Goal: Transaction & Acquisition: Book appointment/travel/reservation

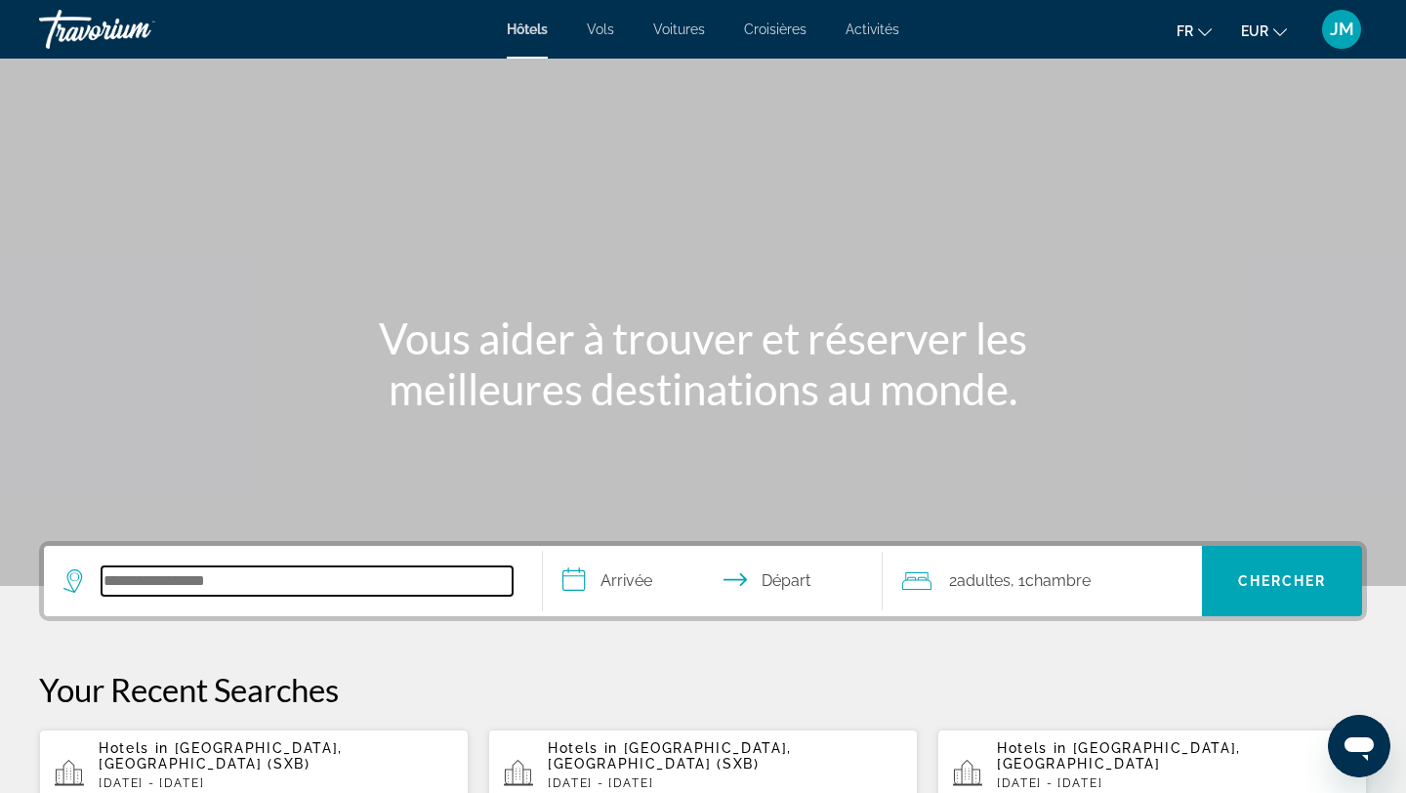
click at [265, 590] on input "Search hotel destination" at bounding box center [307, 580] width 411 height 29
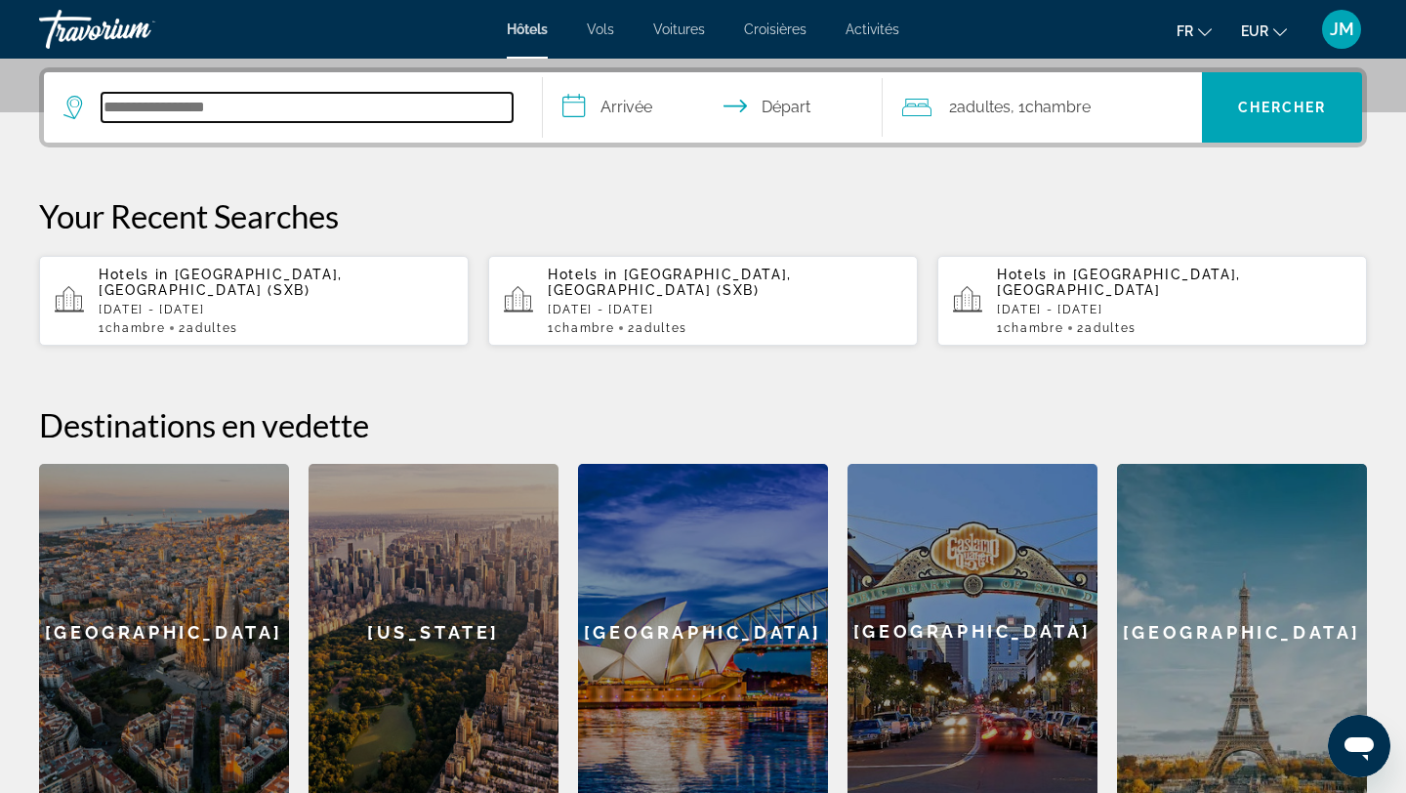
scroll to position [478, 0]
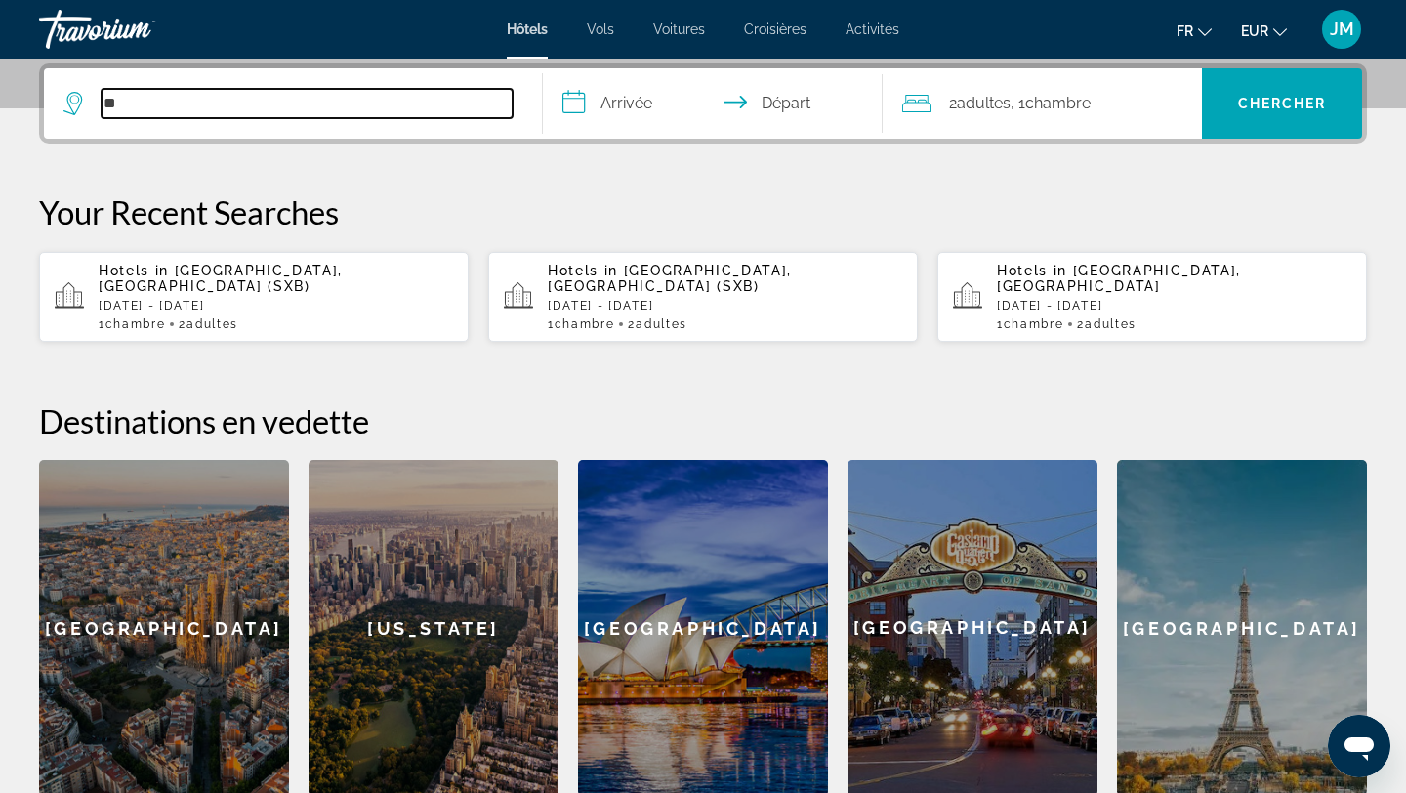
type input "*"
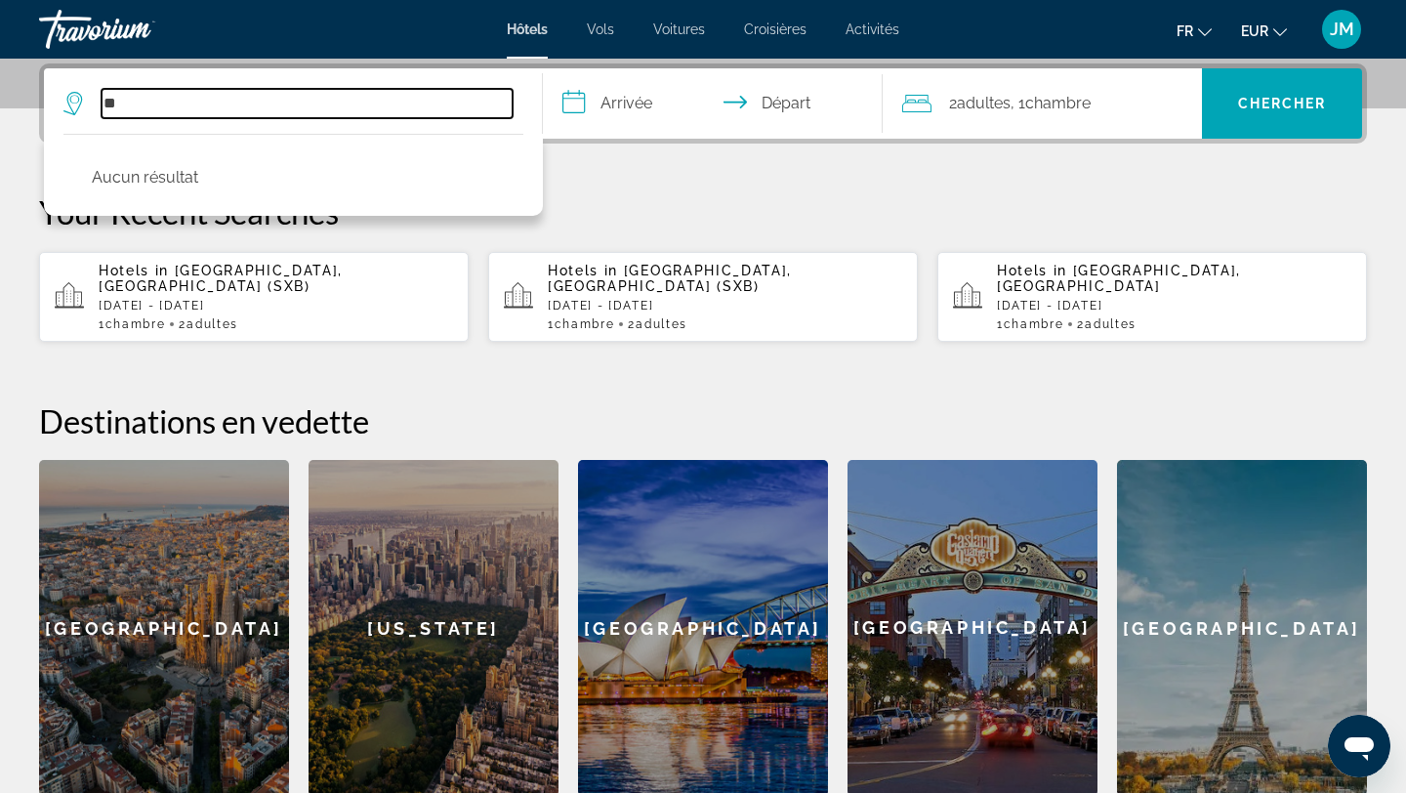
type input "*"
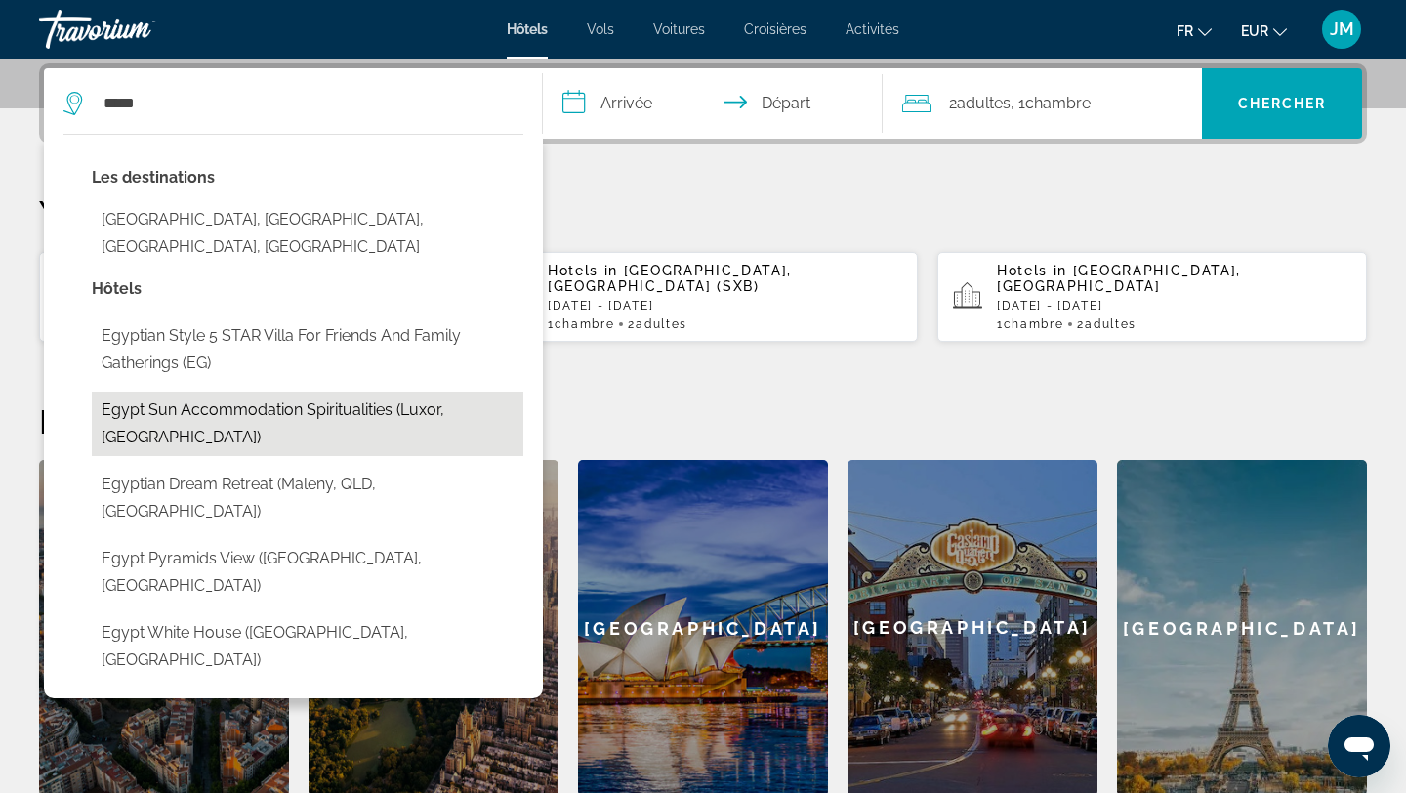
click at [334, 422] on button "Egypt sun accommodation Spiritualities (Luxor, [GEOGRAPHIC_DATA])" at bounding box center [308, 424] width 432 height 64
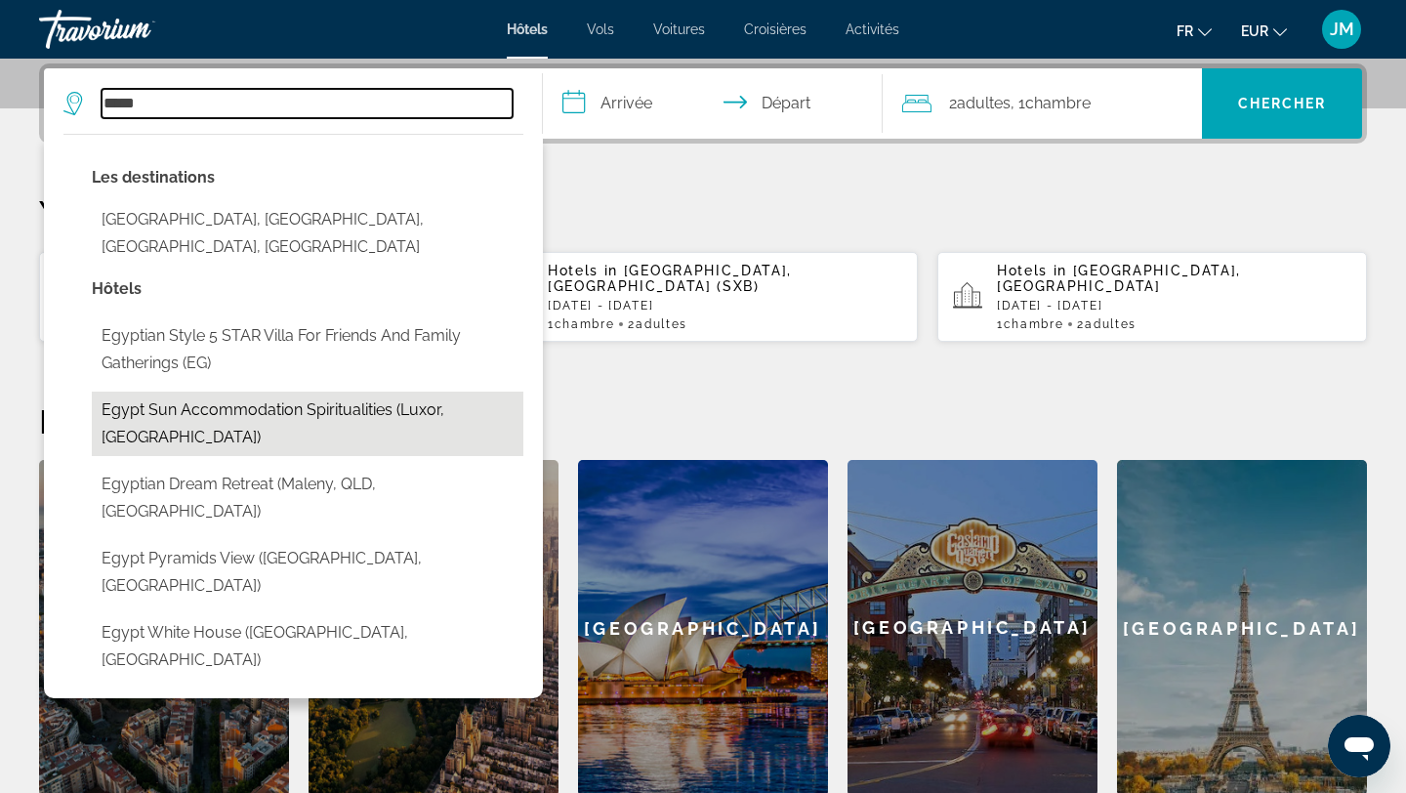
type input "**********"
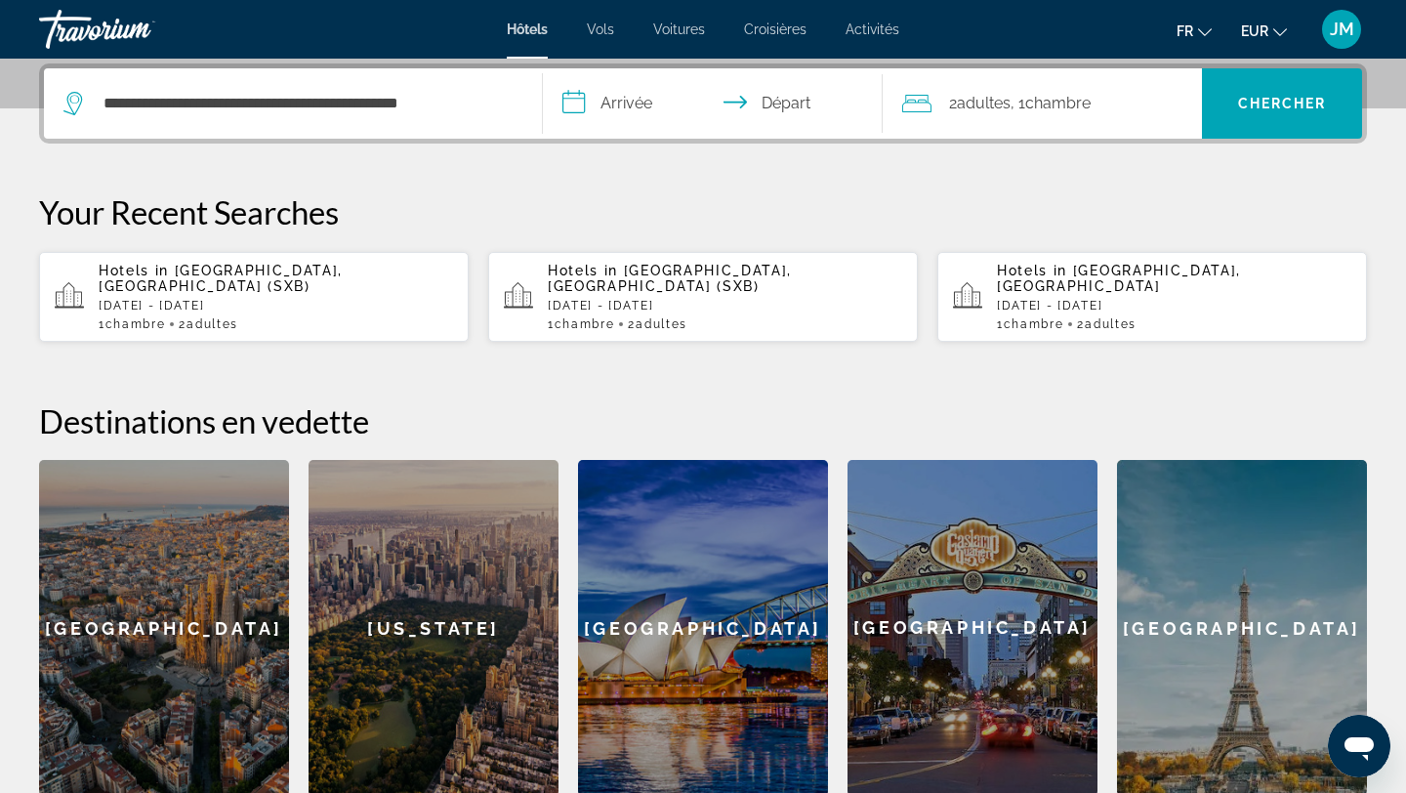
click at [629, 96] on input "**********" at bounding box center [717, 106] width 348 height 76
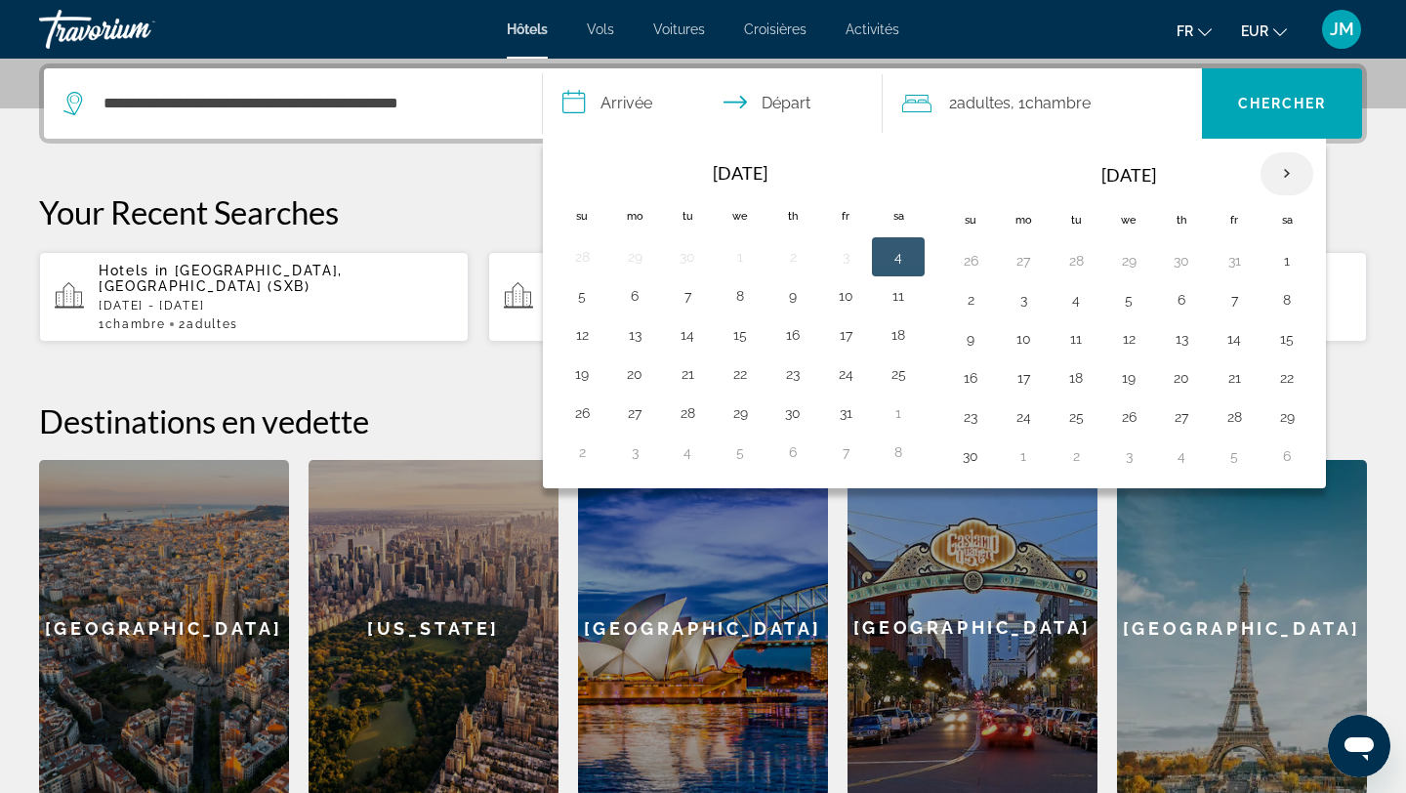
click at [1278, 171] on th "Next month" at bounding box center [1287, 173] width 53 height 43
click at [1287, 330] on button "14" at bounding box center [1287, 338] width 31 height 27
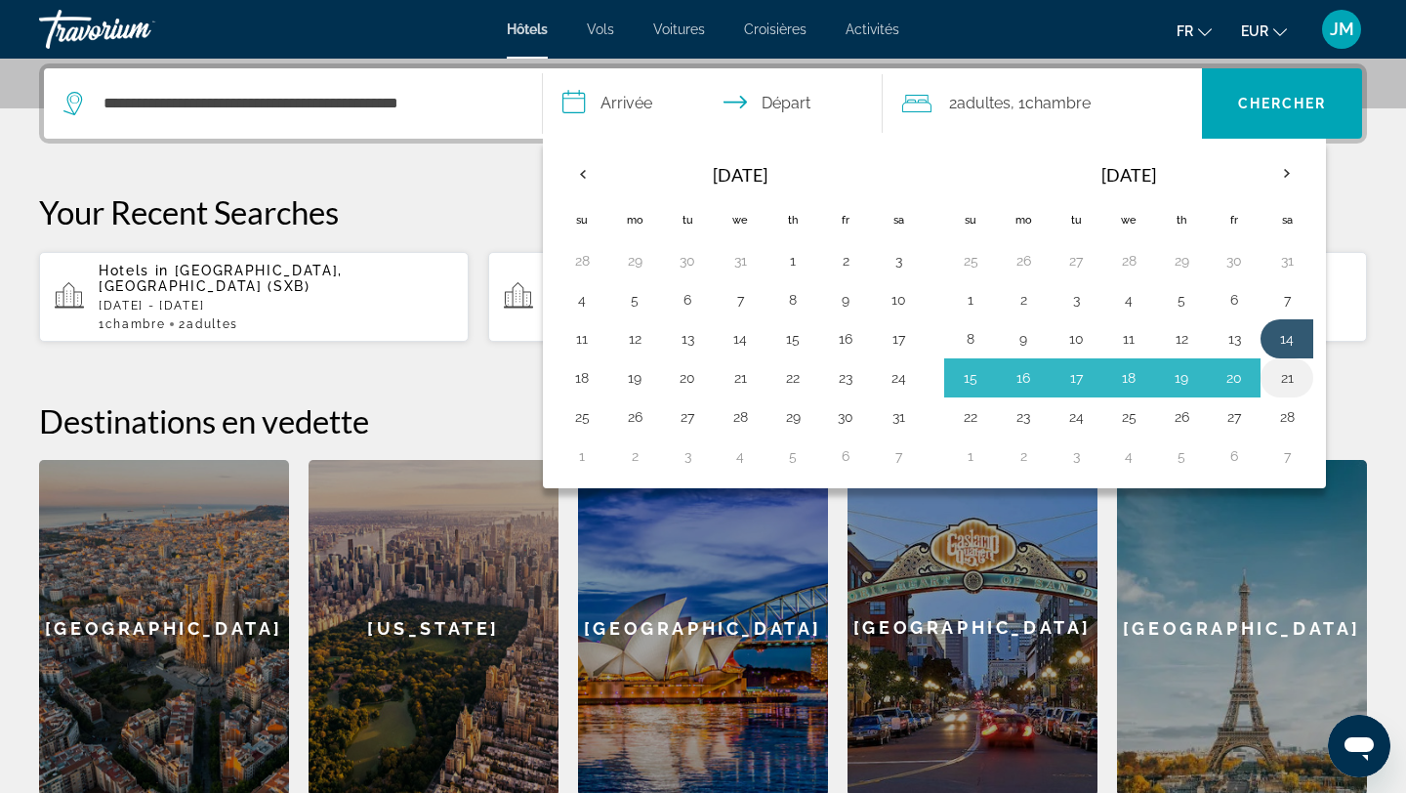
click at [1289, 372] on button "21" at bounding box center [1287, 377] width 31 height 27
type input "**********"
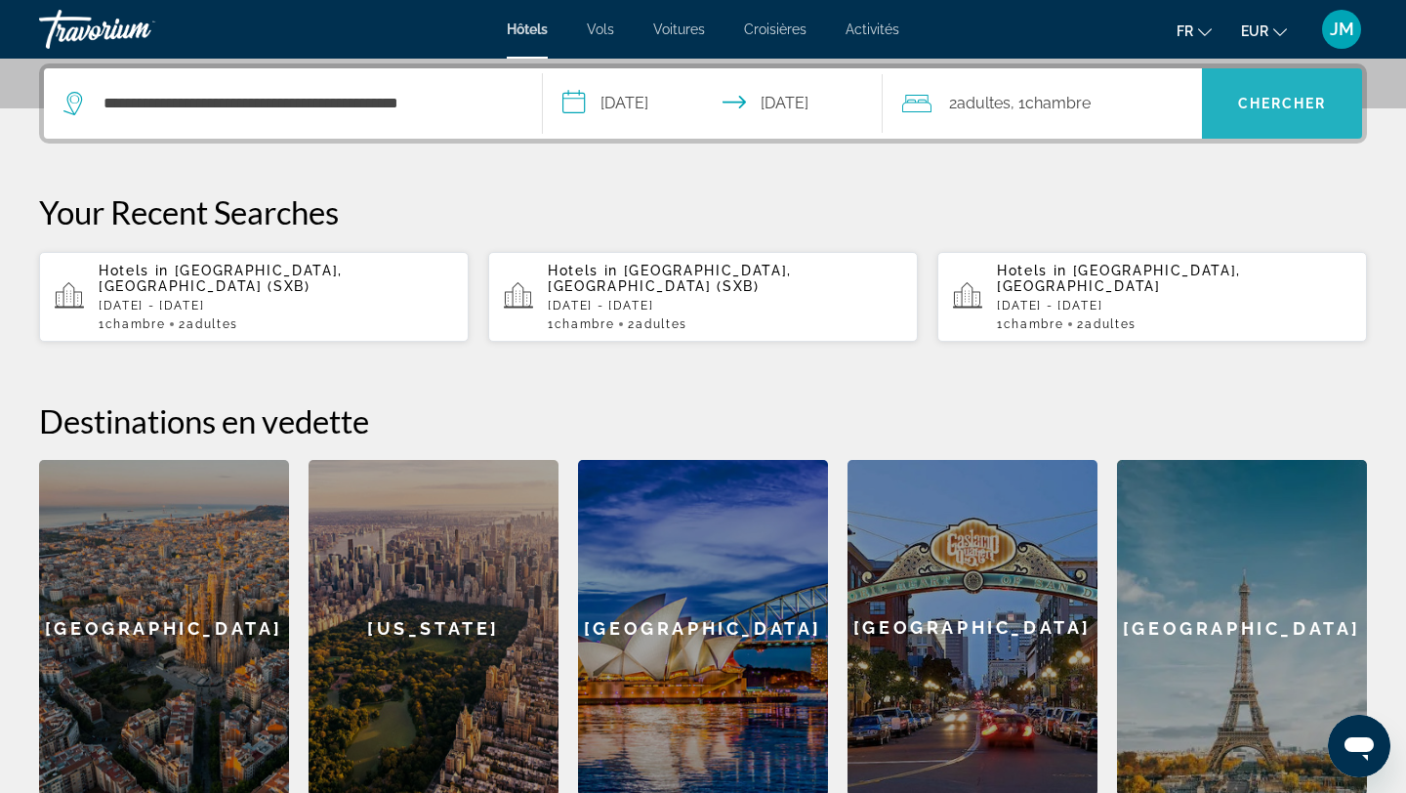
click at [1286, 110] on span "Chercher" at bounding box center [1282, 104] width 89 height 16
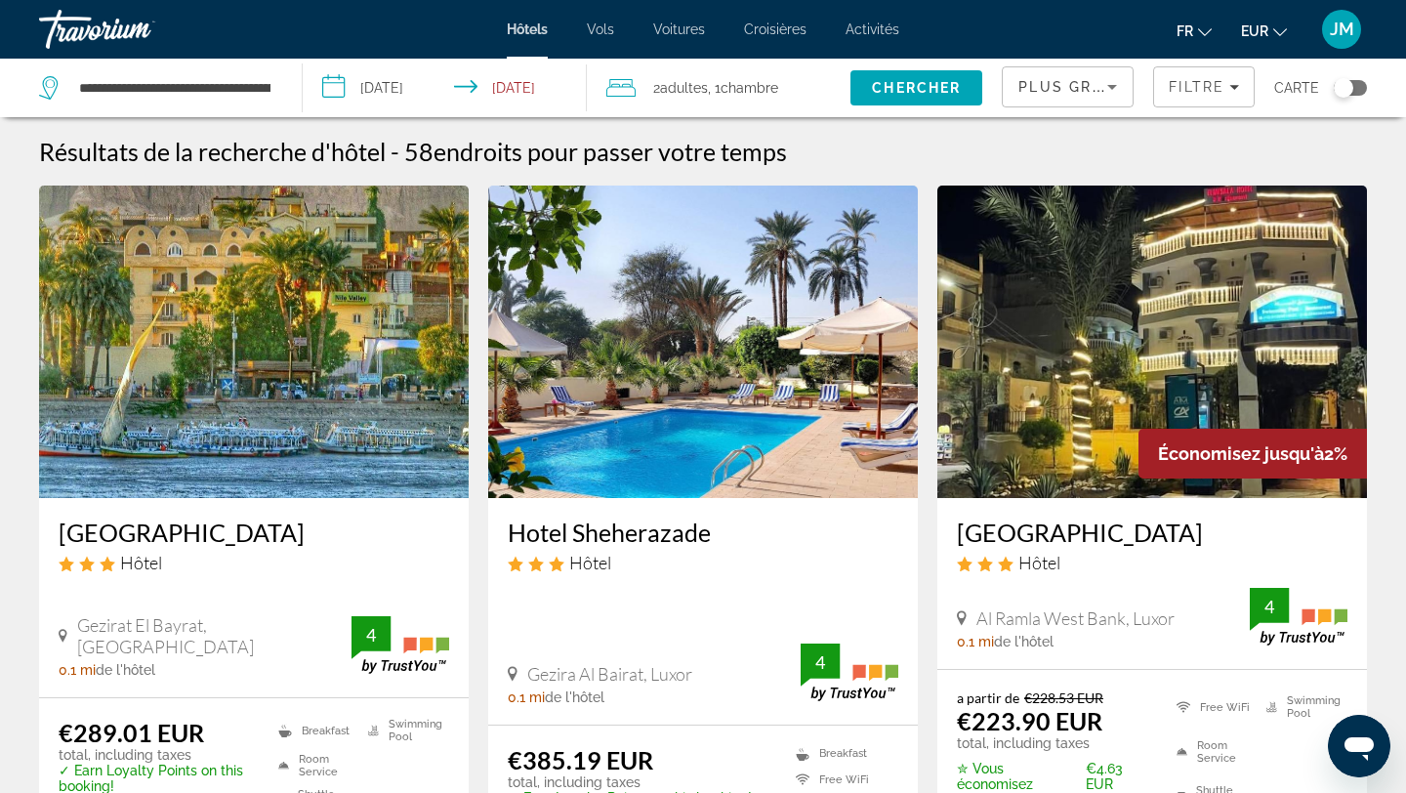
click at [670, 91] on span "Adultes" at bounding box center [684, 88] width 48 height 16
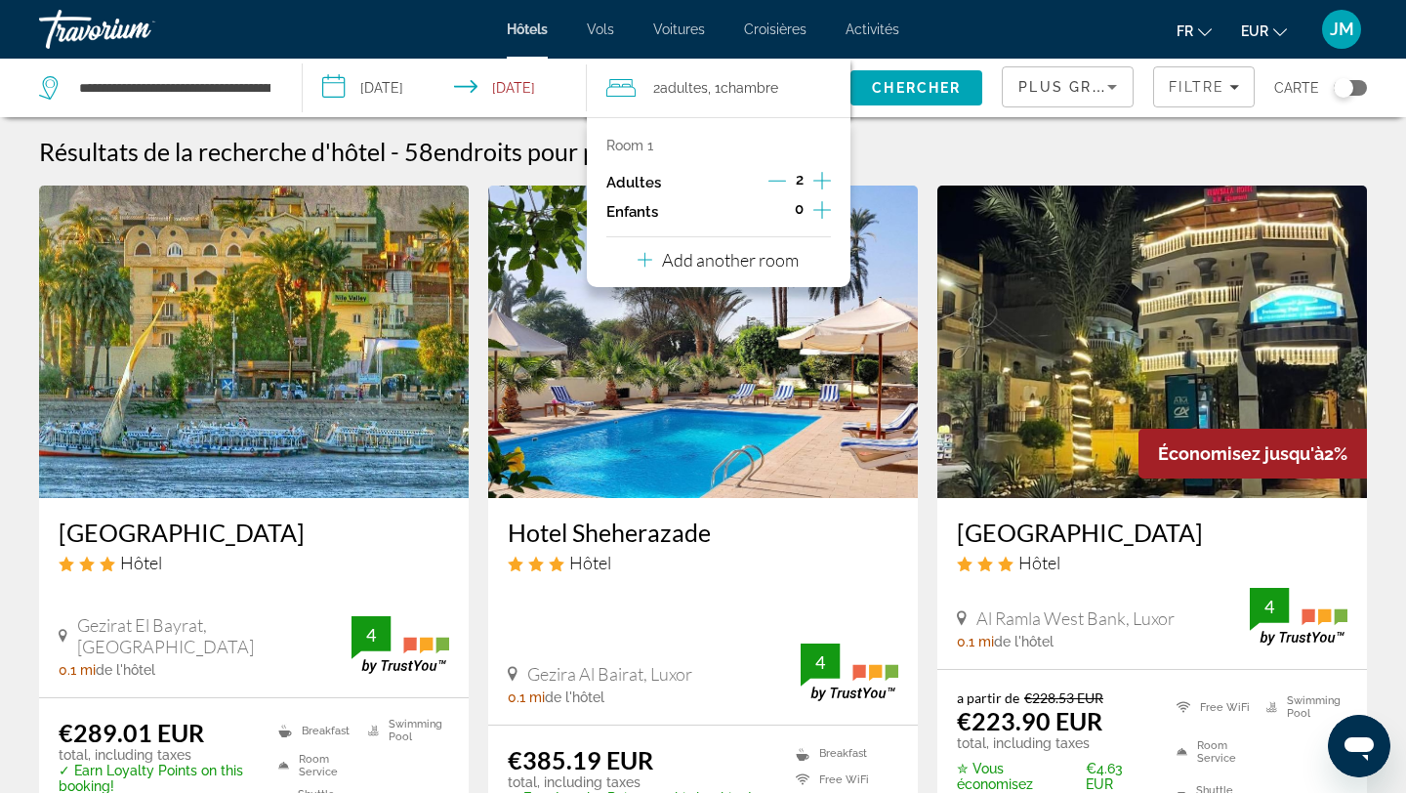
click at [824, 210] on icon "Increment children" at bounding box center [823, 210] width 18 height 18
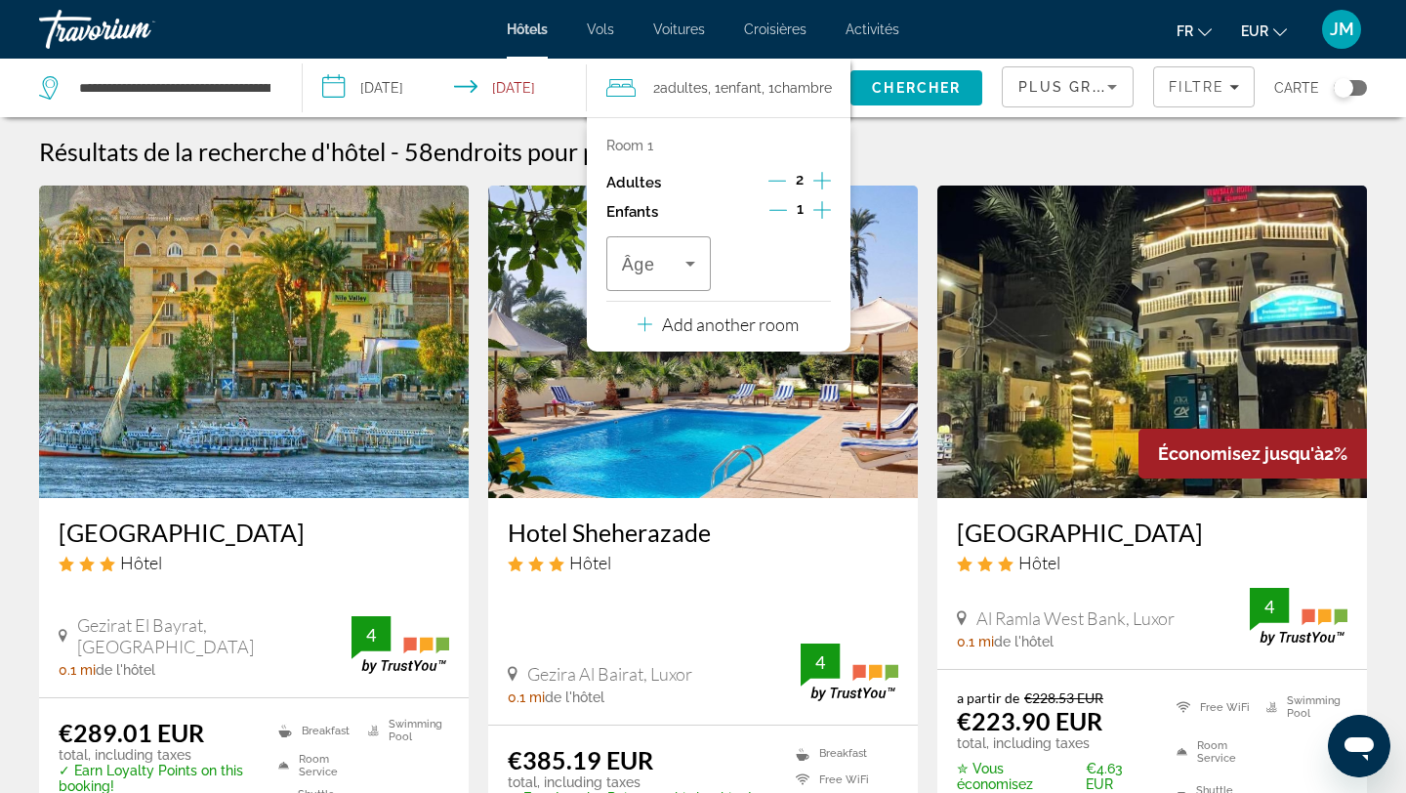
click at [824, 210] on icon "Increment children" at bounding box center [823, 210] width 18 height 18
click at [694, 263] on icon "Travelers: 2 adults, 2 children" at bounding box center [690, 263] width 23 height 23
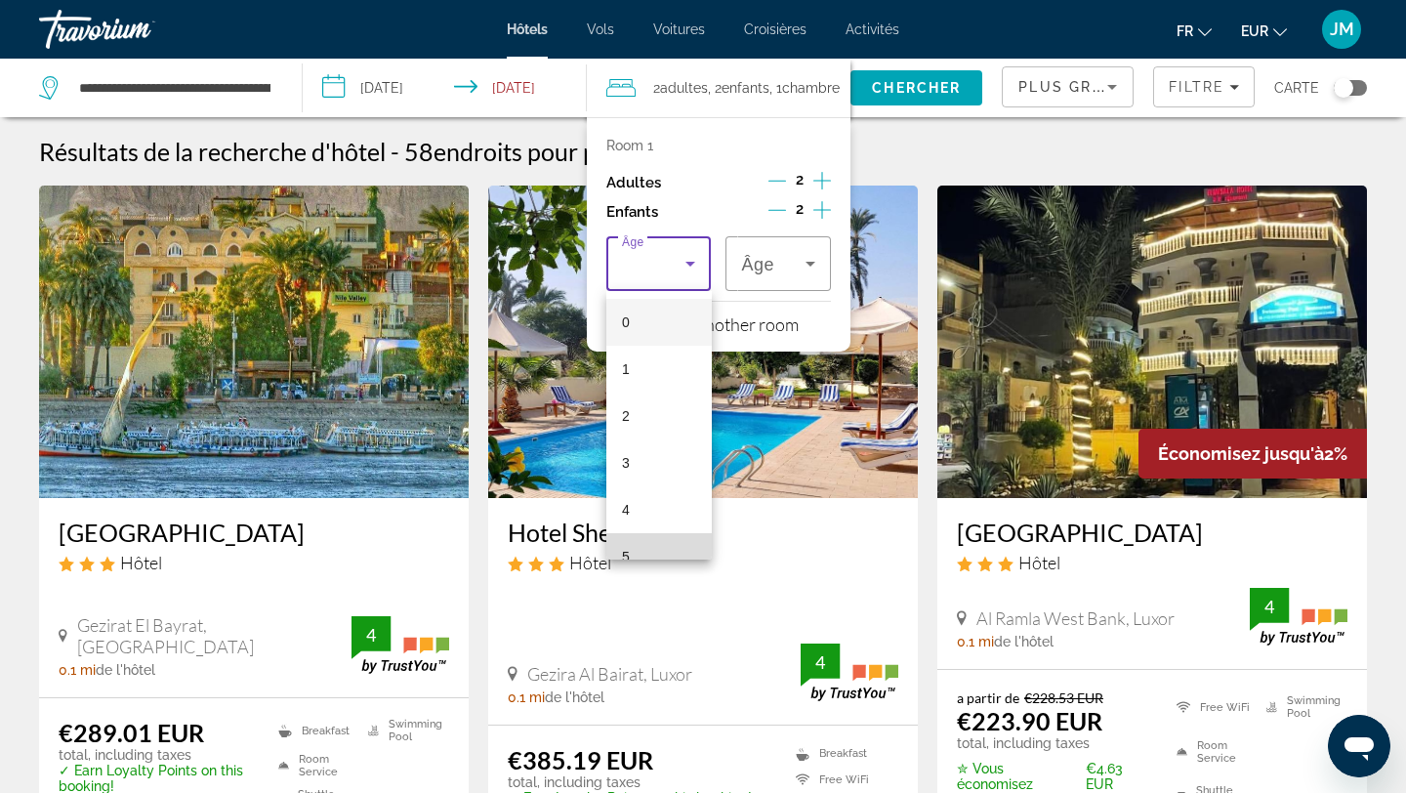
click at [645, 540] on mat-option "5" at bounding box center [658, 556] width 105 height 47
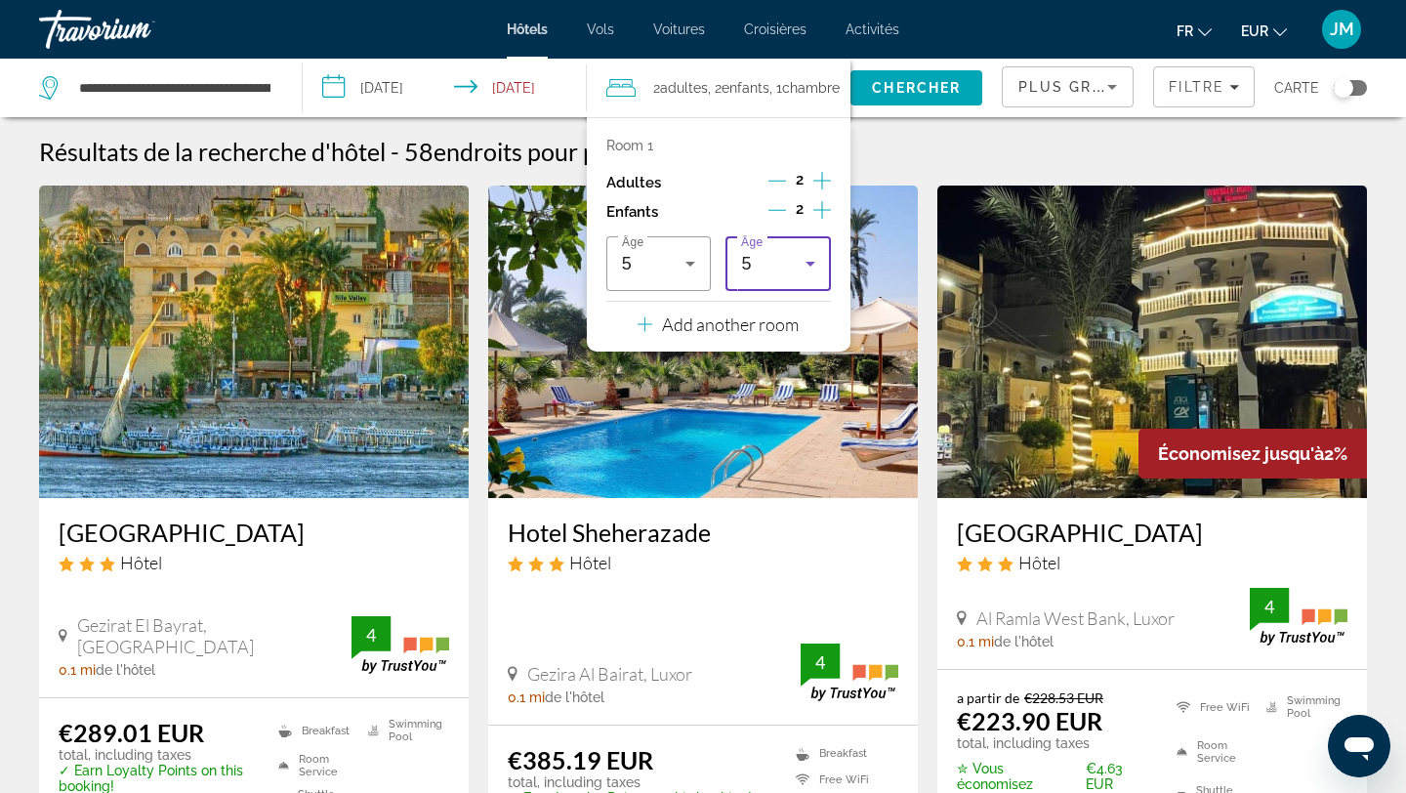
click at [815, 282] on div "Âge 5" at bounding box center [778, 263] width 105 height 55
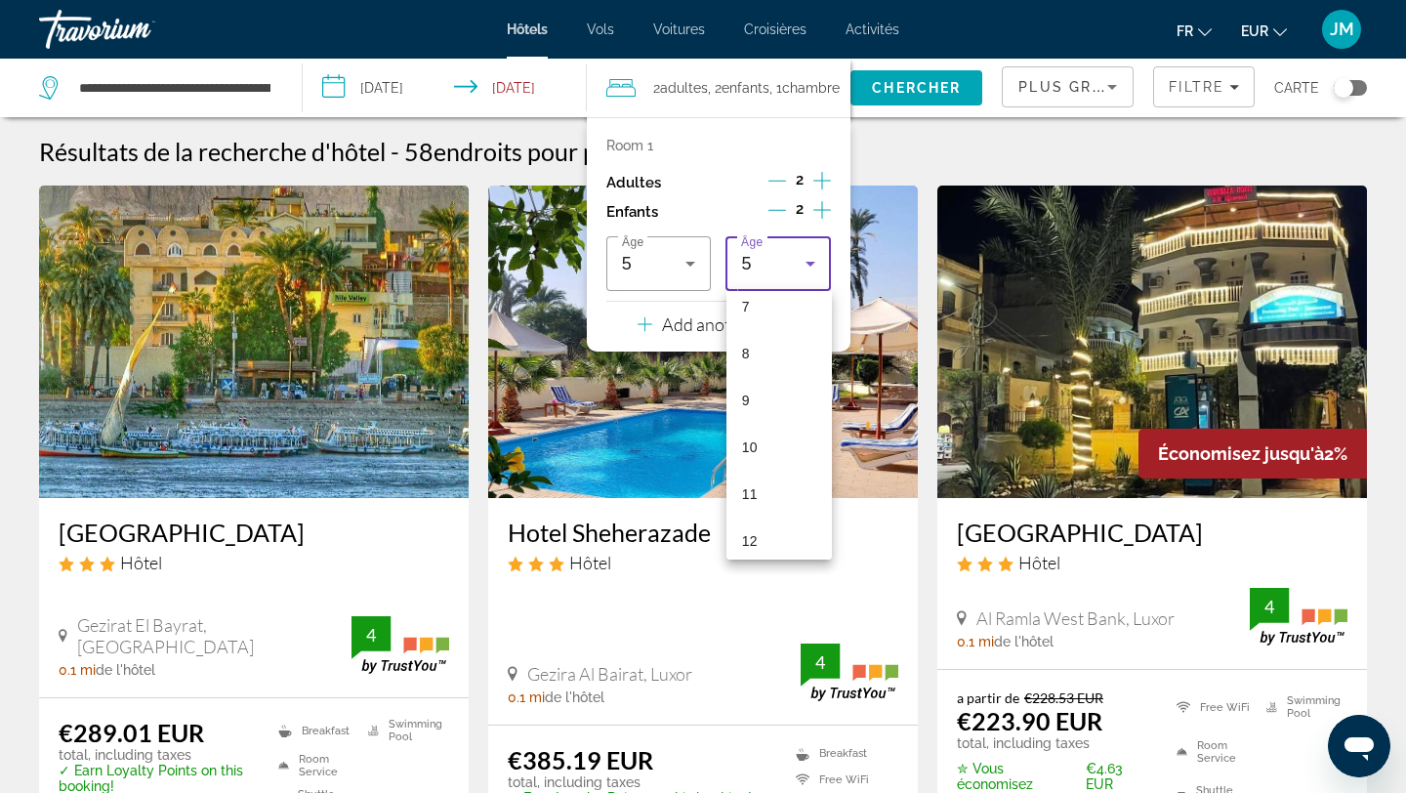
scroll to position [362, 0]
click at [772, 470] on mat-option "11" at bounding box center [779, 475] width 105 height 47
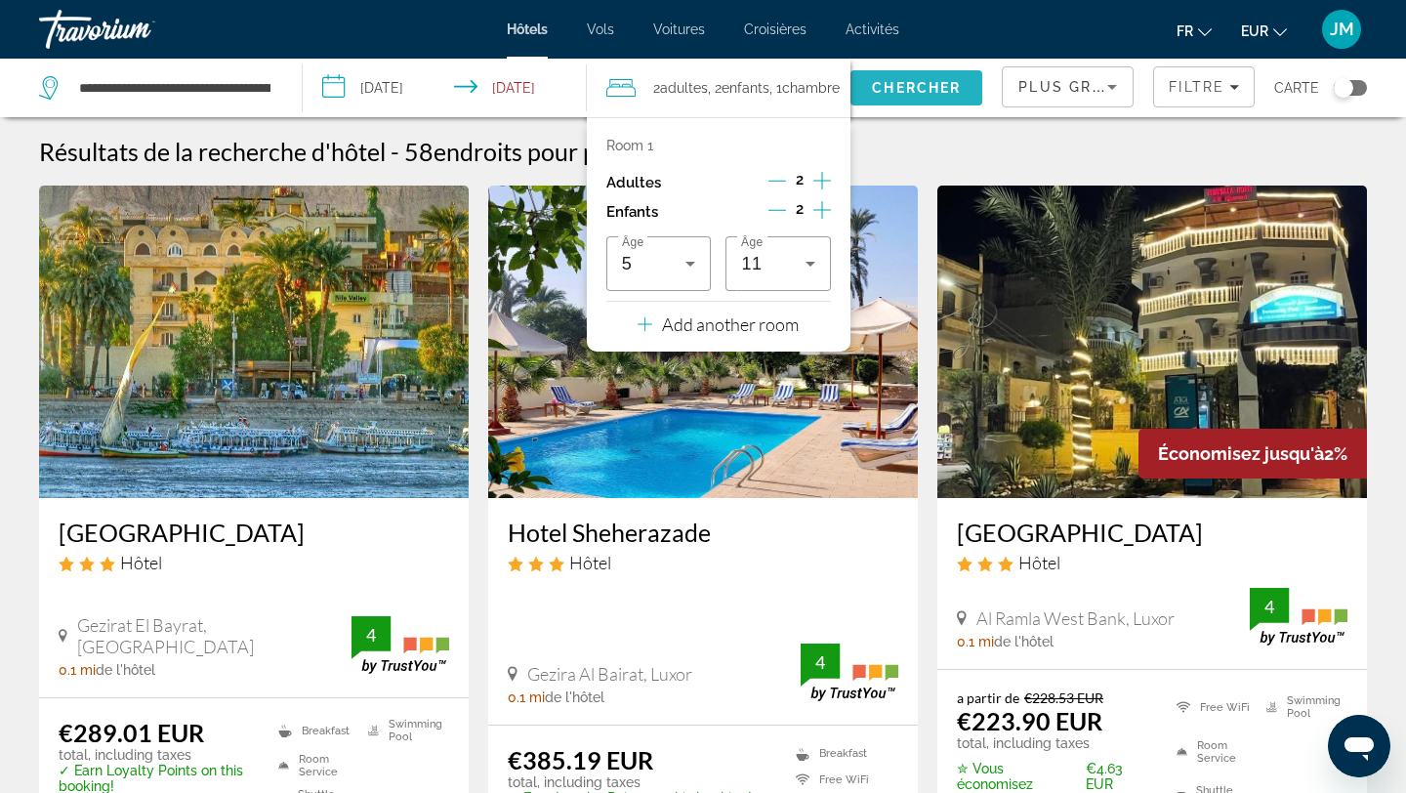
click at [878, 90] on span "Chercher" at bounding box center [916, 88] width 89 height 16
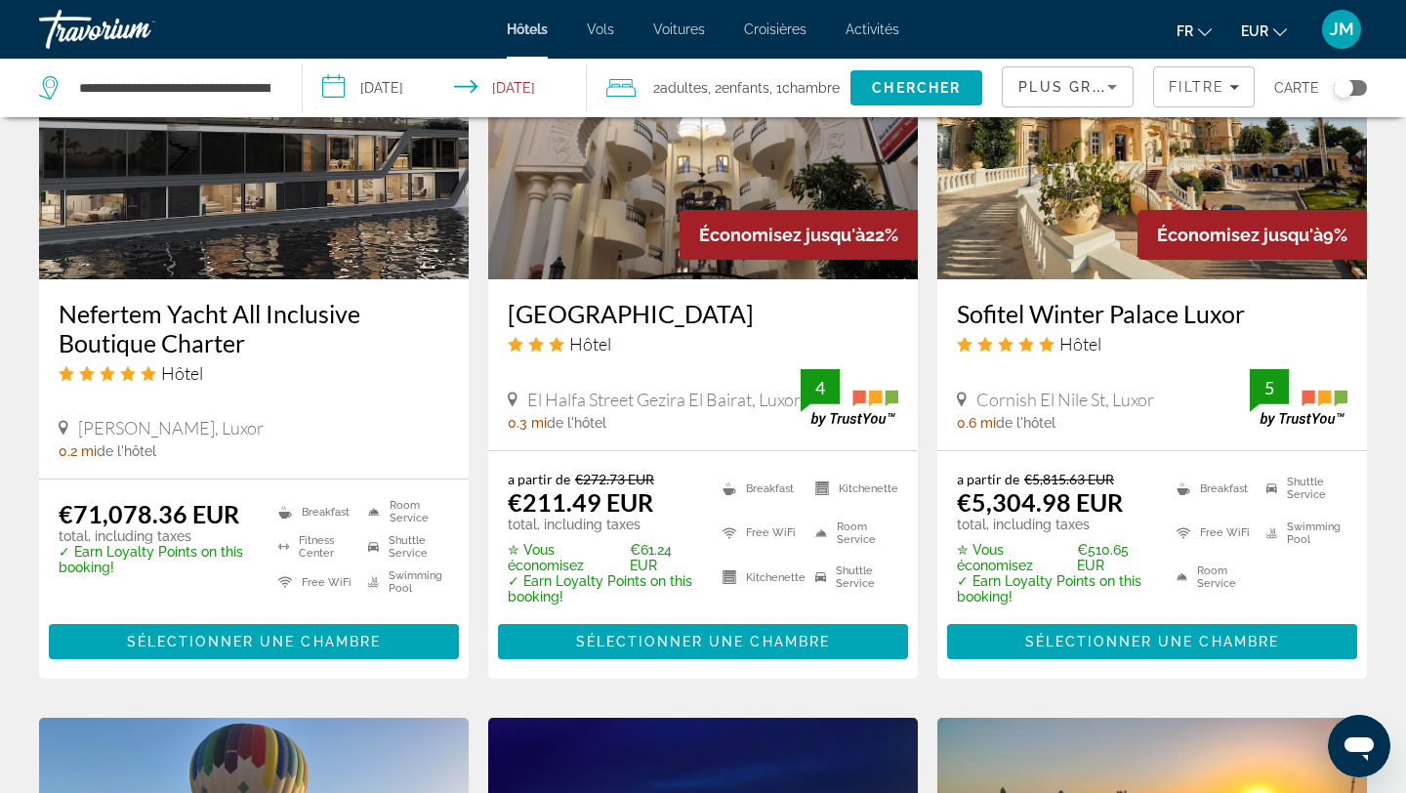
scroll to position [1680, 0]
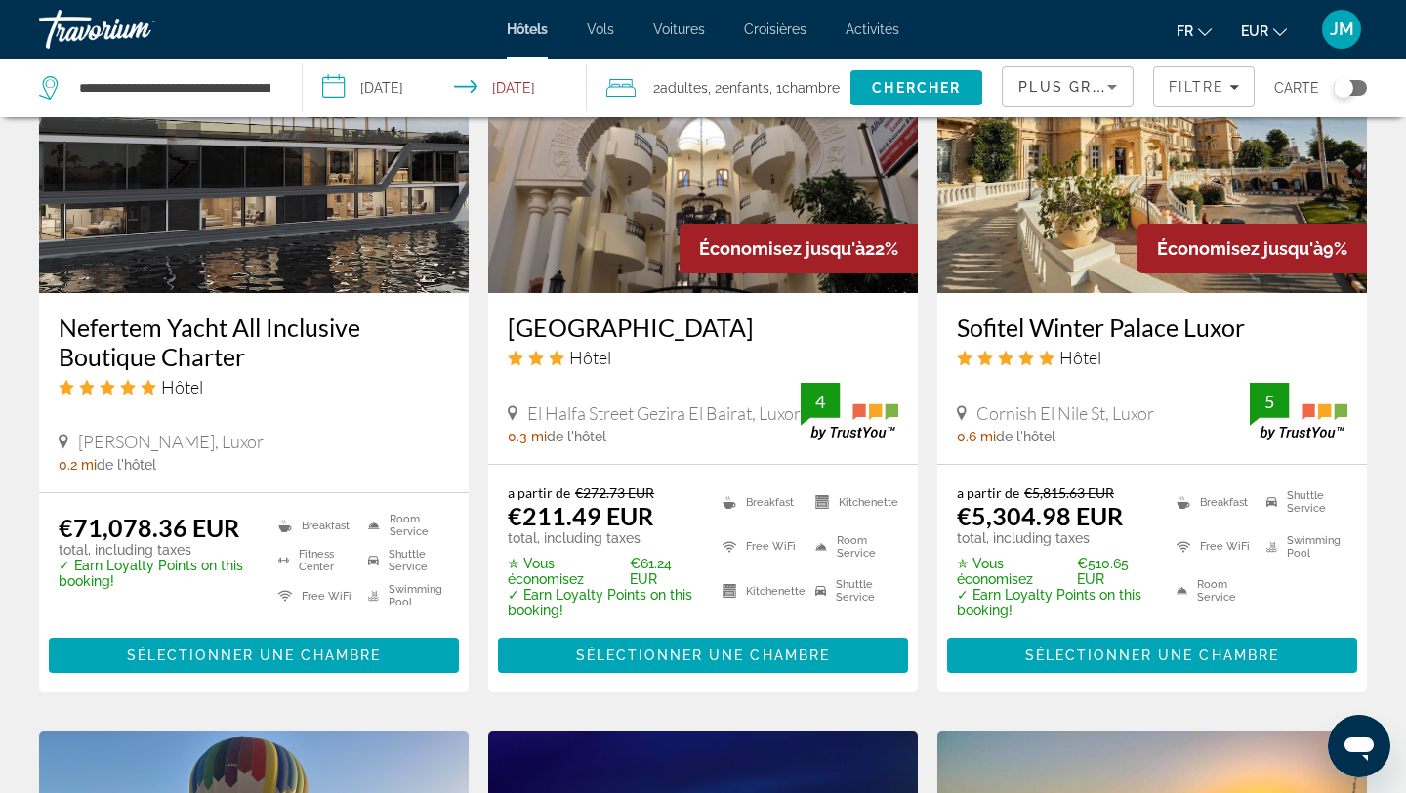
click at [341, 267] on img "Main content" at bounding box center [254, 136] width 430 height 313
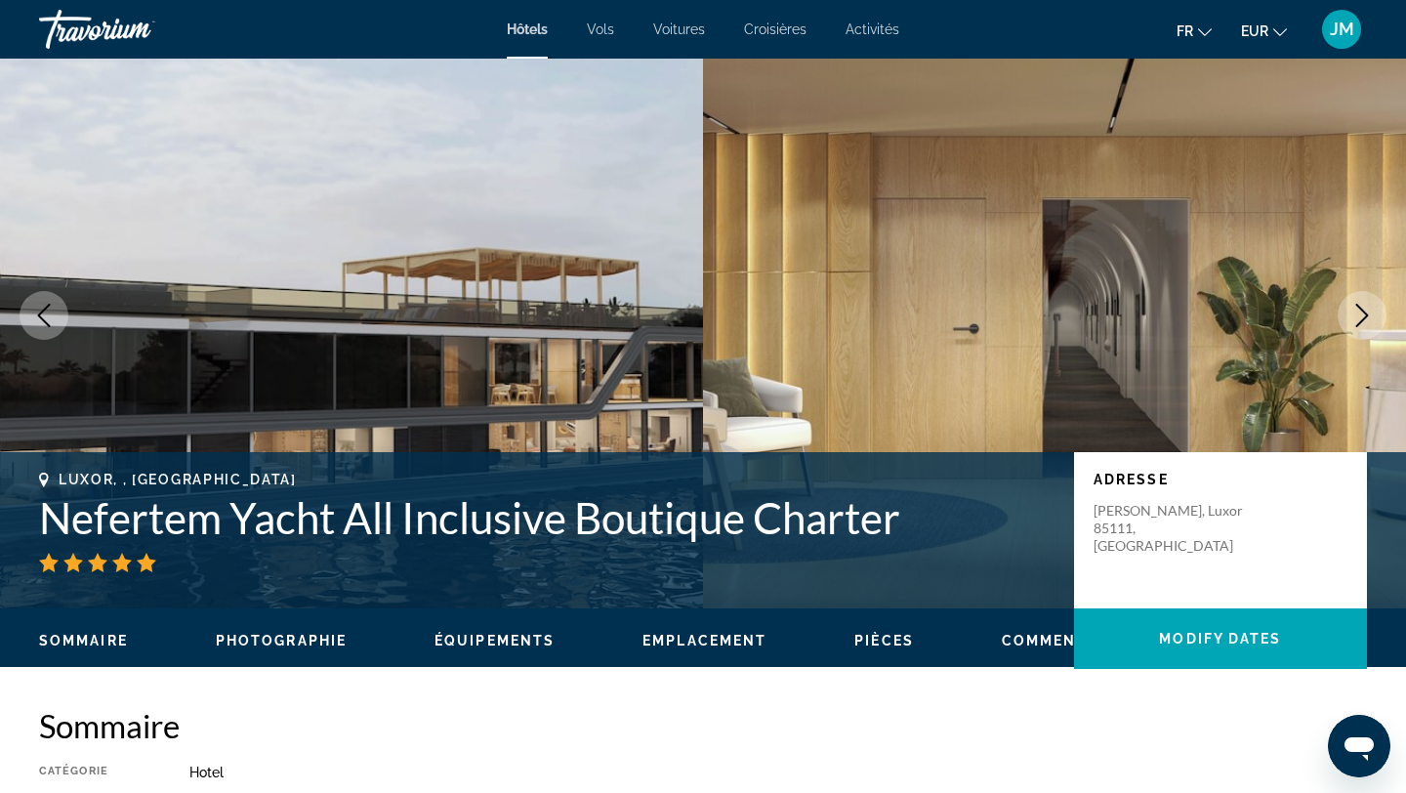
scroll to position [40, 0]
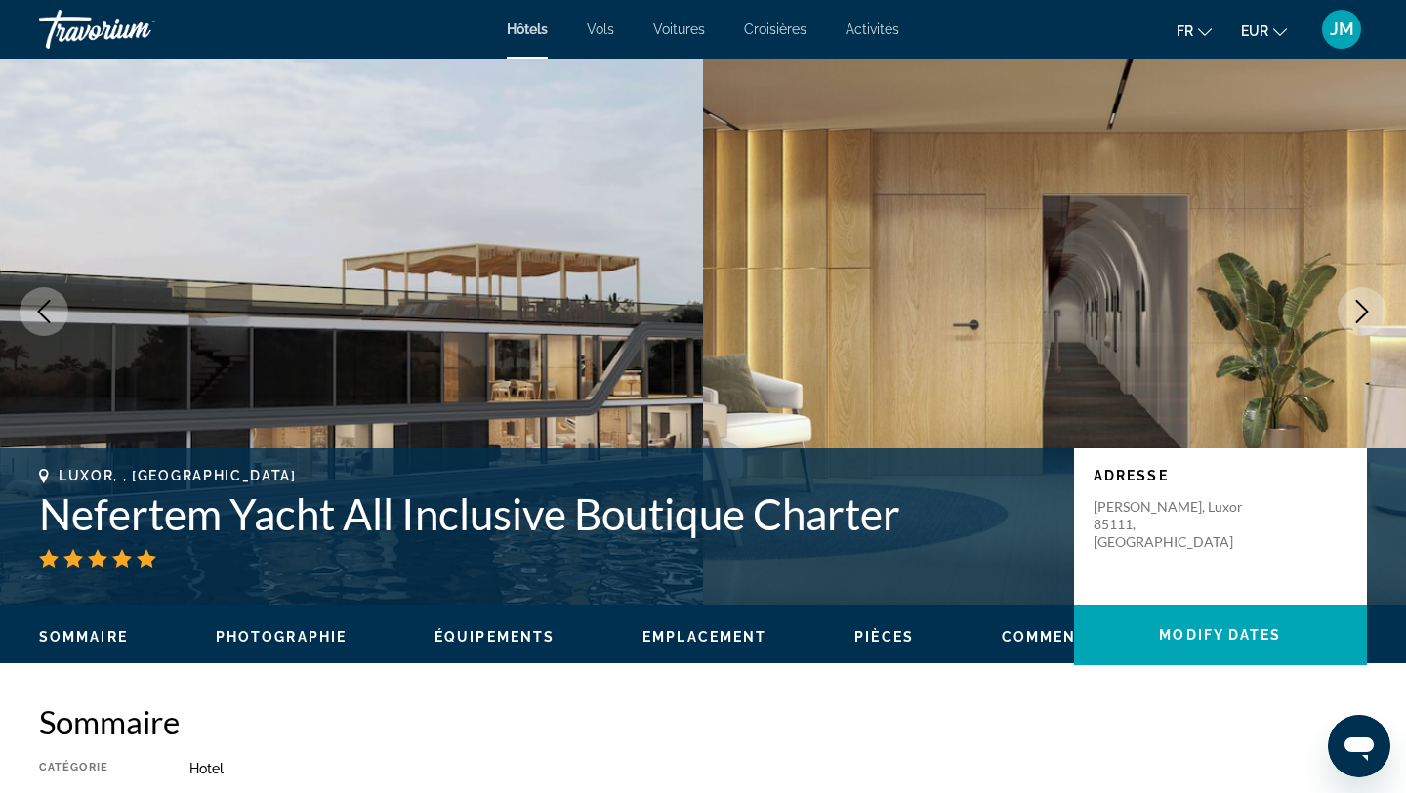
click at [1352, 313] on icon "Next image" at bounding box center [1362, 311] width 23 height 23
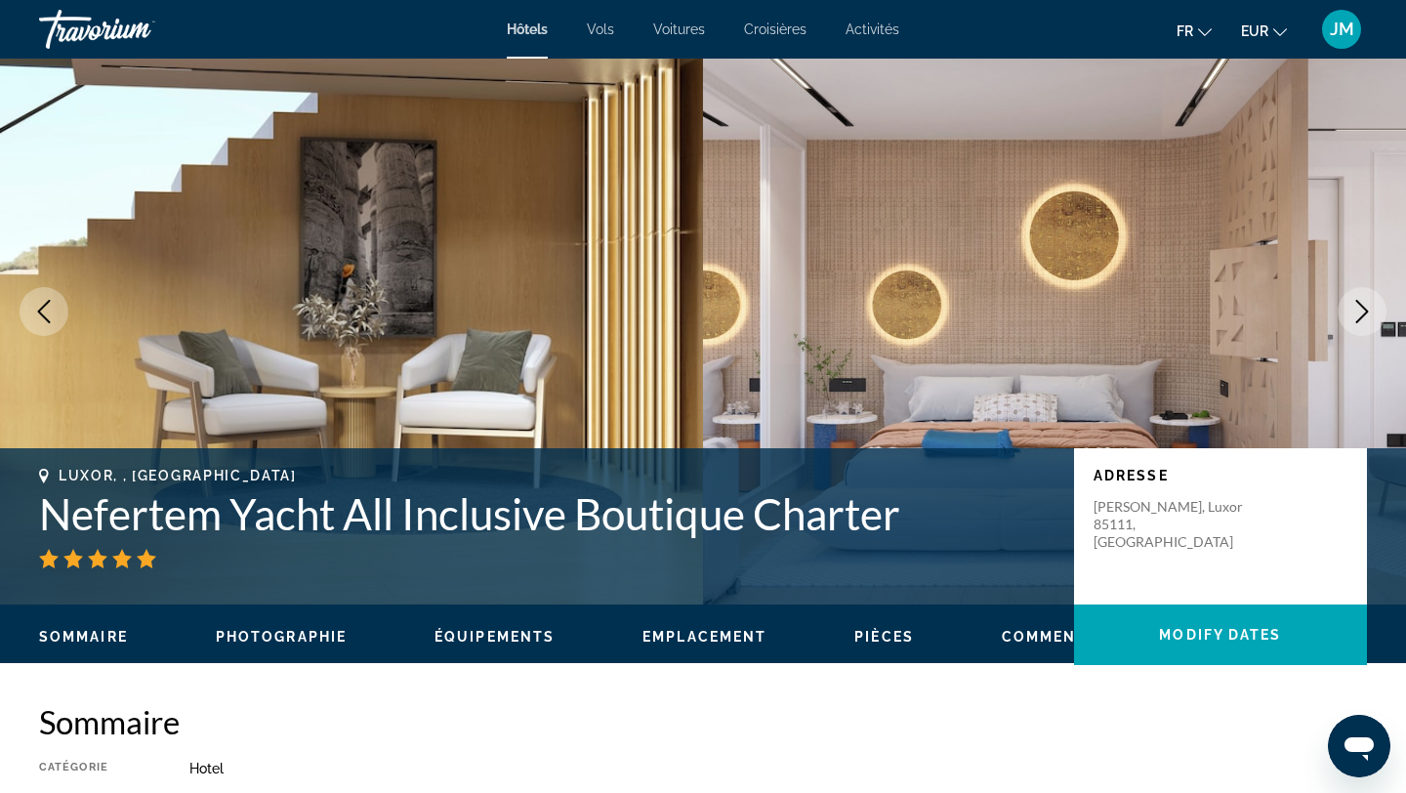
click at [1352, 313] on icon "Next image" at bounding box center [1362, 311] width 23 height 23
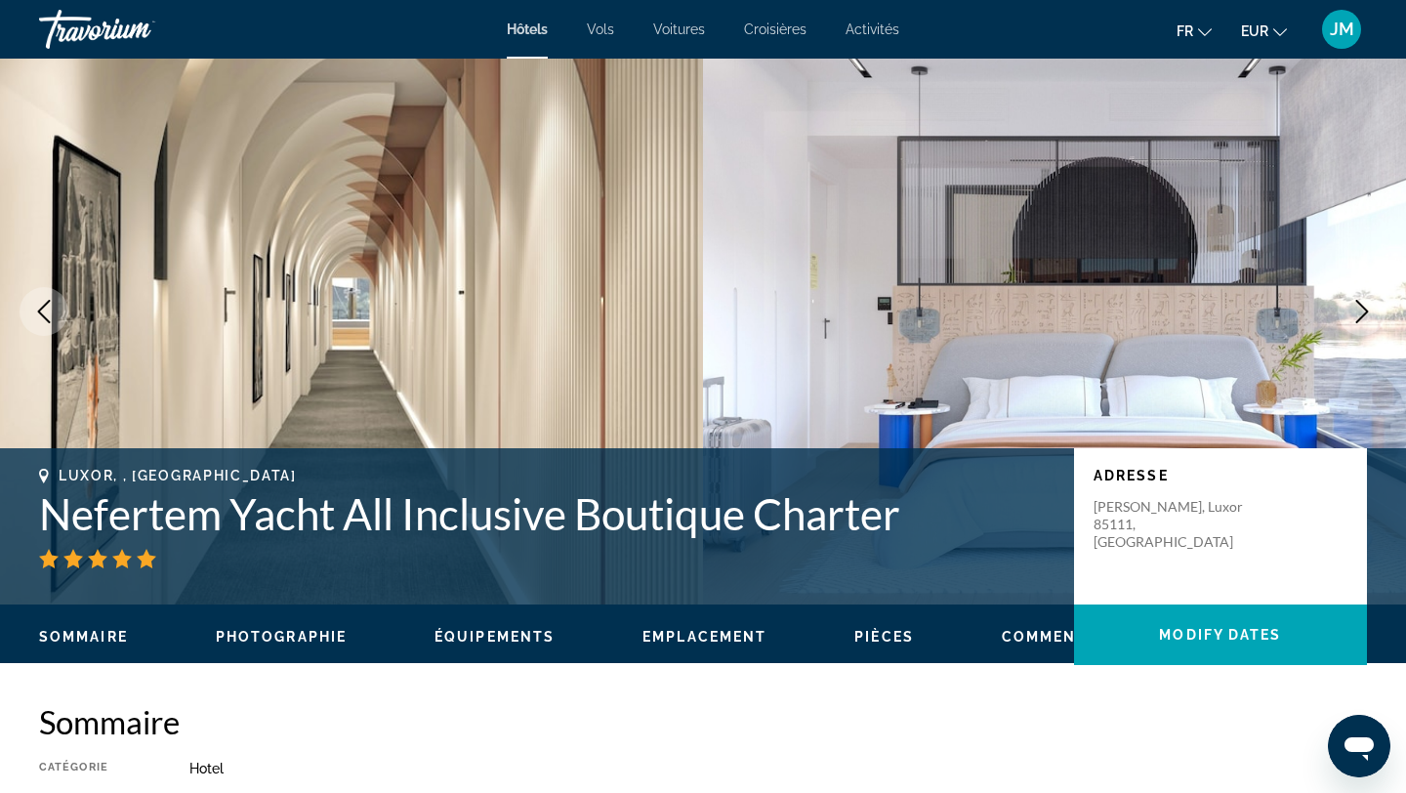
click at [1352, 313] on icon "Next image" at bounding box center [1362, 311] width 23 height 23
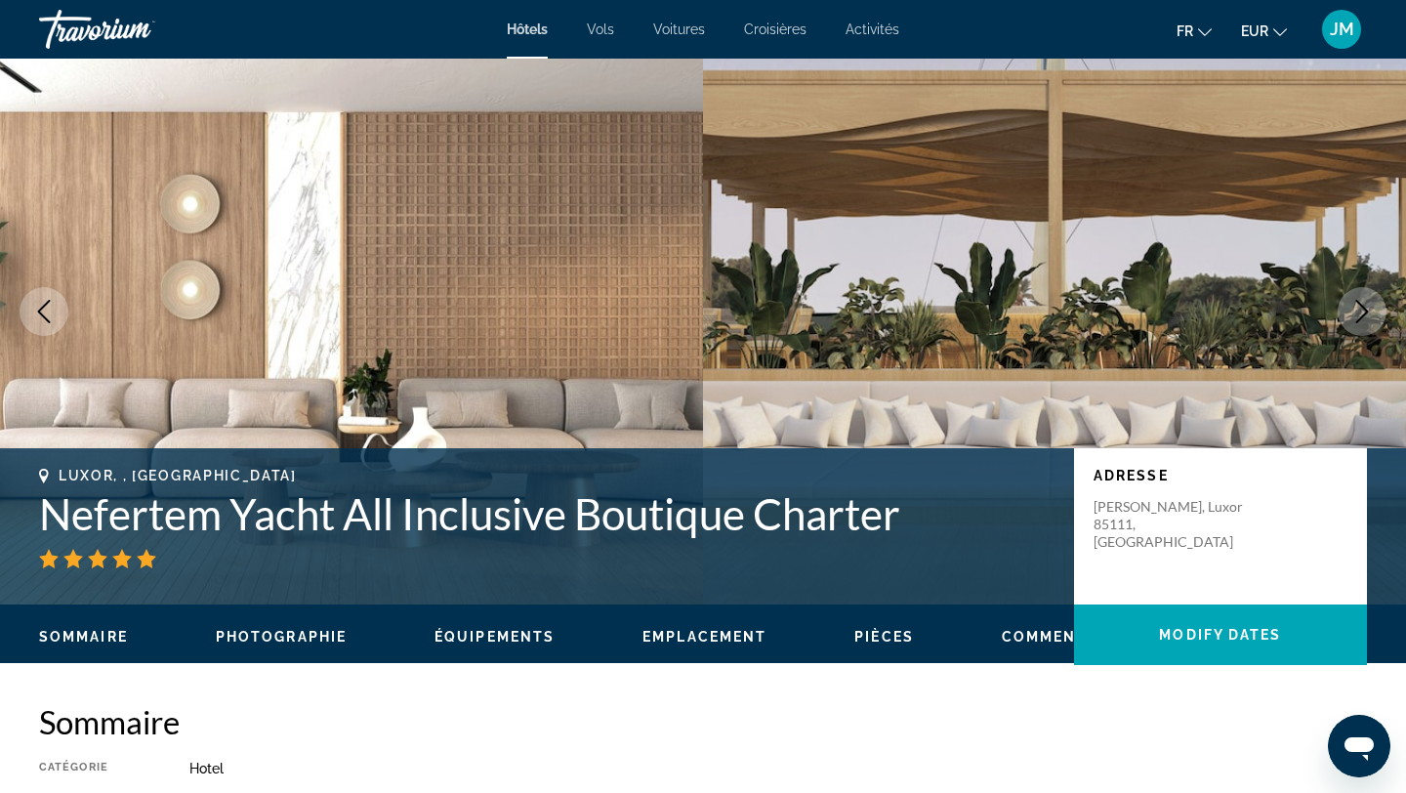
click at [1352, 313] on icon "Next image" at bounding box center [1362, 311] width 23 height 23
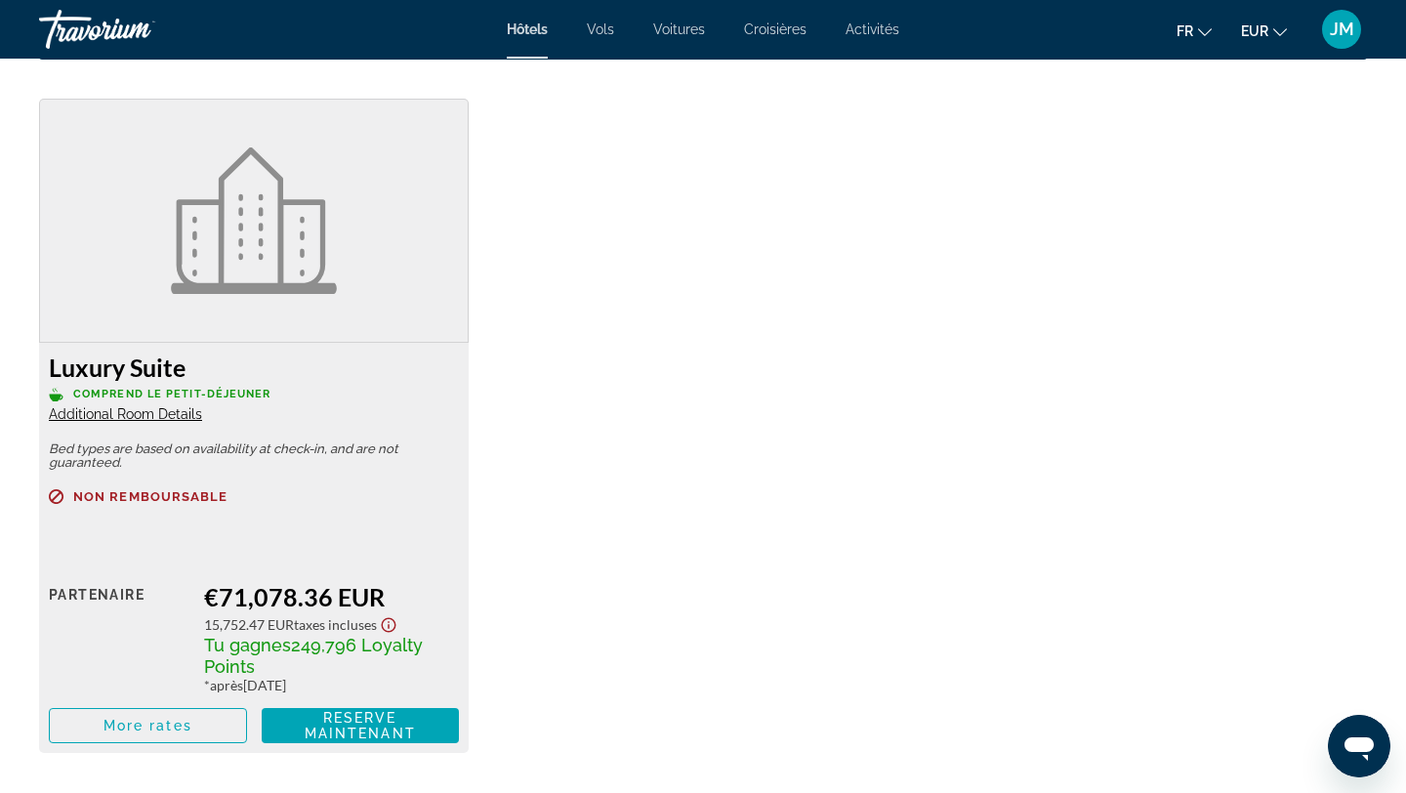
scroll to position [2670, 0]
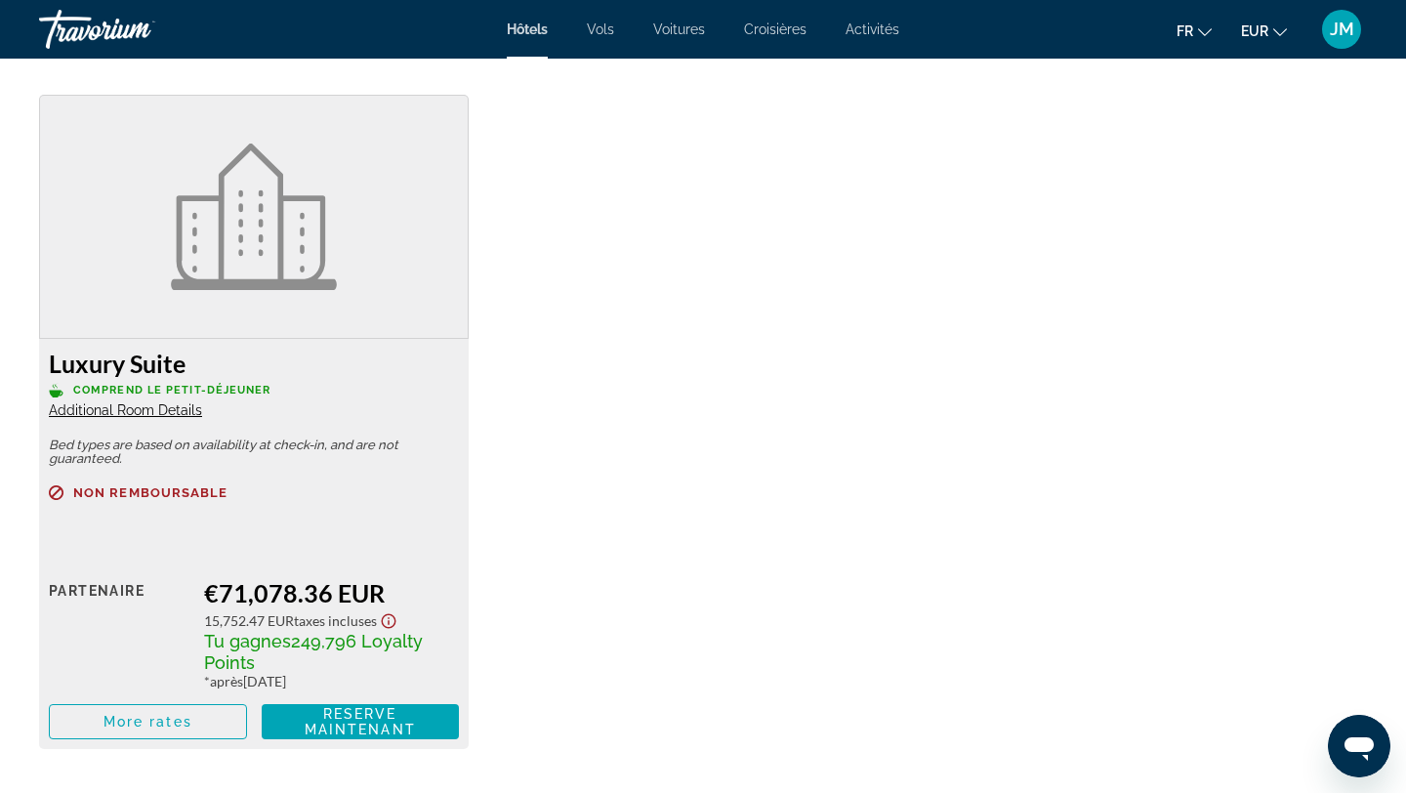
click at [388, 621] on icon "Show Taxes and Fees disclaimer" at bounding box center [388, 621] width 23 height 18
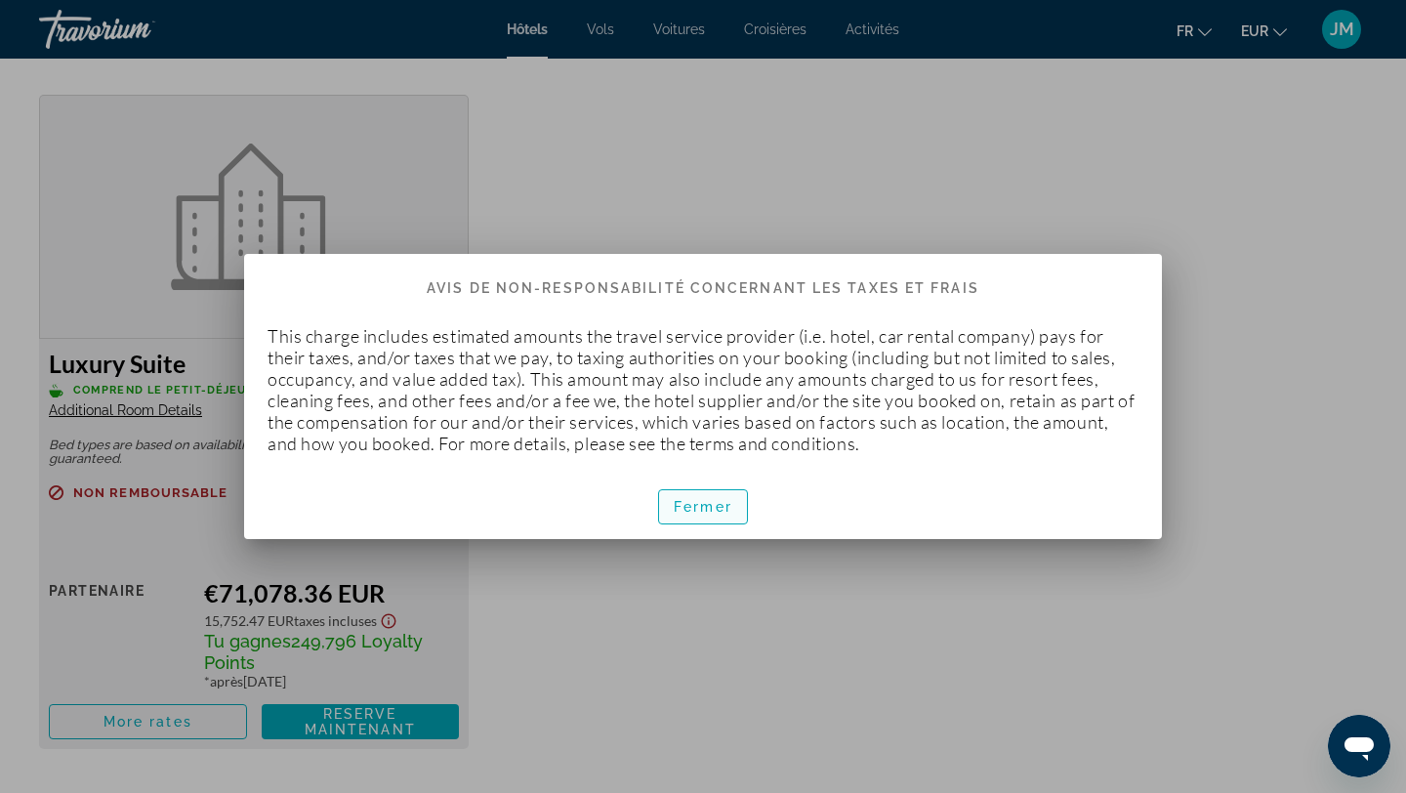
click at [665, 501] on span "button" at bounding box center [703, 506] width 88 height 47
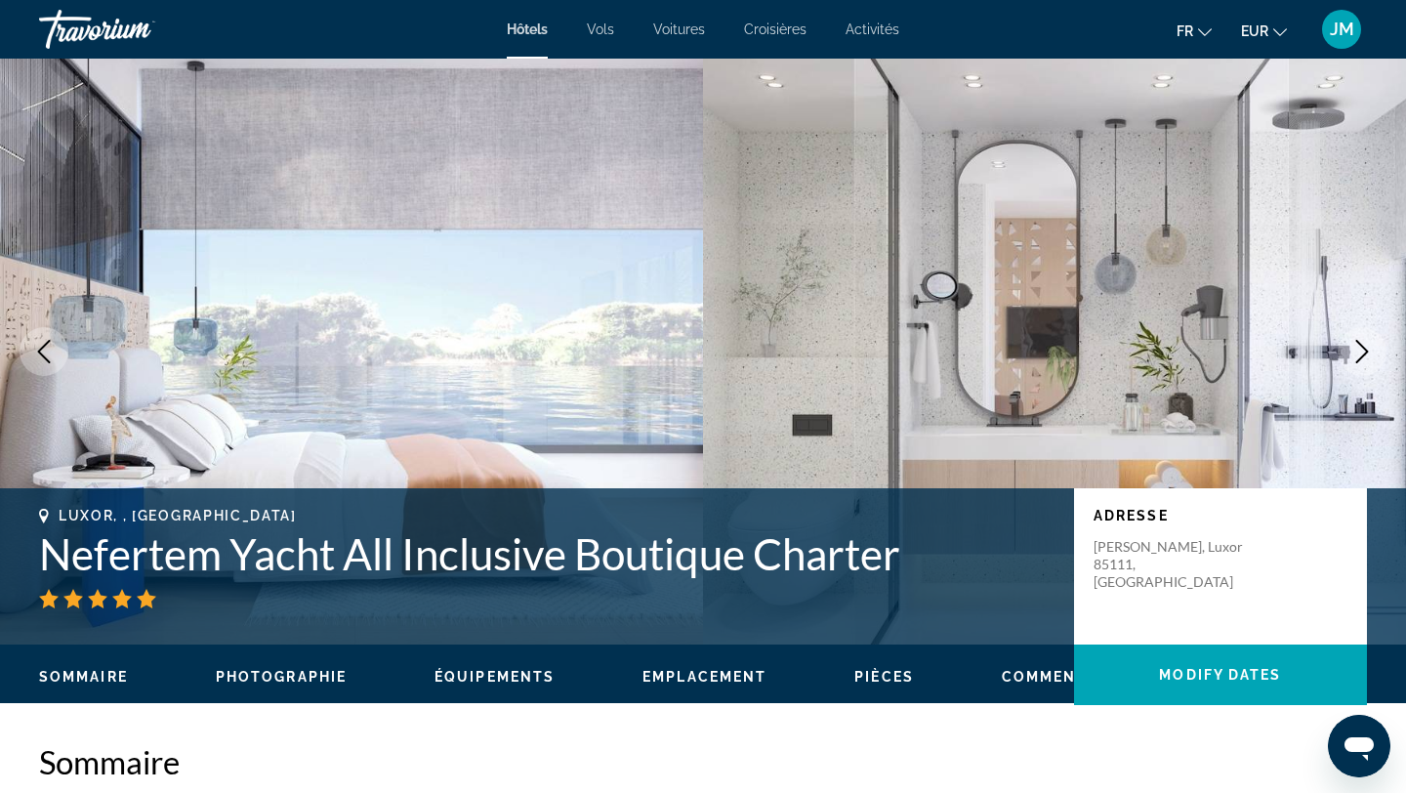
scroll to position [2670, 0]
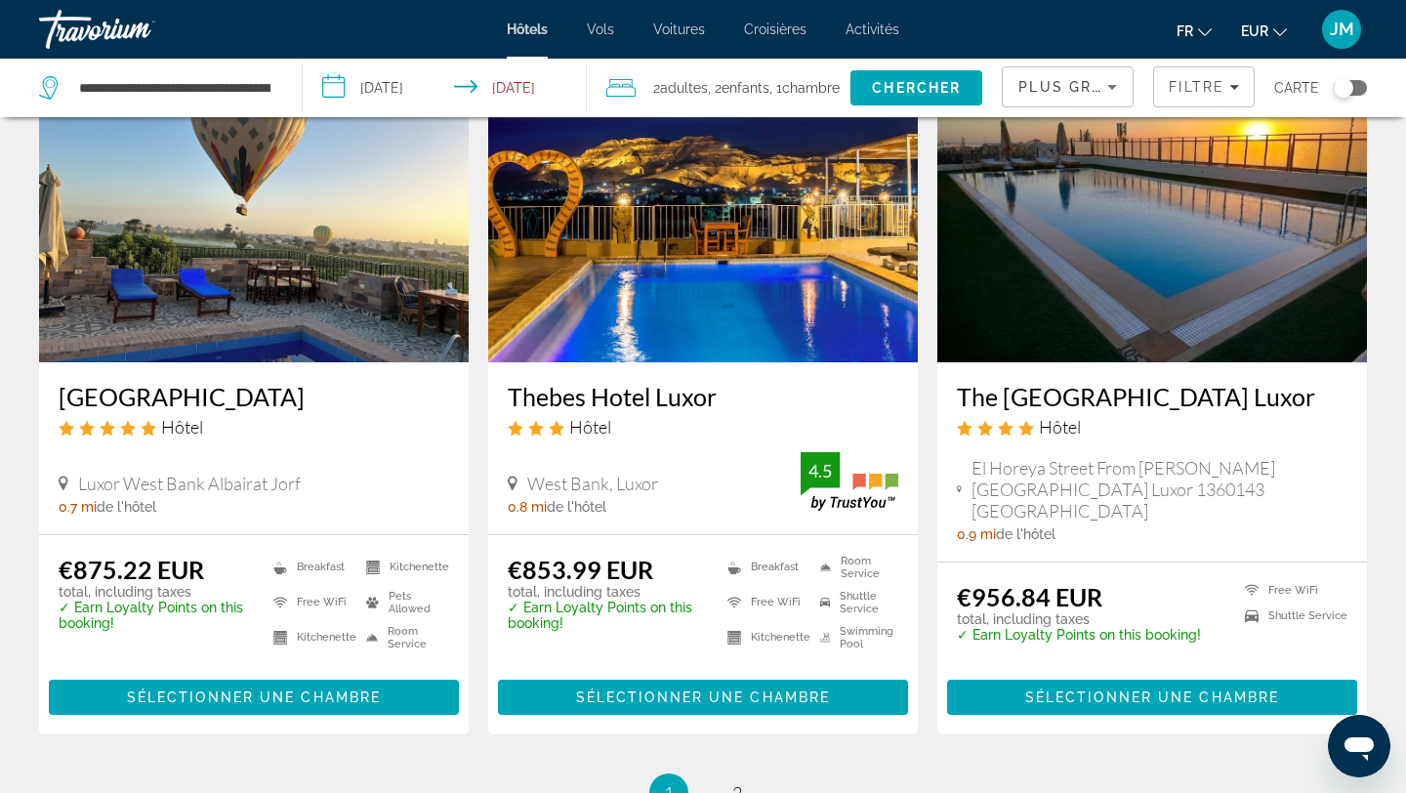
scroll to position [2359, 0]
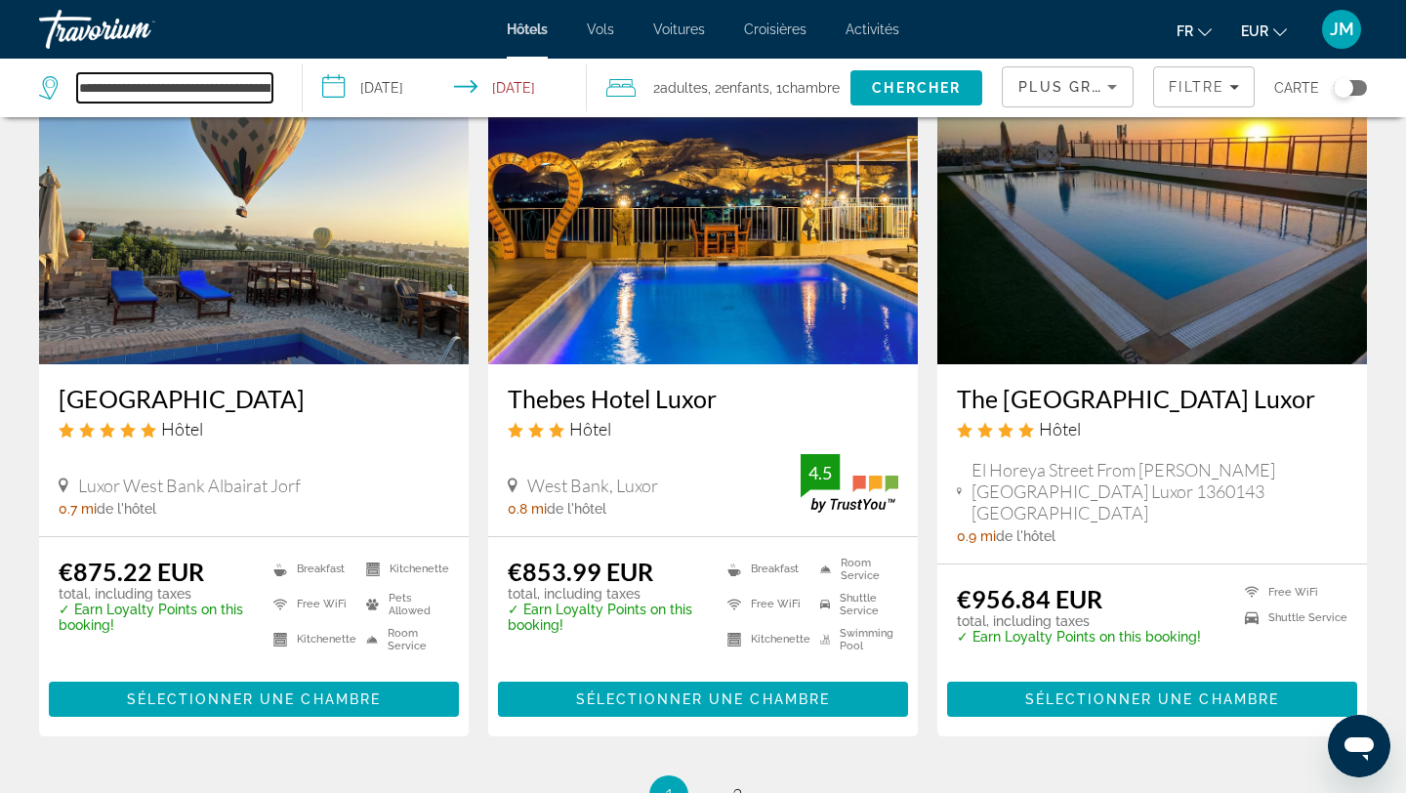
click at [242, 84] on input "**********" at bounding box center [174, 87] width 195 height 29
drag, startPoint x: 242, startPoint y: 84, endPoint x: 194, endPoint y: 84, distance: 47.9
click at [237, 84] on input "**********" at bounding box center [174, 87] width 195 height 29
drag, startPoint x: 80, startPoint y: 86, endPoint x: 336, endPoint y: 110, distance: 257.0
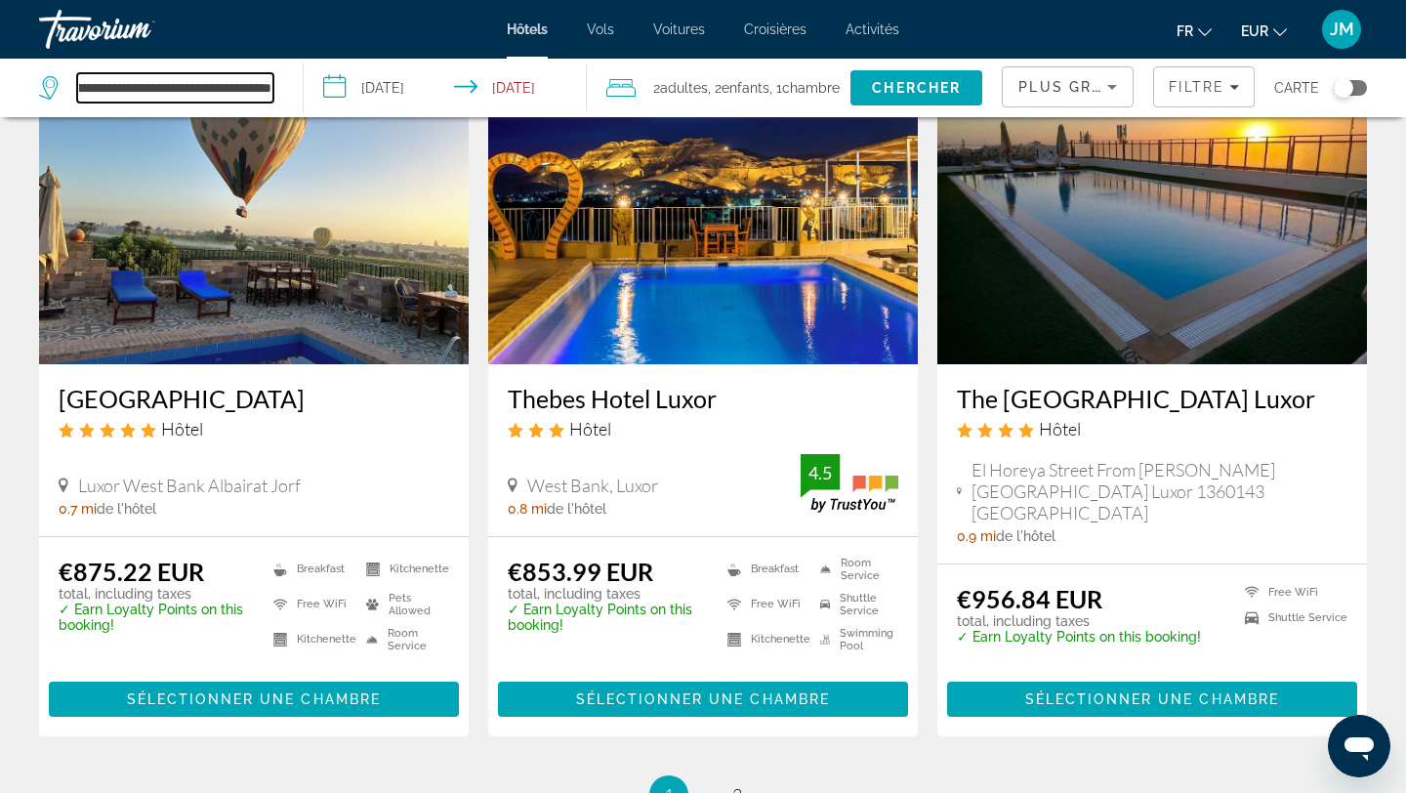
click at [335, 110] on div "**********" at bounding box center [703, 88] width 1406 height 59
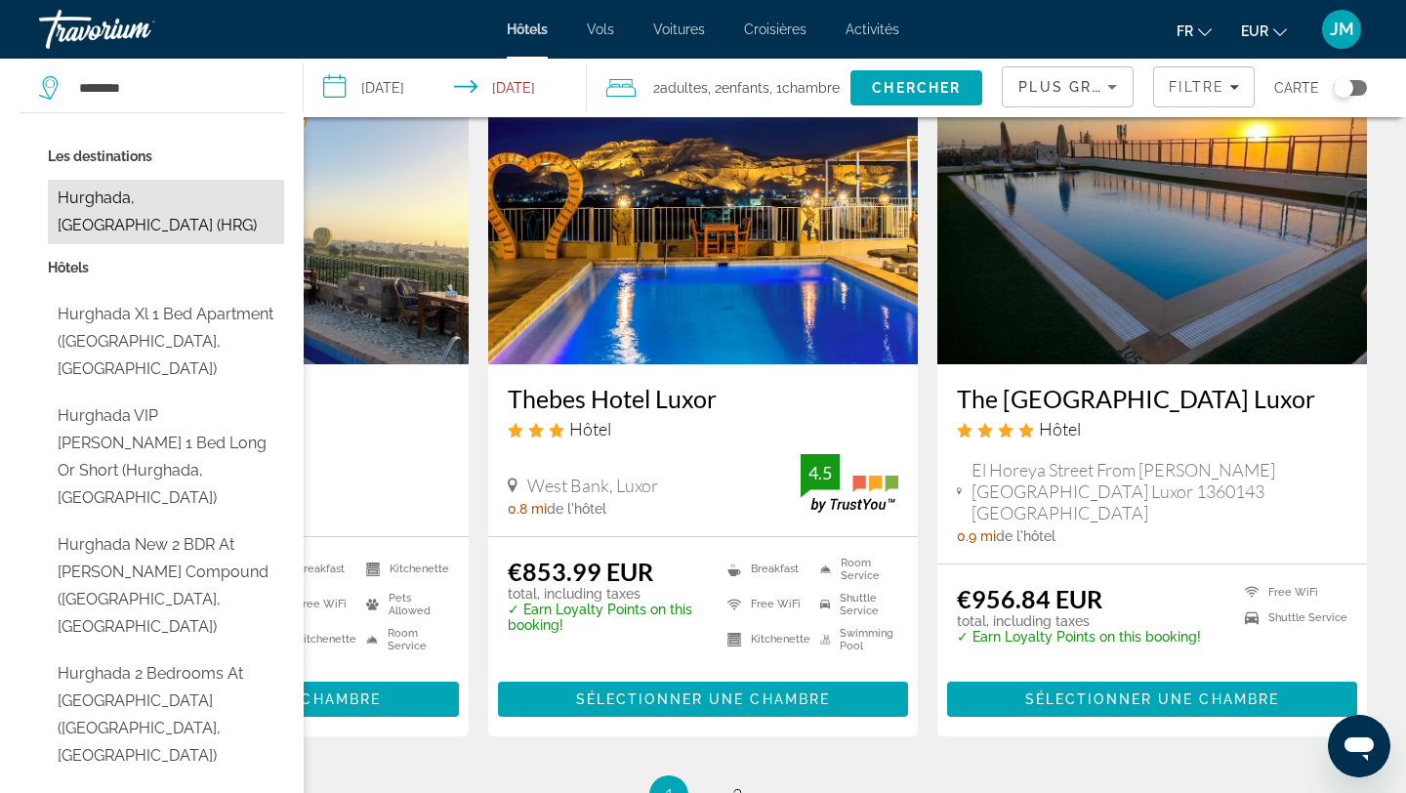
click at [191, 194] on button "Hurghada, [GEOGRAPHIC_DATA] (HRG)" at bounding box center [166, 212] width 236 height 64
type input "**********"
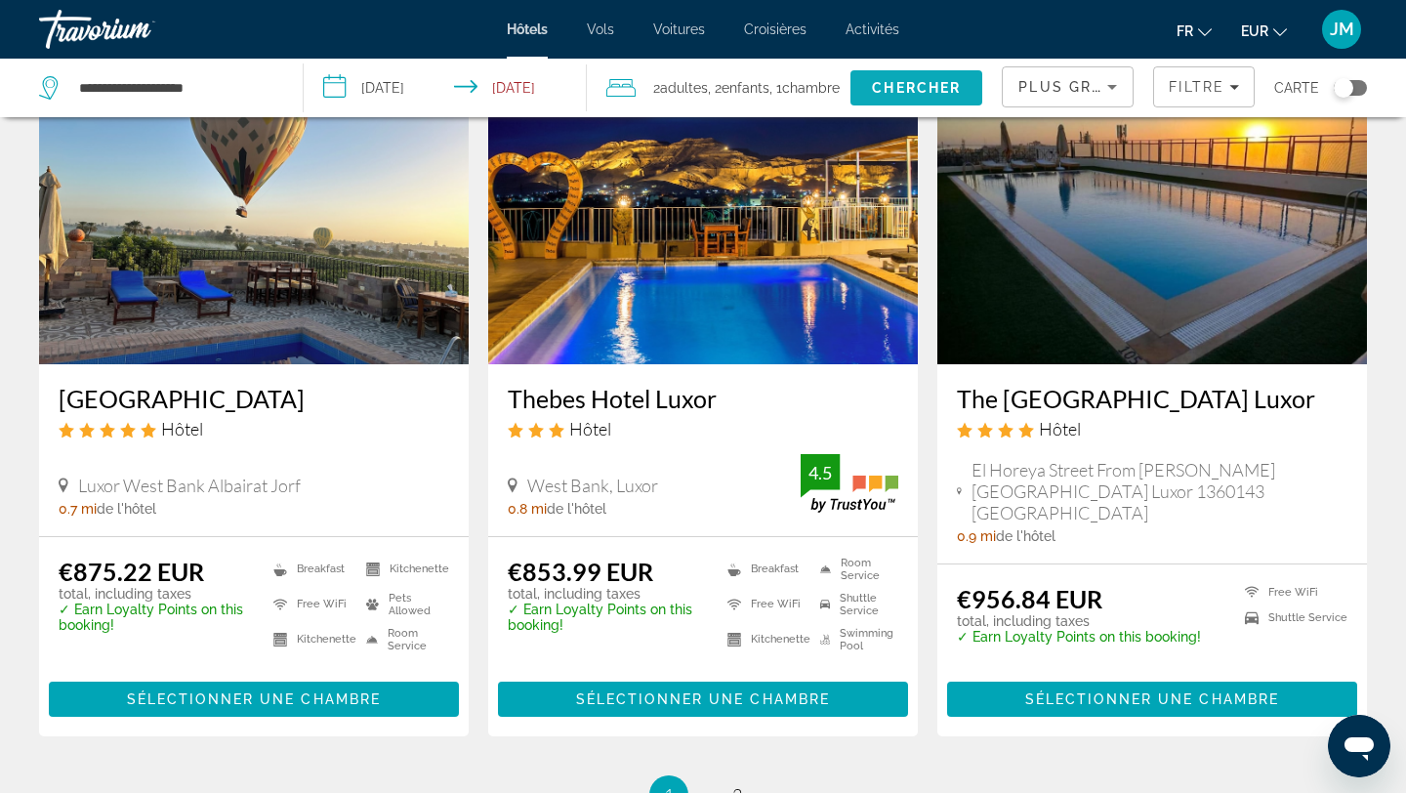
click at [934, 83] on span "Chercher" at bounding box center [916, 88] width 89 height 16
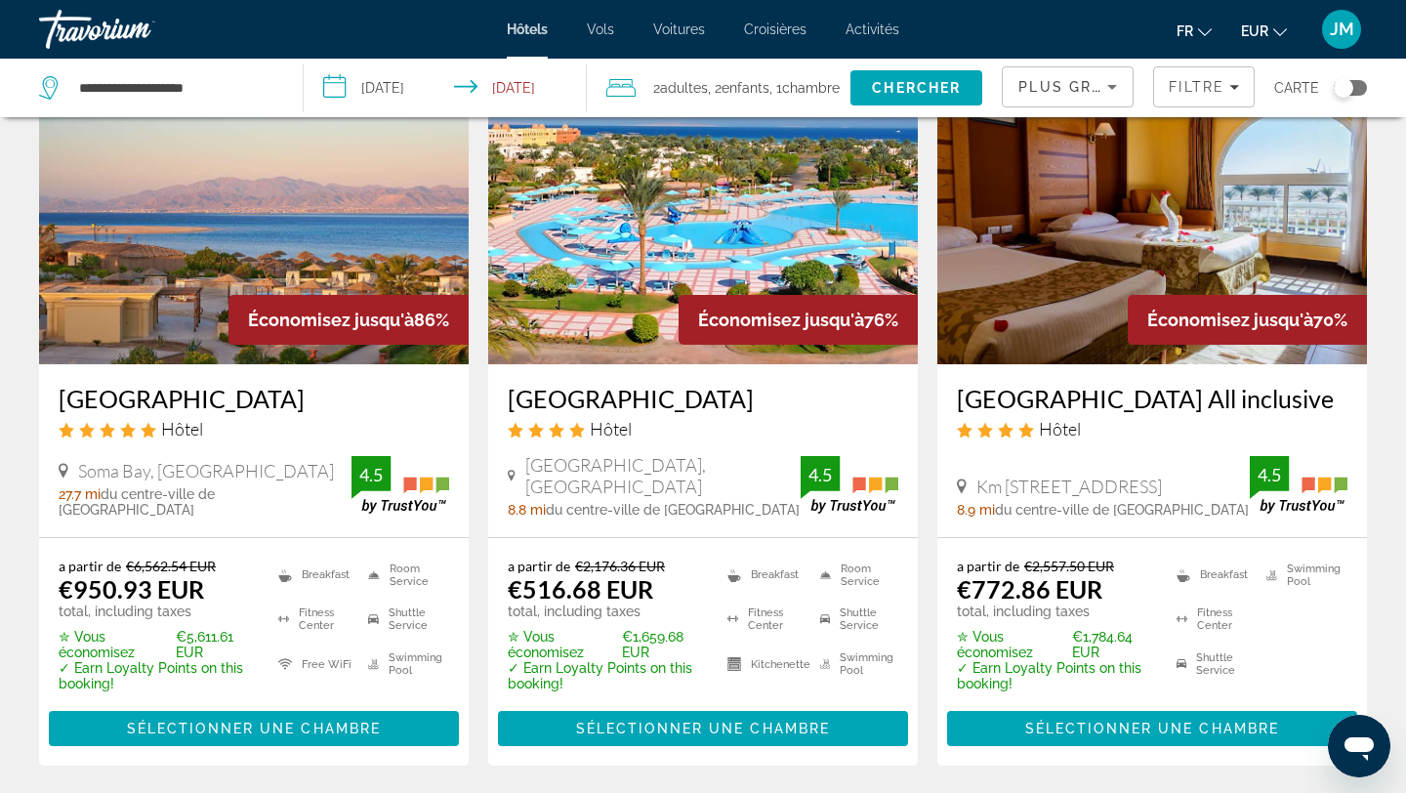
scroll to position [137, 0]
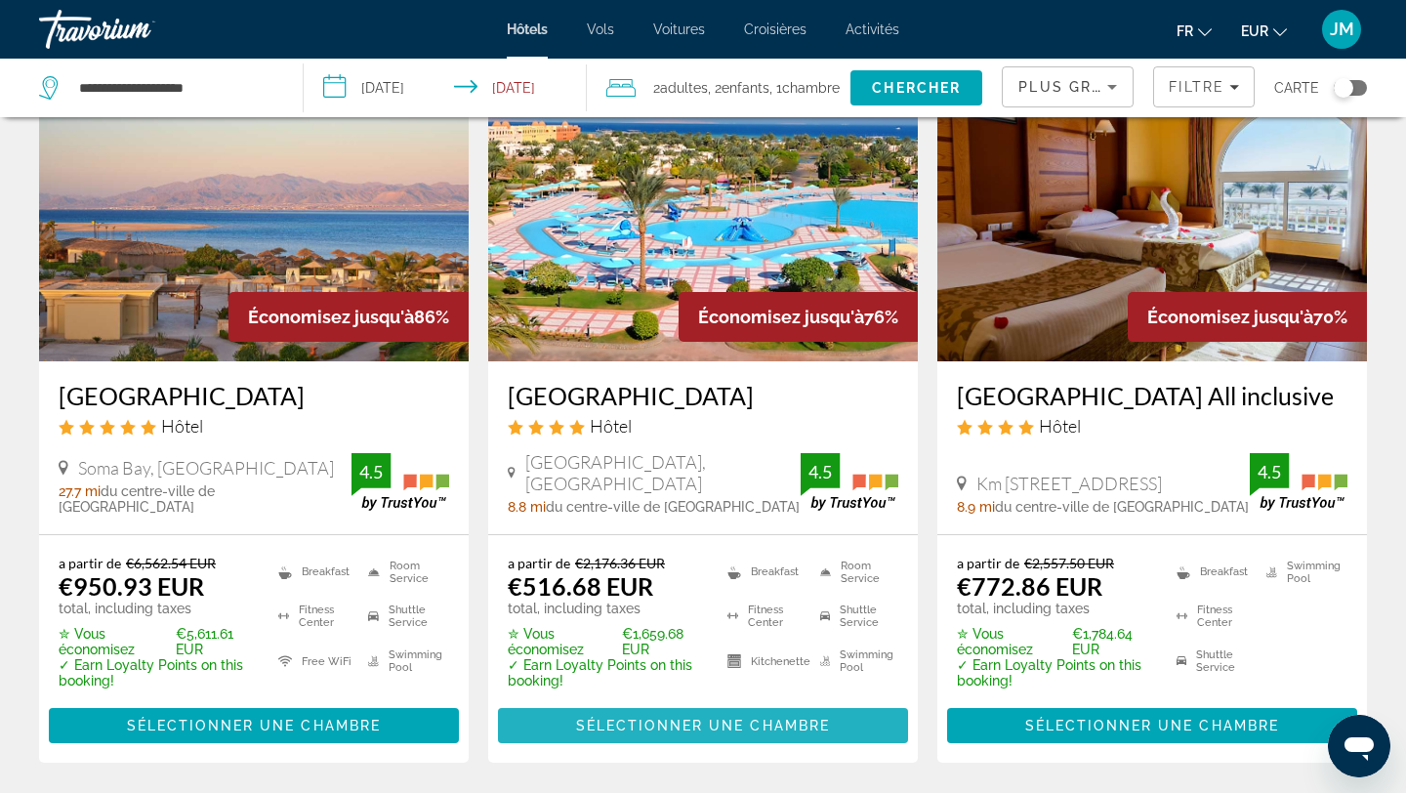
click at [745, 734] on span "Main content" at bounding box center [703, 725] width 410 height 47
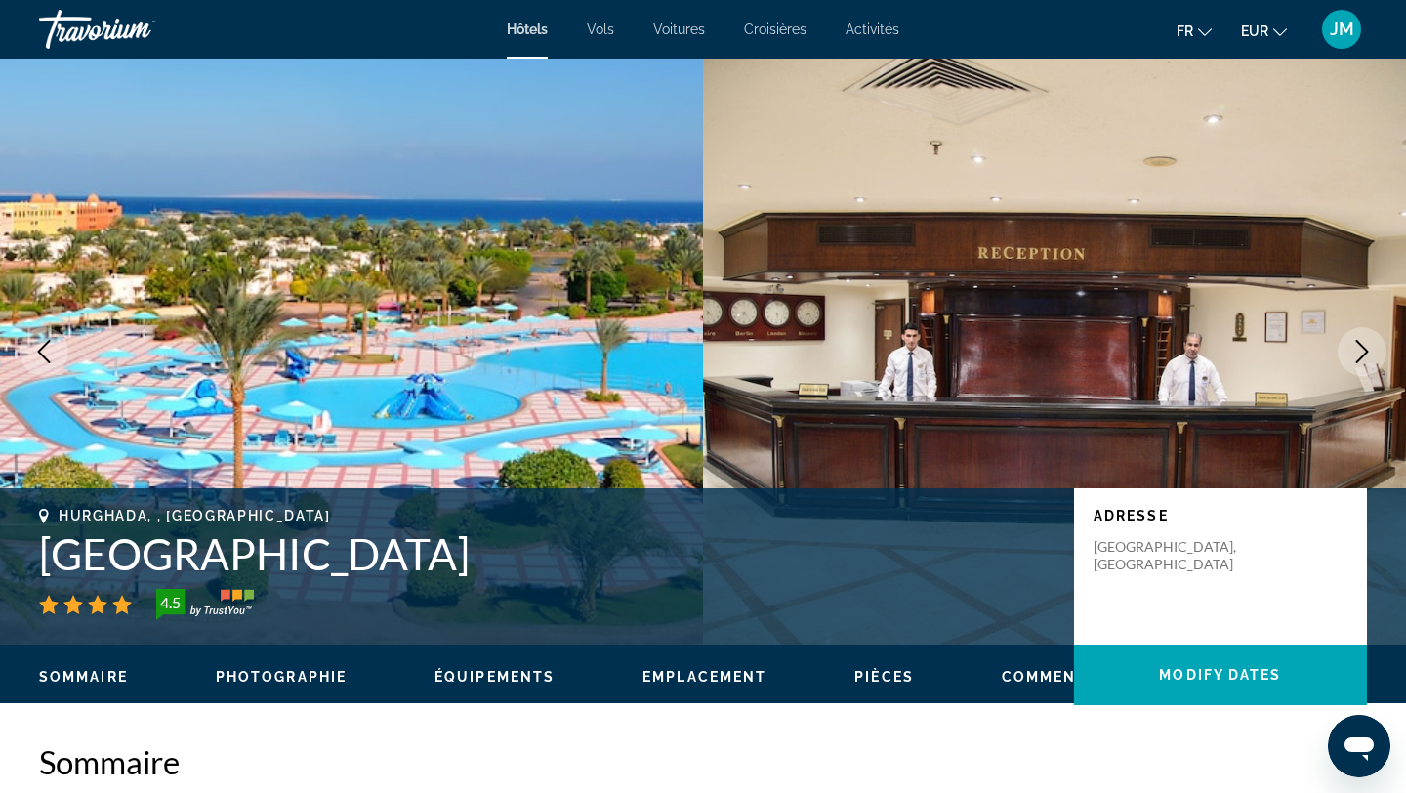
click at [1357, 347] on icon "Next image" at bounding box center [1362, 351] width 23 height 23
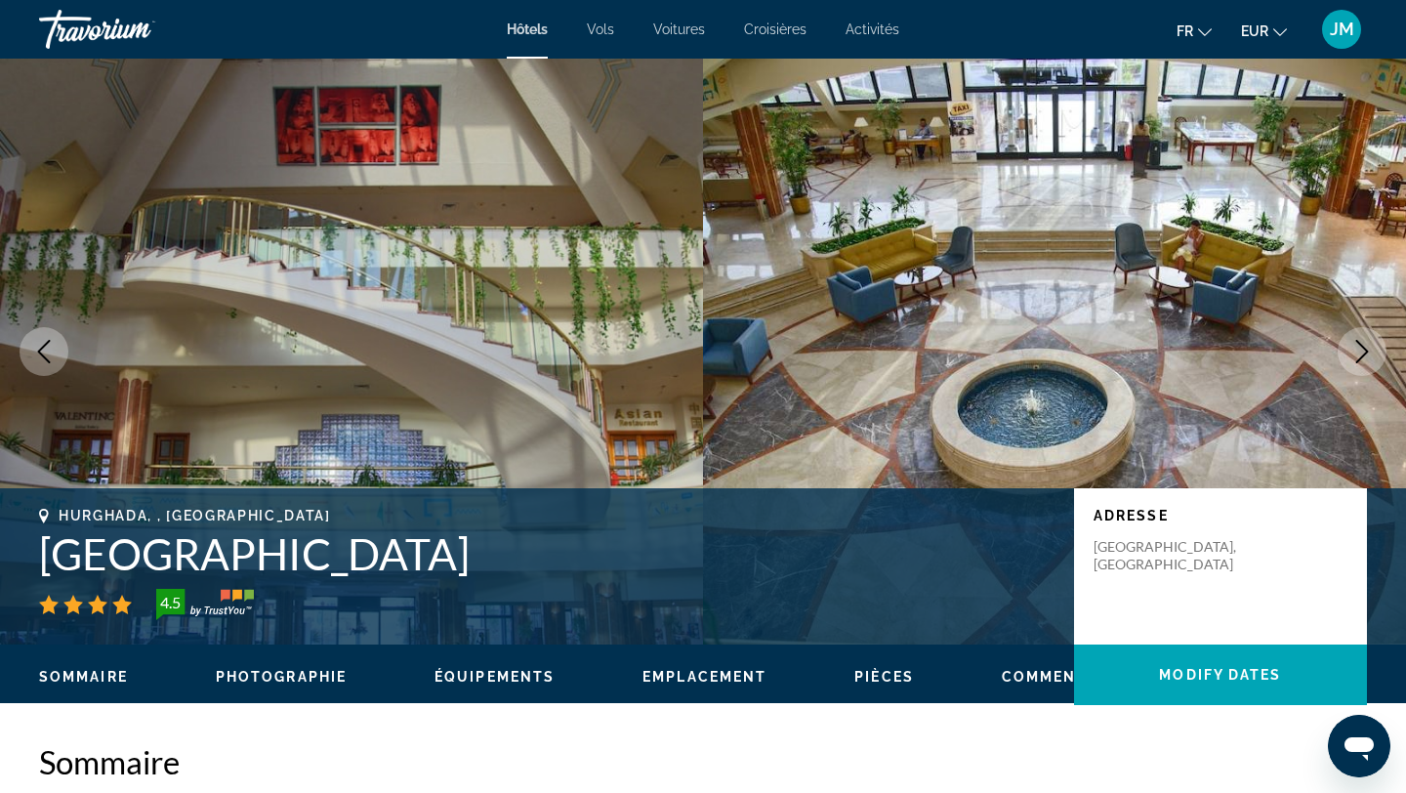
click at [1357, 347] on icon "Next image" at bounding box center [1362, 351] width 23 height 23
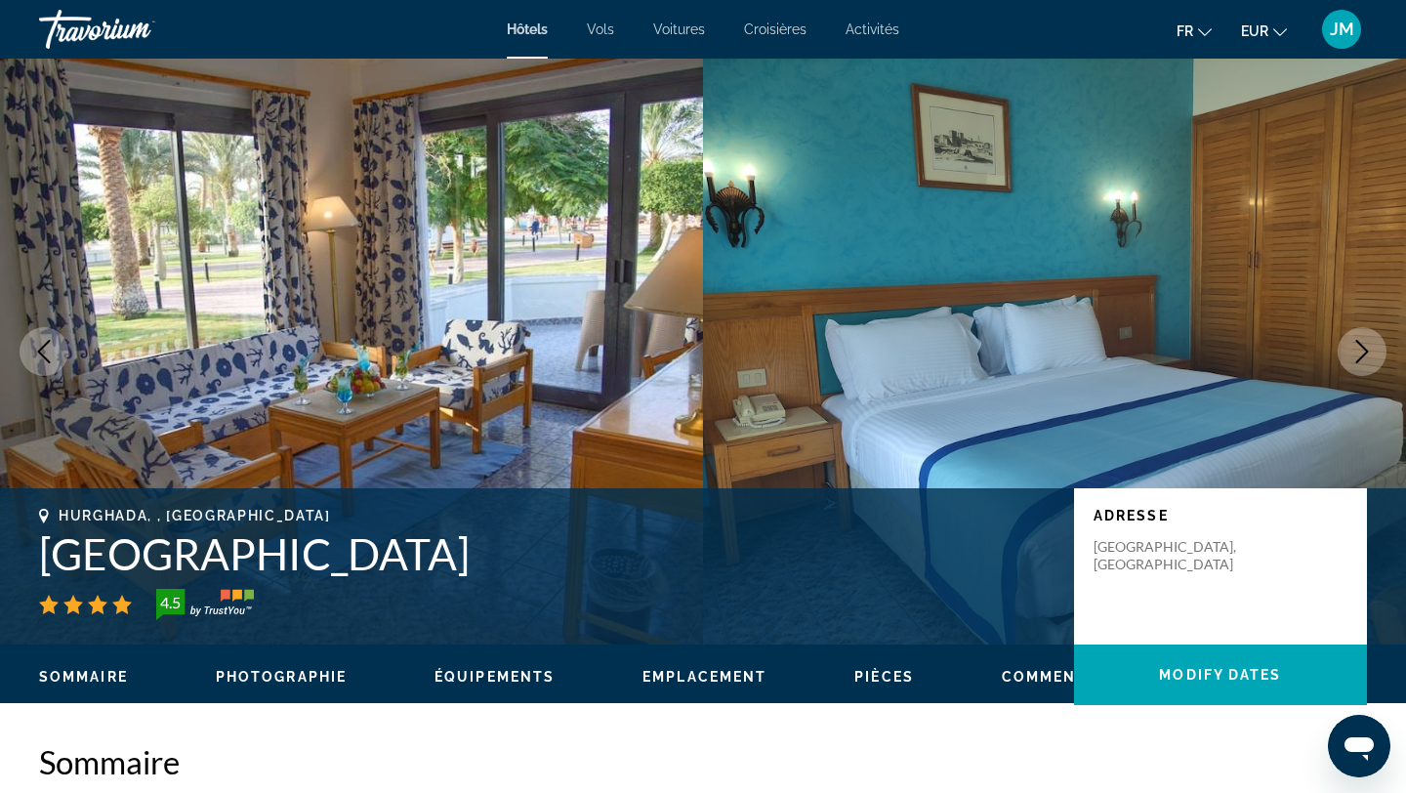
click at [1357, 347] on icon "Next image" at bounding box center [1362, 351] width 23 height 23
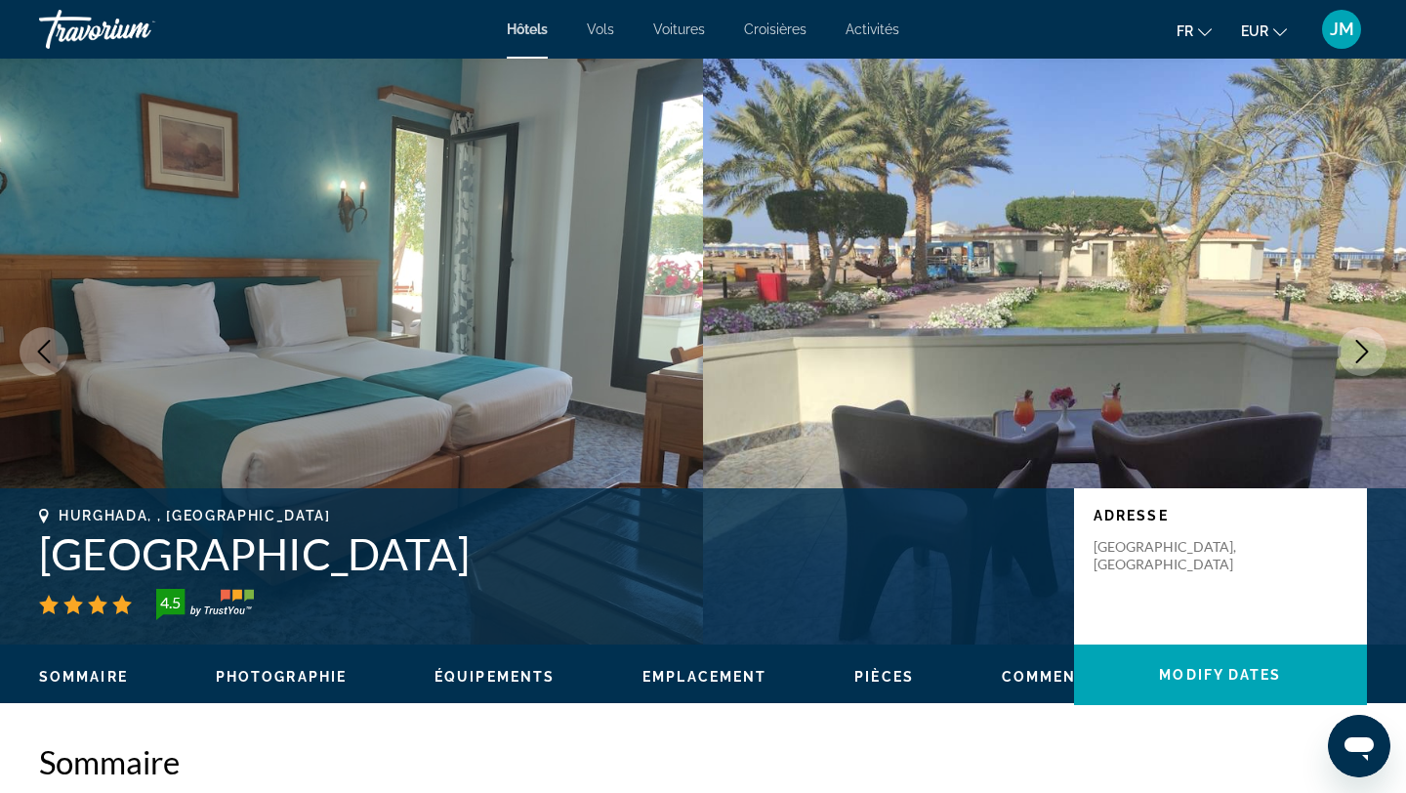
click at [1357, 348] on icon "Next image" at bounding box center [1362, 351] width 23 height 23
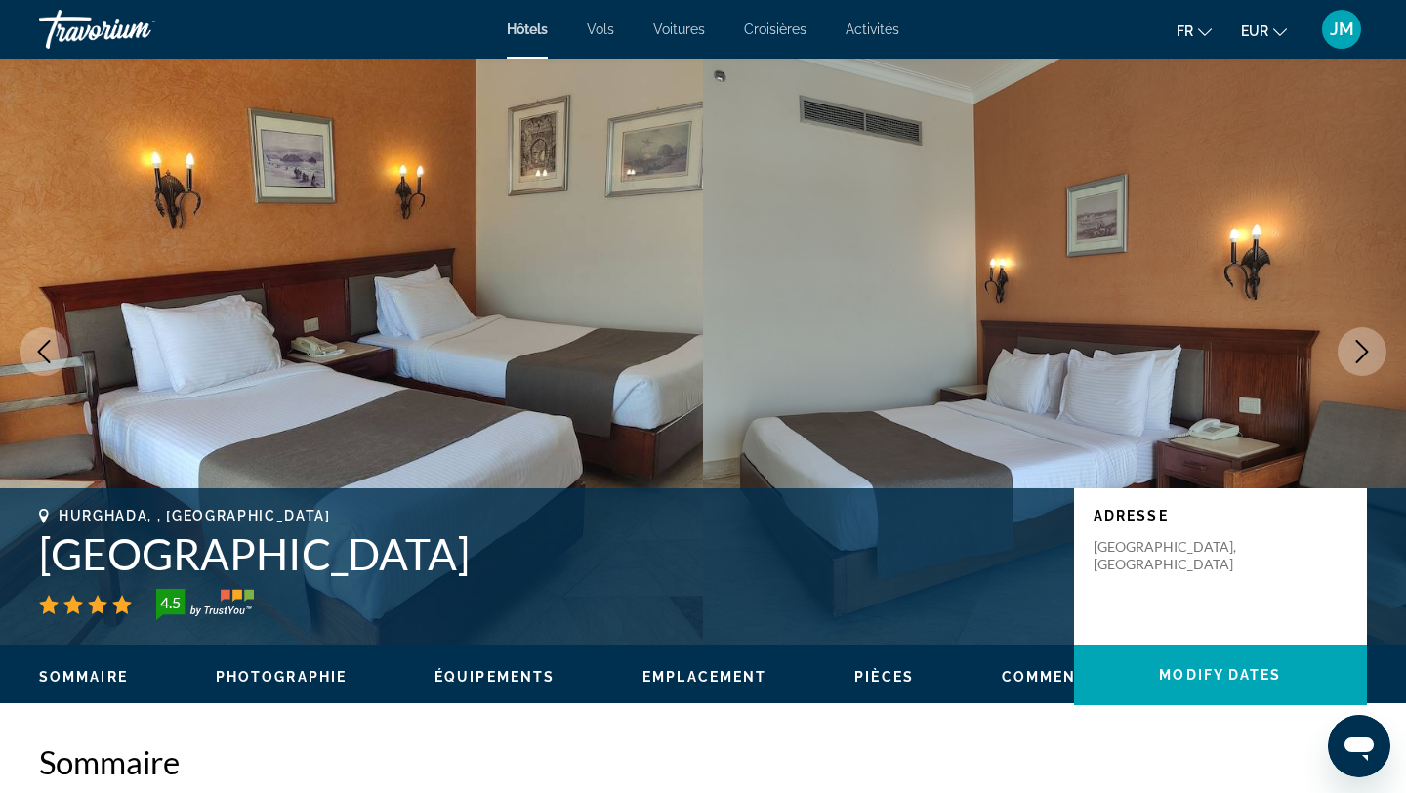
click at [1357, 348] on icon "Next image" at bounding box center [1362, 351] width 23 height 23
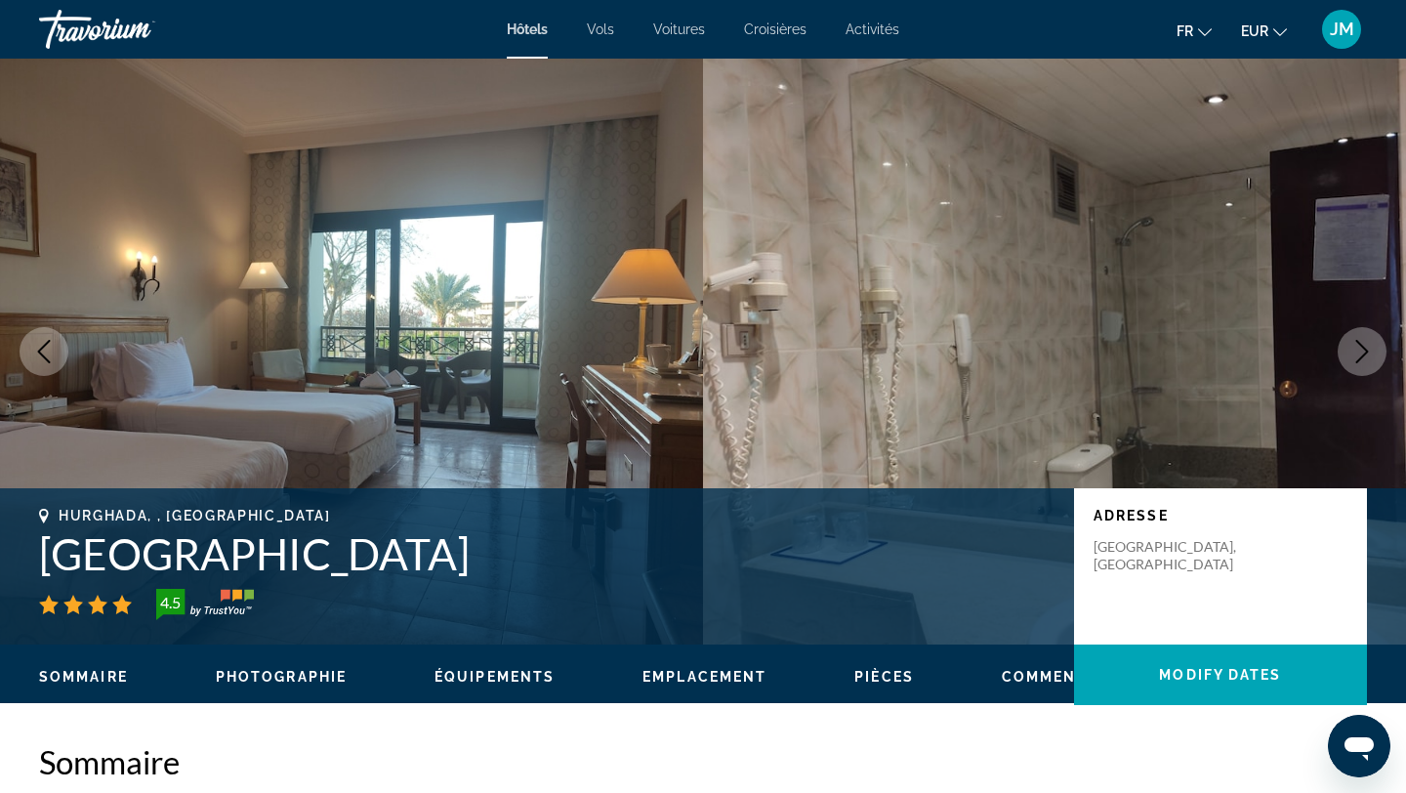
click at [1357, 348] on icon "Next image" at bounding box center [1362, 351] width 23 height 23
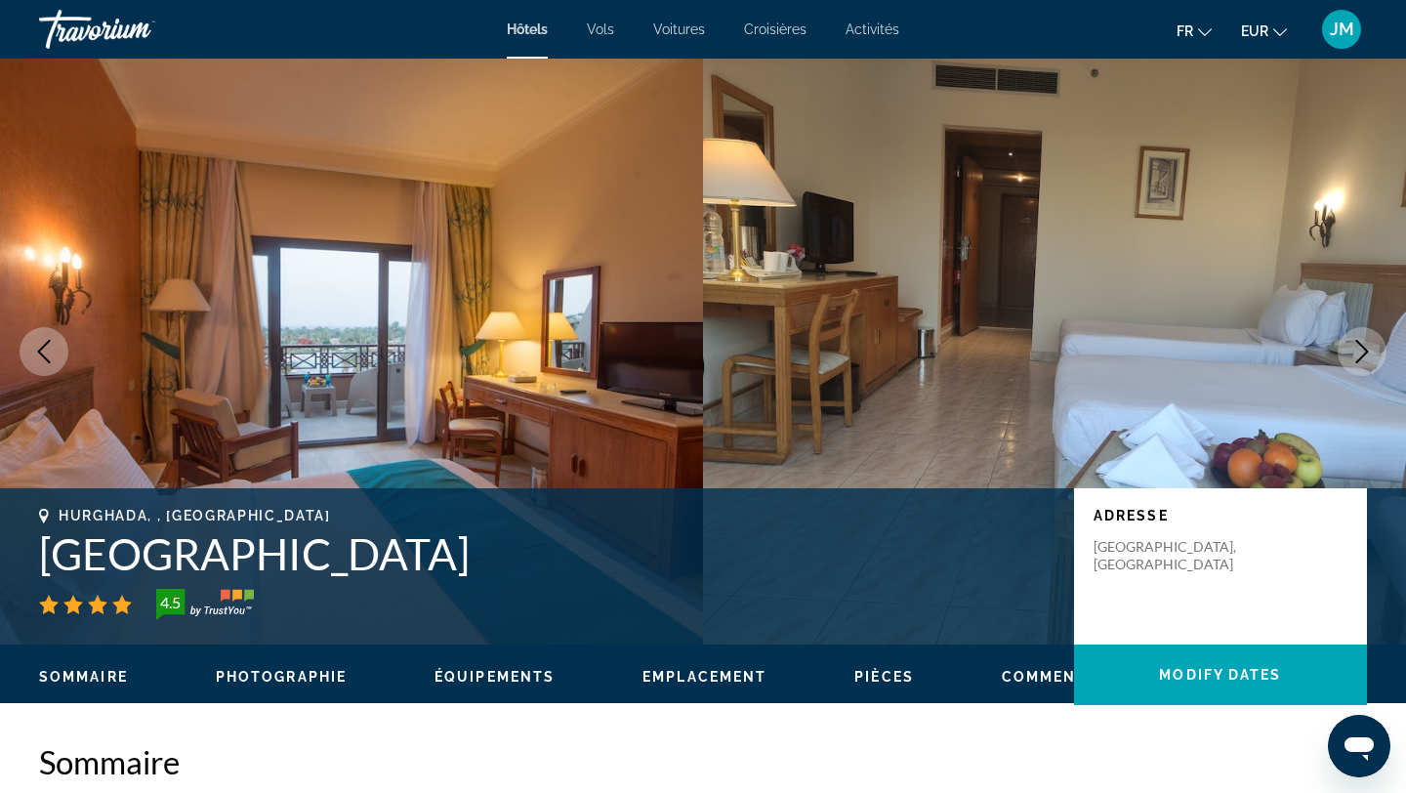
click at [1357, 348] on icon "Next image" at bounding box center [1362, 351] width 23 height 23
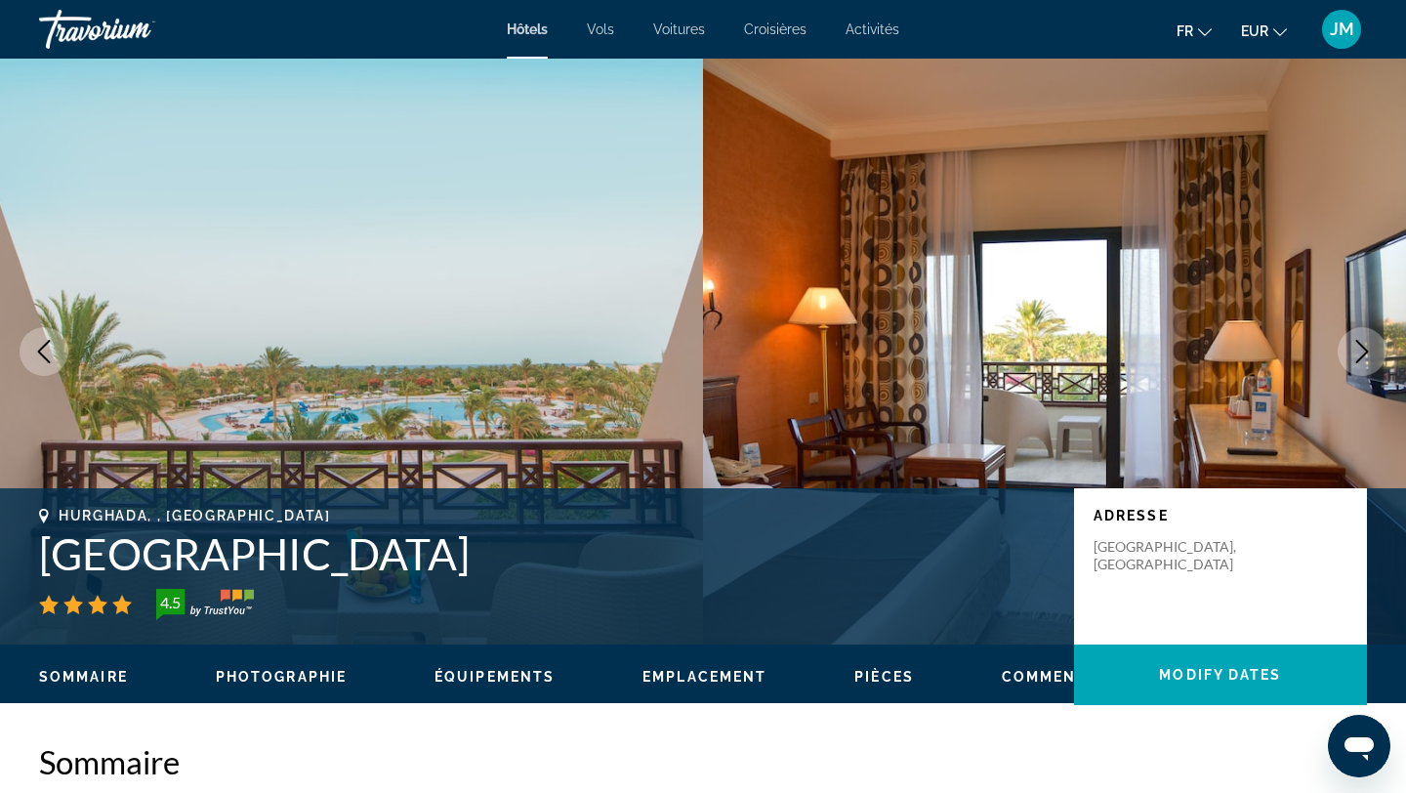
click at [1357, 348] on icon "Next image" at bounding box center [1362, 351] width 23 height 23
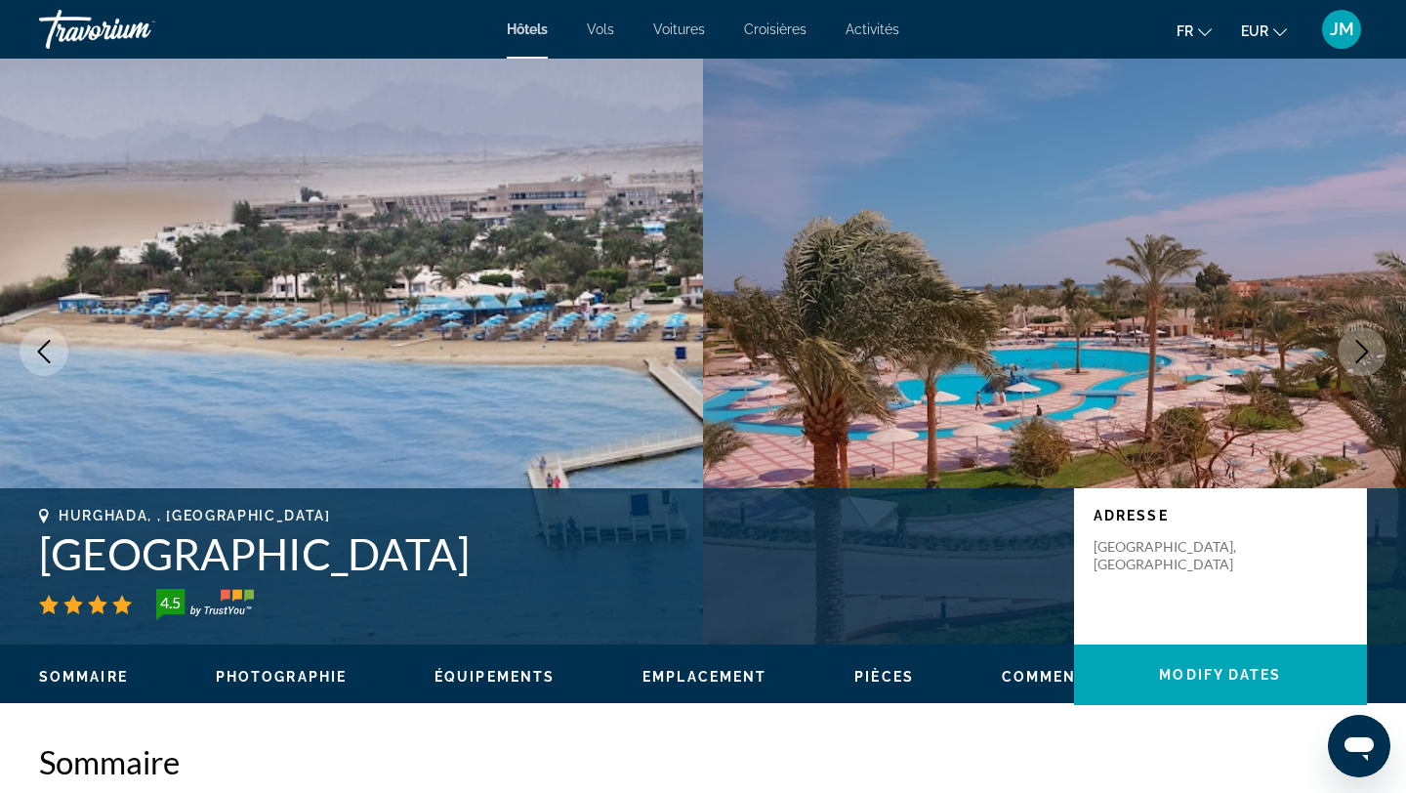
click at [1357, 348] on icon "Next image" at bounding box center [1362, 351] width 23 height 23
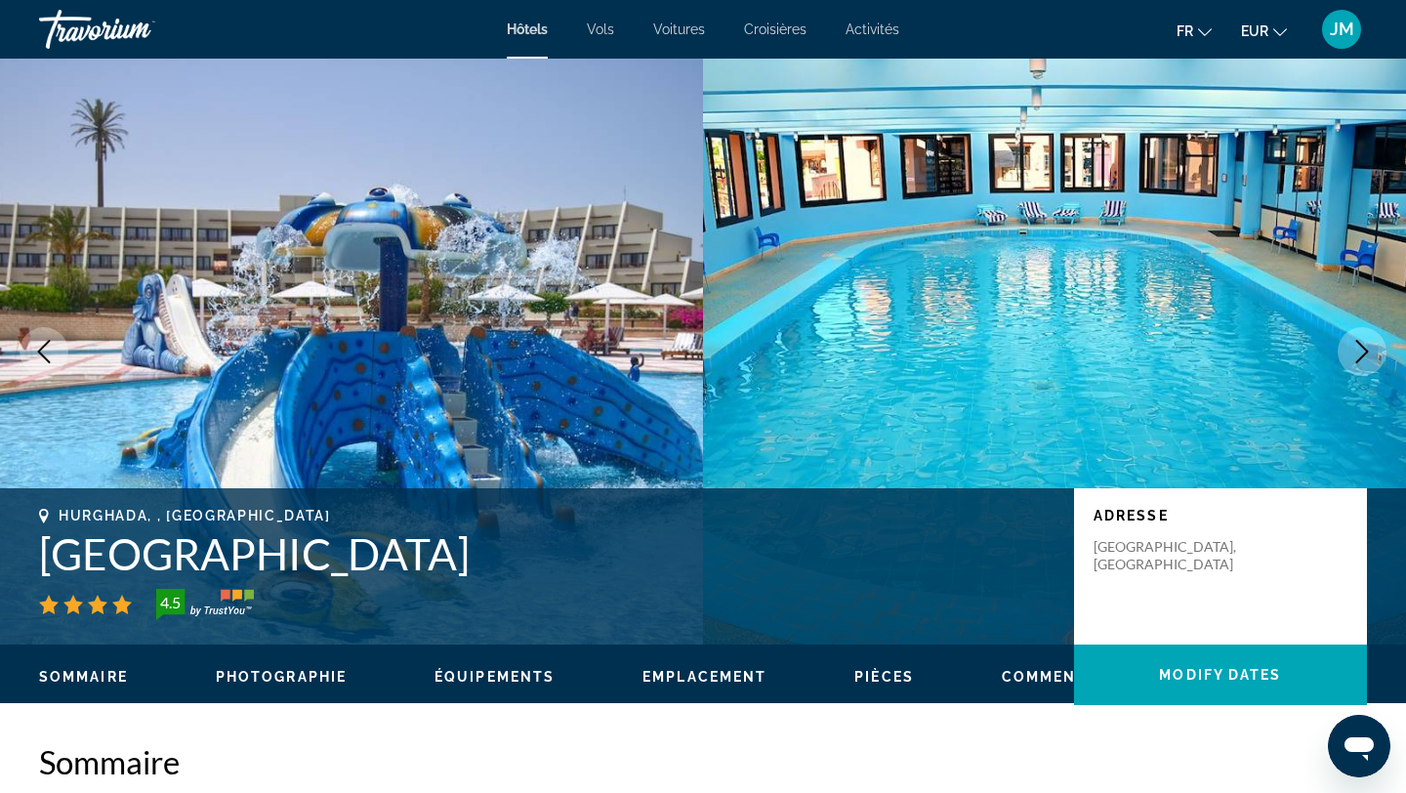
click at [1357, 348] on icon "Next image" at bounding box center [1362, 351] width 23 height 23
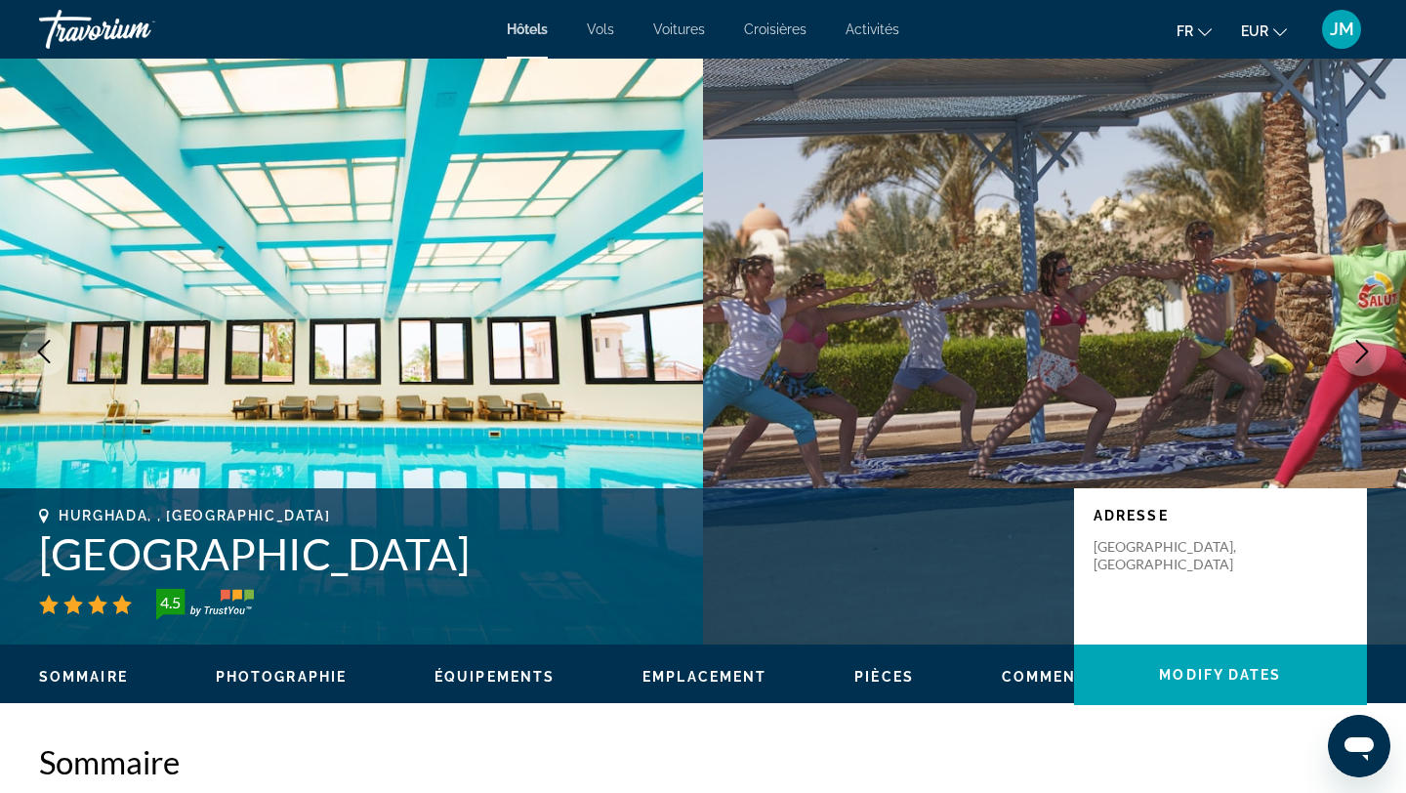
click at [35, 356] on icon "Previous image" at bounding box center [43, 351] width 23 height 23
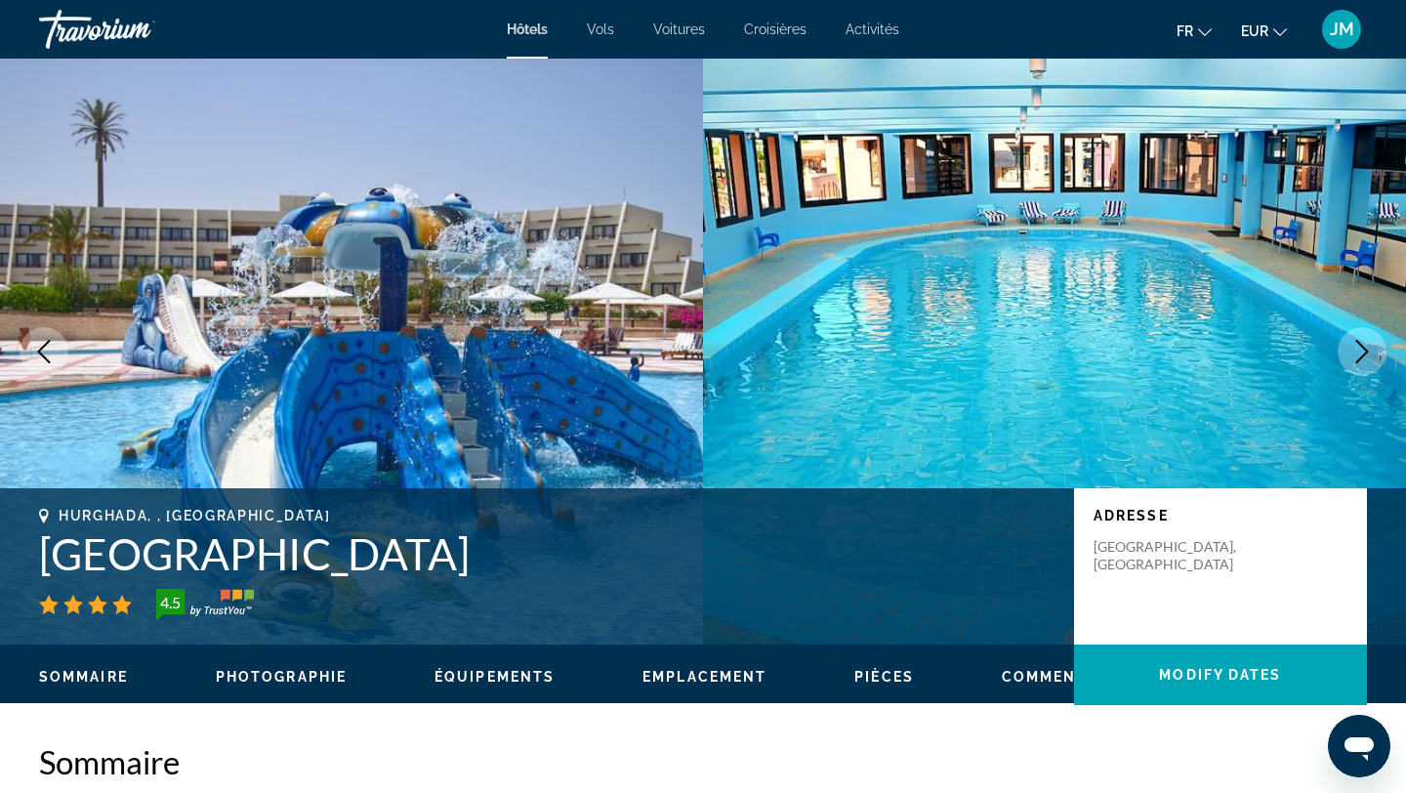
click at [1349, 362] on button "Next image" at bounding box center [1362, 351] width 49 height 49
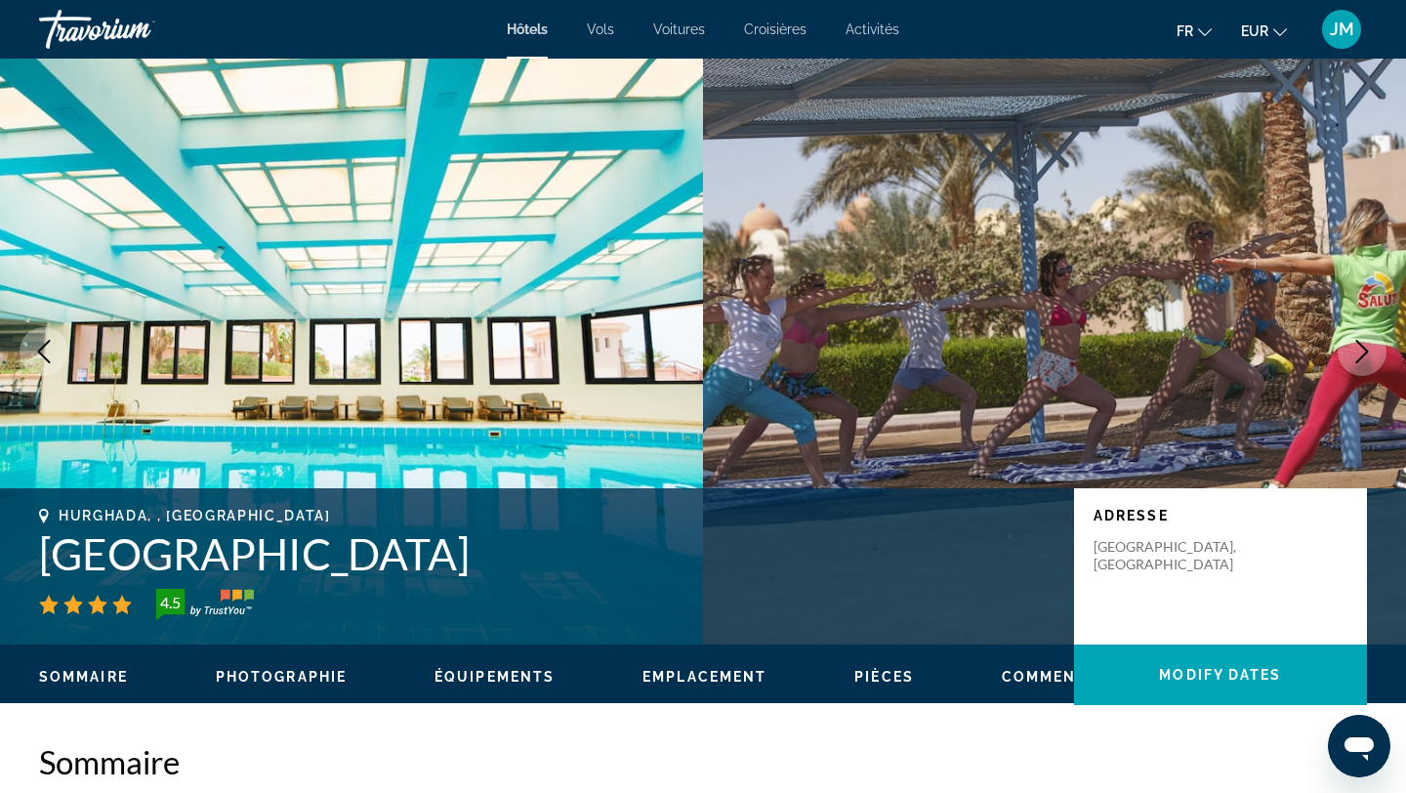
click at [1349, 362] on button "Next image" at bounding box center [1362, 351] width 49 height 49
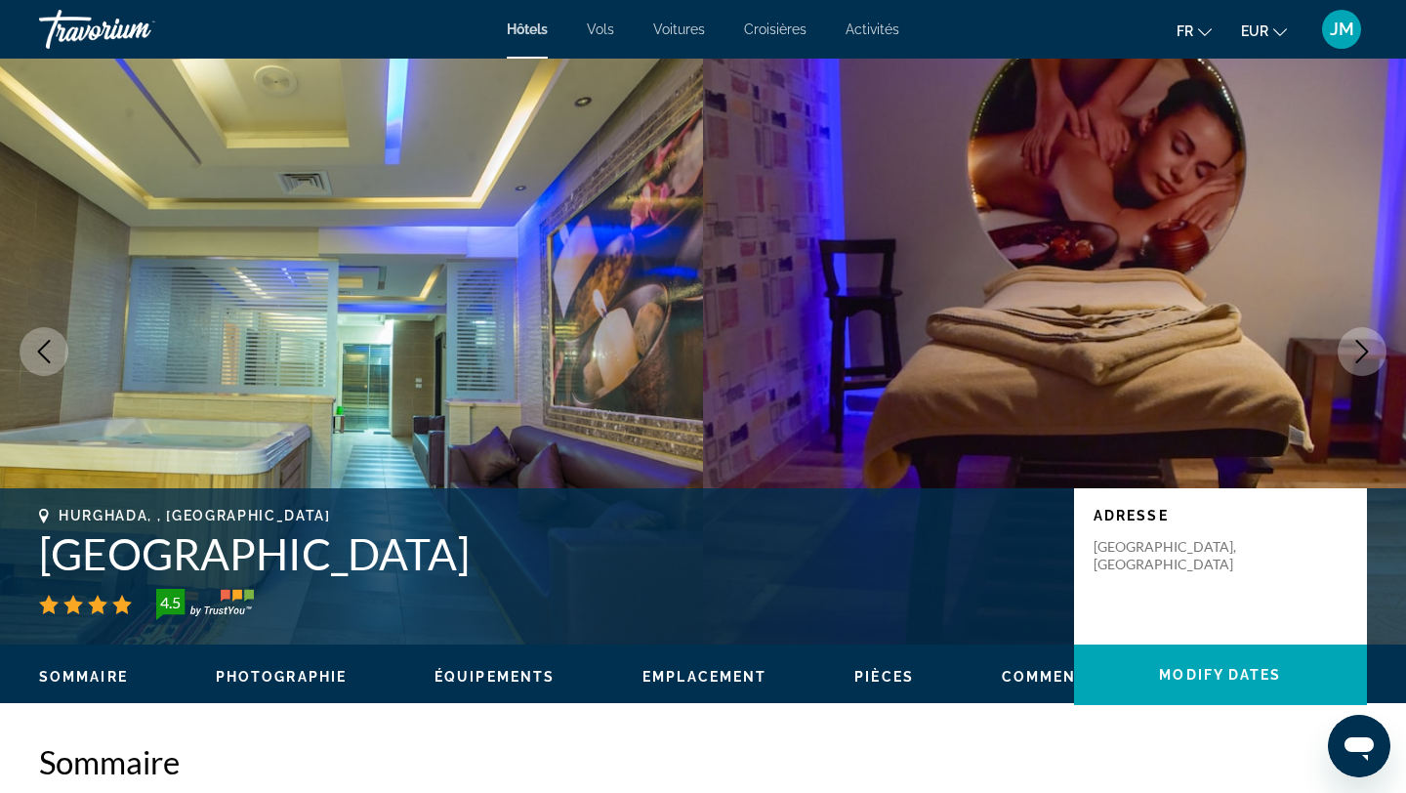
click at [1349, 362] on button "Next image" at bounding box center [1362, 351] width 49 height 49
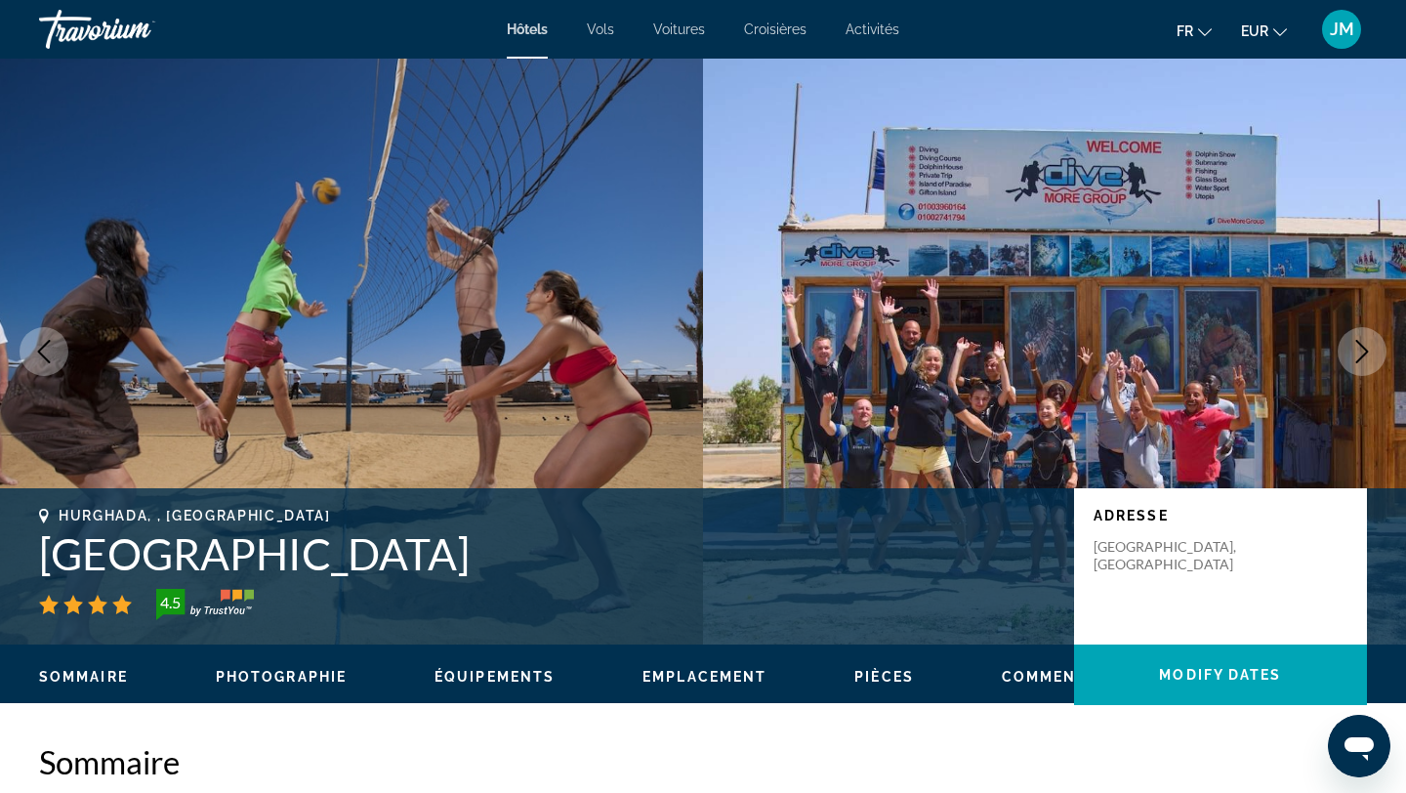
click at [1348, 361] on button "Next image" at bounding box center [1362, 351] width 49 height 49
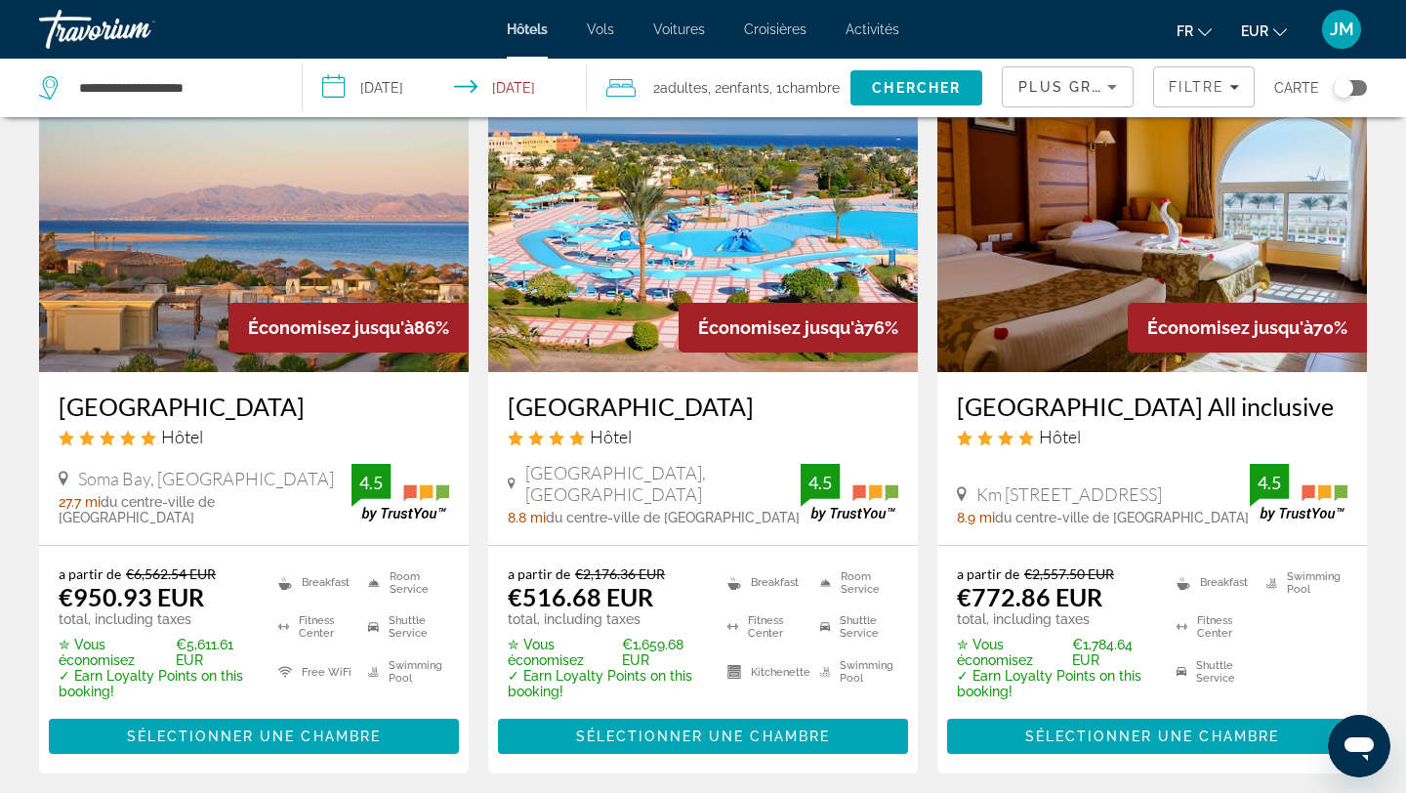
scroll to position [114, 0]
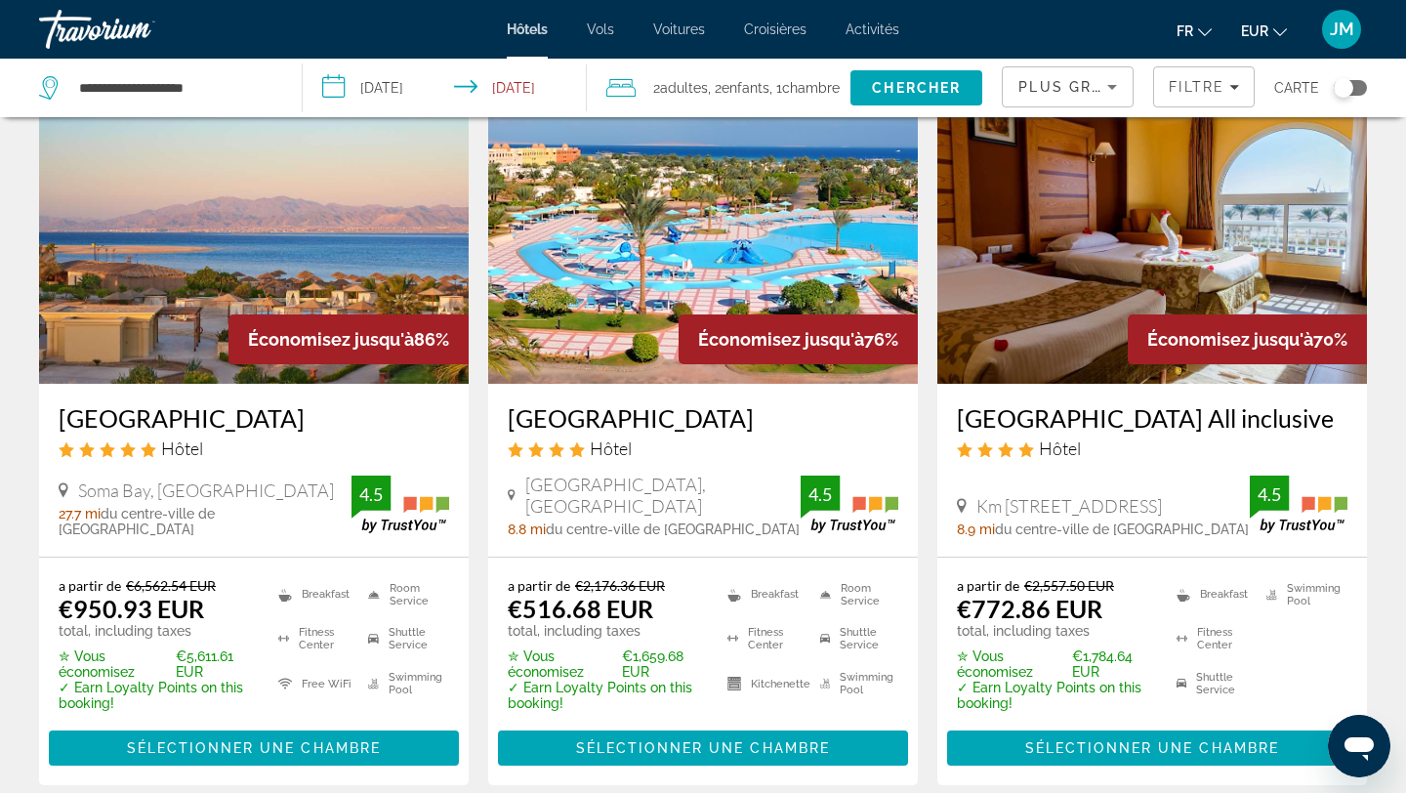
click at [1115, 362] on img "Main content" at bounding box center [1153, 227] width 430 height 313
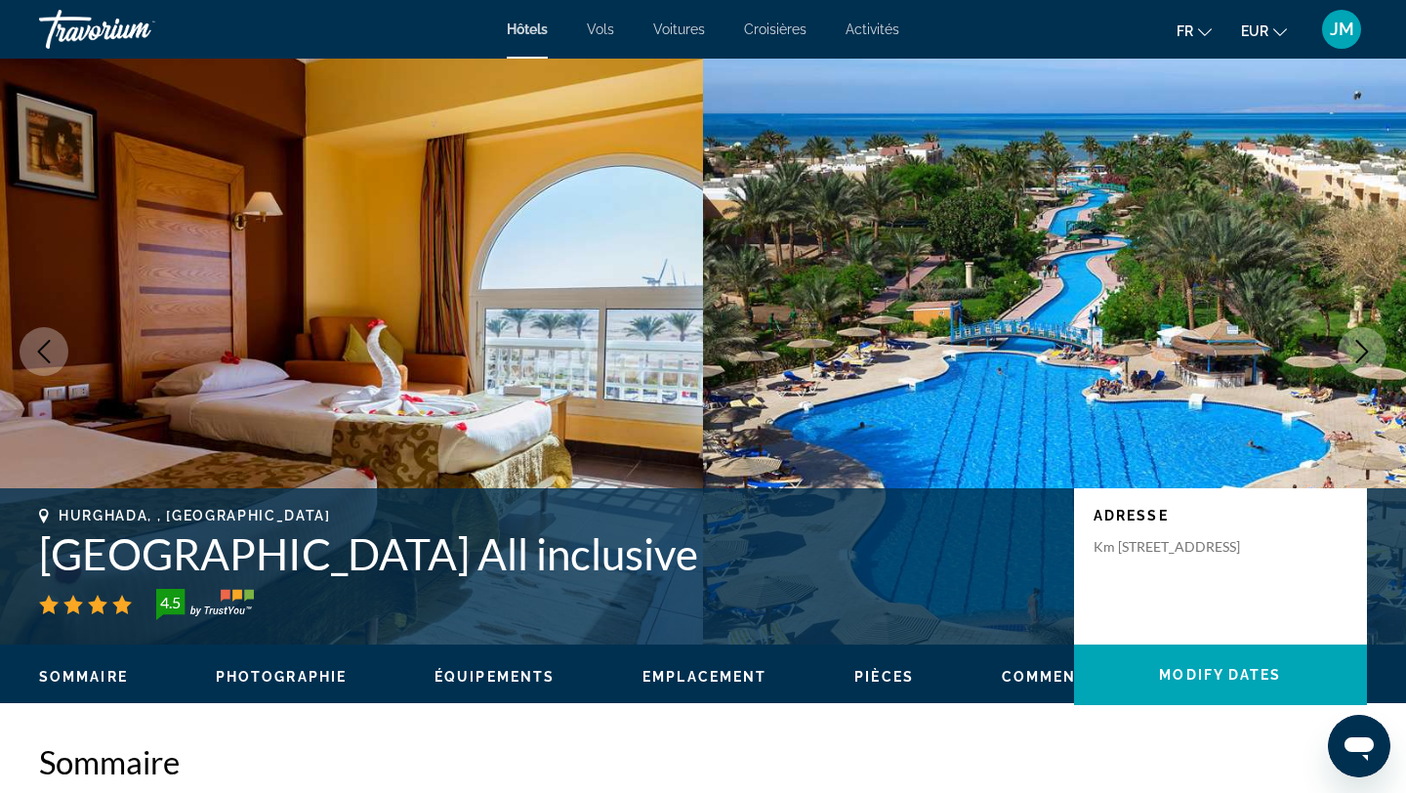
click at [1366, 357] on icon "Next image" at bounding box center [1362, 351] width 23 height 23
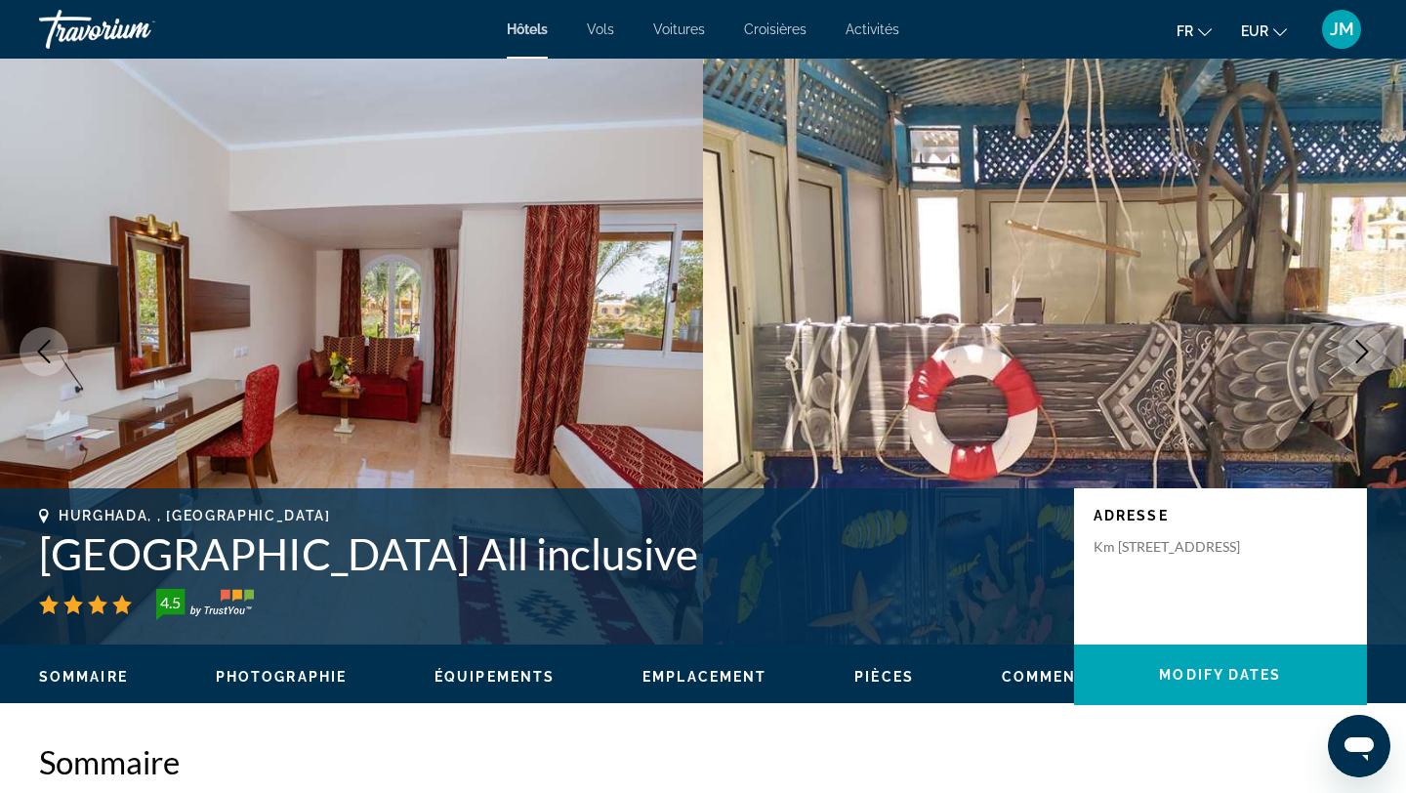
click at [1362, 355] on icon "Next image" at bounding box center [1363, 351] width 13 height 23
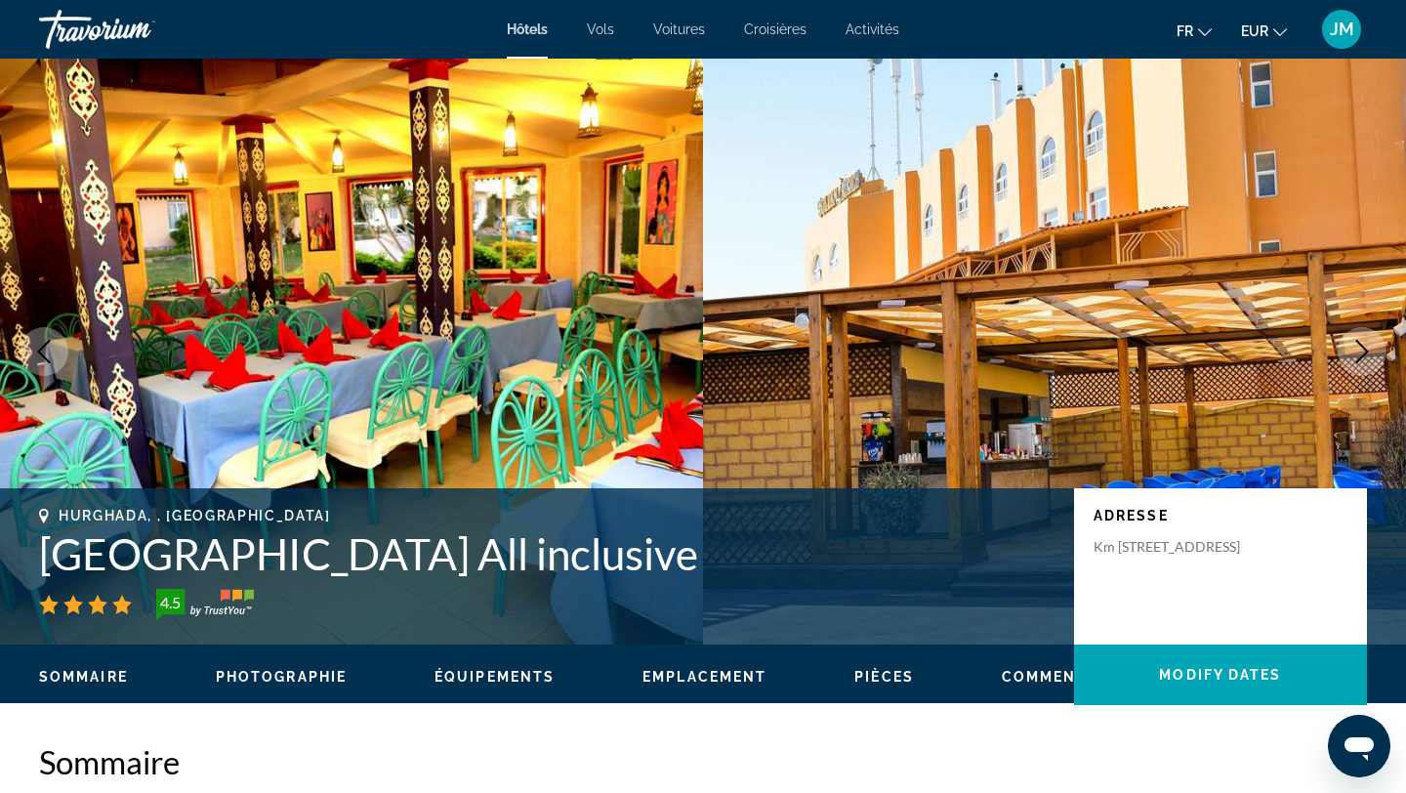
click at [1362, 355] on icon "Next image" at bounding box center [1363, 351] width 13 height 23
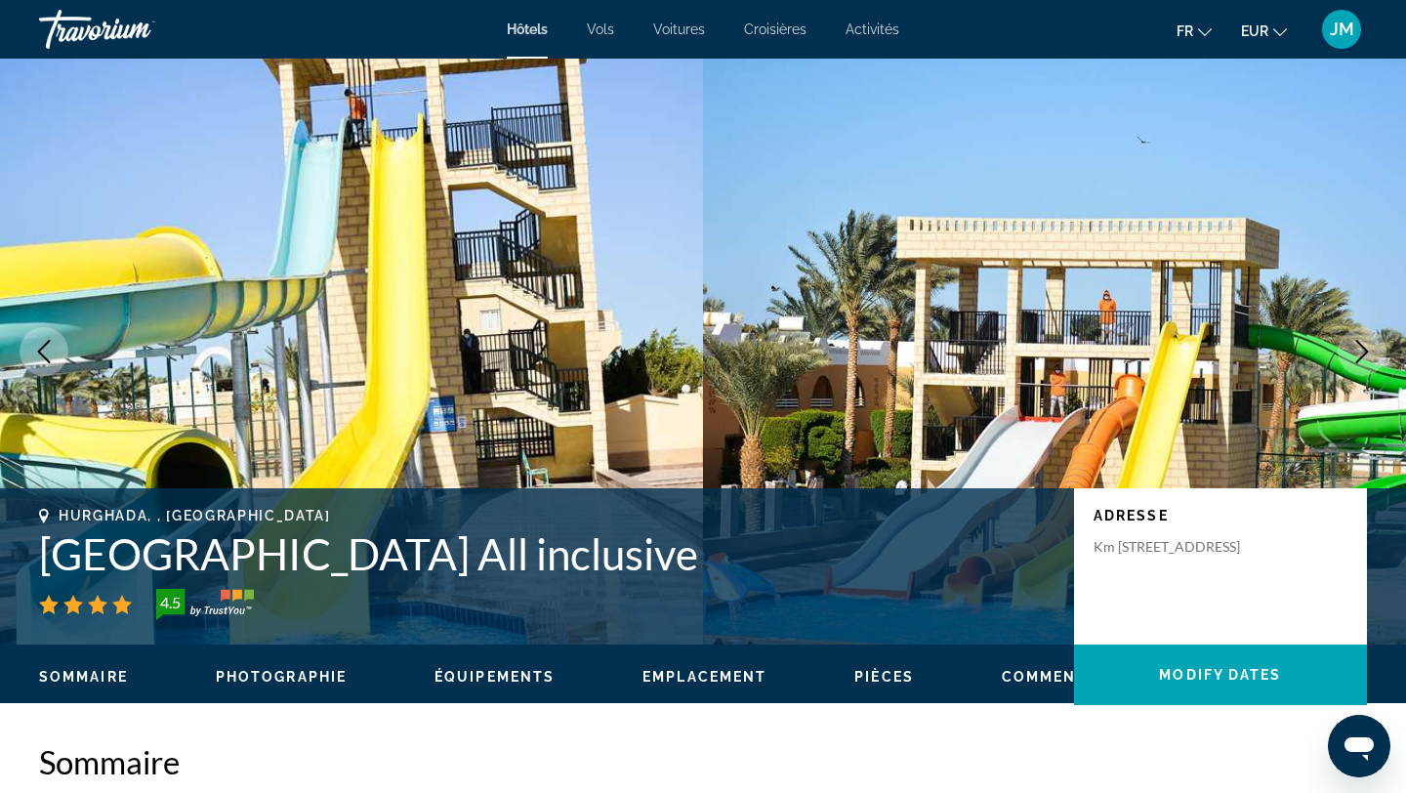
click at [1362, 355] on icon "Next image" at bounding box center [1363, 351] width 13 height 23
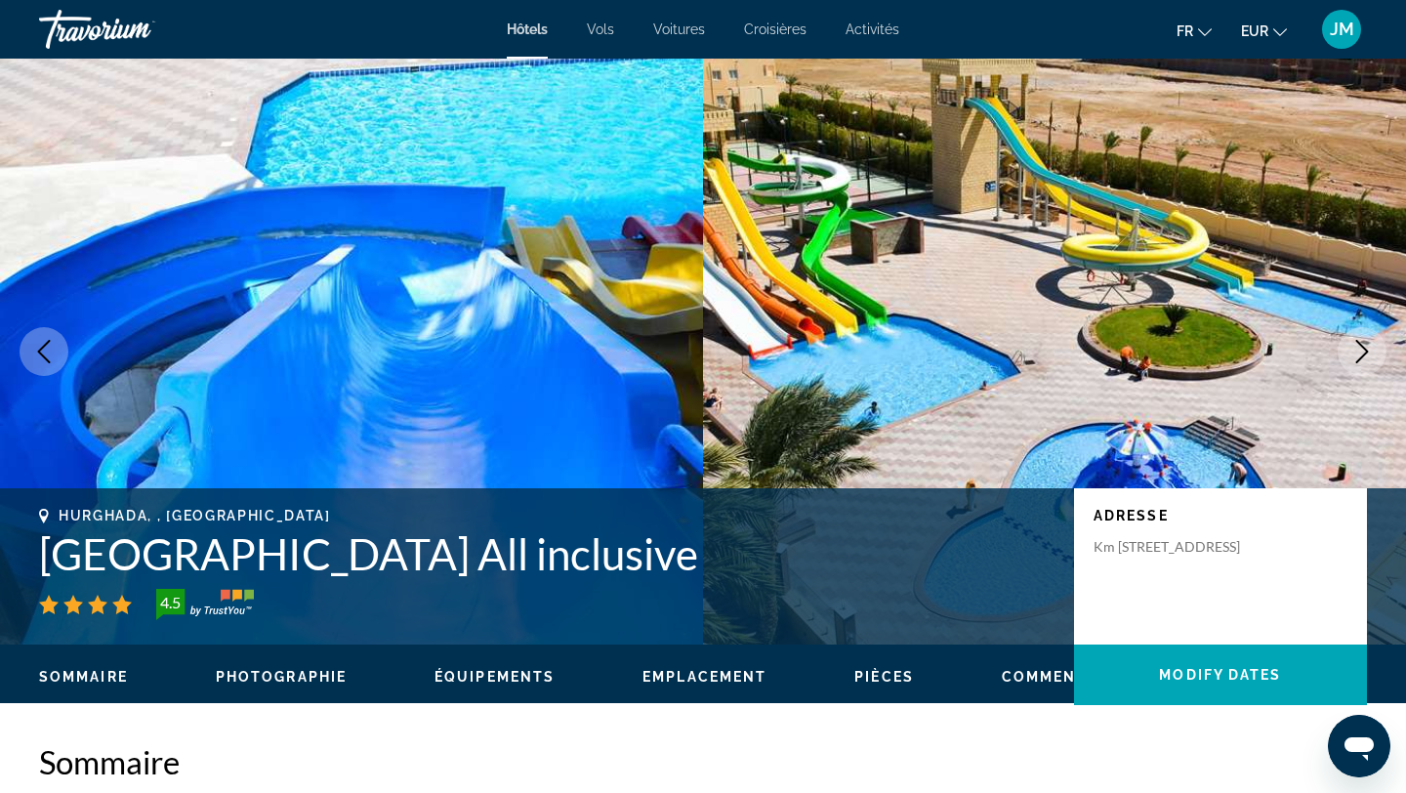
click at [1362, 355] on icon "Next image" at bounding box center [1363, 351] width 13 height 23
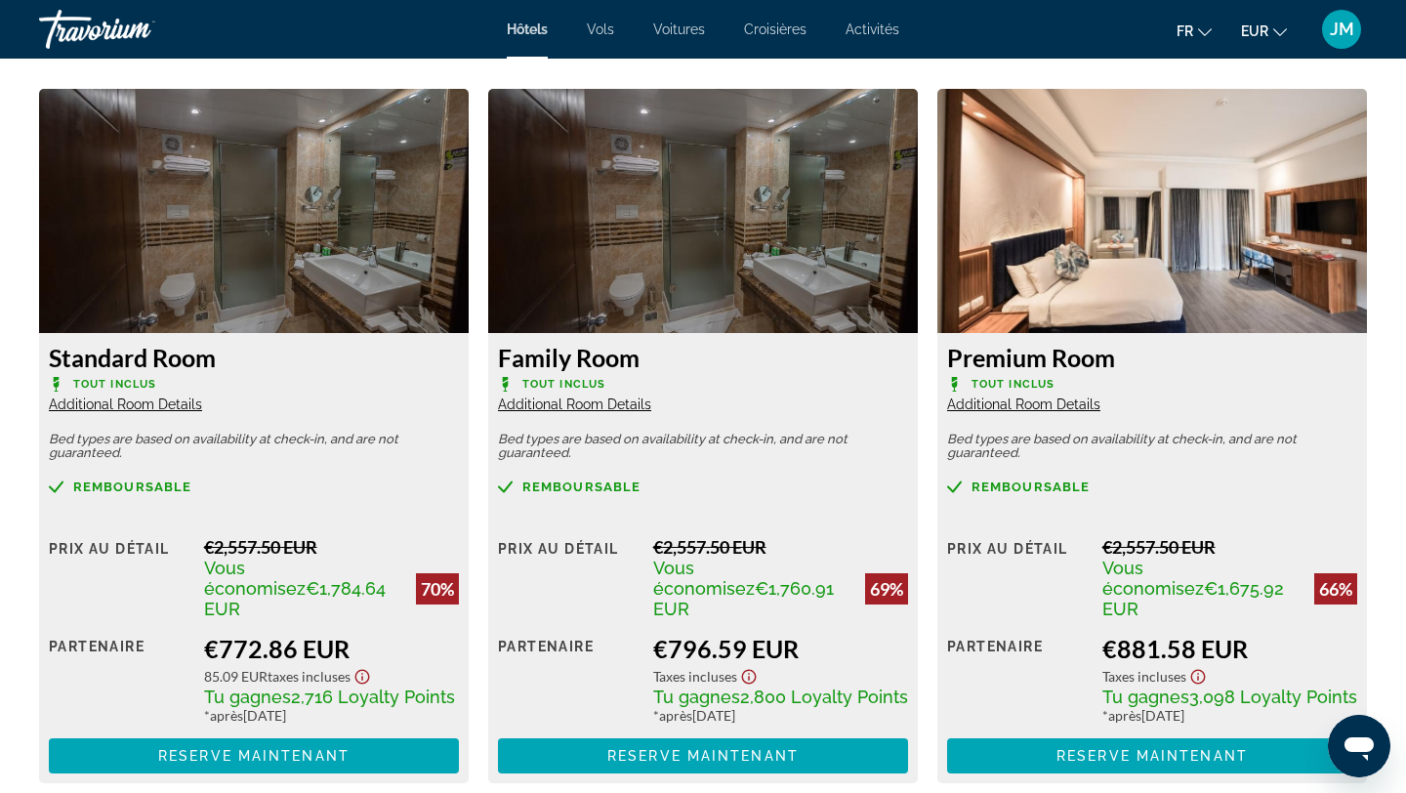
scroll to position [2680, 0]
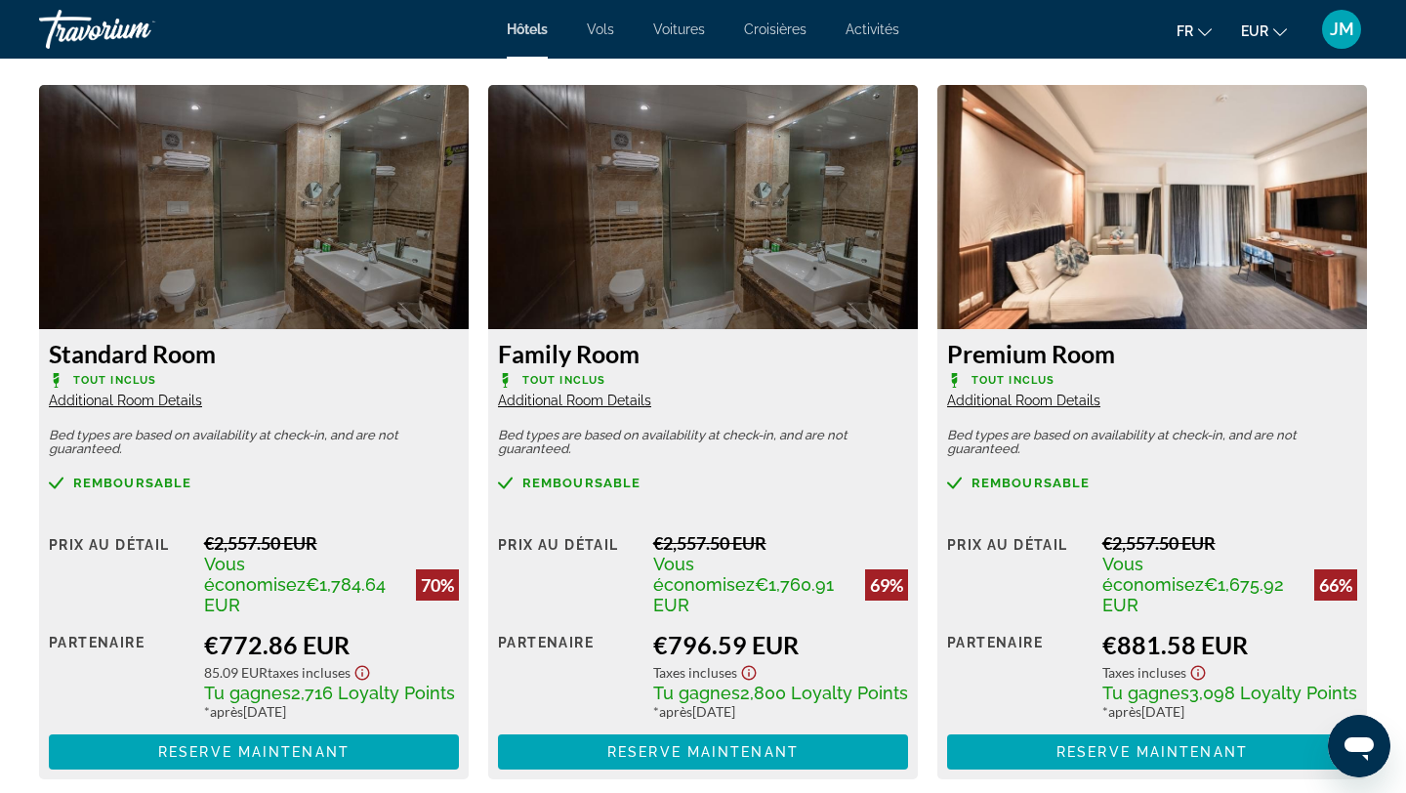
click at [1062, 396] on span "Additional Room Details" at bounding box center [1023, 401] width 153 height 16
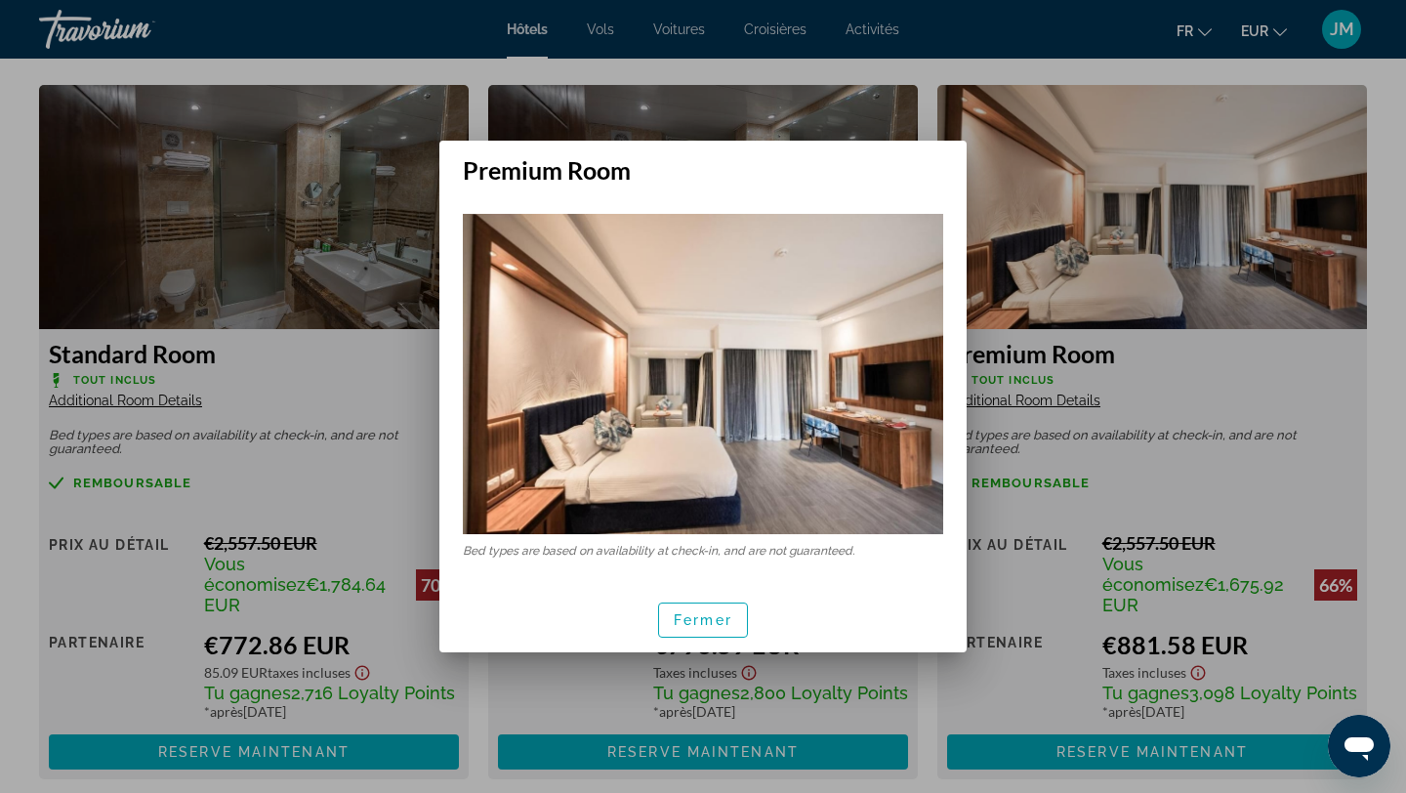
scroll to position [0, 0]
click at [731, 629] on span "button" at bounding box center [703, 620] width 88 height 47
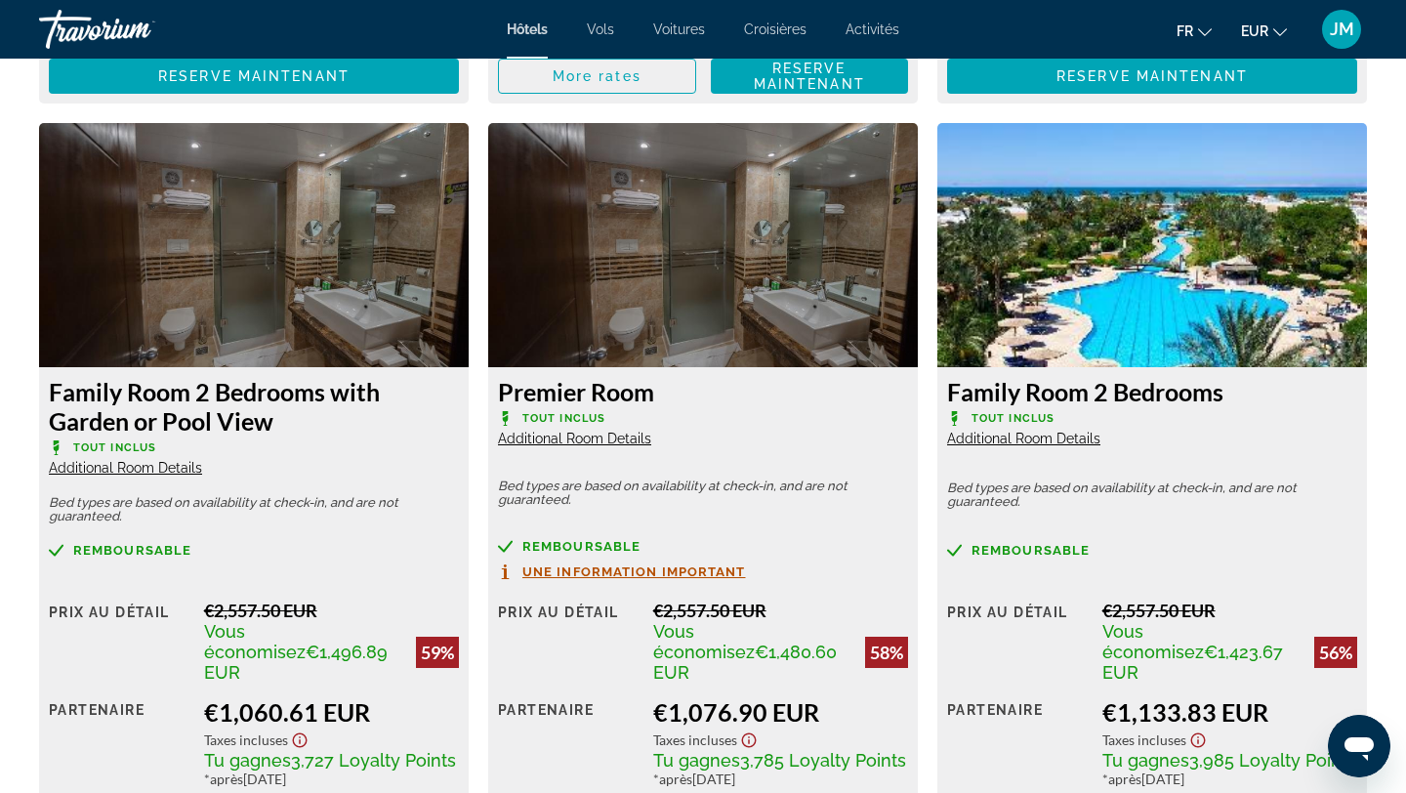
scroll to position [4061, 0]
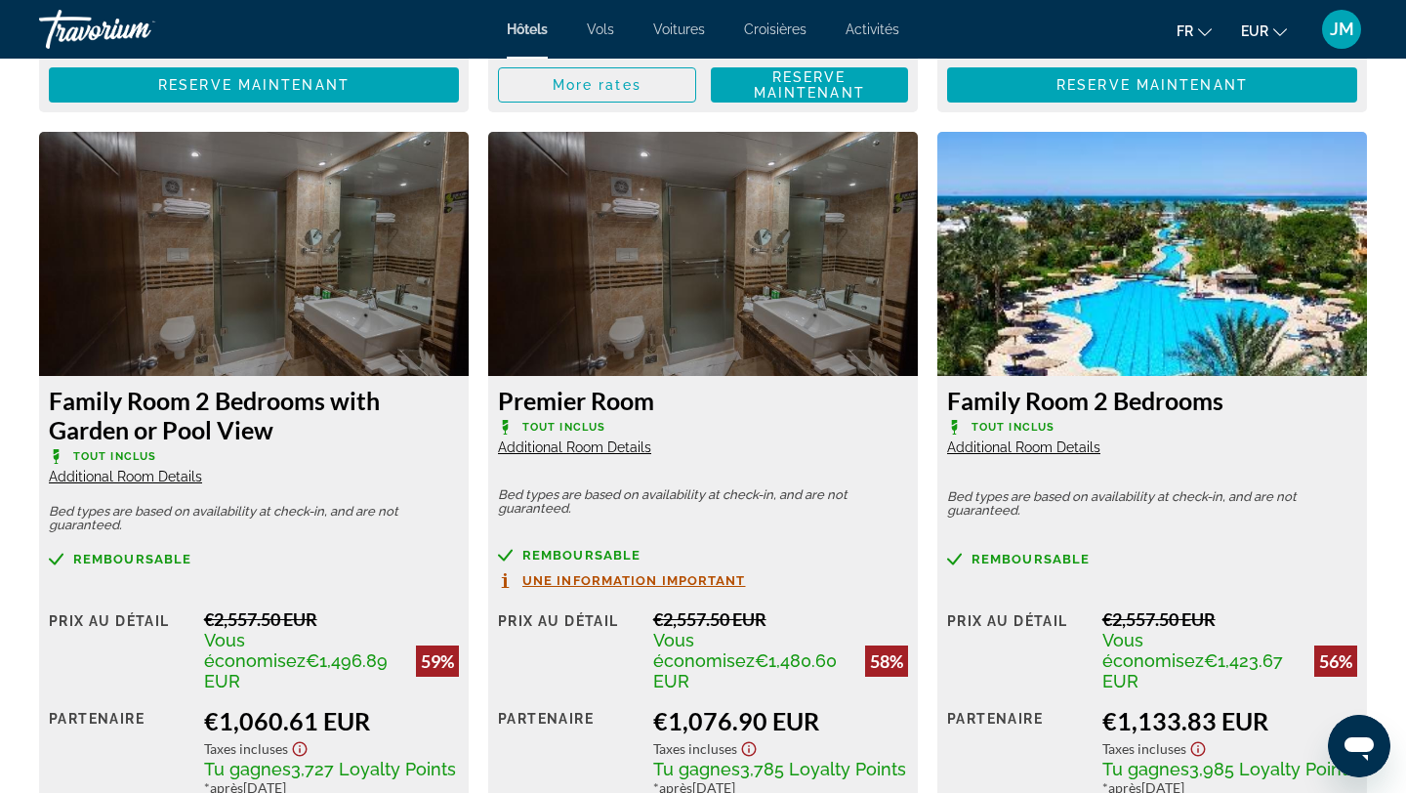
click at [1134, 241] on img "Main content" at bounding box center [1153, 254] width 430 height 244
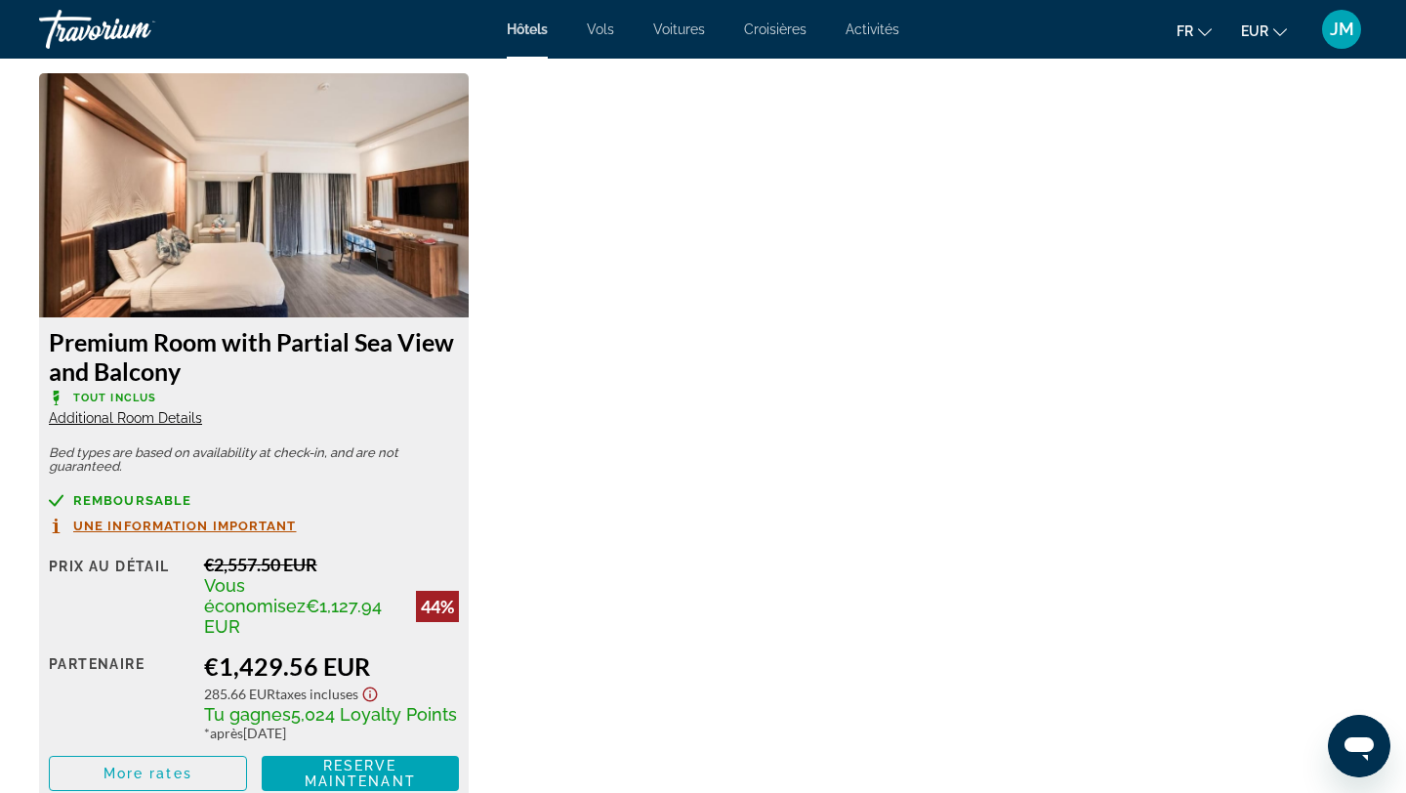
scroll to position [5052, 0]
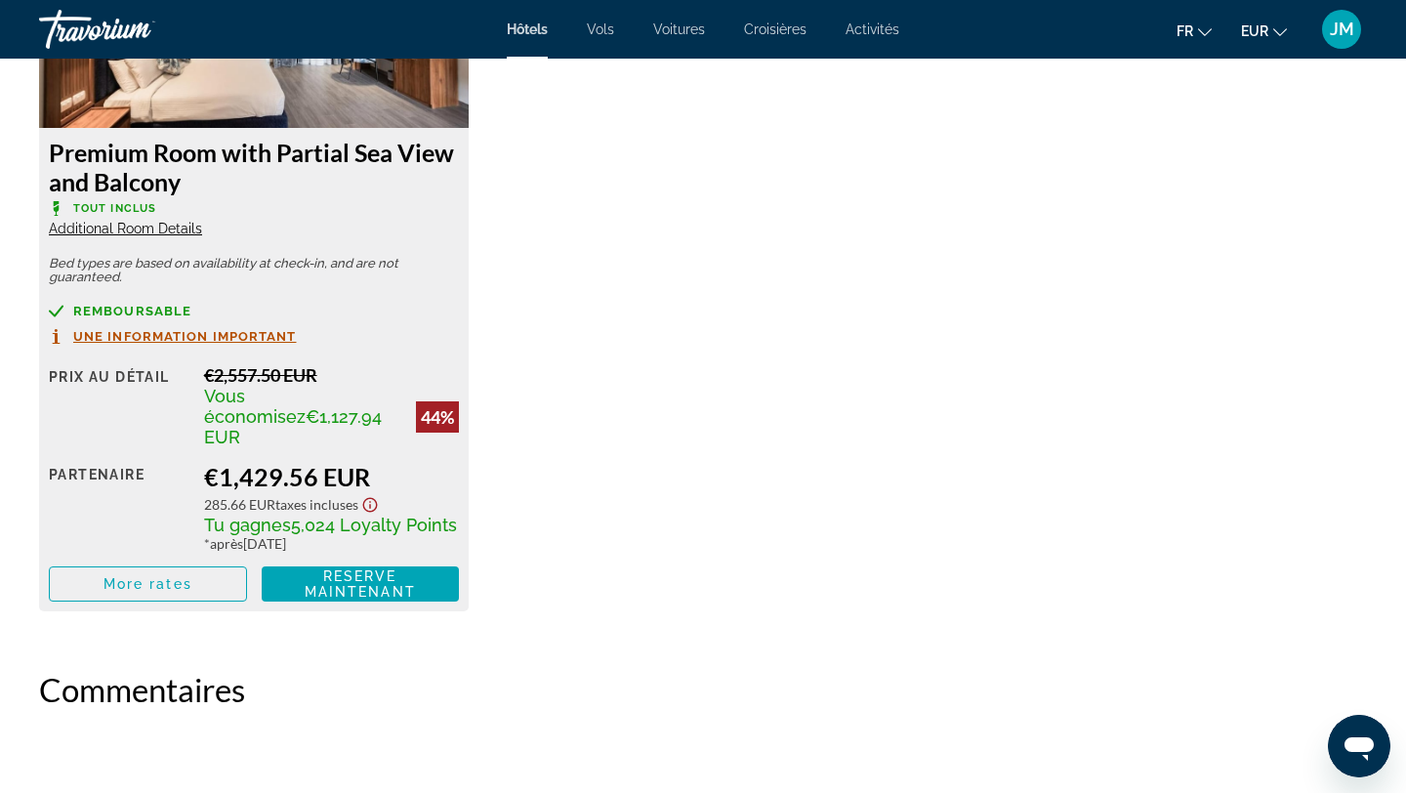
click at [193, 330] on span "Une information important" at bounding box center [185, 336] width 224 height 13
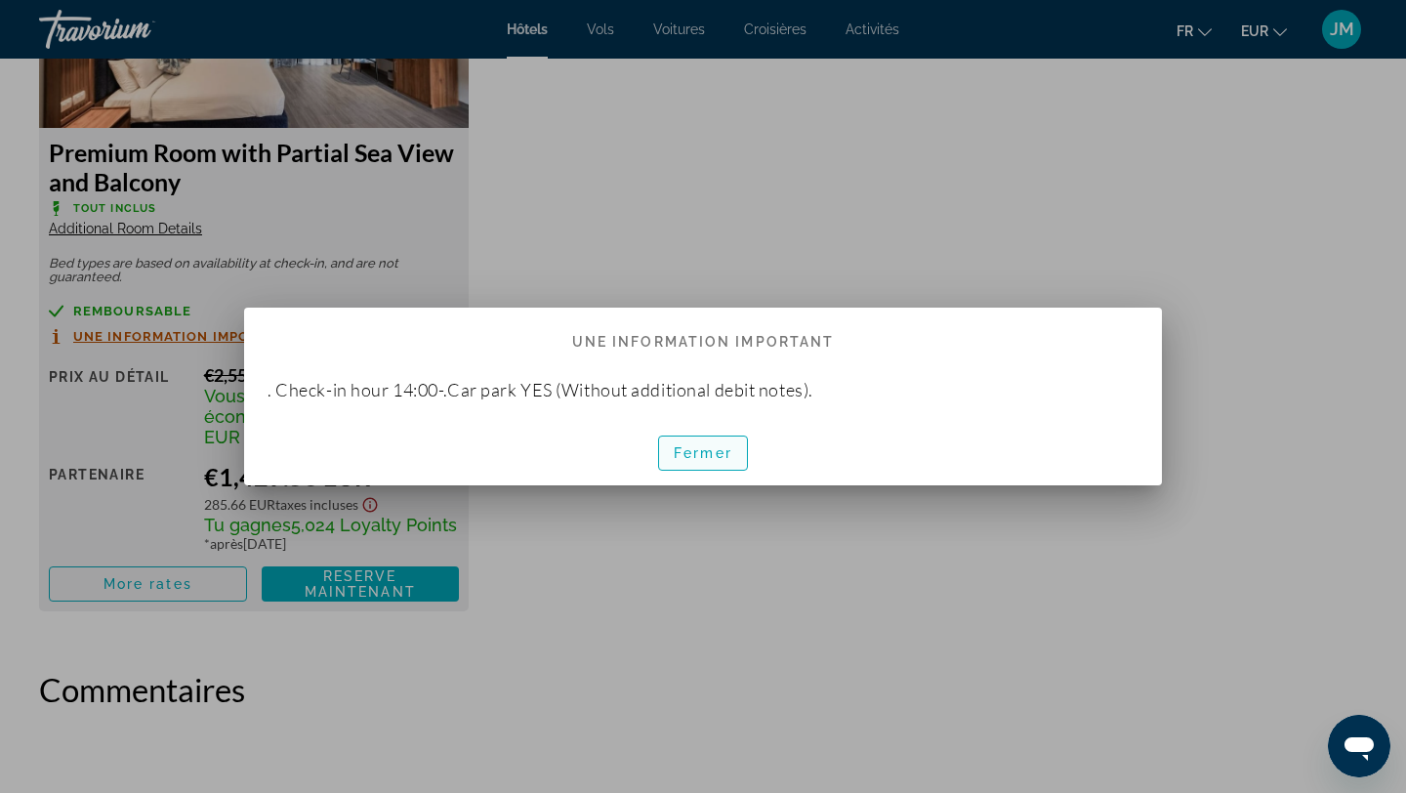
click at [731, 453] on span "Fermer" at bounding box center [703, 453] width 59 height 16
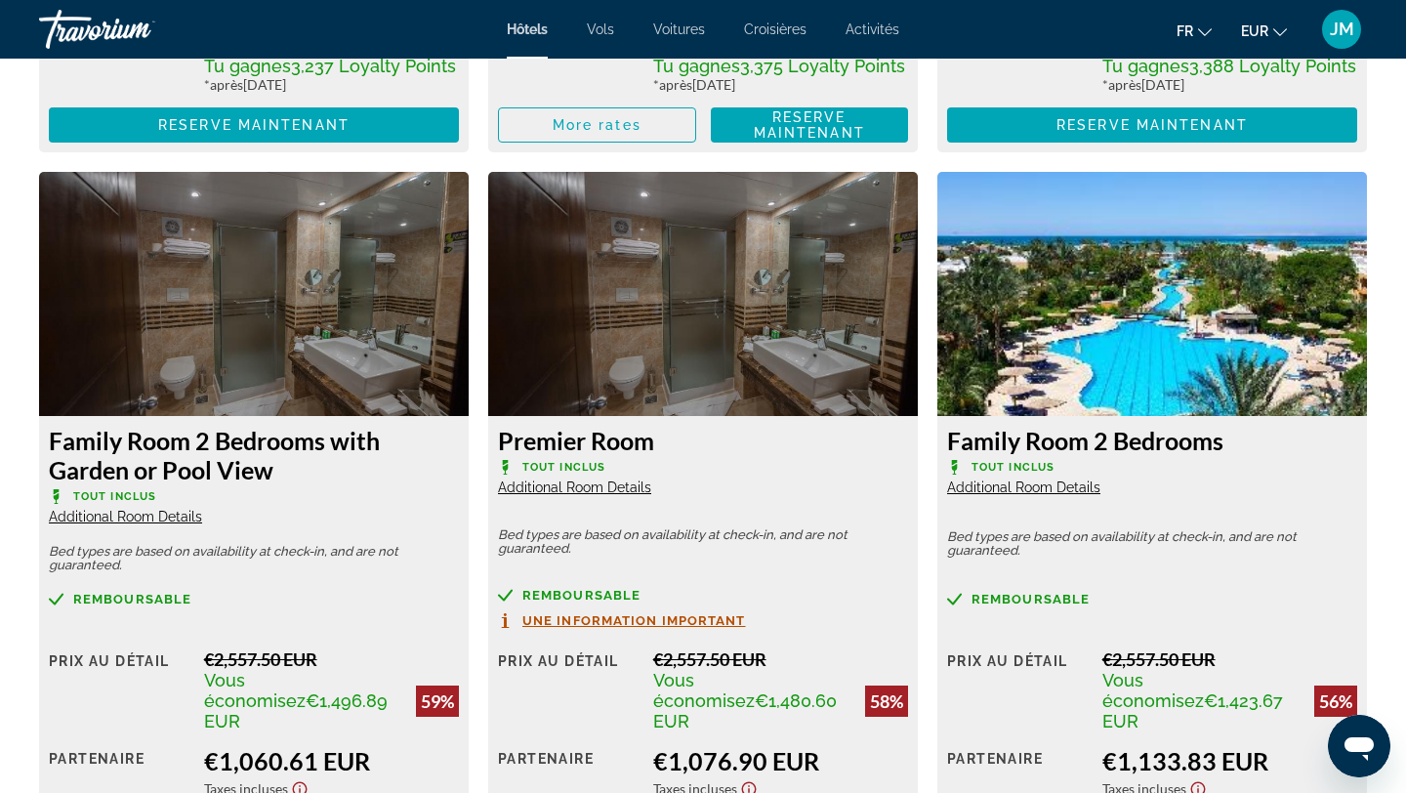
scroll to position [4004, 0]
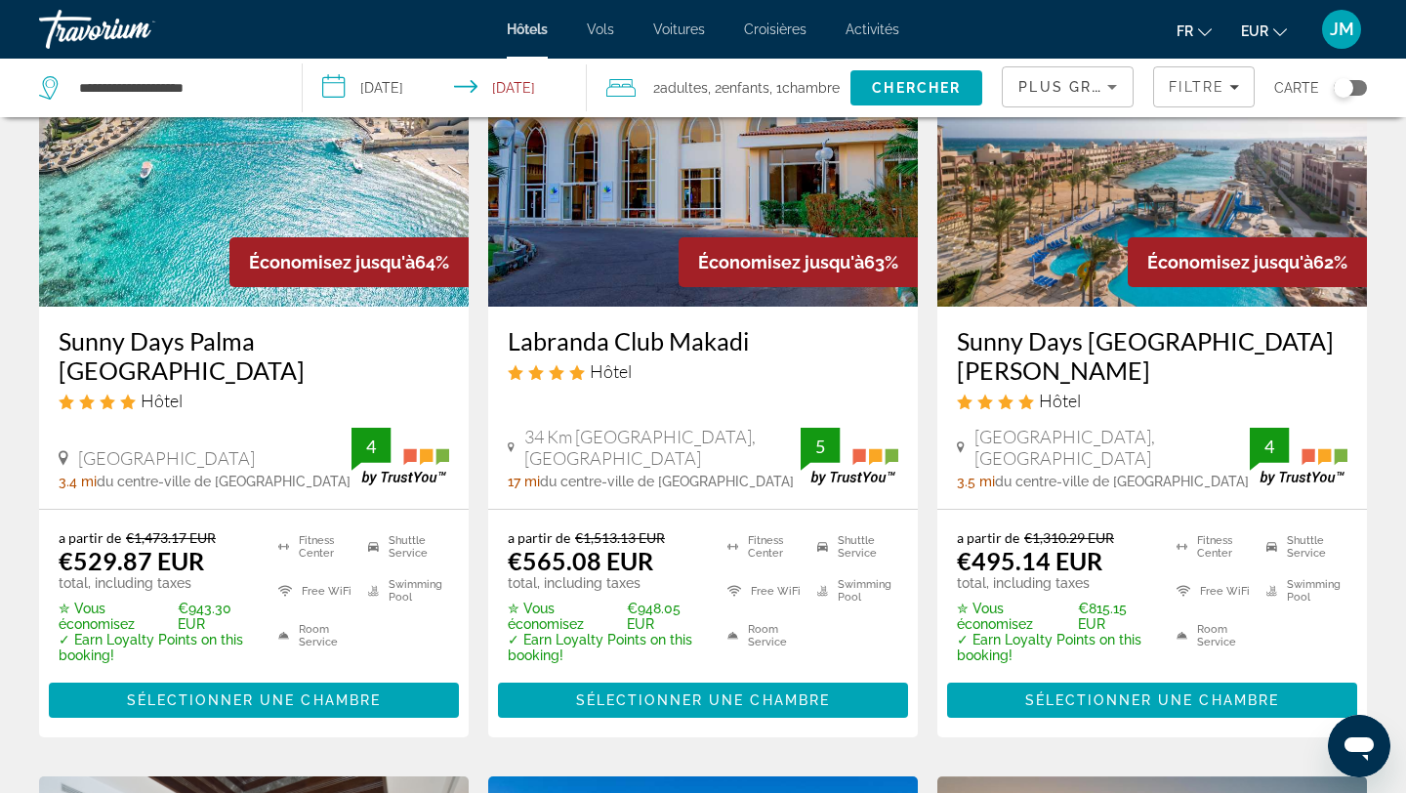
scroll to position [1710, 0]
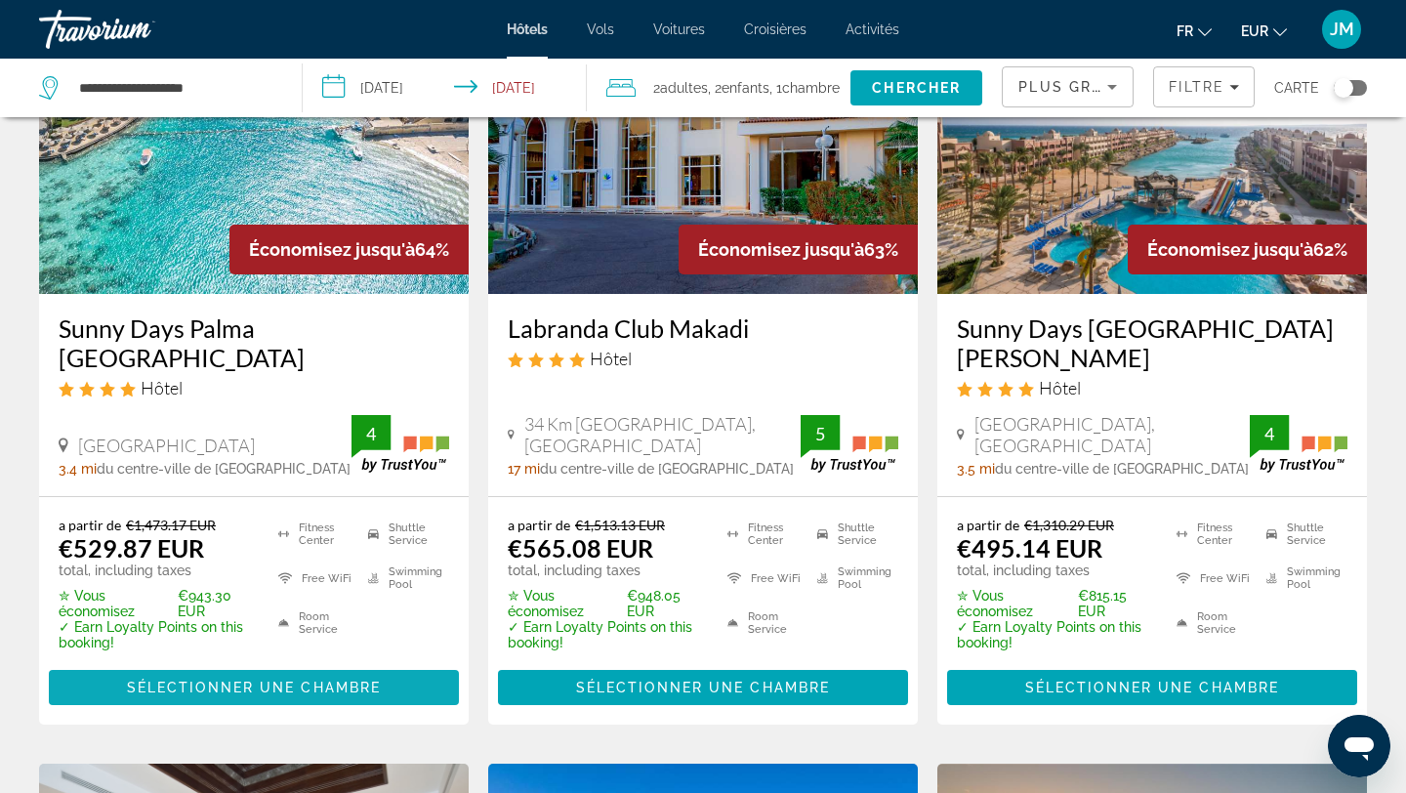
click at [352, 683] on span "Sélectionner une chambre" at bounding box center [254, 688] width 254 height 16
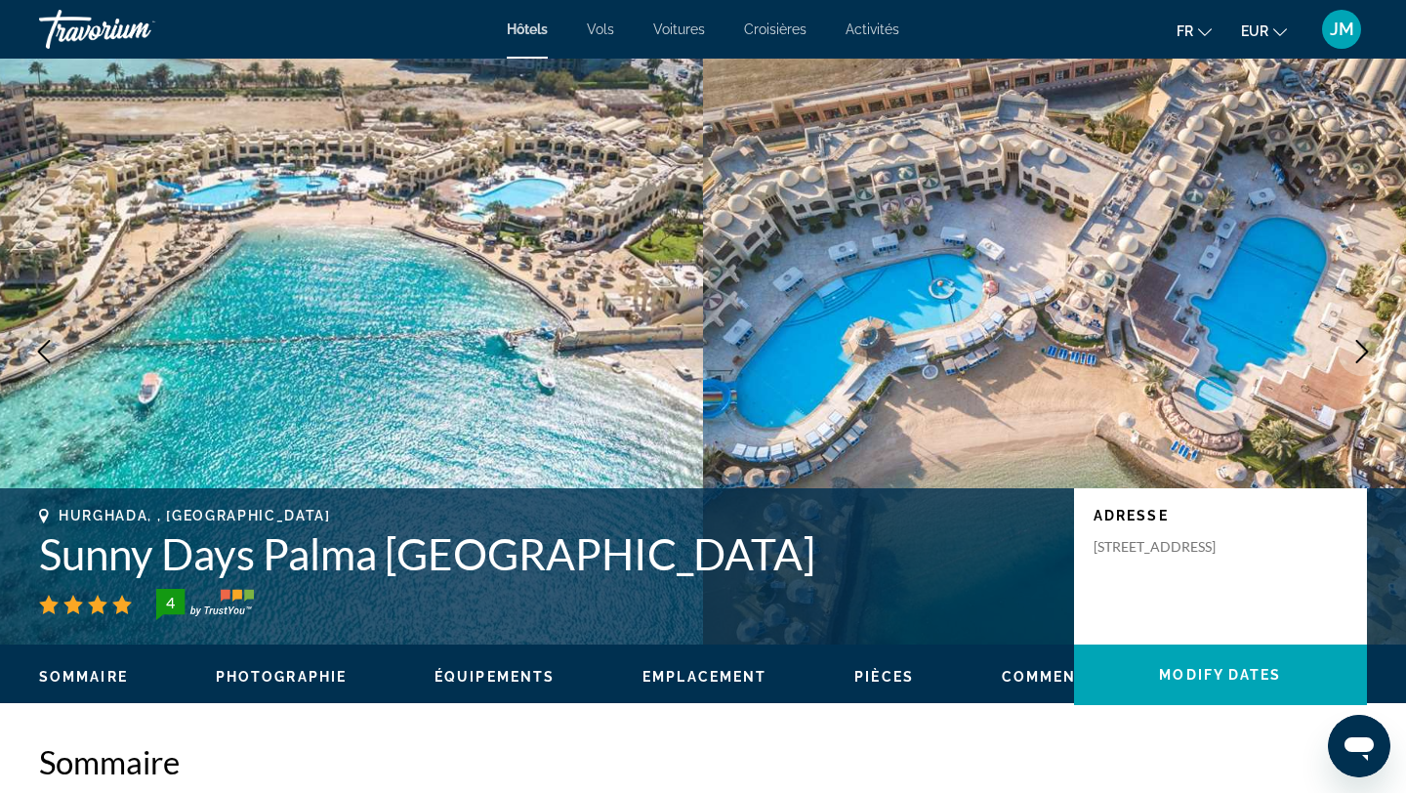
click at [1361, 355] on icon "Next image" at bounding box center [1362, 351] width 23 height 23
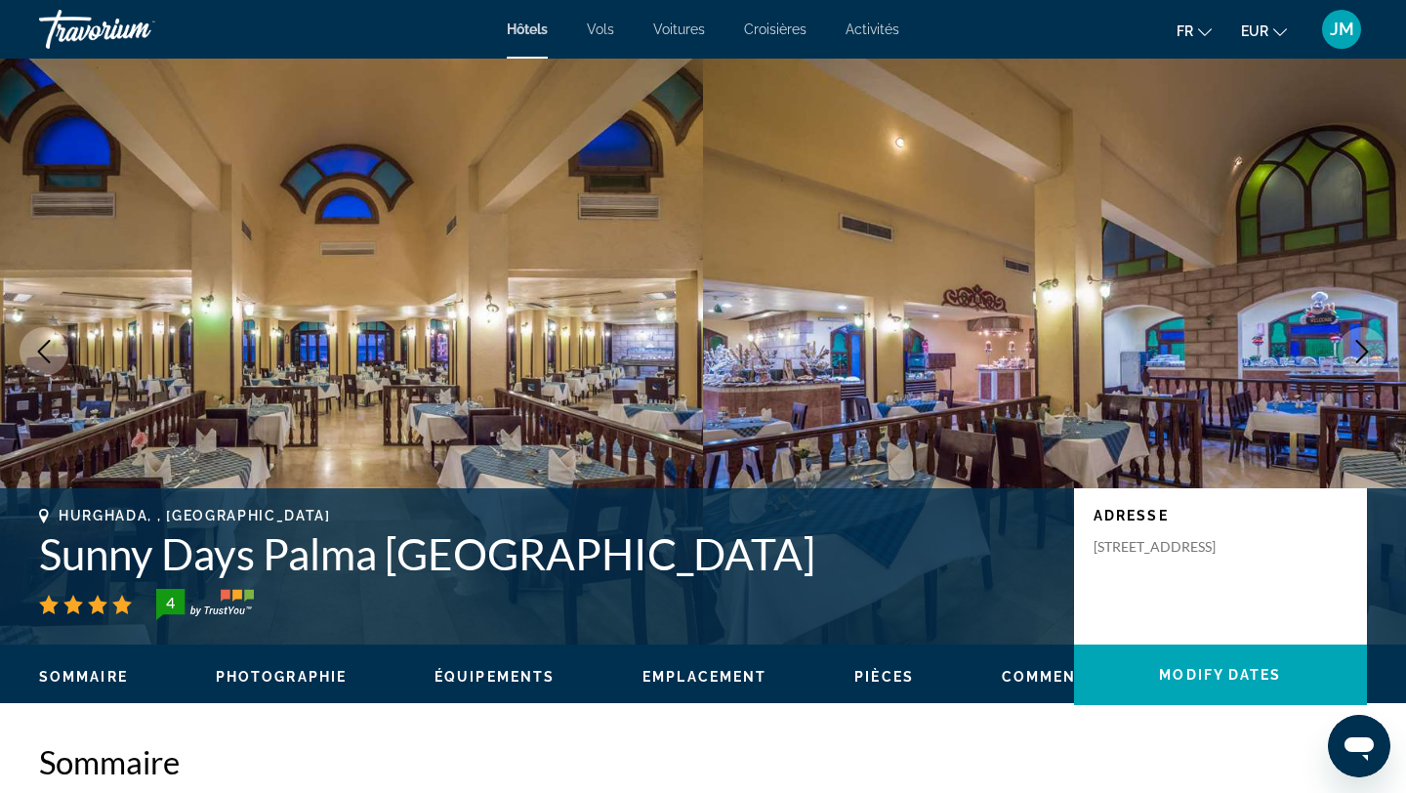
click at [1361, 355] on icon "Next image" at bounding box center [1362, 351] width 23 height 23
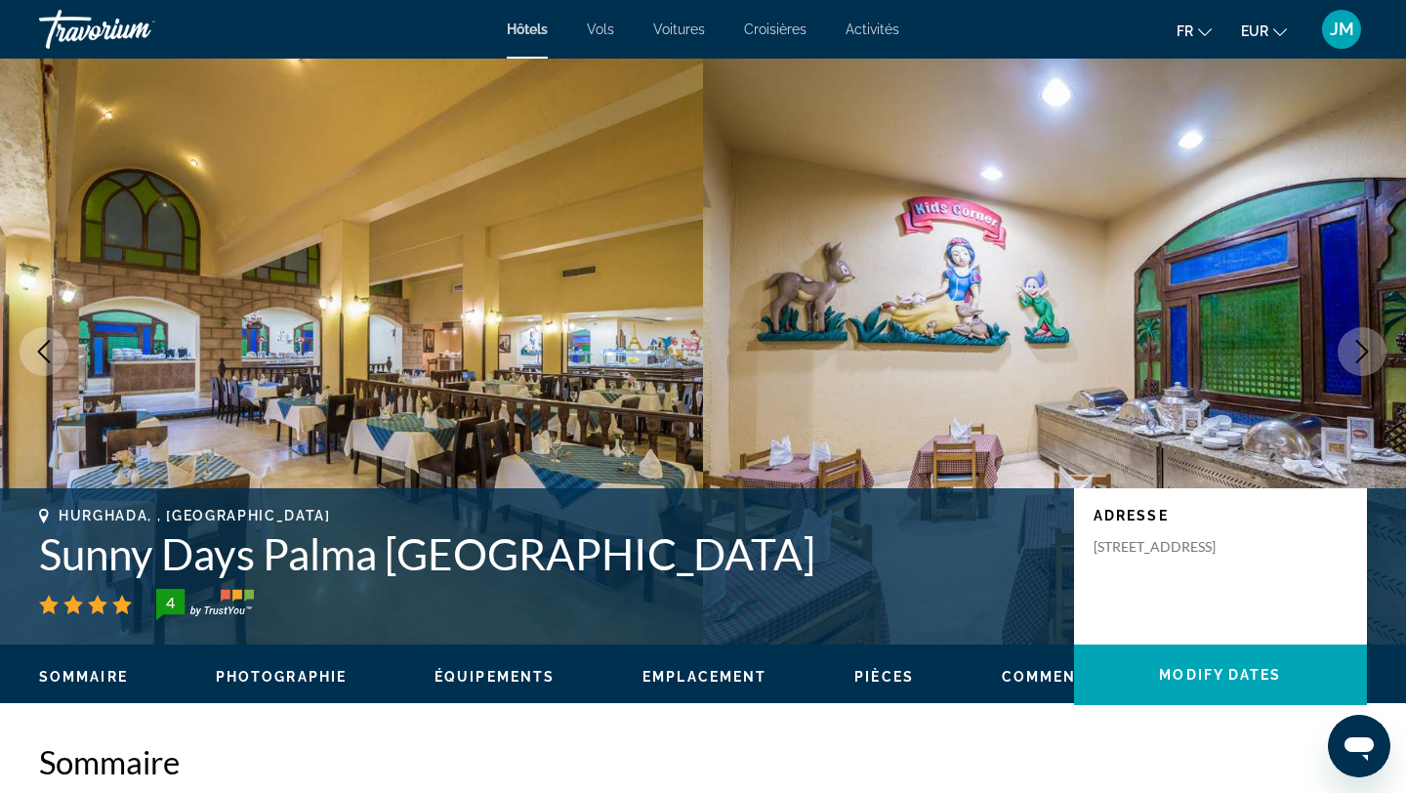
click at [1361, 355] on icon "Next image" at bounding box center [1362, 351] width 23 height 23
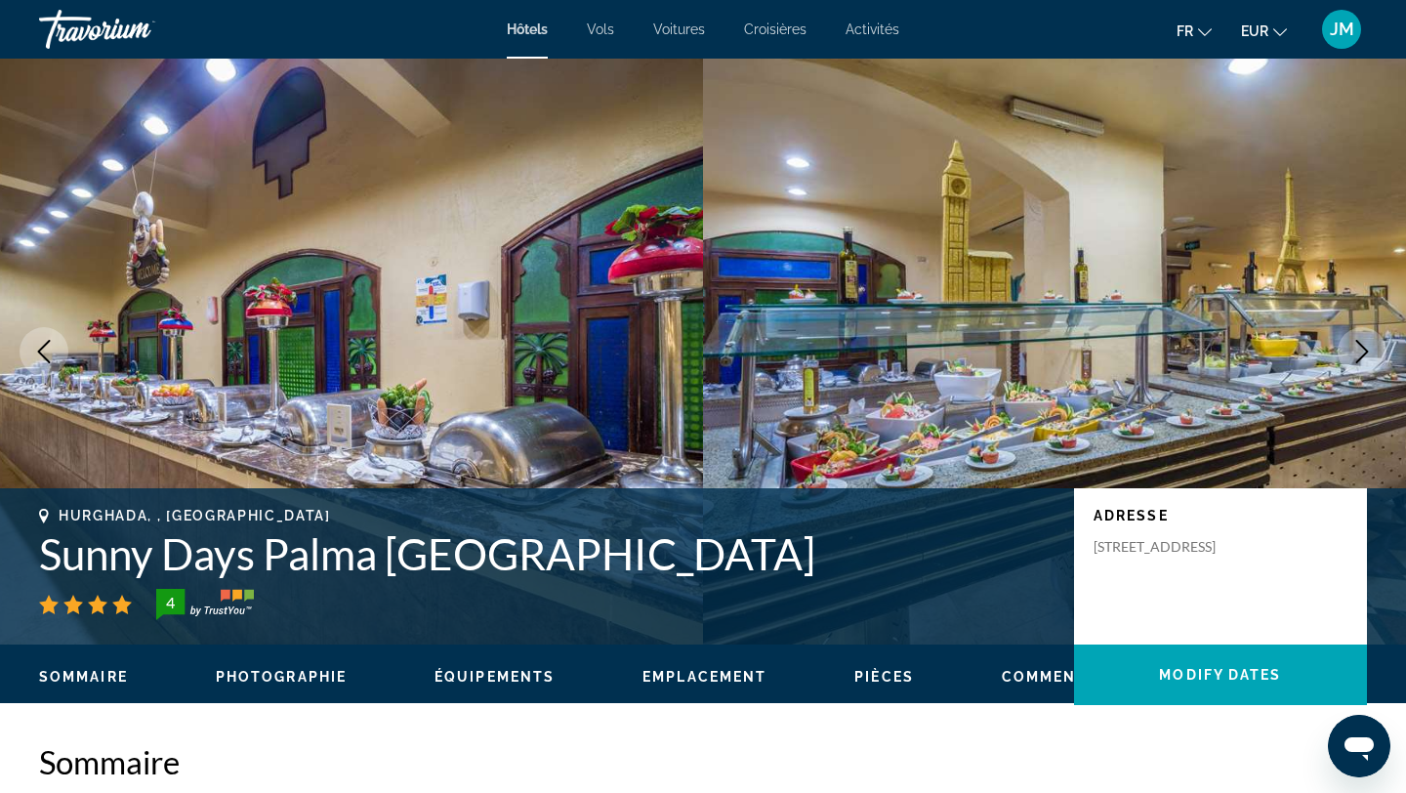
click at [1360, 355] on icon "Next image" at bounding box center [1362, 351] width 23 height 23
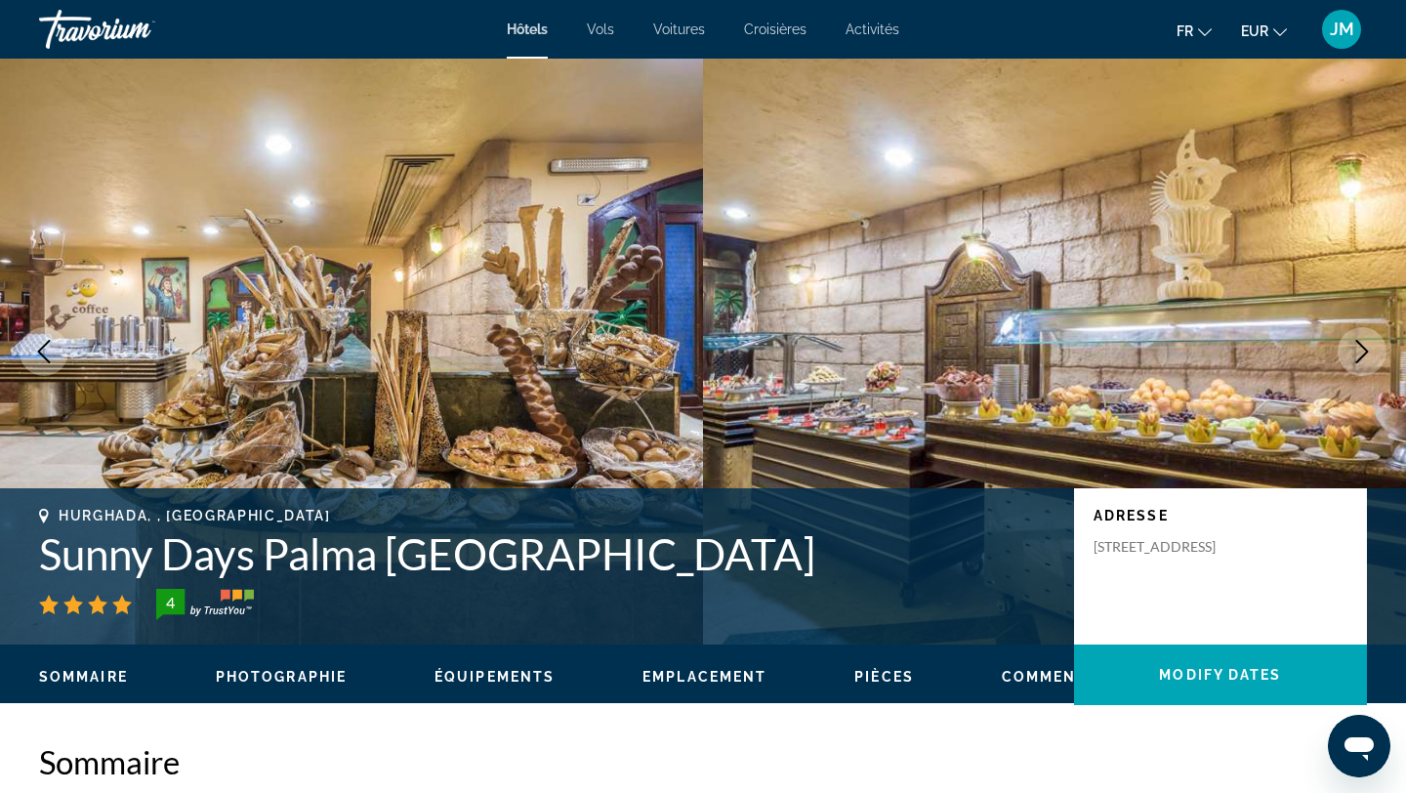
click at [1360, 355] on icon "Next image" at bounding box center [1362, 351] width 23 height 23
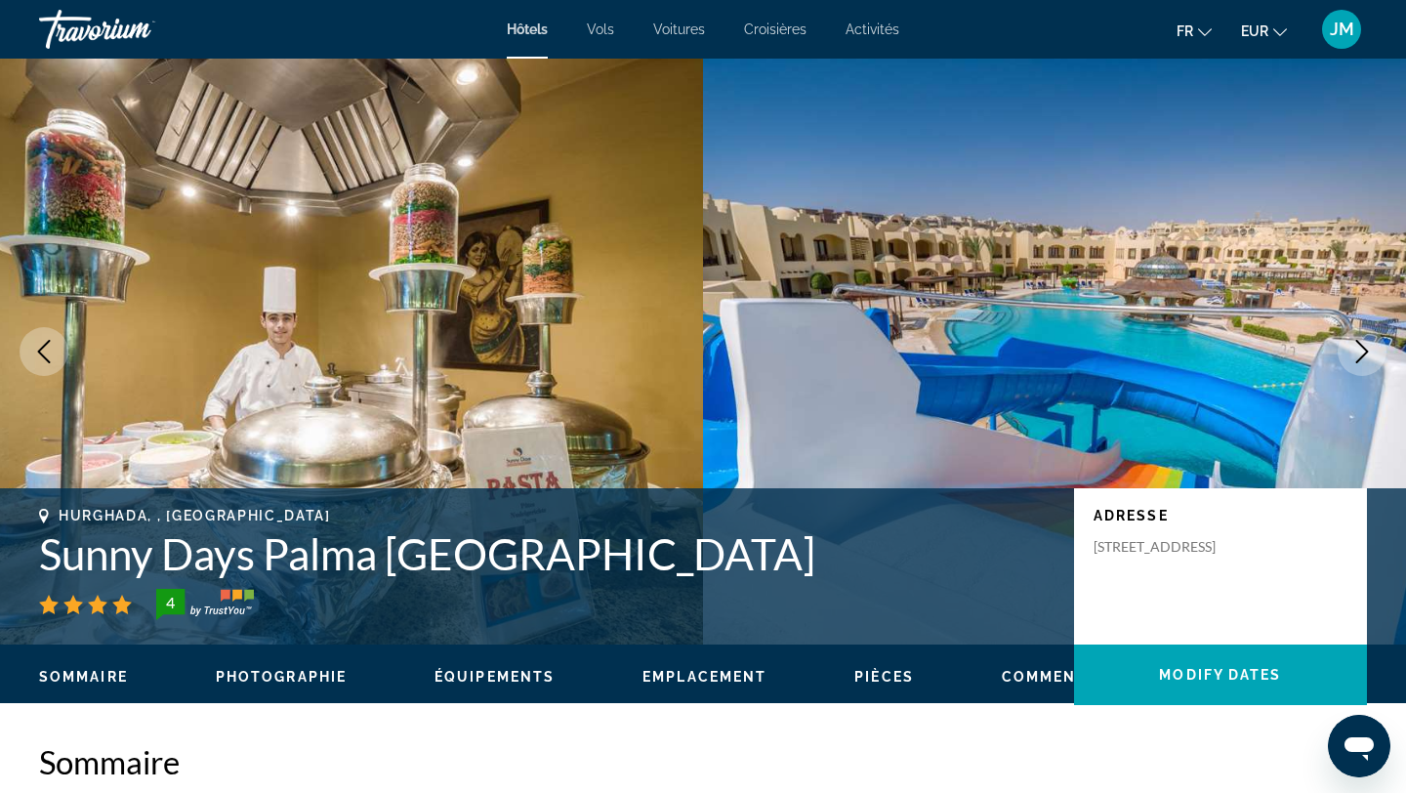
click at [1360, 355] on icon "Next image" at bounding box center [1362, 351] width 23 height 23
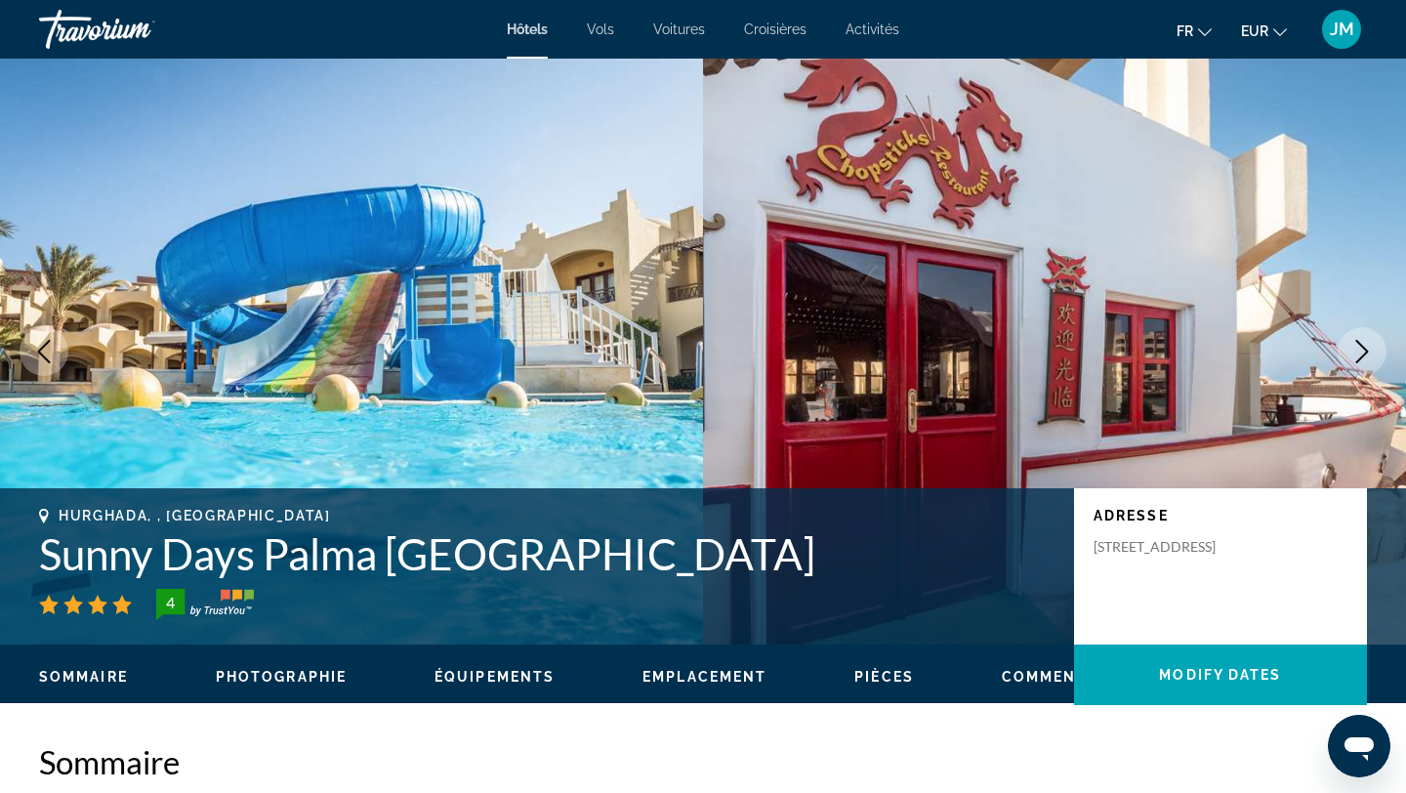
click at [1359, 355] on icon "Next image" at bounding box center [1362, 351] width 23 height 23
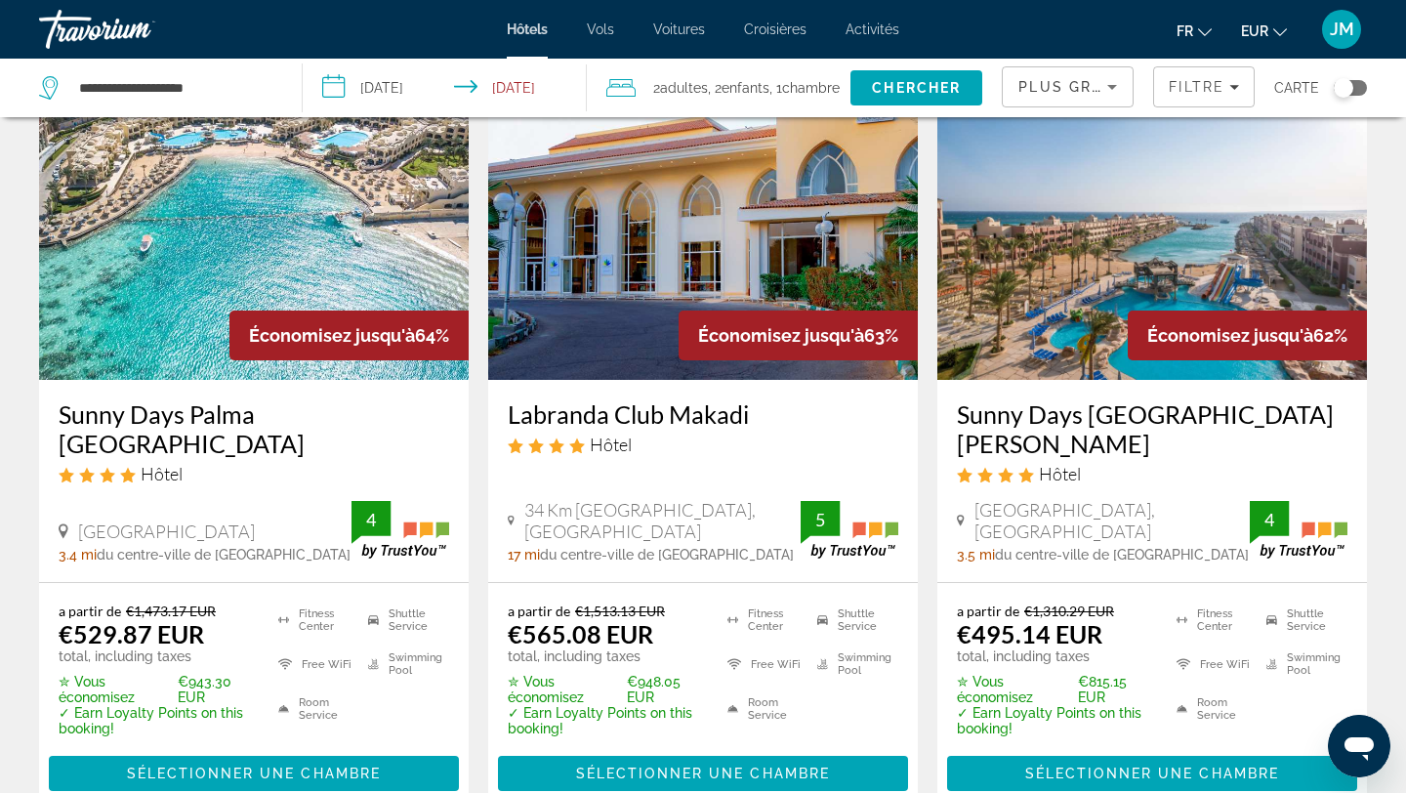
scroll to position [1628, 0]
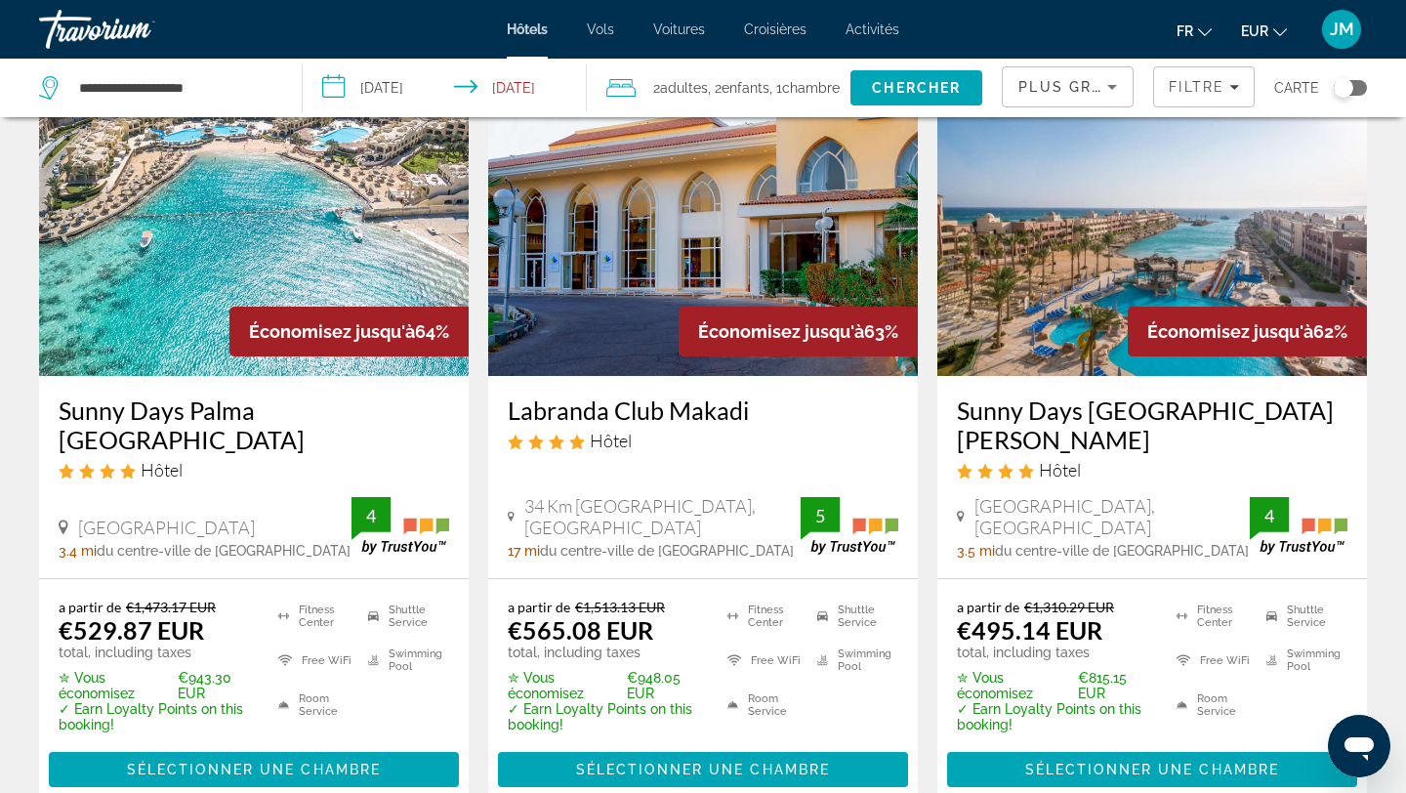
click at [1125, 363] on img "Main content" at bounding box center [1153, 219] width 430 height 313
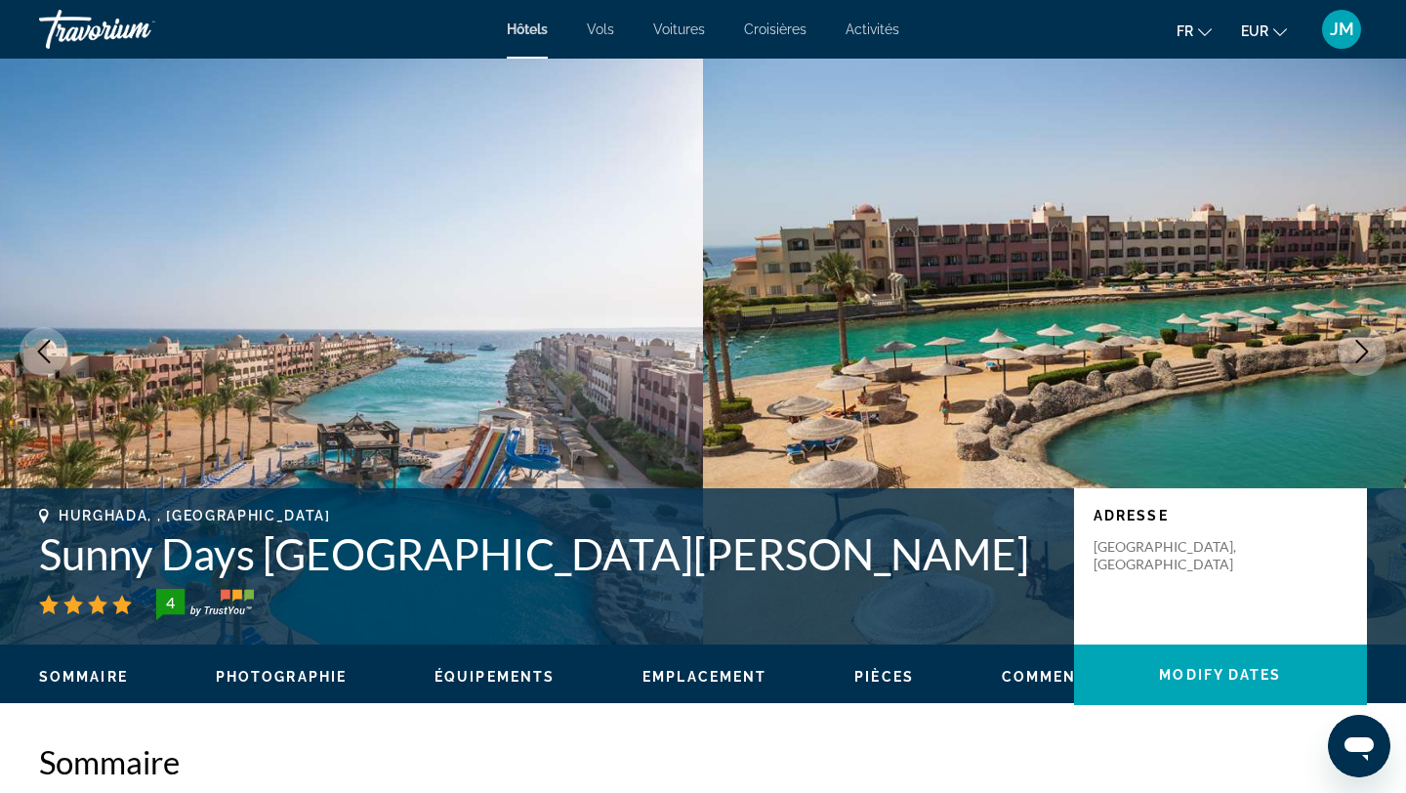
click at [1358, 346] on icon "Next image" at bounding box center [1362, 351] width 23 height 23
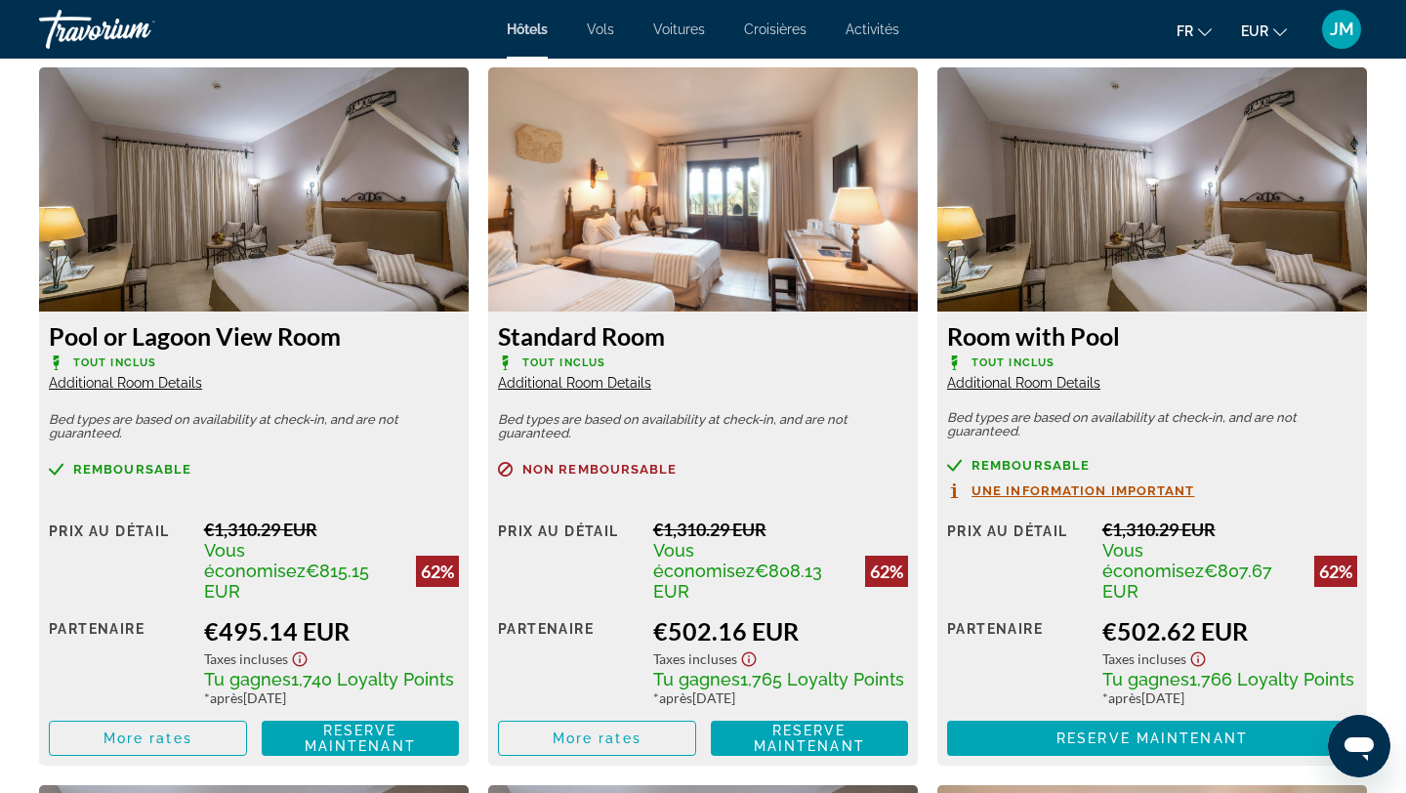
scroll to position [2699, 0]
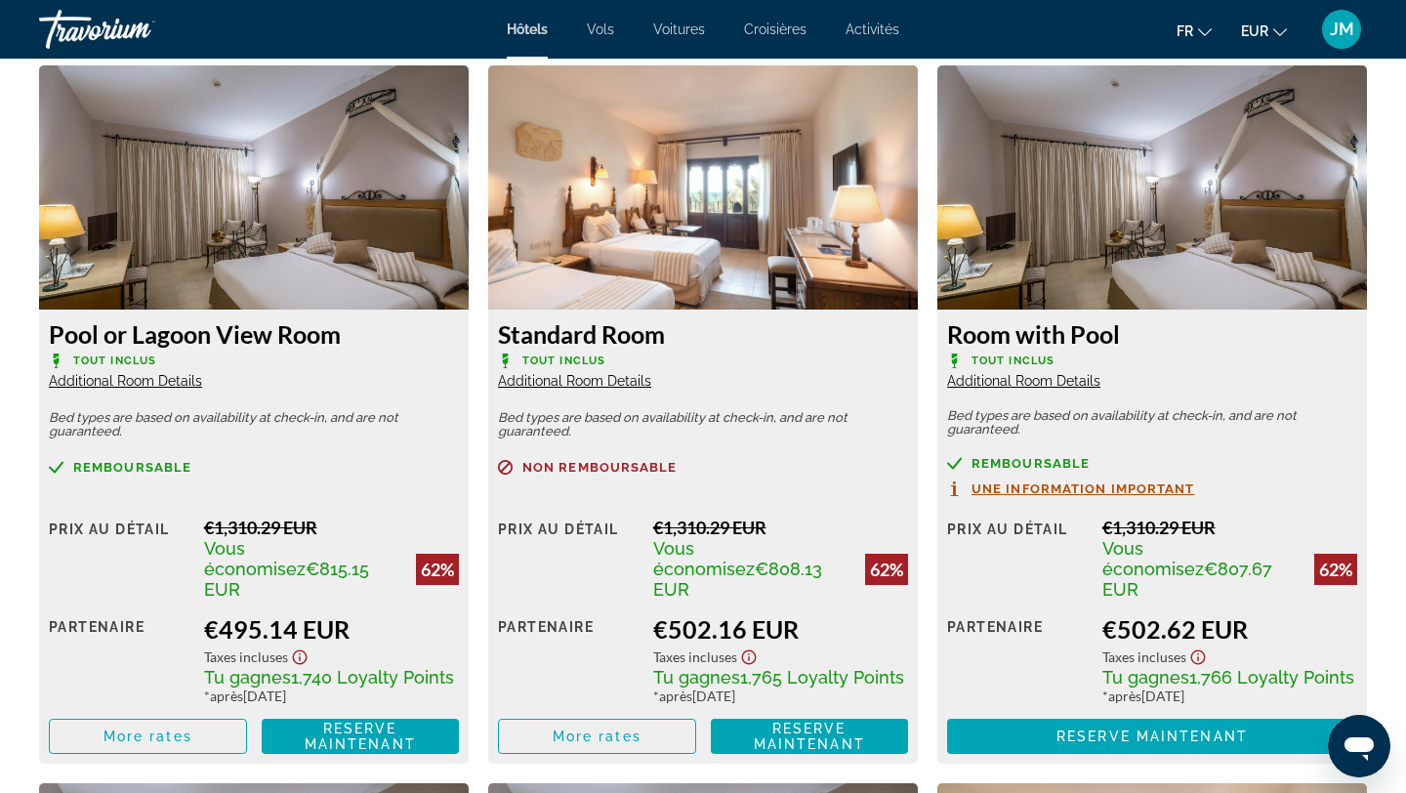
click at [360, 212] on img "Main content" at bounding box center [254, 187] width 430 height 244
click at [173, 387] on span "Additional Room Details" at bounding box center [125, 381] width 153 height 16
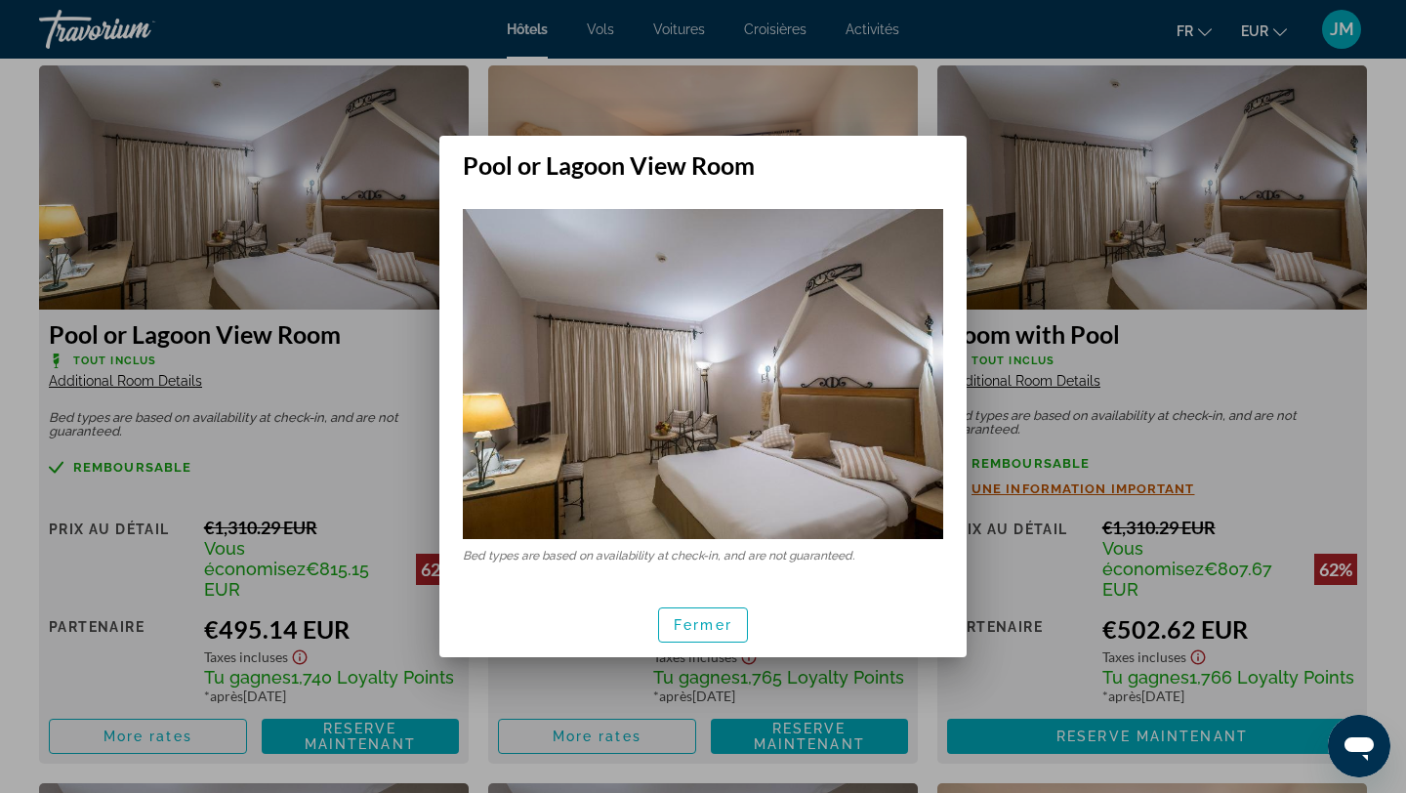
scroll to position [0, 0]
click at [720, 637] on span "button" at bounding box center [703, 625] width 88 height 47
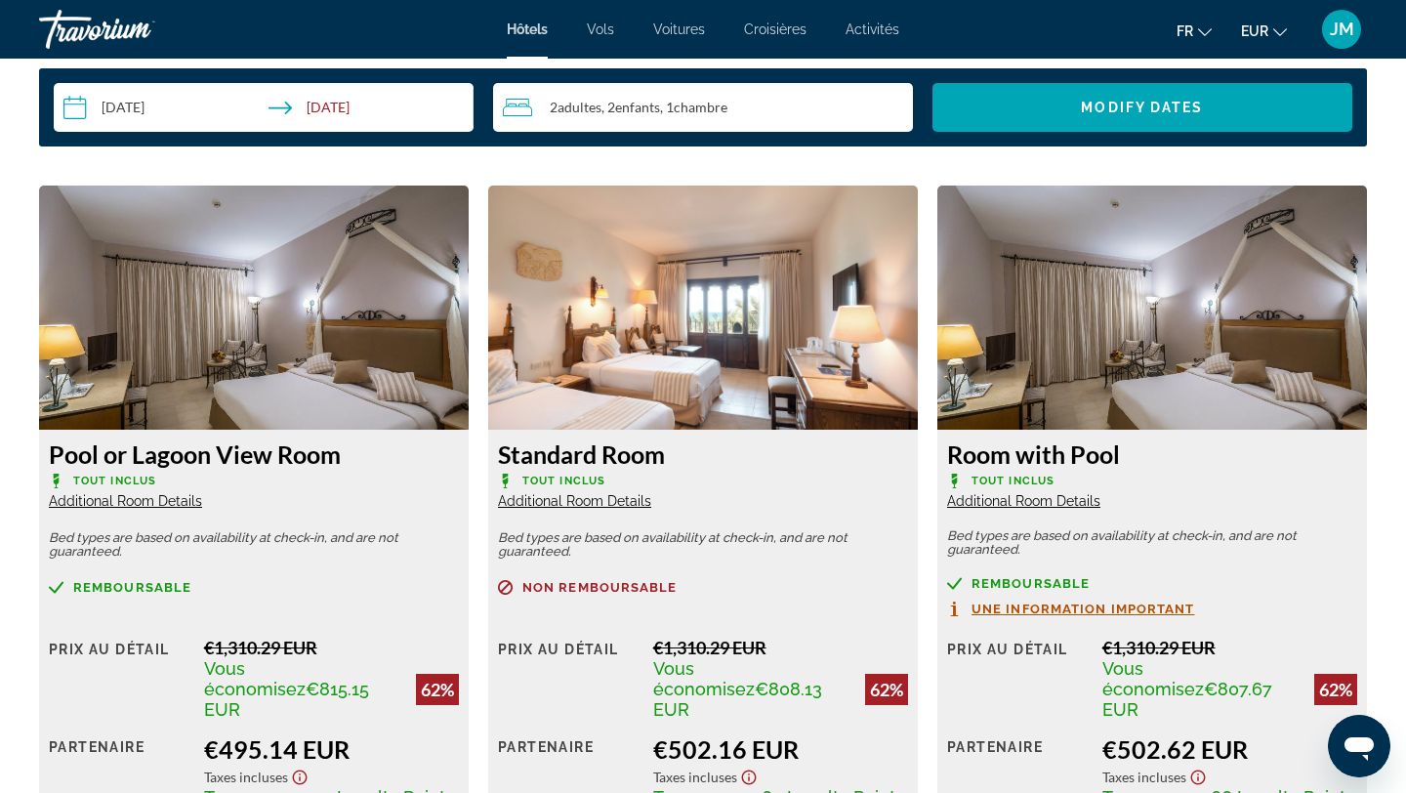
scroll to position [2609, 0]
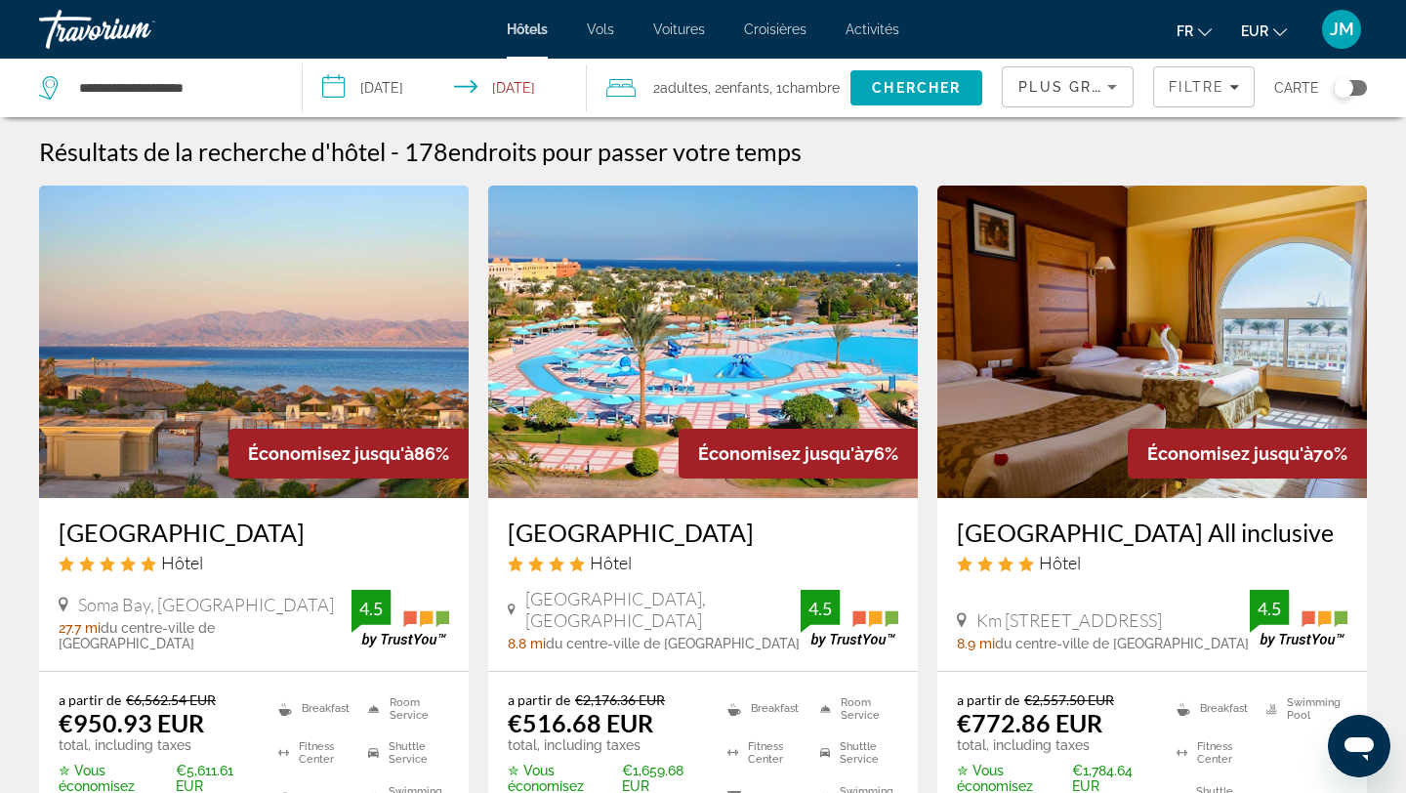
click at [1077, 91] on span "Plus grandes économies" at bounding box center [1135, 87] width 233 height 16
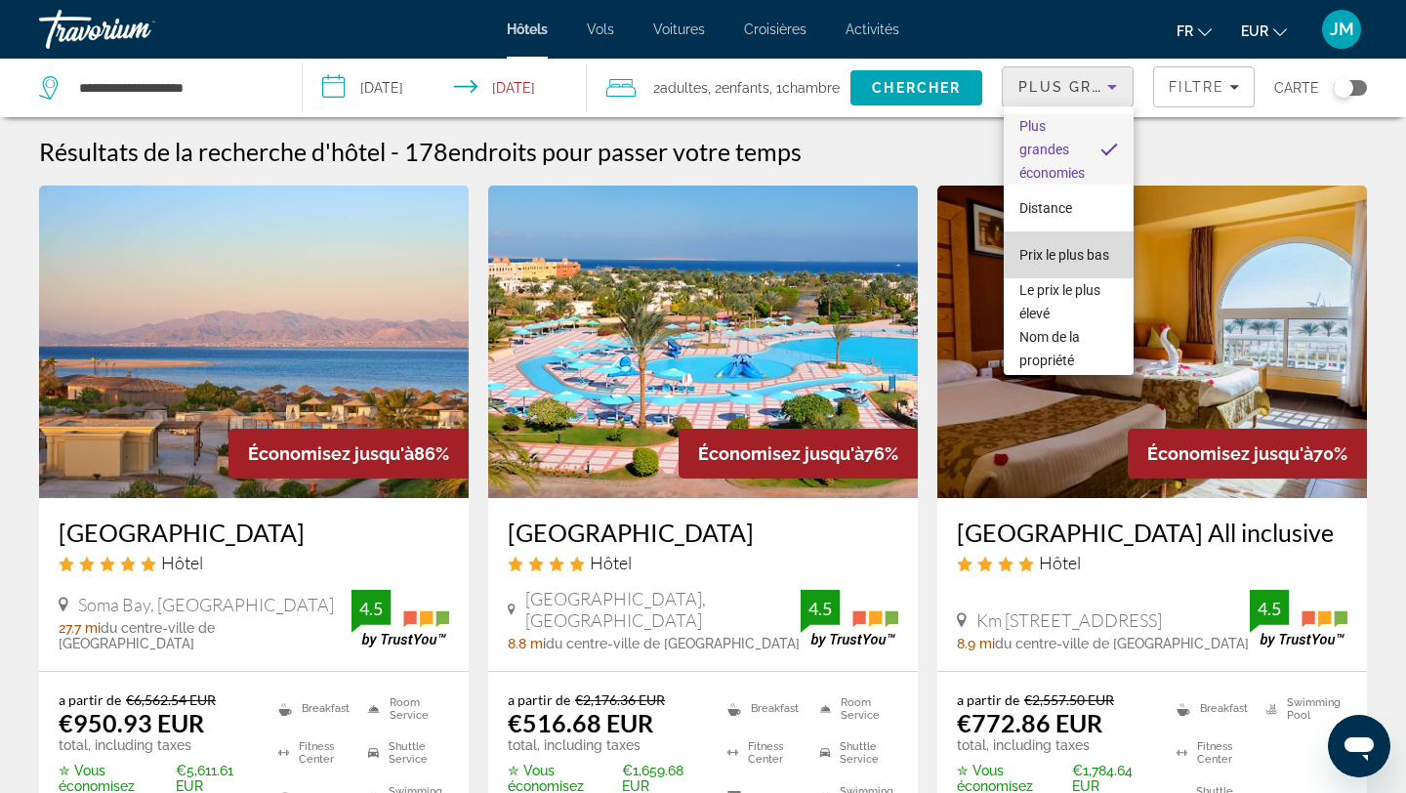
click at [1061, 247] on span "Prix le plus bas" at bounding box center [1065, 255] width 90 height 16
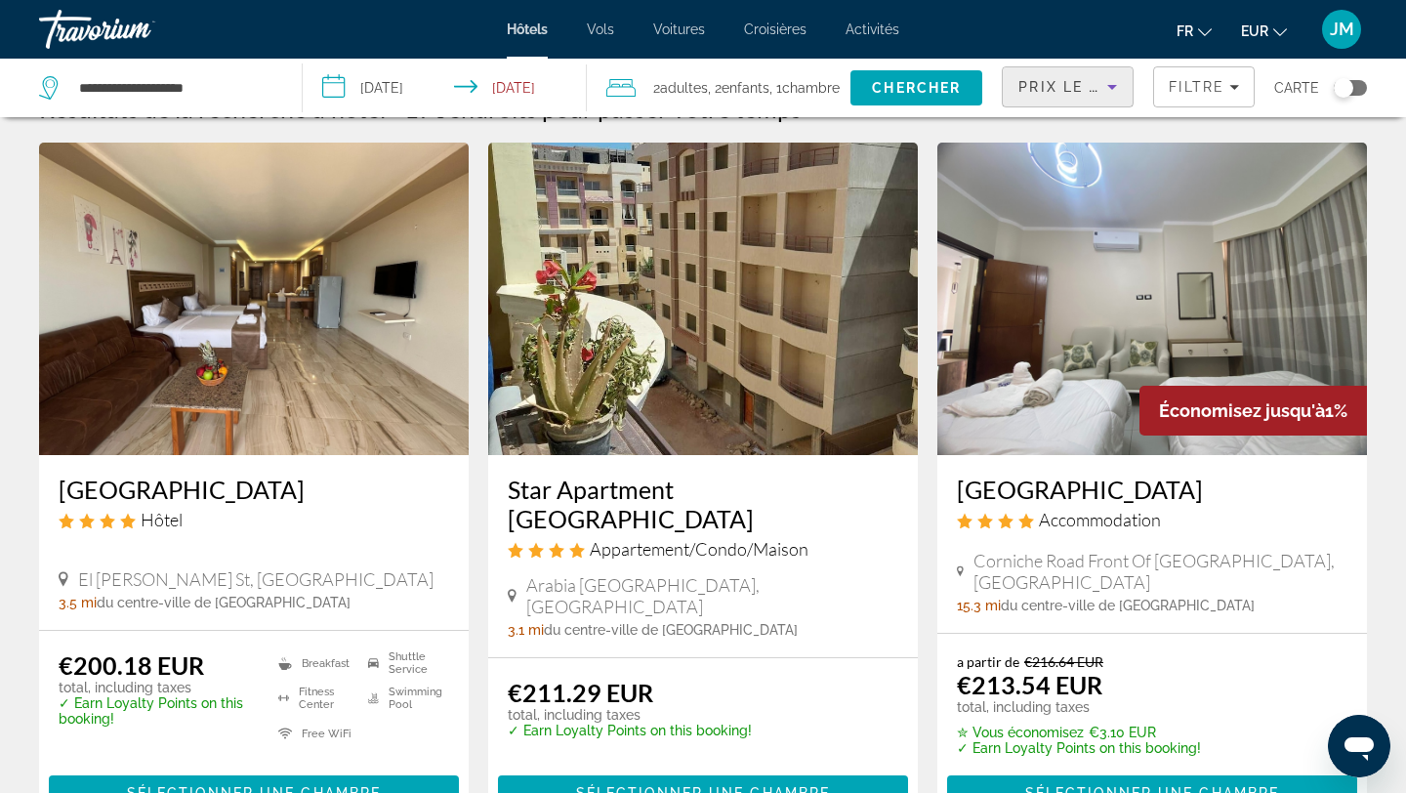
scroll to position [62, 0]
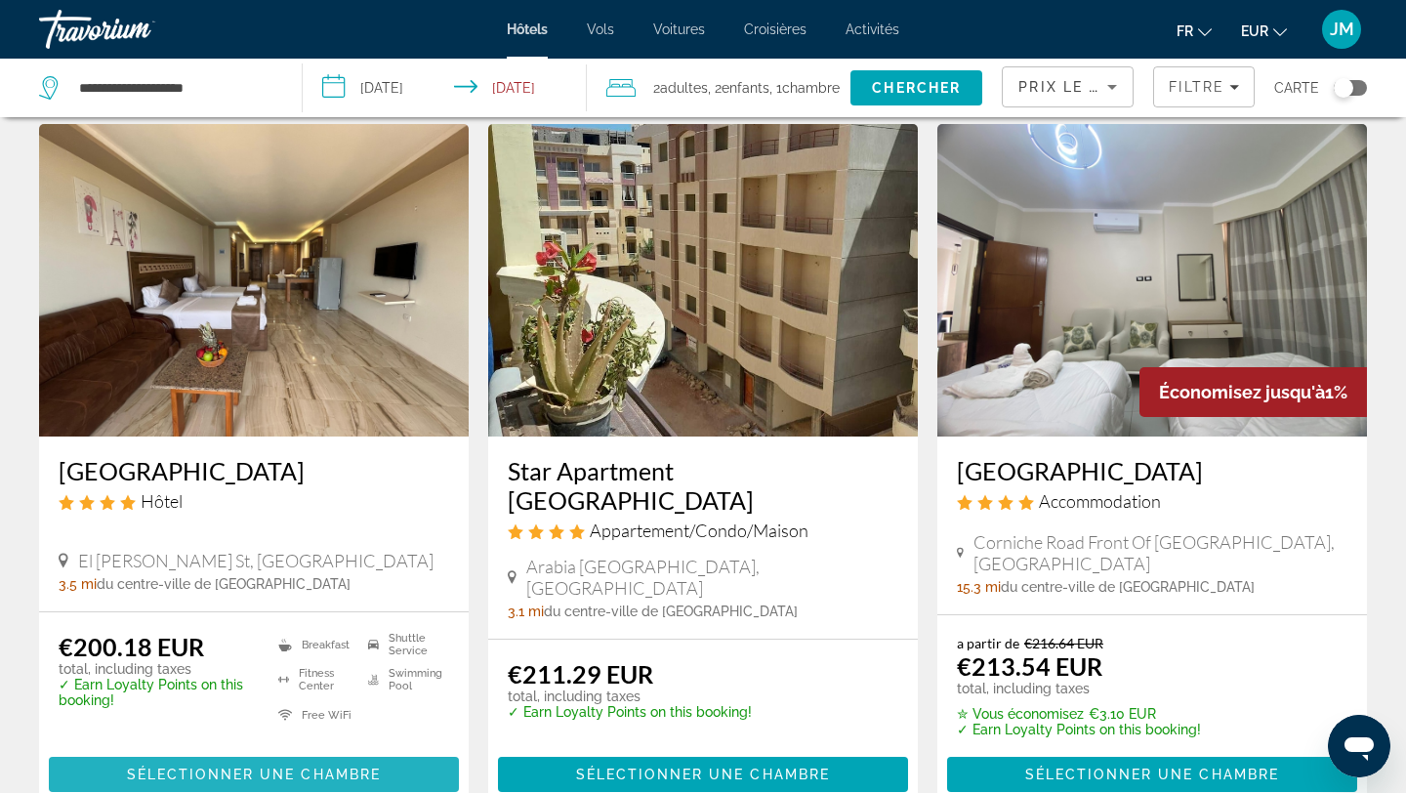
click at [251, 772] on span "Sélectionner une chambre" at bounding box center [254, 775] width 254 height 16
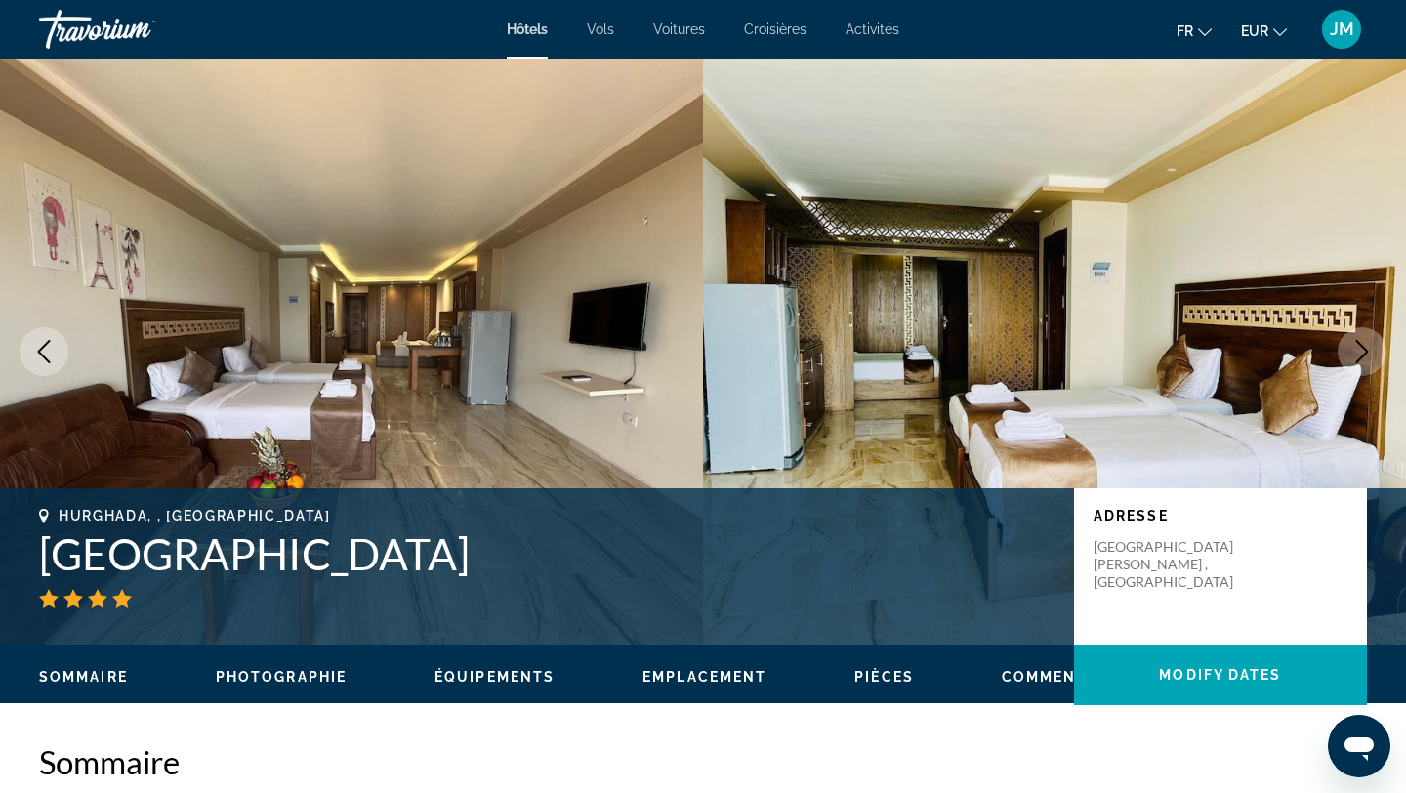
click at [1363, 355] on icon "Next image" at bounding box center [1363, 351] width 13 height 23
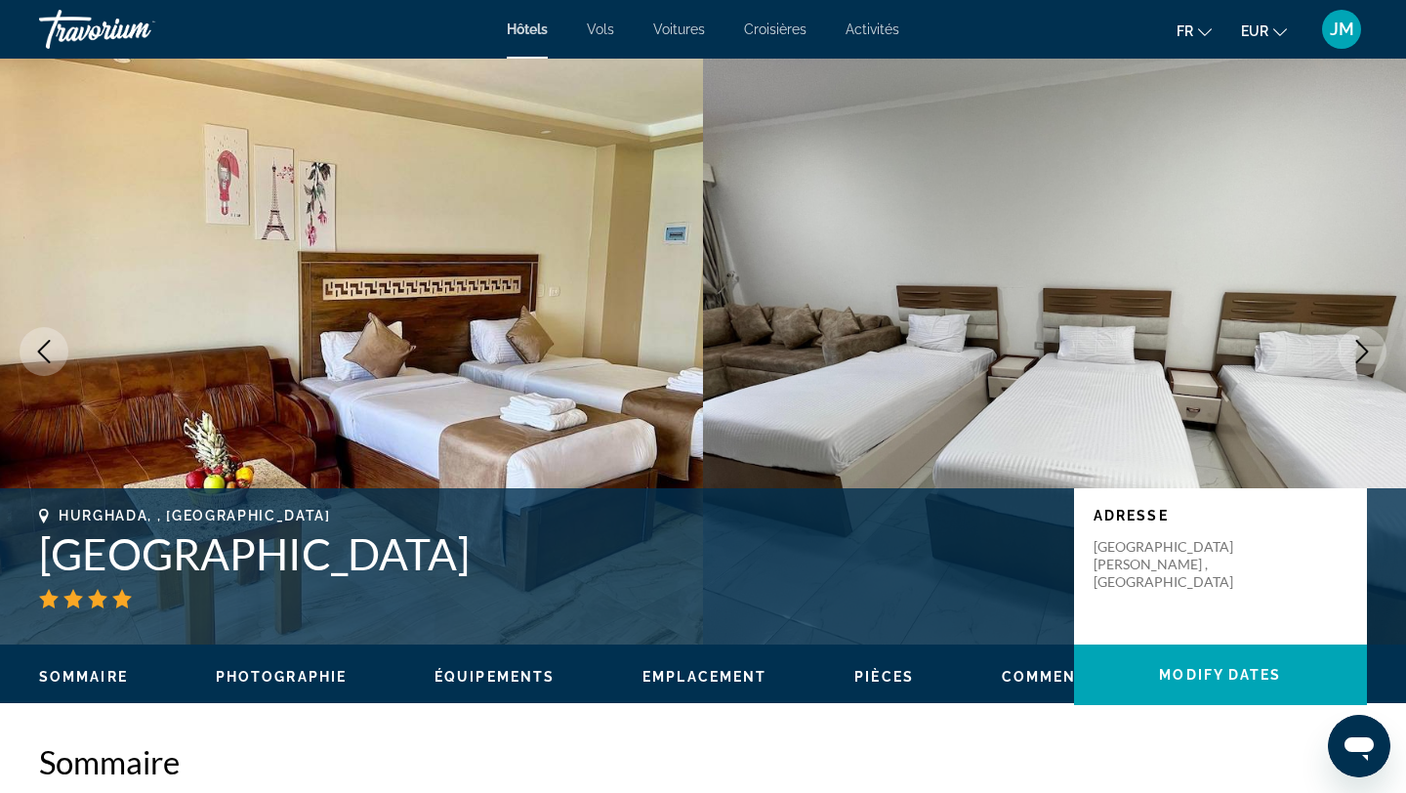
click at [1363, 355] on icon "Next image" at bounding box center [1363, 351] width 13 height 23
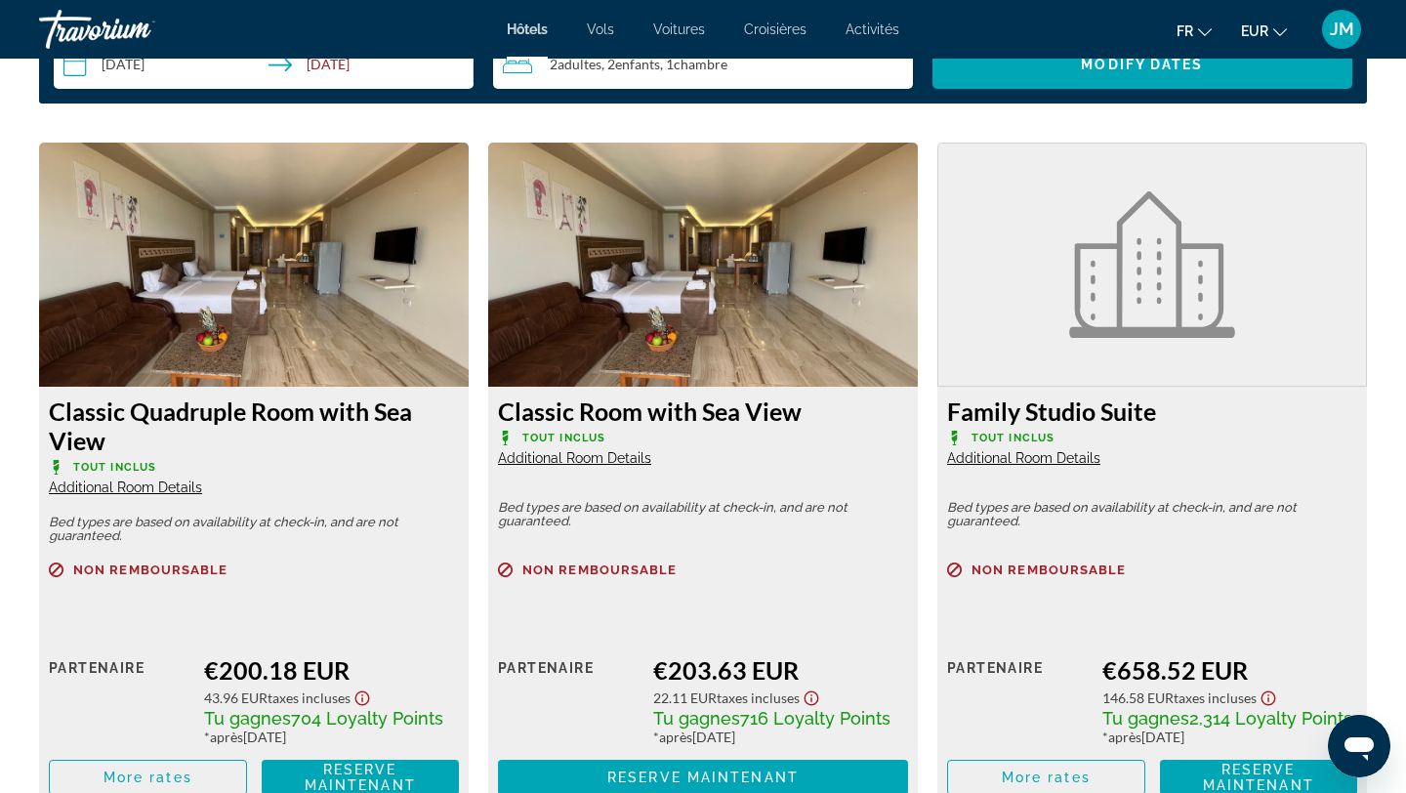
scroll to position [2620, 0]
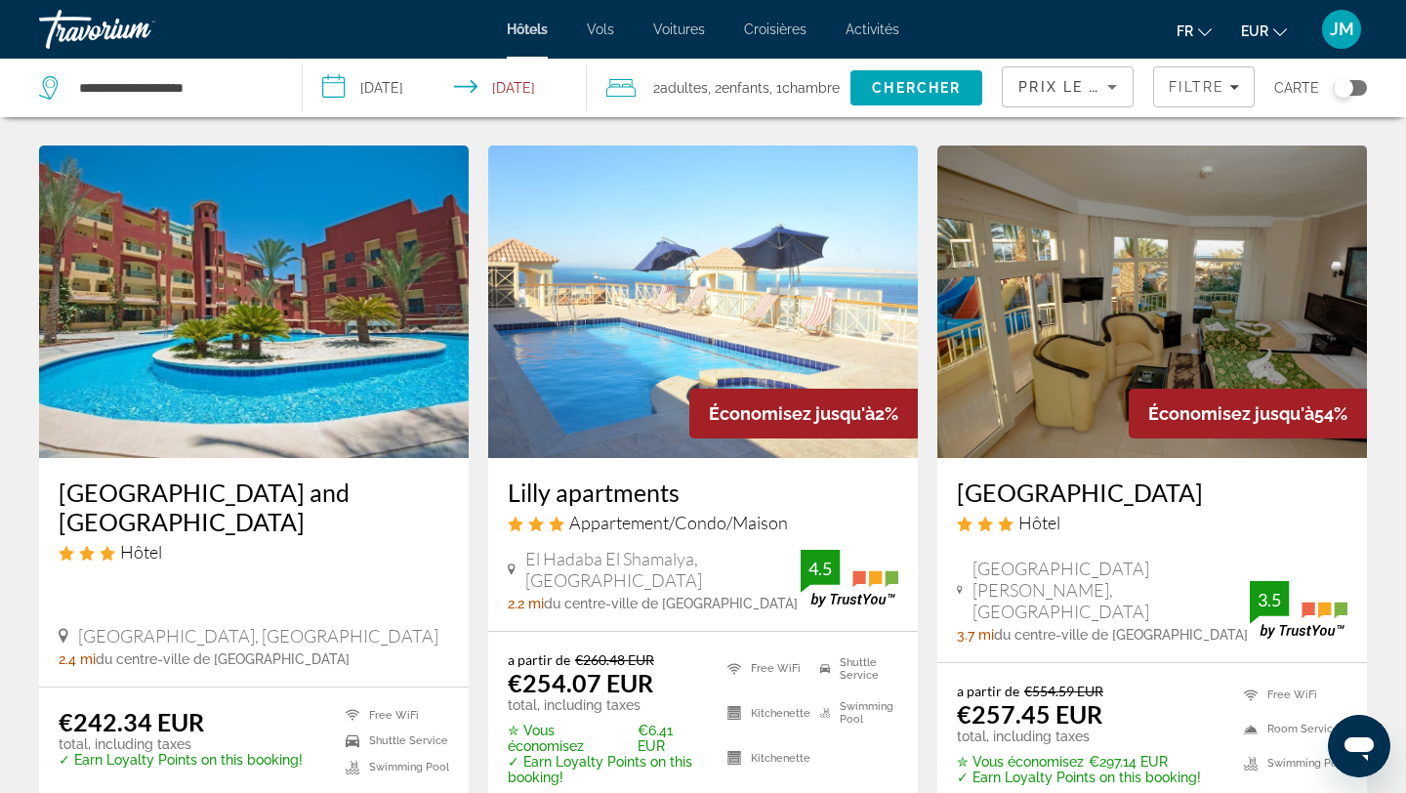
scroll to position [2204, 0]
click at [1209, 79] on span "Filtre" at bounding box center [1197, 87] width 56 height 16
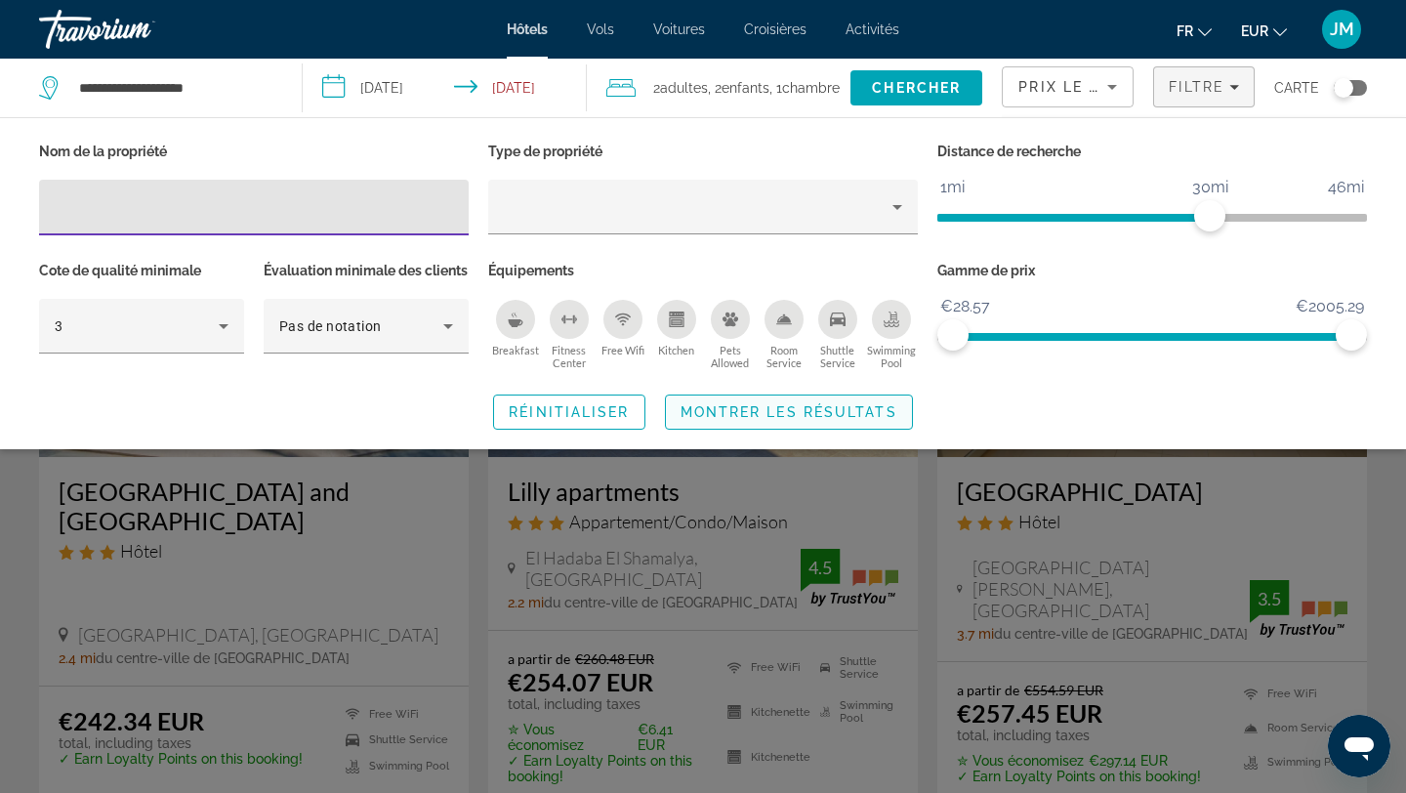
click at [756, 436] on span "Search widget" at bounding box center [789, 412] width 246 height 47
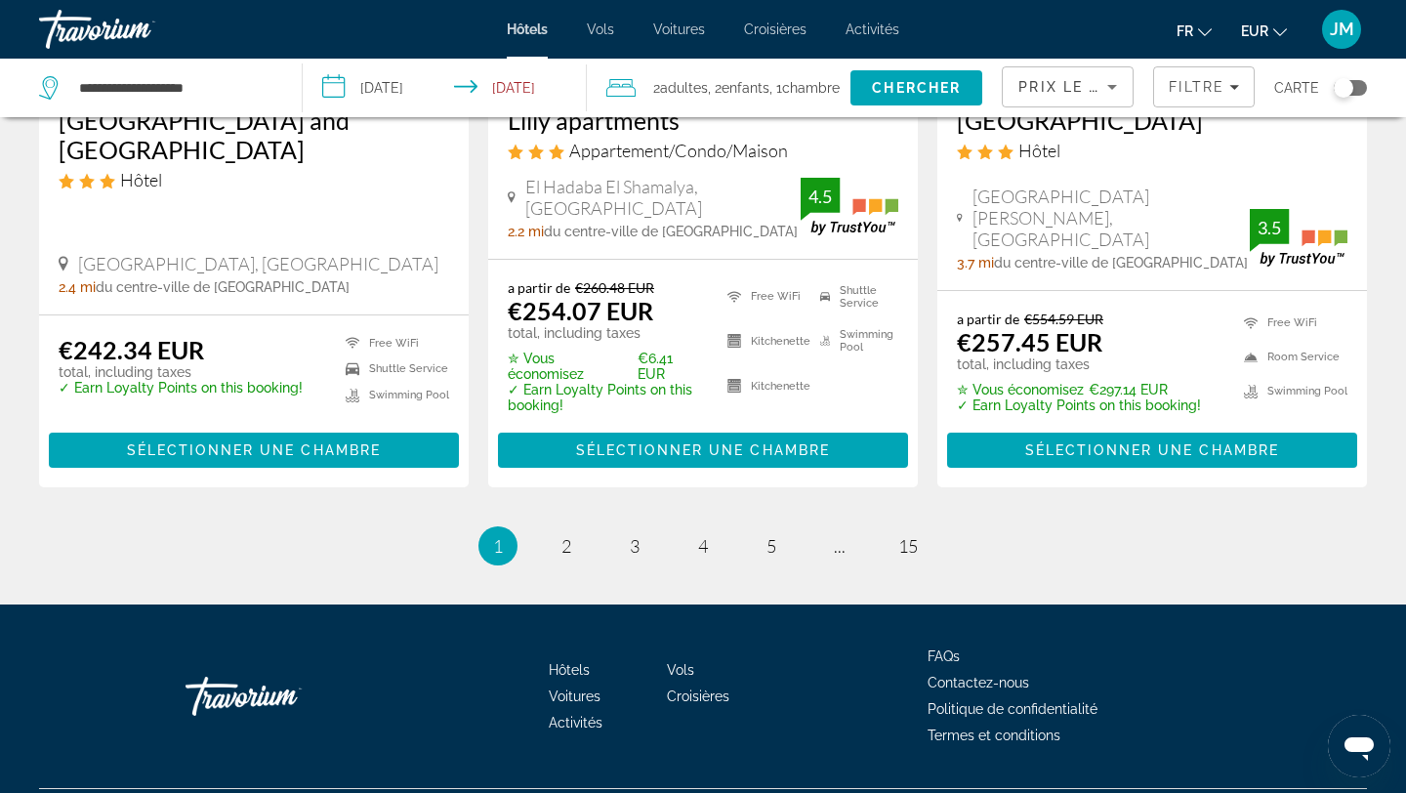
scroll to position [2590, 0]
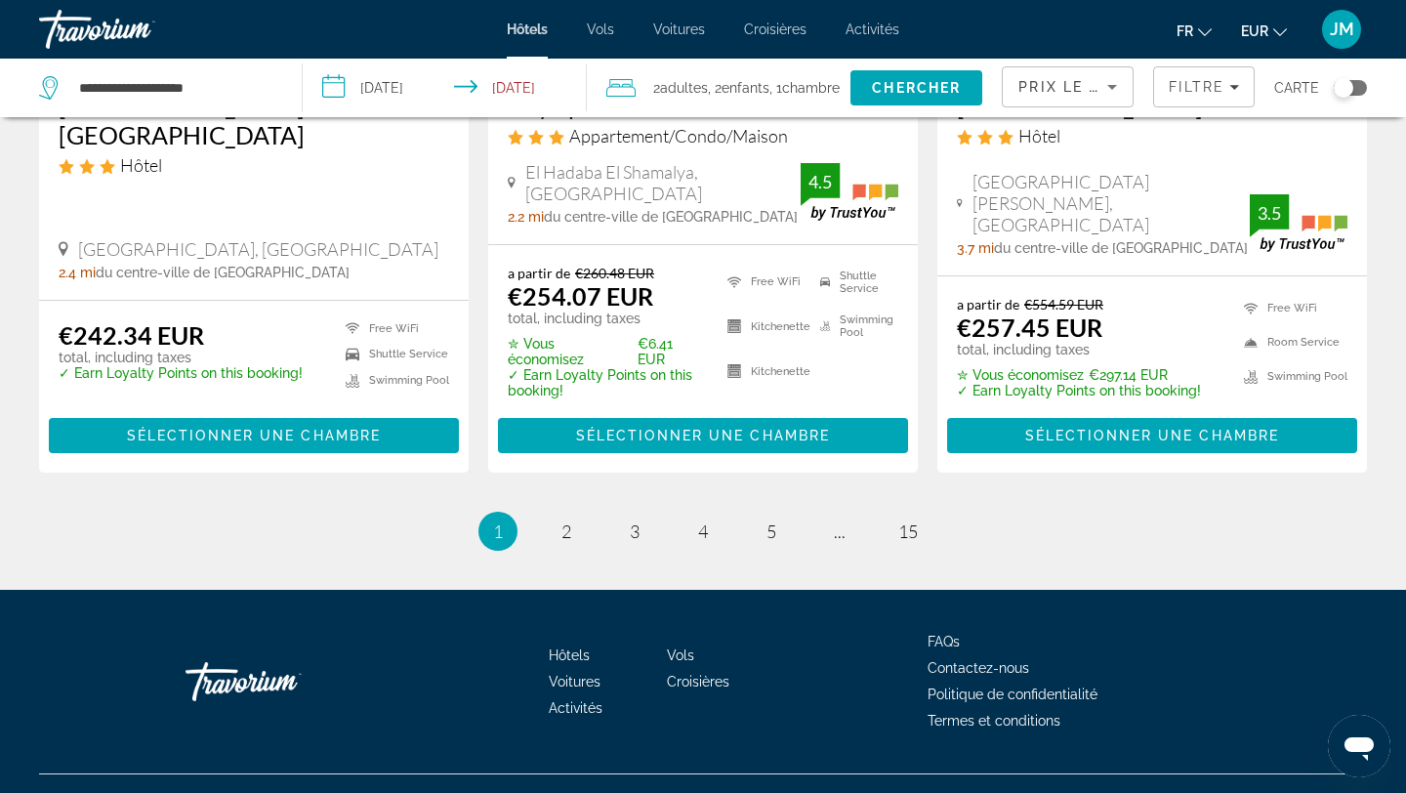
click at [540, 512] on ul "1 / 15 You're on page 1 page 2 page 3 page 4 page 5 page ... page 15" at bounding box center [703, 531] width 1328 height 39
click at [573, 515] on link "page 2" at bounding box center [567, 532] width 34 height 34
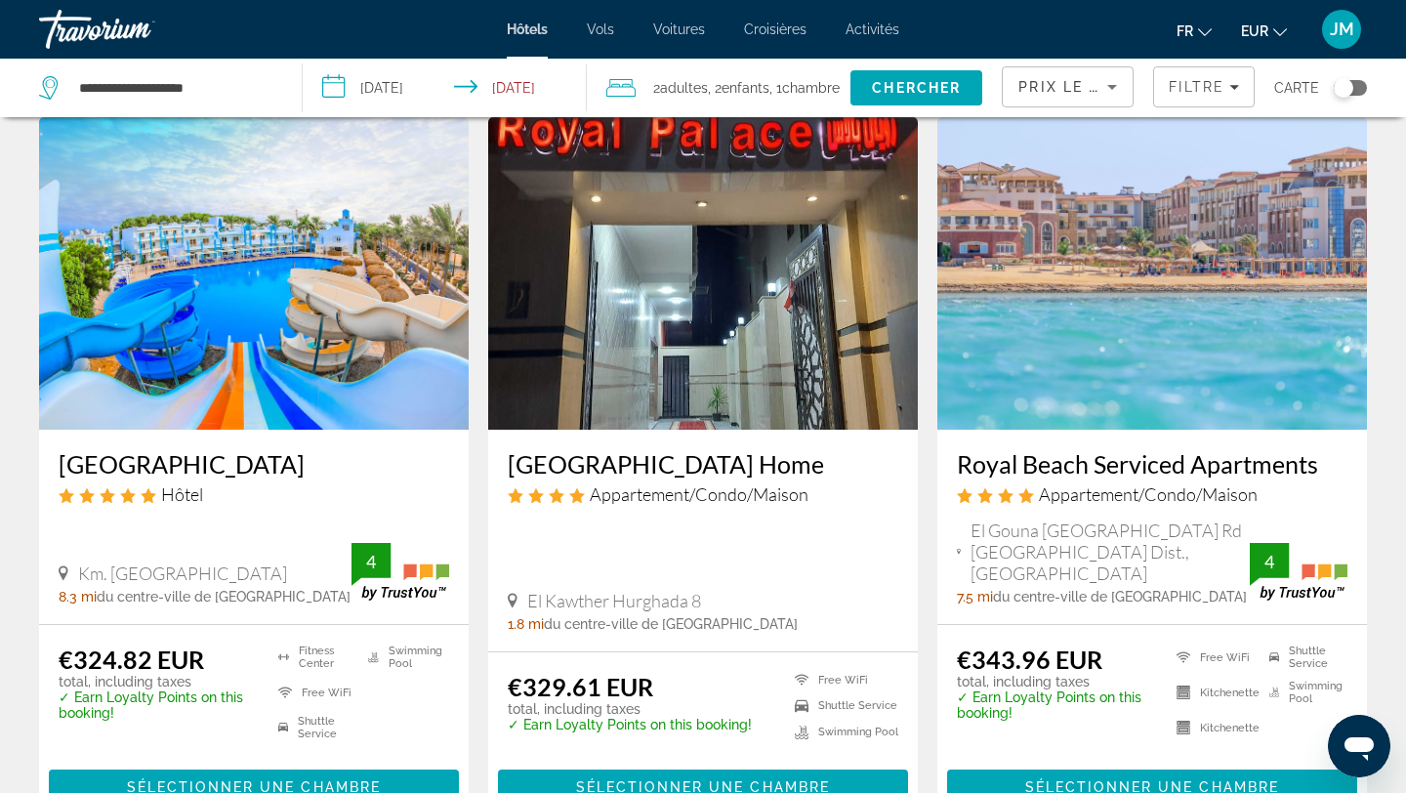
scroll to position [1487, 0]
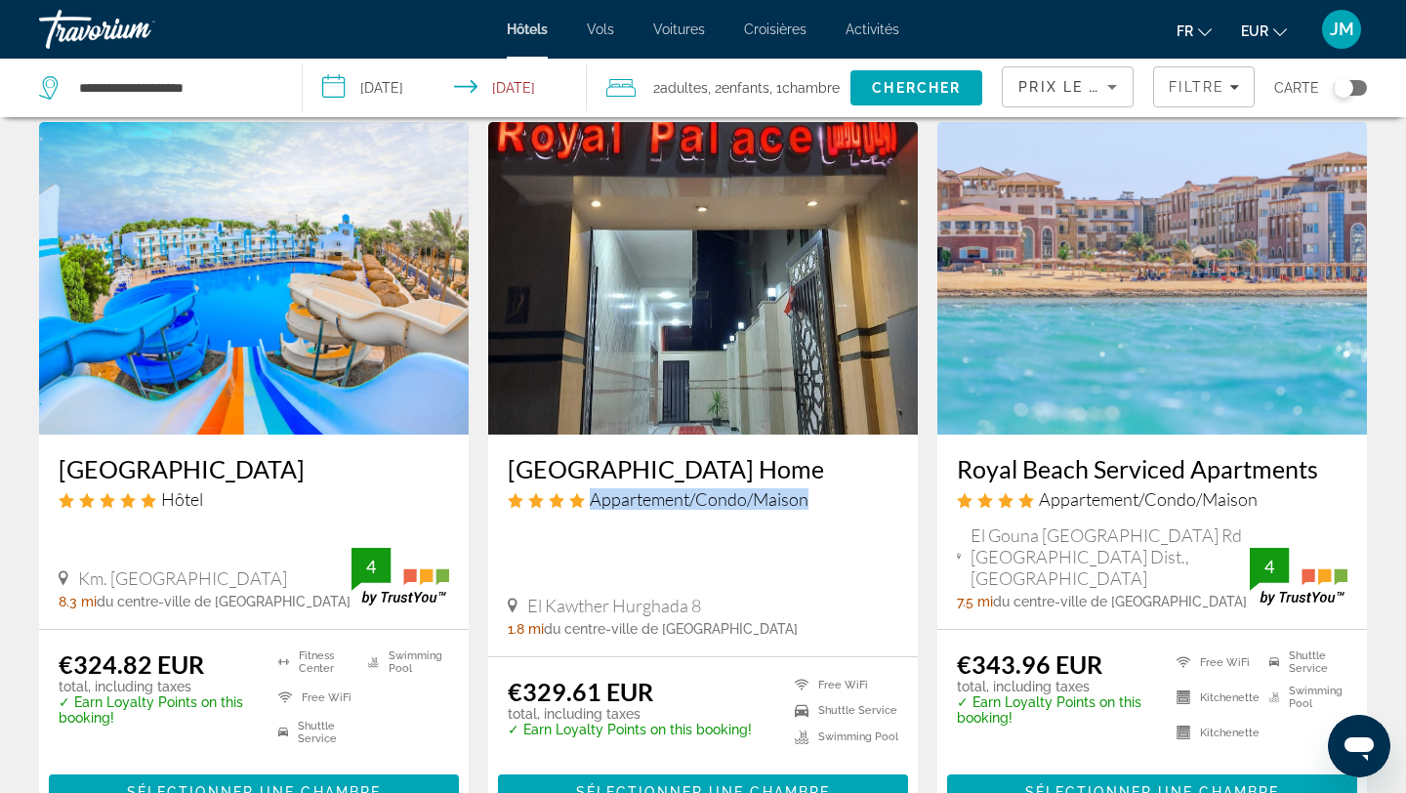
drag, startPoint x: 605, startPoint y: 494, endPoint x: 785, endPoint y: 523, distance: 183.0
click at [785, 523] on div "[GEOGRAPHIC_DATA] Home Appartement/Condo/Maison El [GEOGRAPHIC_DATA] 8 1.8 mi d…" at bounding box center [703, 546] width 430 height 222
click at [790, 564] on div "[GEOGRAPHIC_DATA] Home Appartement/Condo/Maison El [GEOGRAPHIC_DATA] 8 1.8 mi d…" at bounding box center [703, 546] width 430 height 222
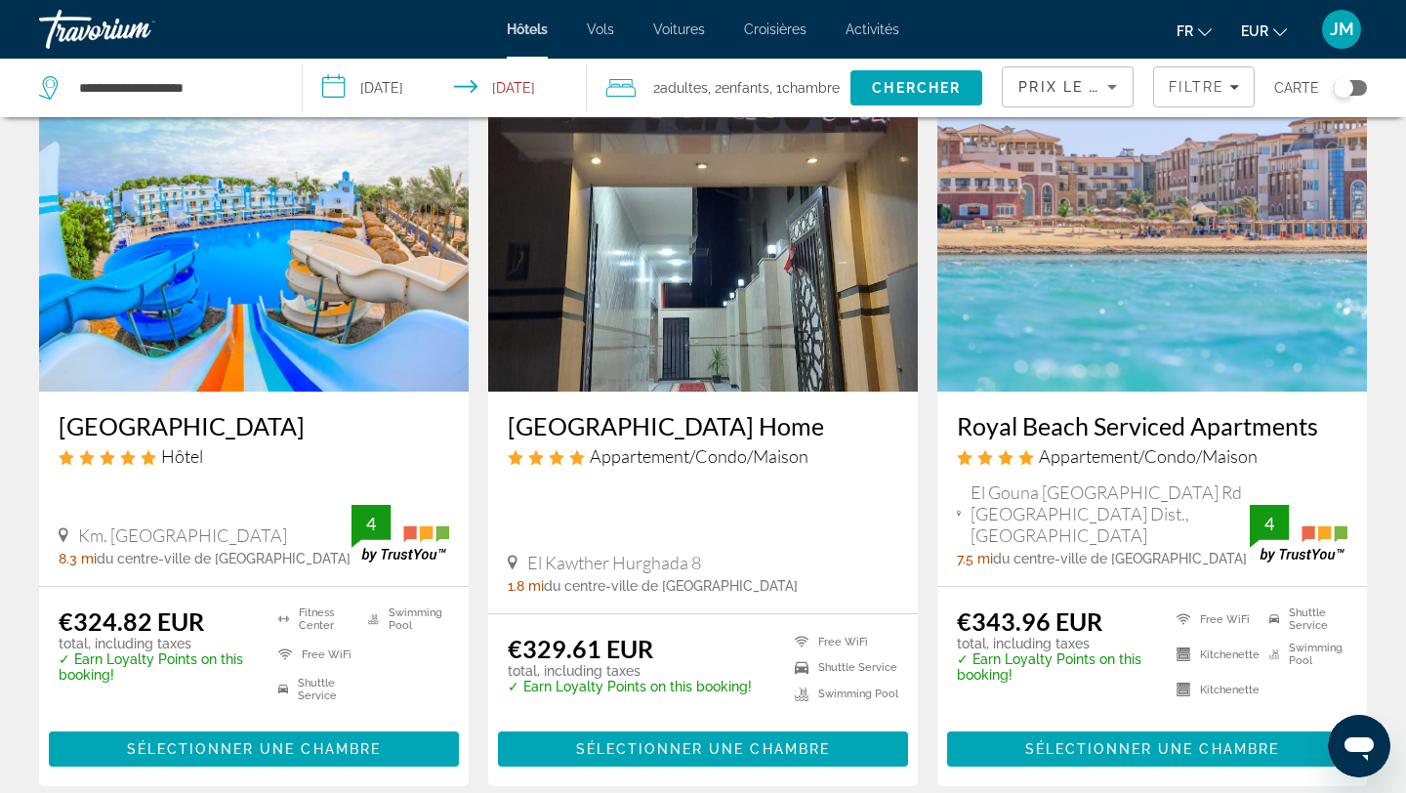
scroll to position [1536, 0]
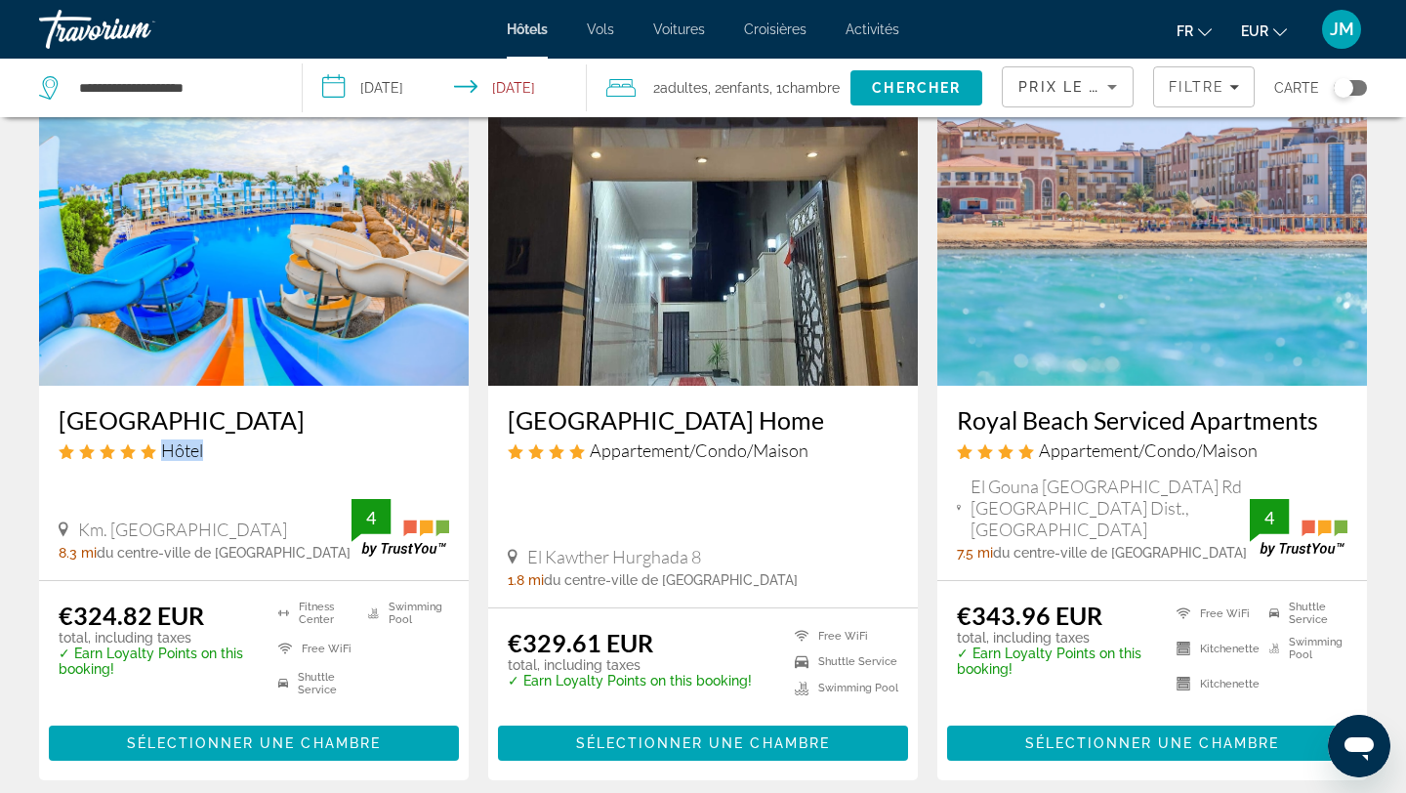
drag, startPoint x: 161, startPoint y: 470, endPoint x: 203, endPoint y: 468, distance: 42.0
click at [205, 461] on div "Hôtel" at bounding box center [254, 449] width 391 height 21
click at [294, 461] on div "Hôtel" at bounding box center [254, 449] width 391 height 21
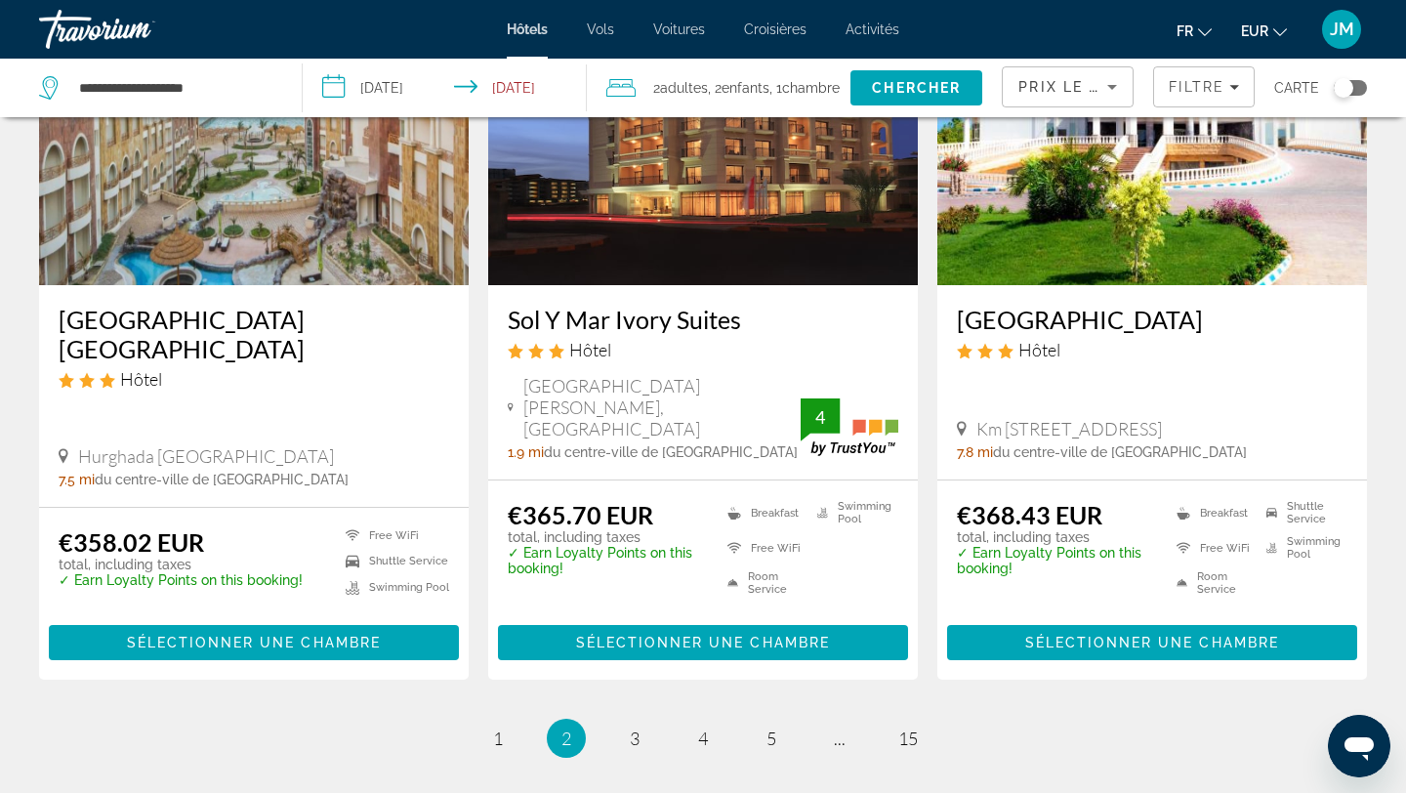
scroll to position [2391, 0]
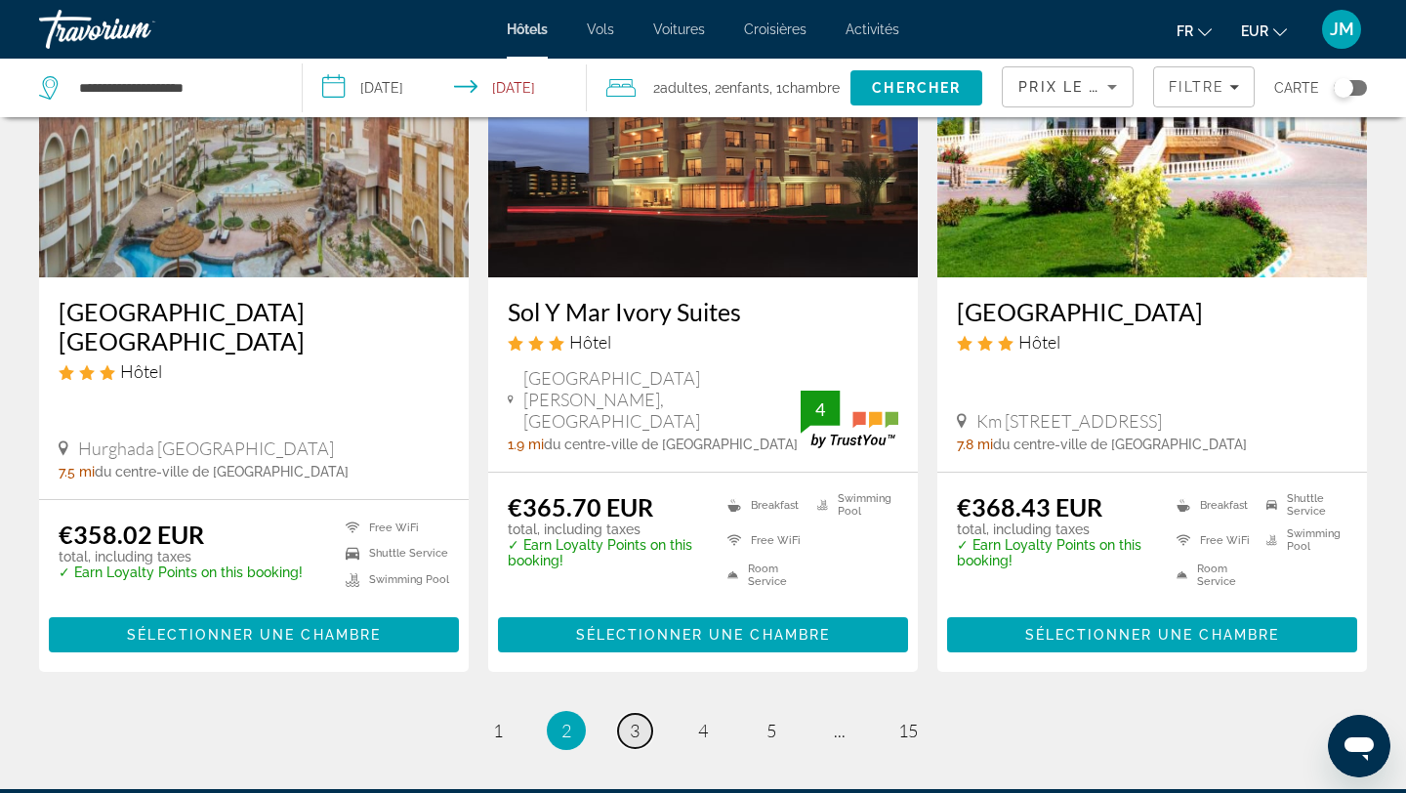
click at [644, 714] on link "page 3" at bounding box center [635, 731] width 34 height 34
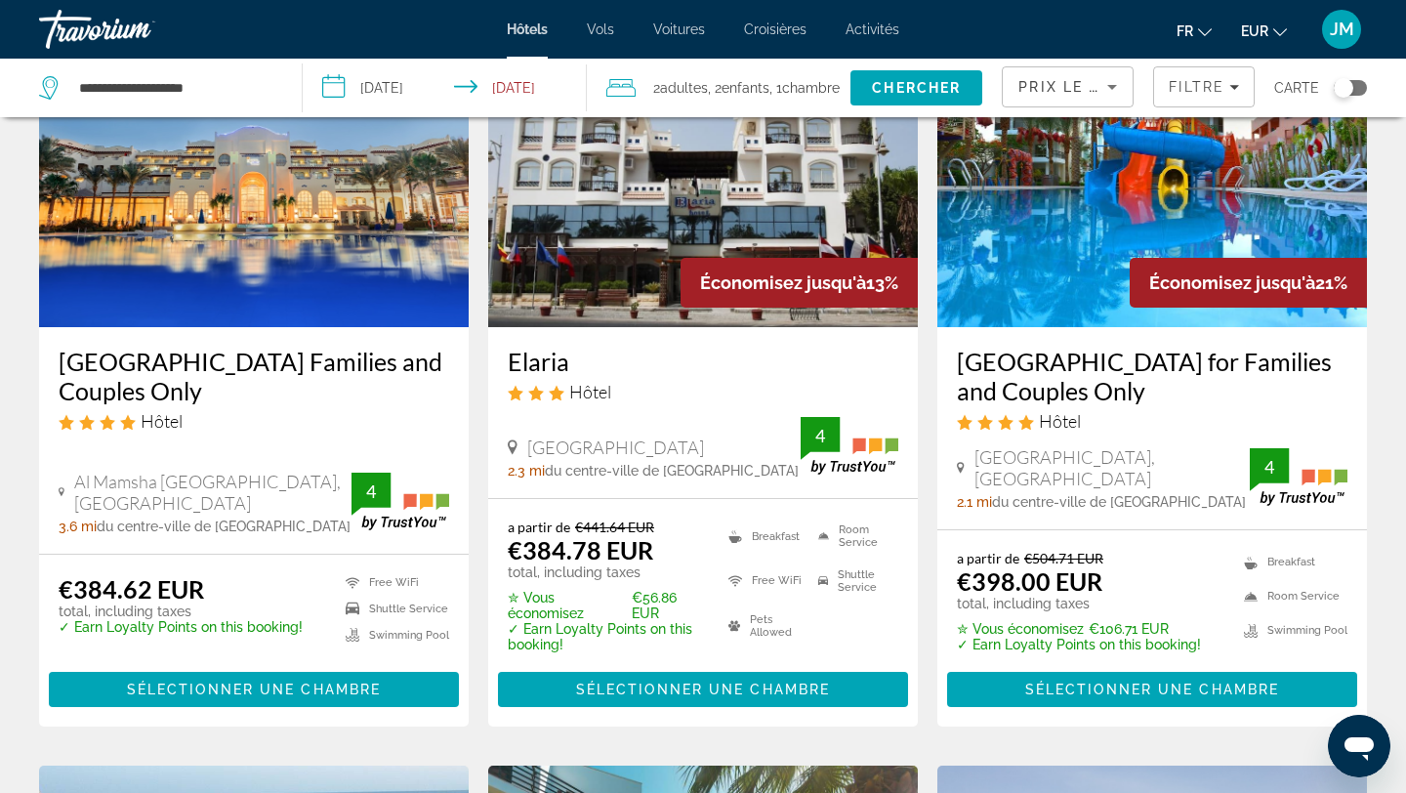
scroll to position [170, 0]
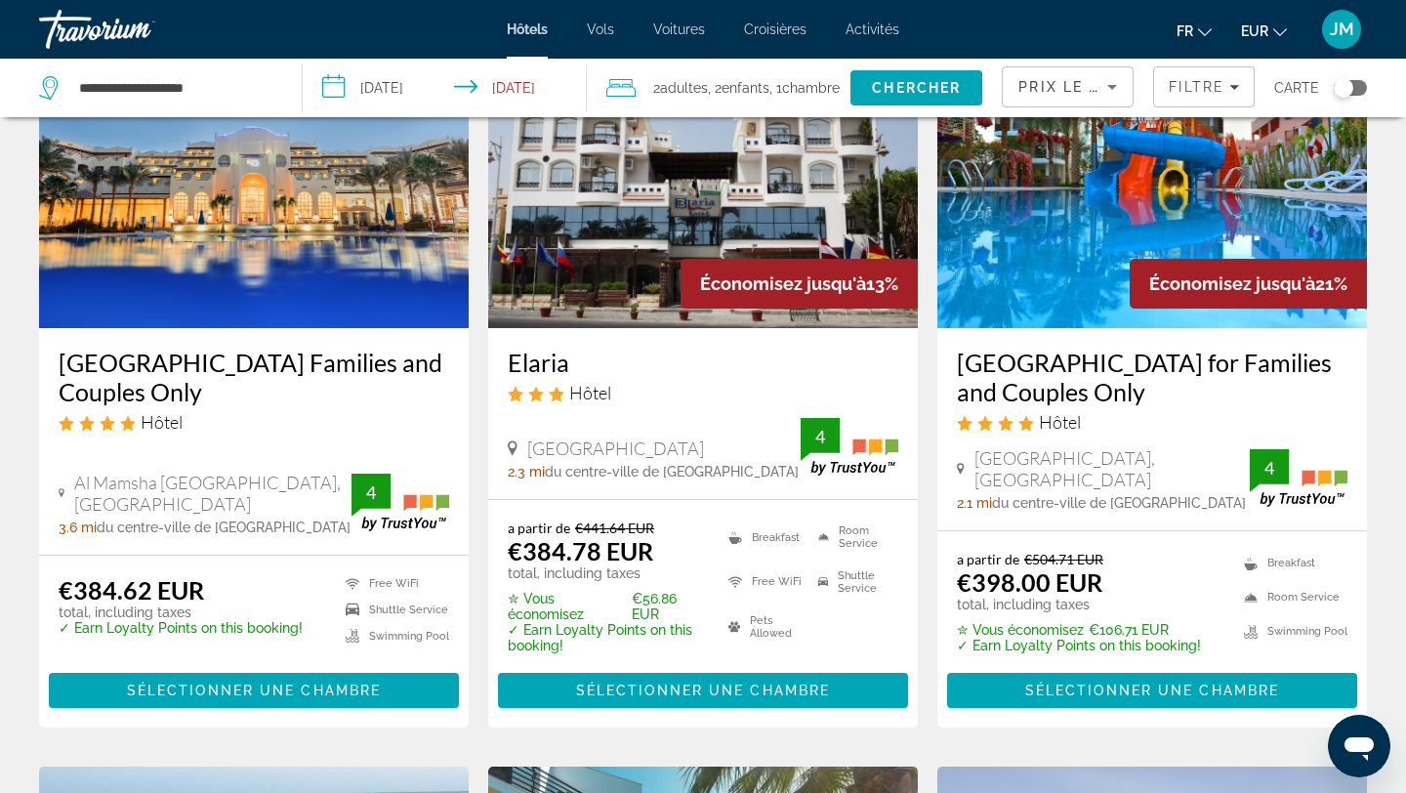
click at [302, 359] on h3 "[GEOGRAPHIC_DATA] Families and Couples Only" at bounding box center [254, 377] width 391 height 59
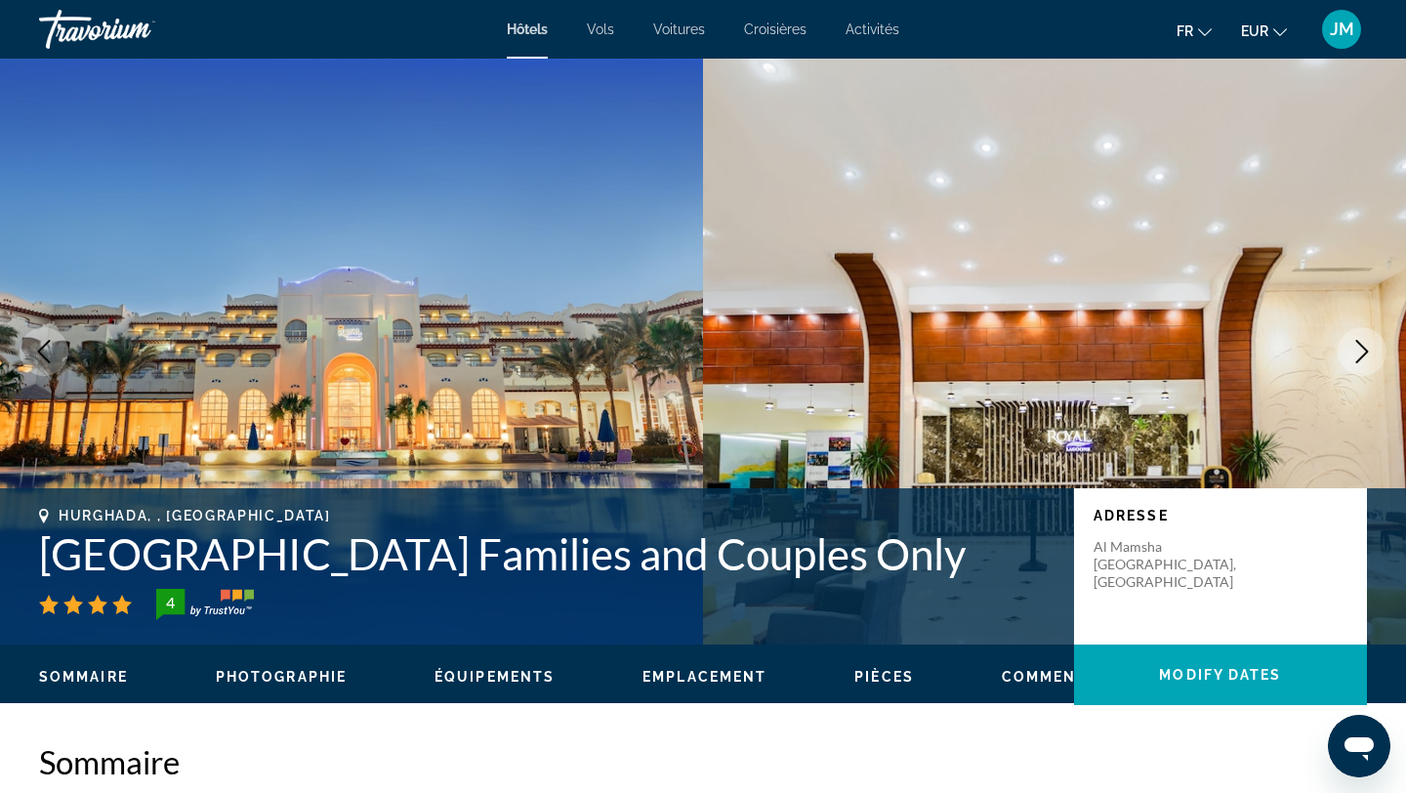
click at [1371, 359] on icon "Next image" at bounding box center [1362, 351] width 23 height 23
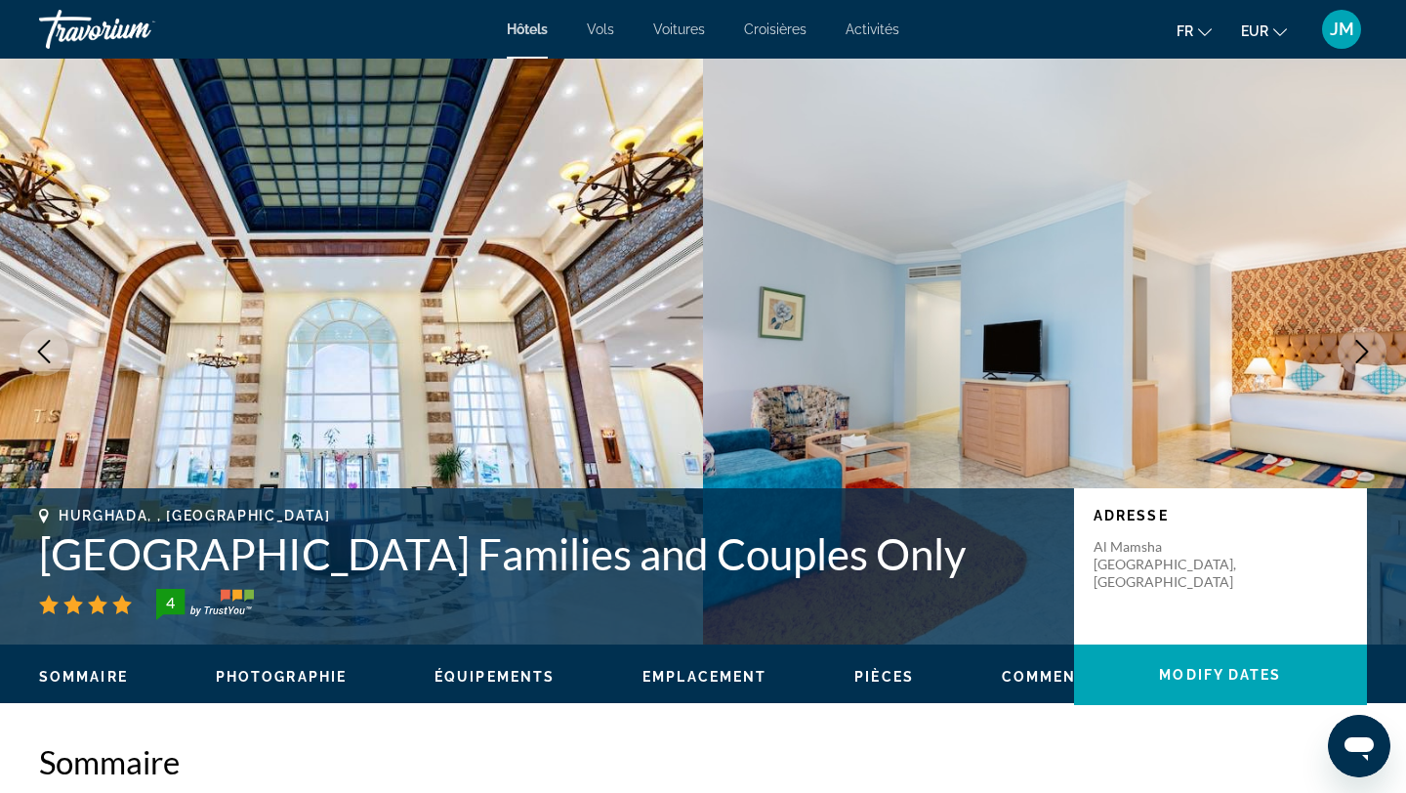
click at [1371, 359] on icon "Next image" at bounding box center [1362, 351] width 23 height 23
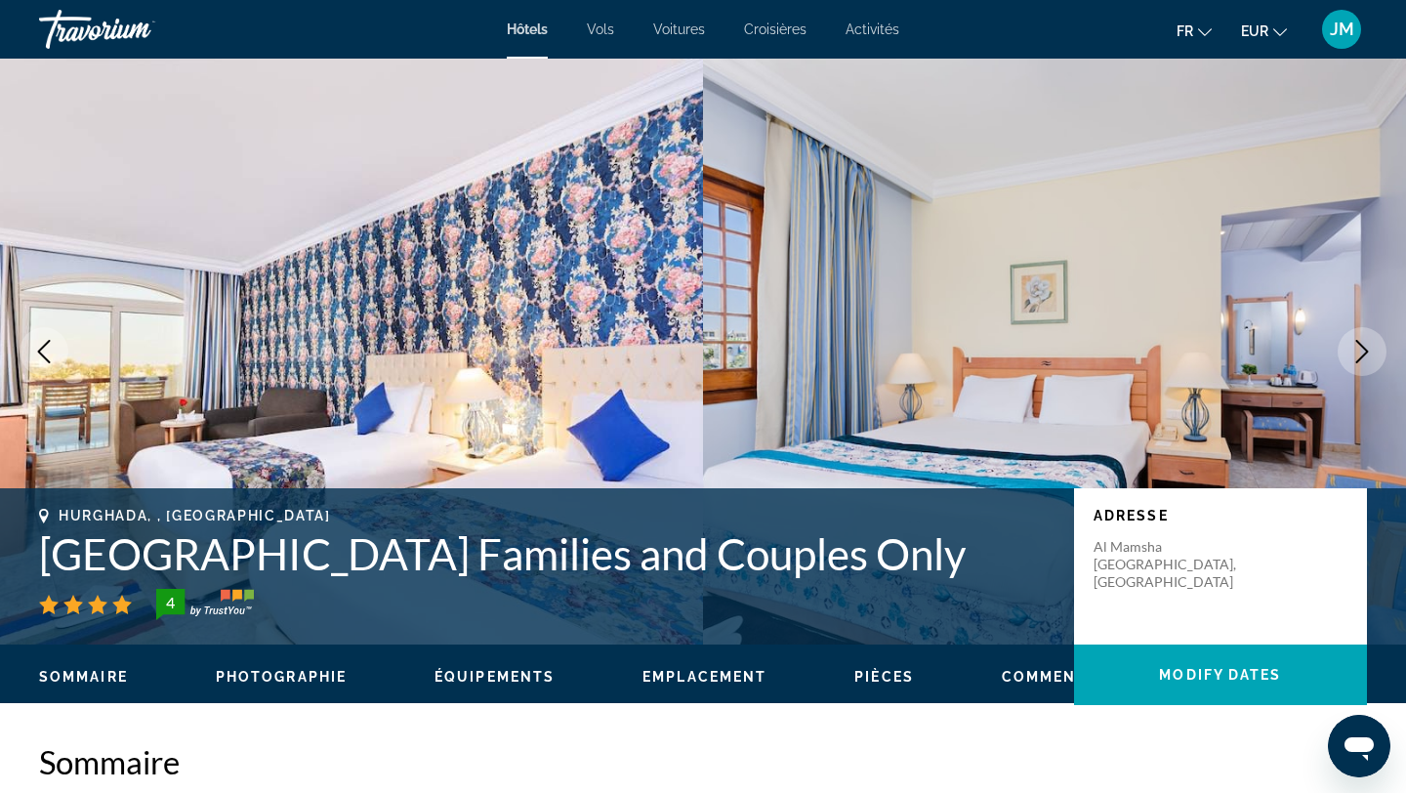
click at [1371, 359] on icon "Next image" at bounding box center [1362, 351] width 23 height 23
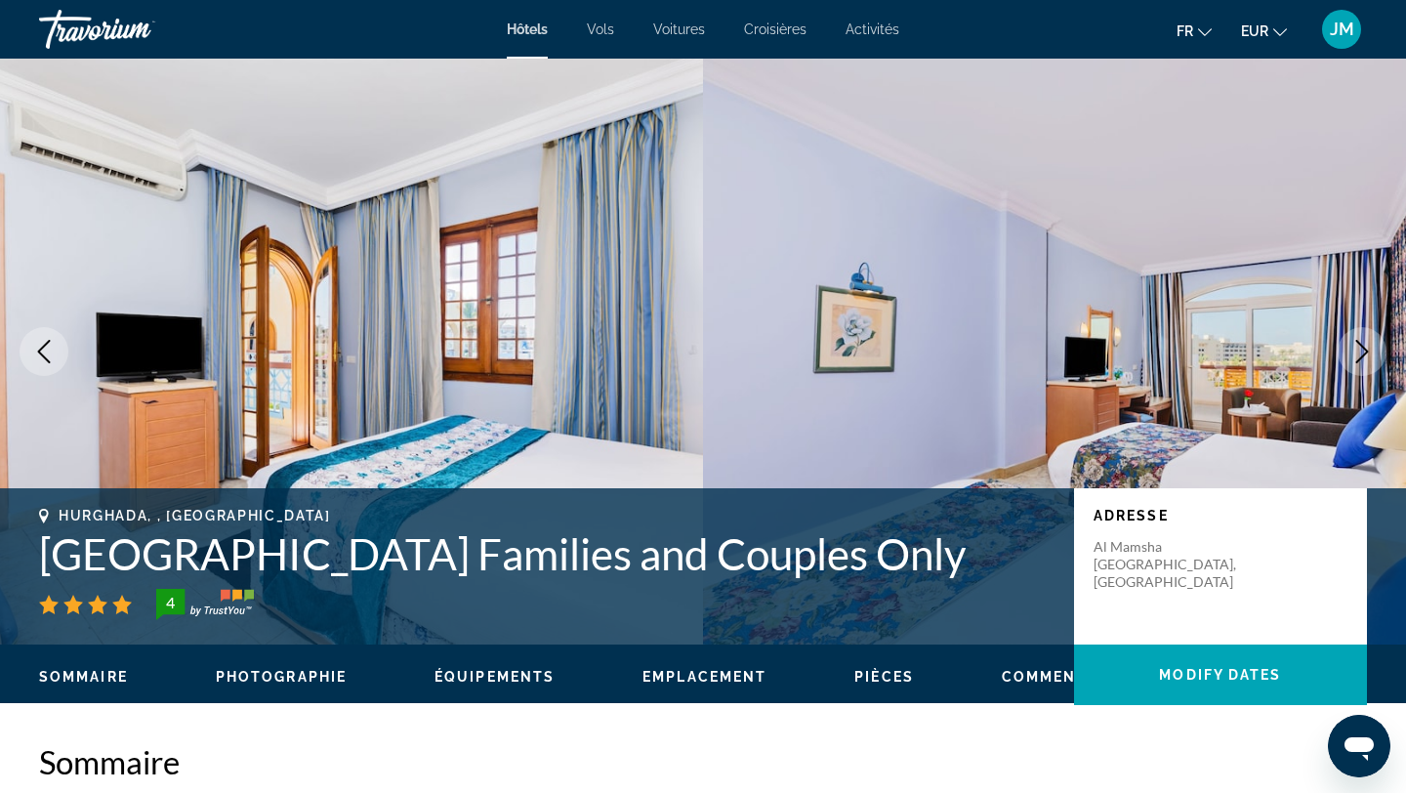
click at [1371, 359] on icon "Next image" at bounding box center [1362, 351] width 23 height 23
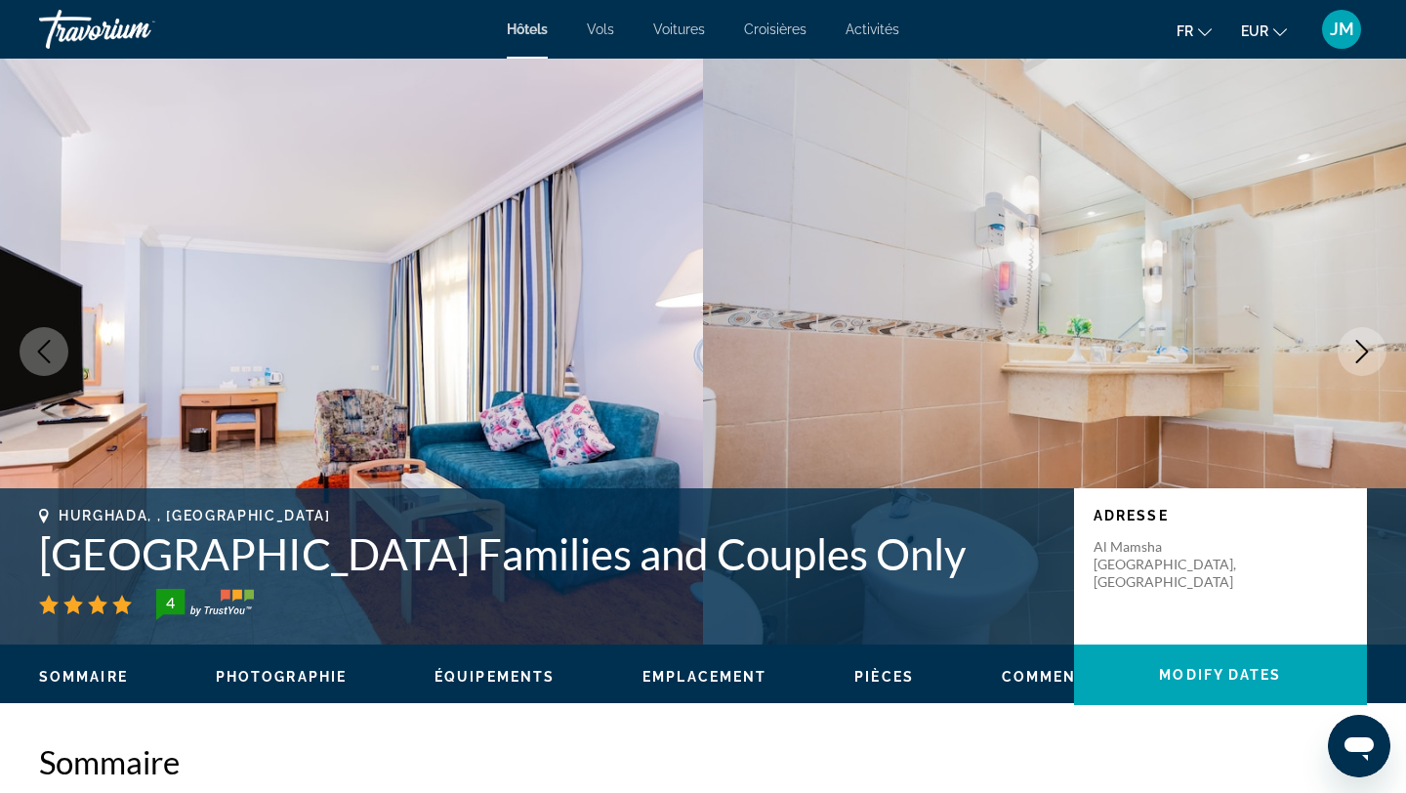
click at [1371, 359] on icon "Next image" at bounding box center [1362, 351] width 23 height 23
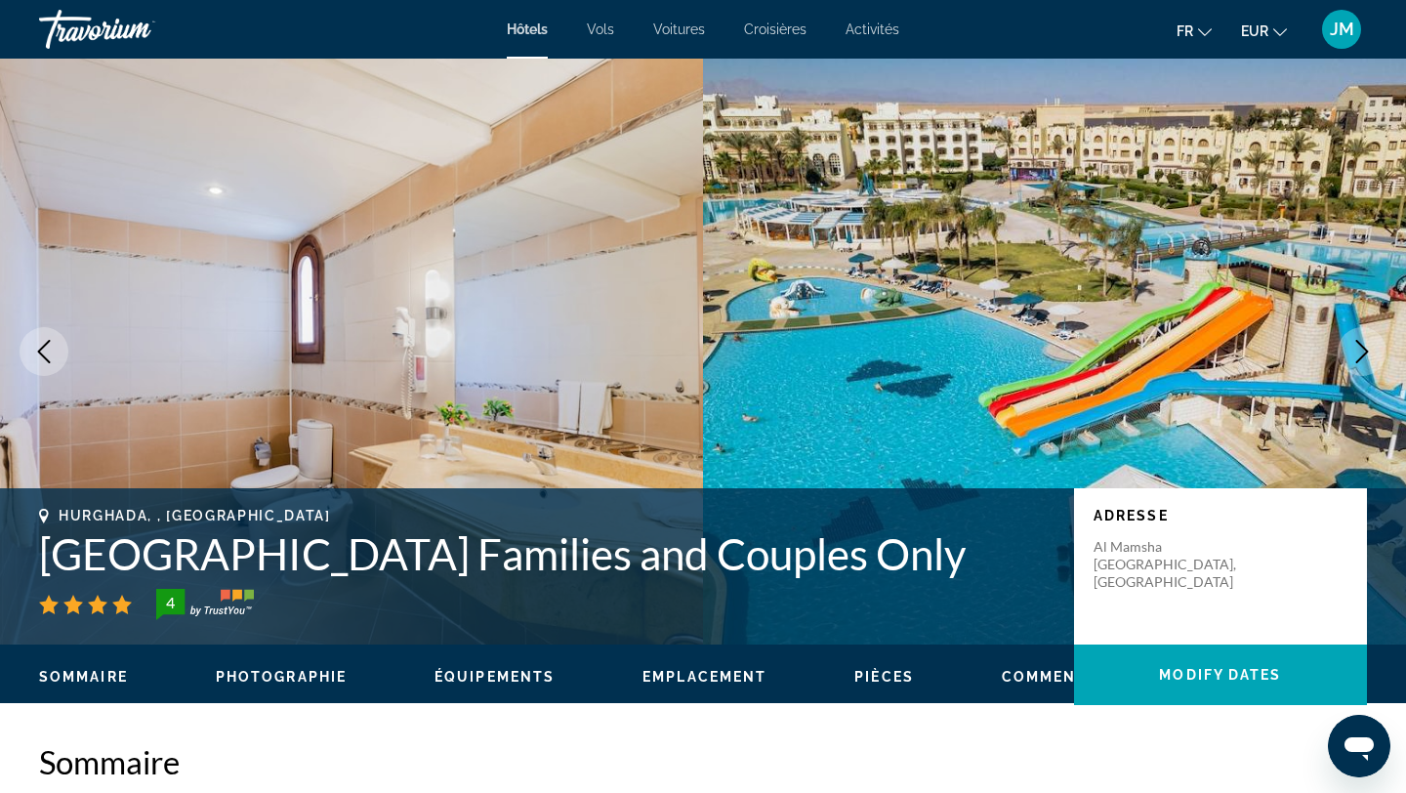
click at [1371, 359] on icon "Next image" at bounding box center [1362, 351] width 23 height 23
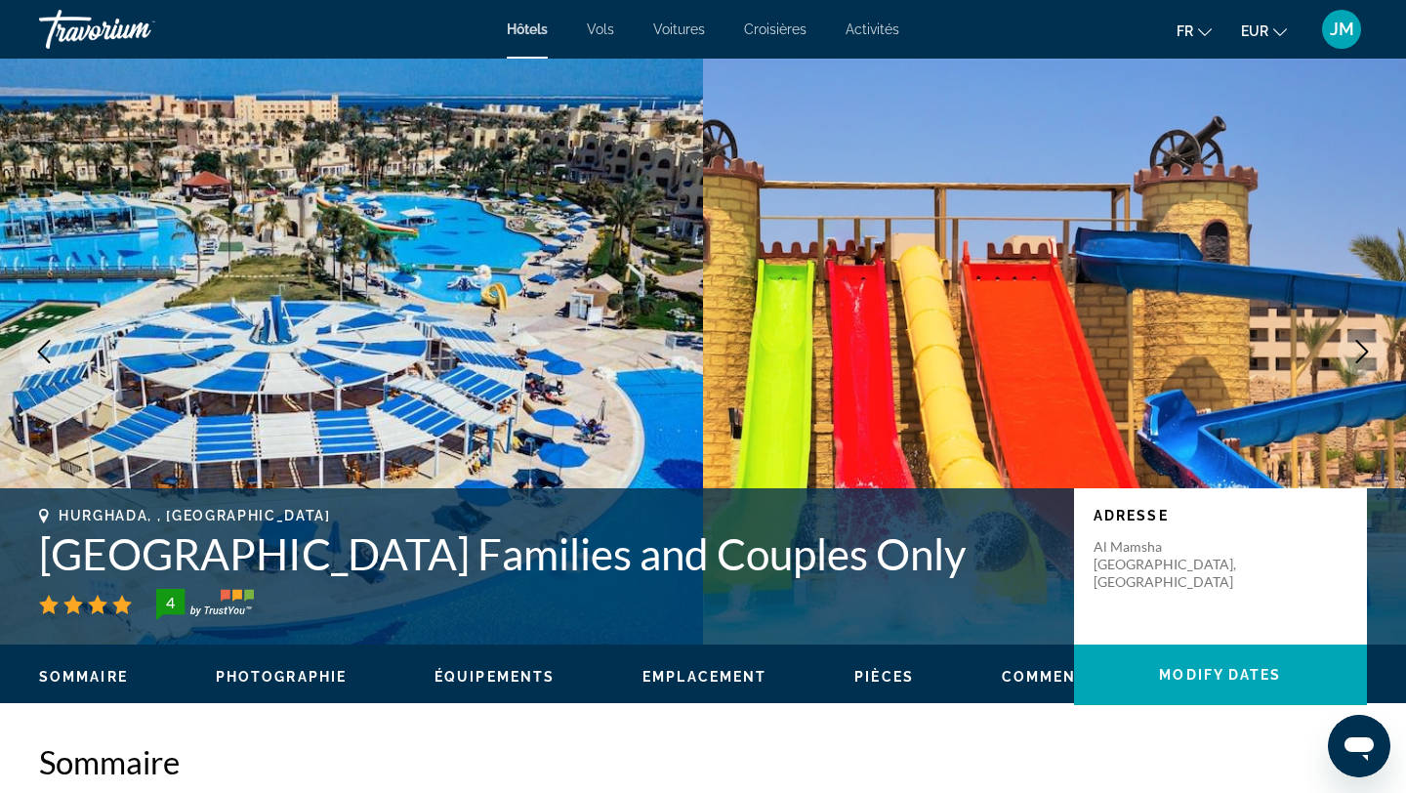
click at [1371, 359] on icon "Next image" at bounding box center [1362, 351] width 23 height 23
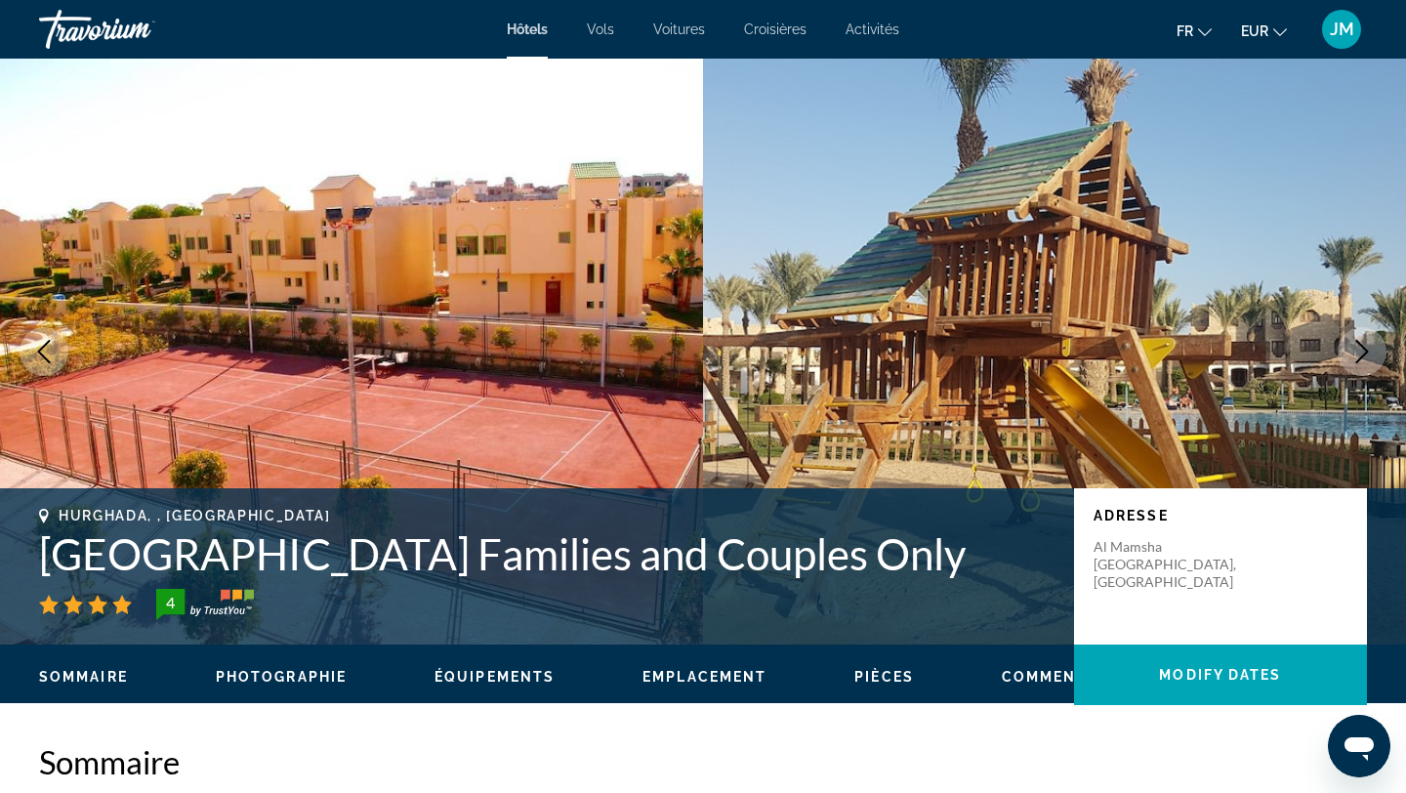
click at [1371, 359] on icon "Next image" at bounding box center [1362, 351] width 23 height 23
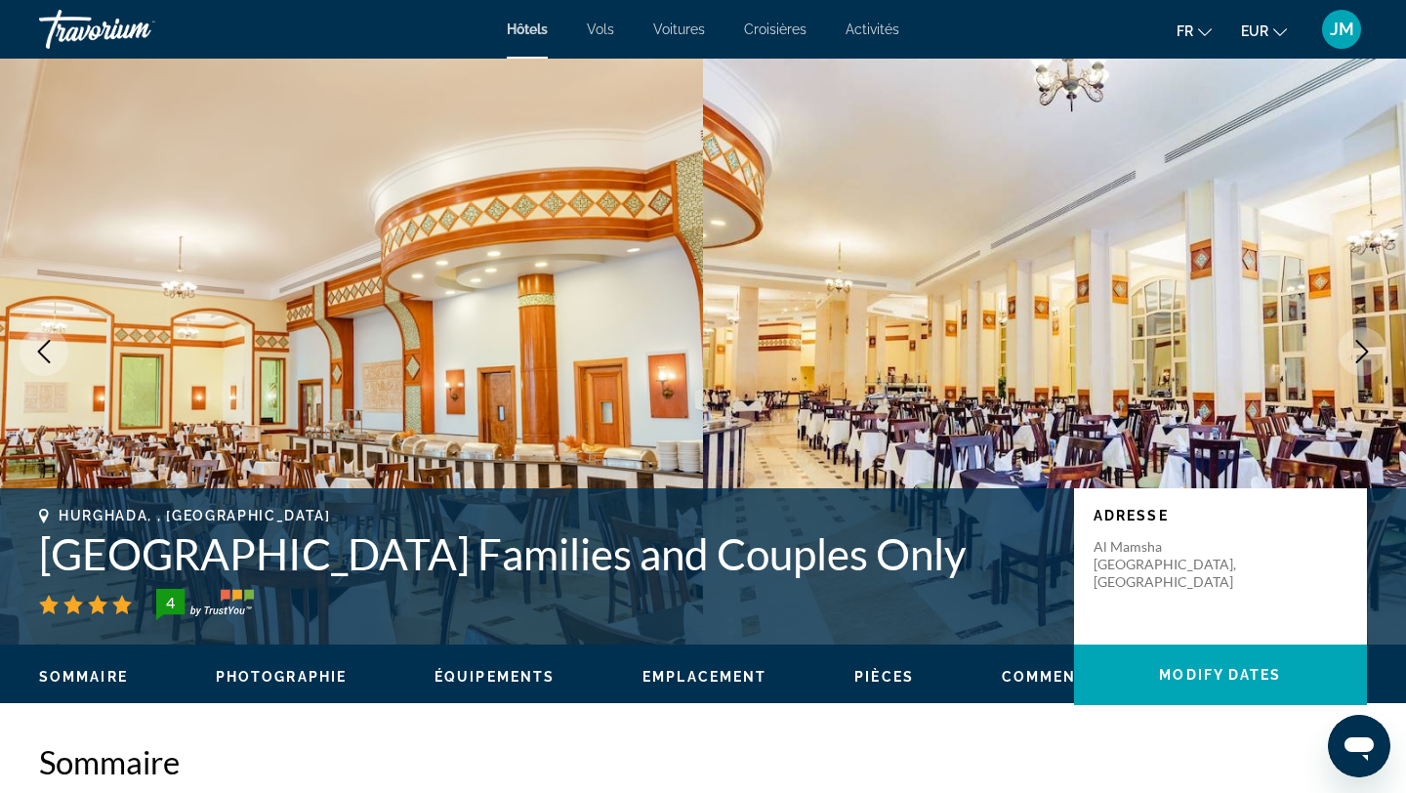
click at [1371, 360] on icon "Next image" at bounding box center [1362, 351] width 23 height 23
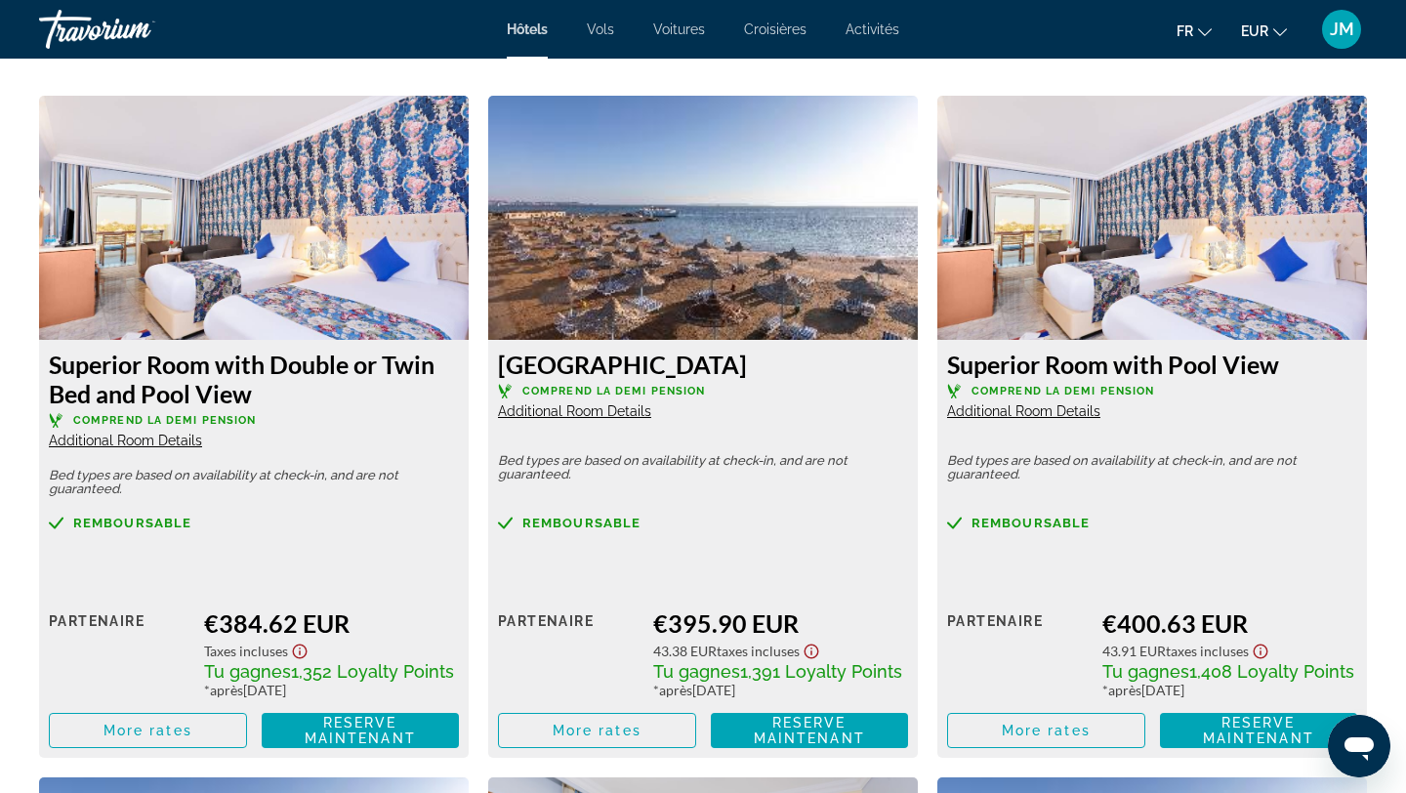
scroll to position [2651, 0]
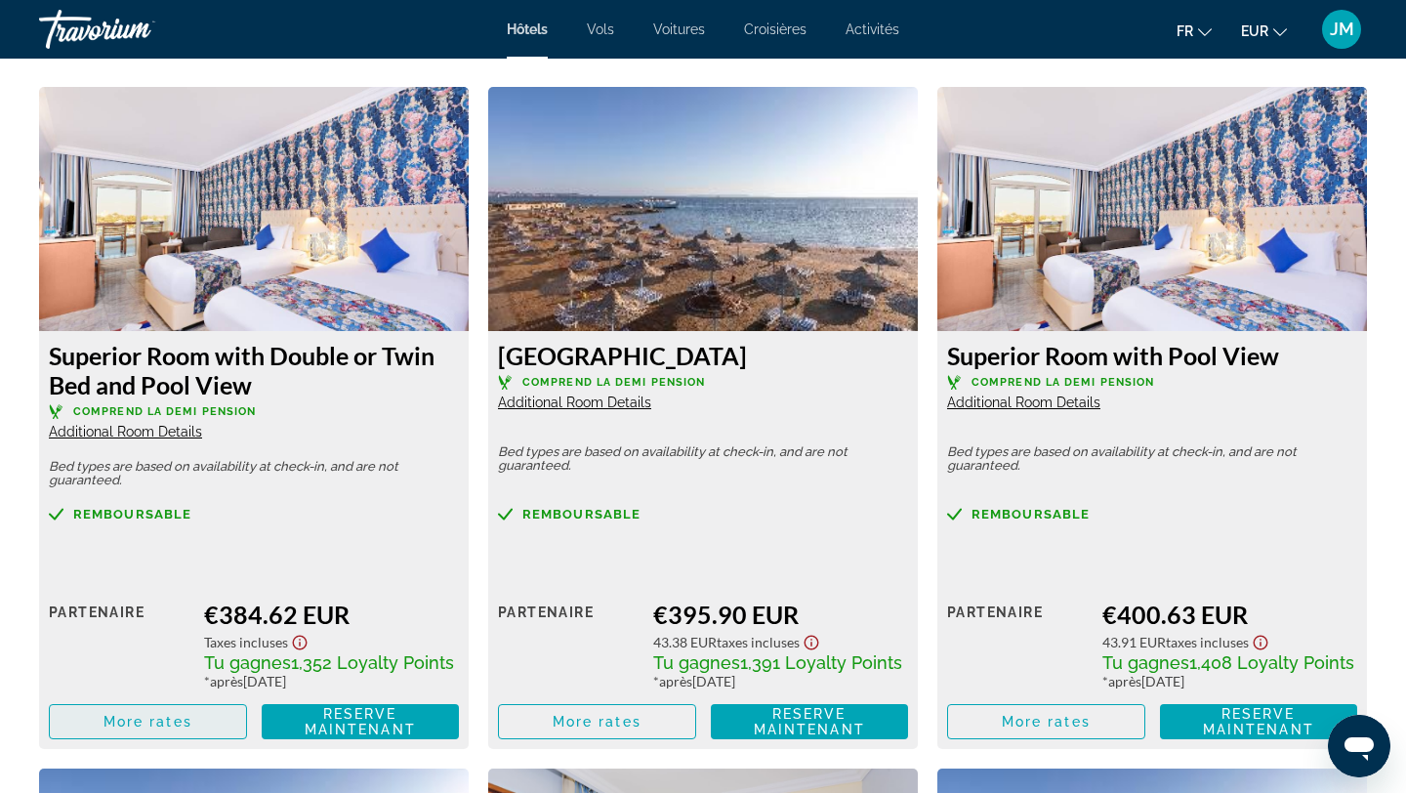
click at [178, 716] on span "More rates" at bounding box center [148, 722] width 89 height 16
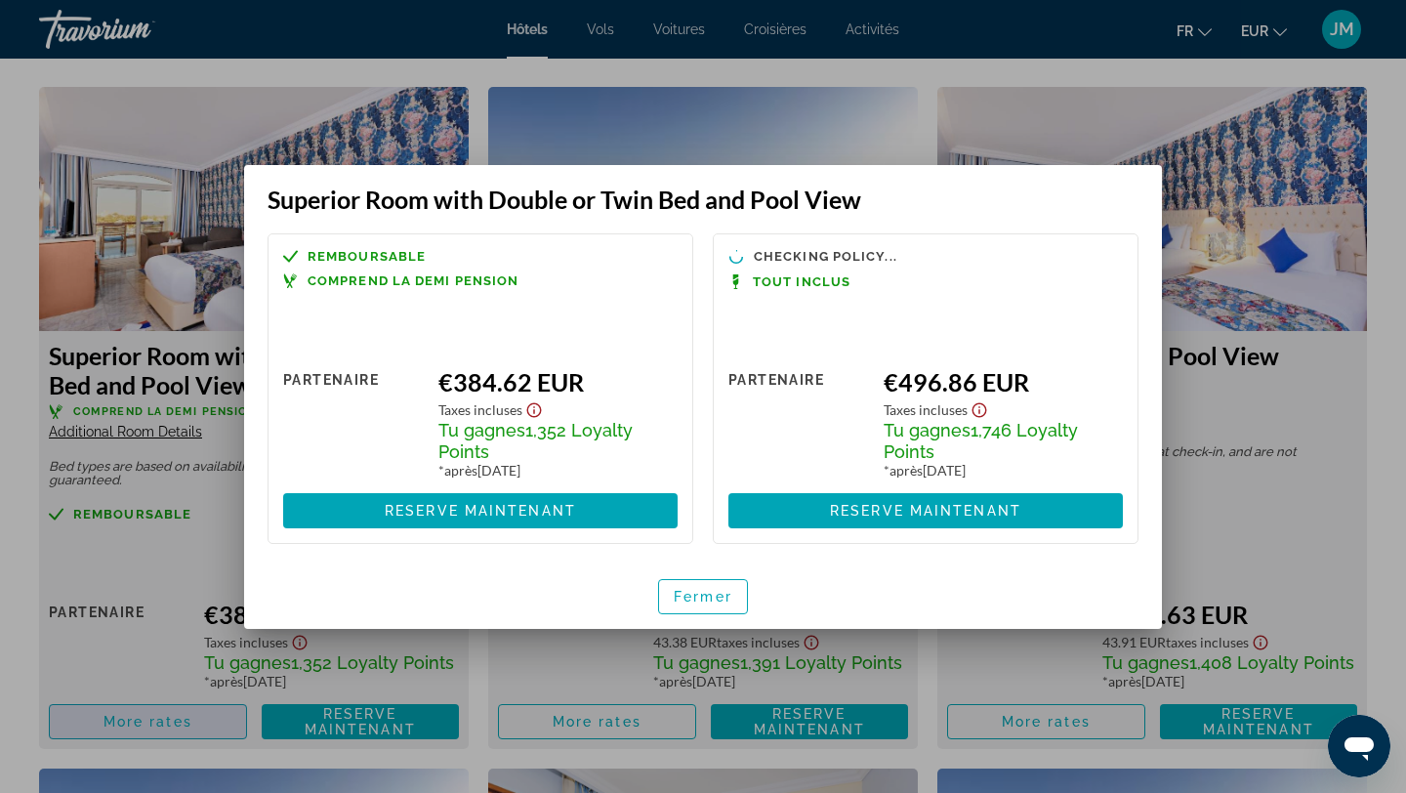
scroll to position [0, 0]
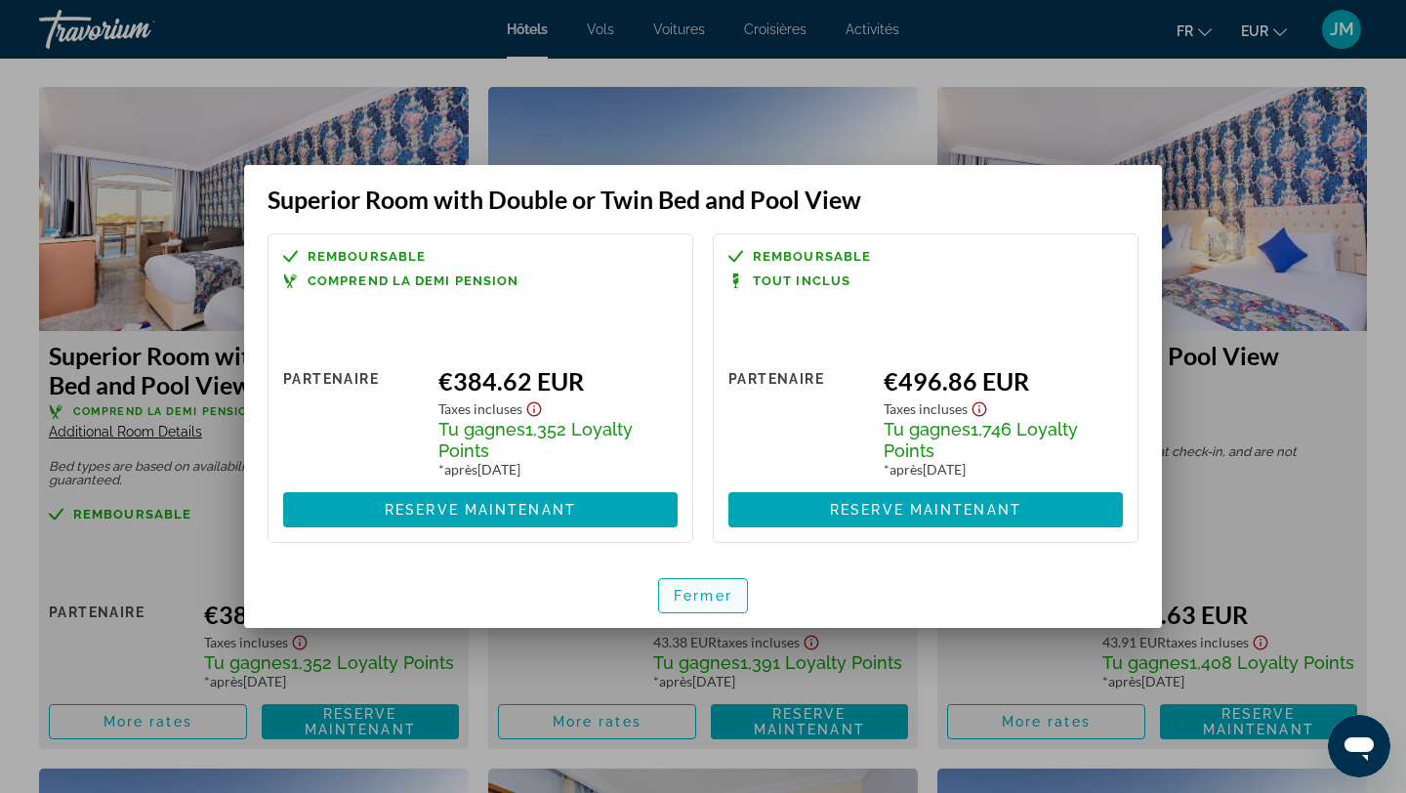
click at [736, 594] on span "button" at bounding box center [703, 595] width 88 height 47
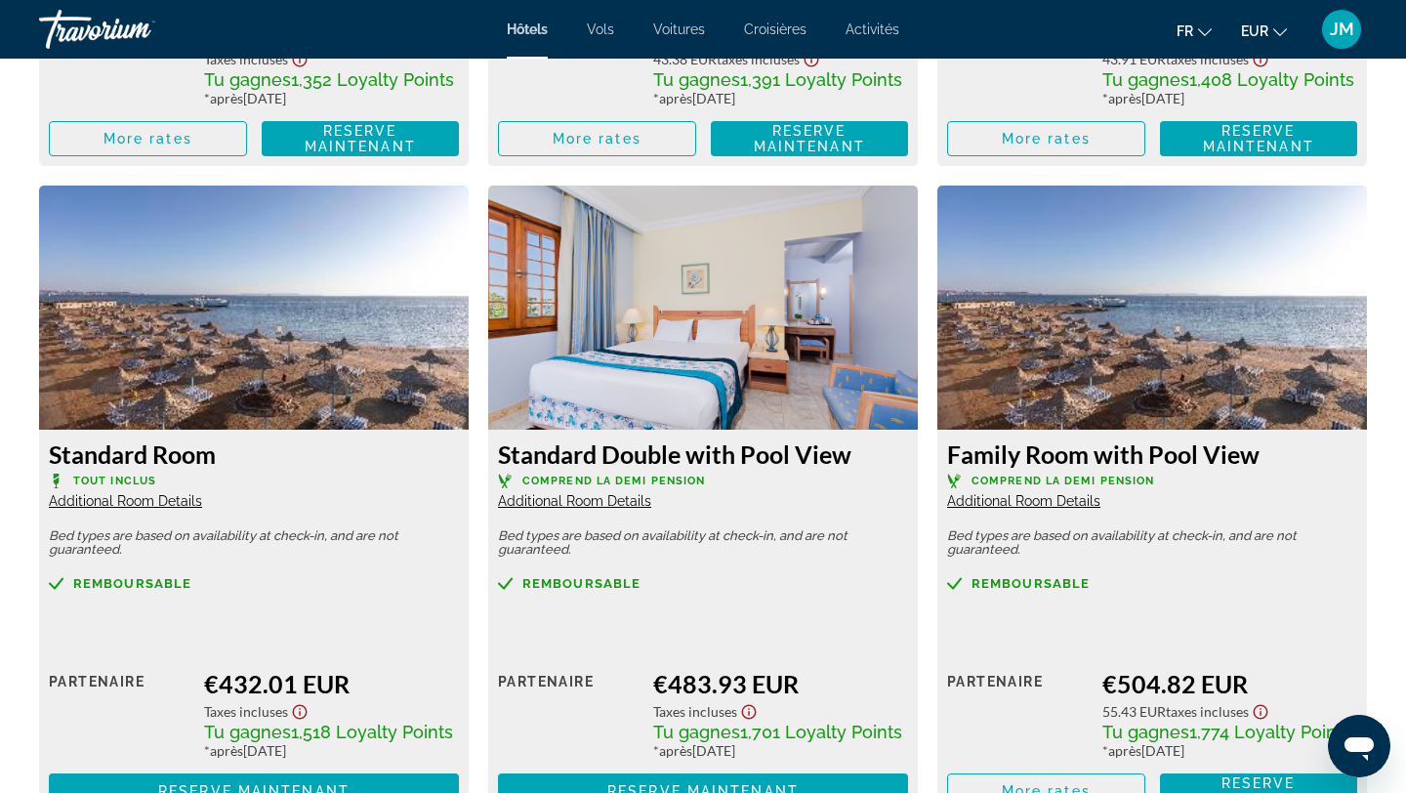
scroll to position [3237, 0]
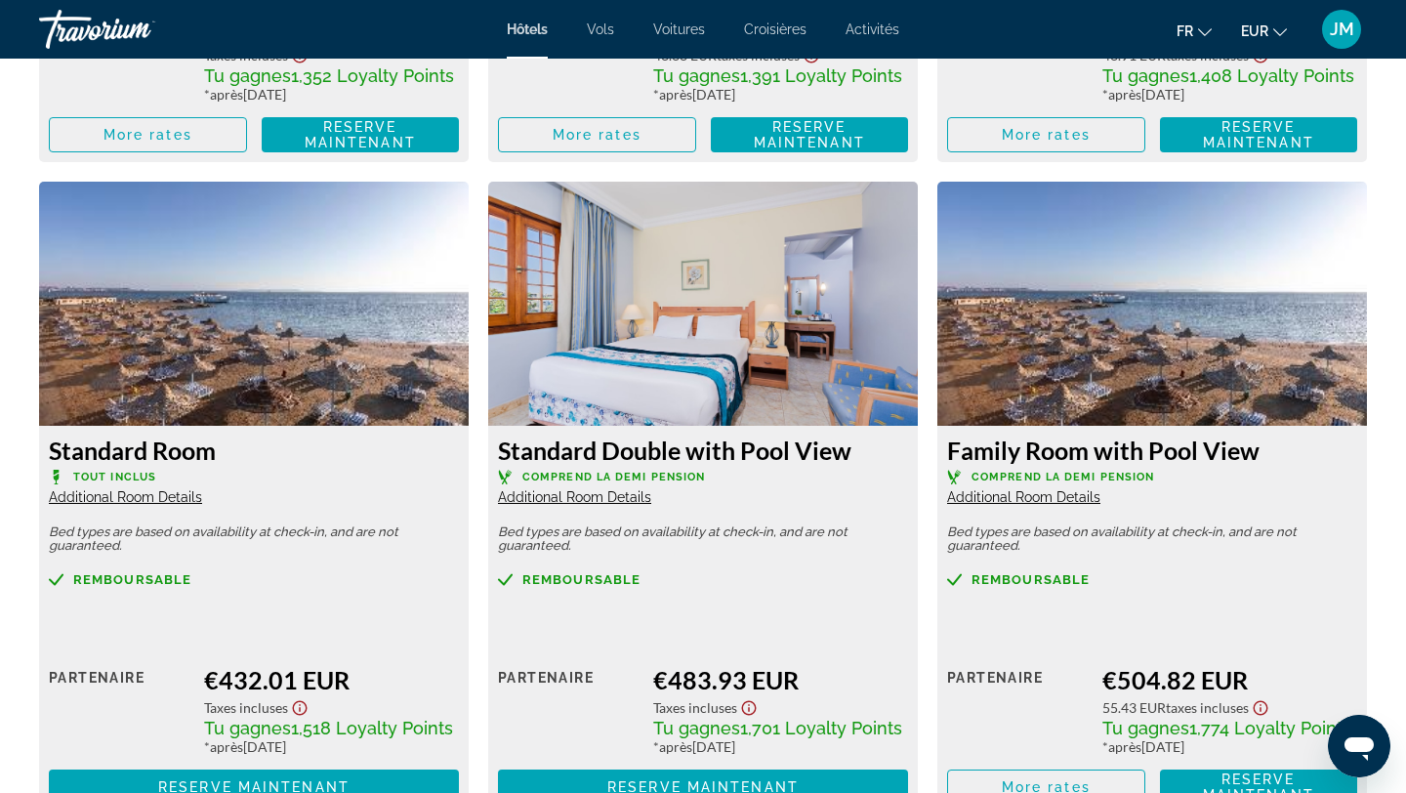
click at [623, 498] on span "Additional Room Details" at bounding box center [574, 497] width 153 height 16
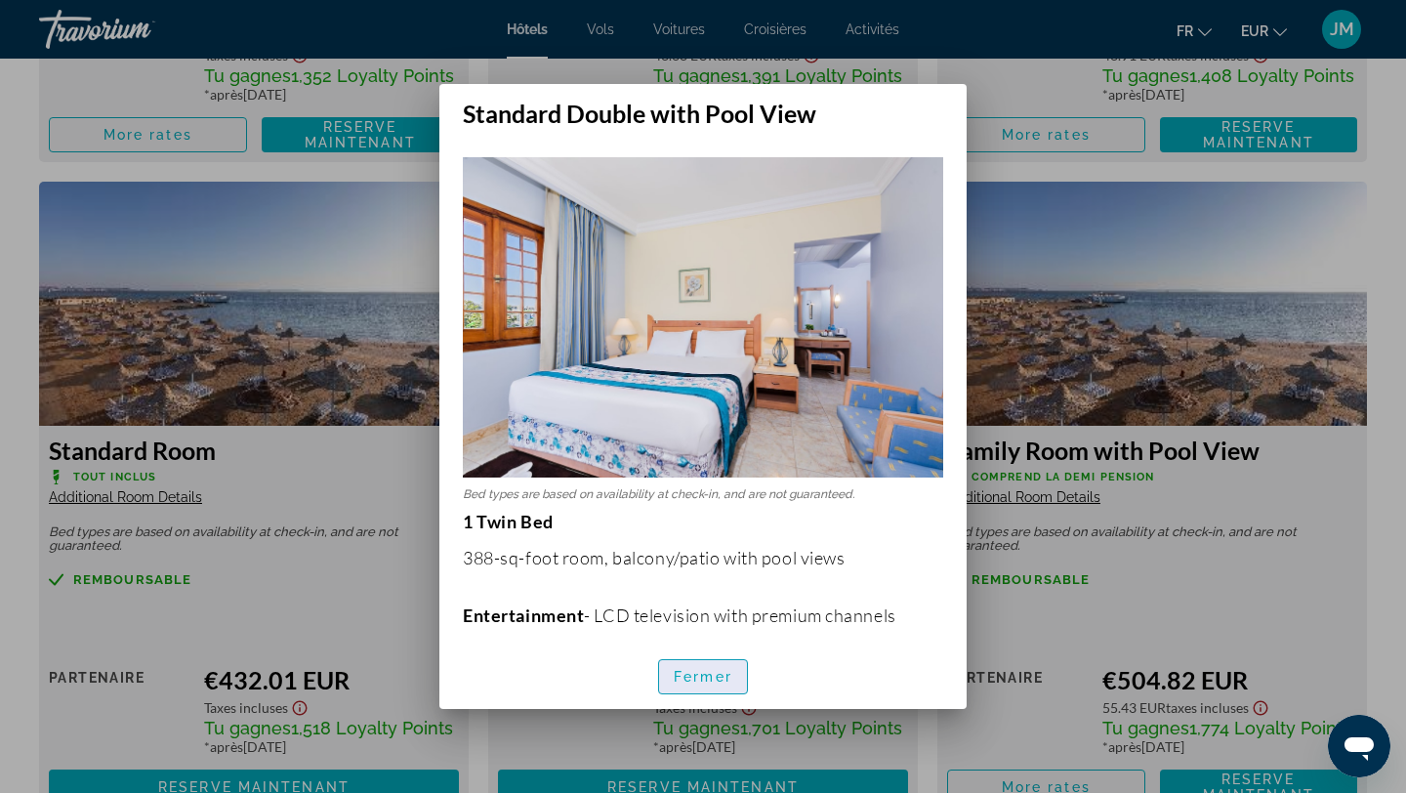
click at [688, 666] on span "button" at bounding box center [703, 676] width 88 height 47
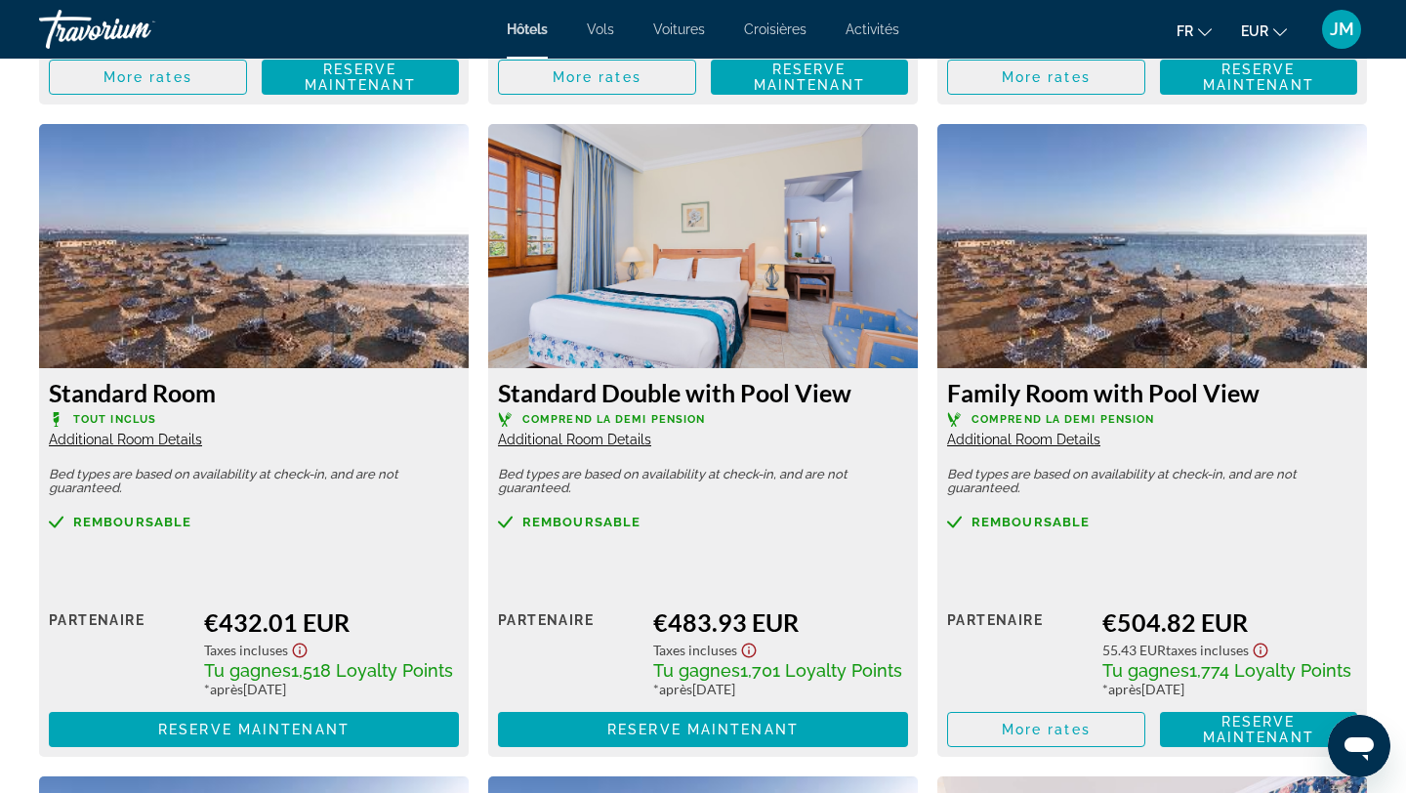
scroll to position [3298, 0]
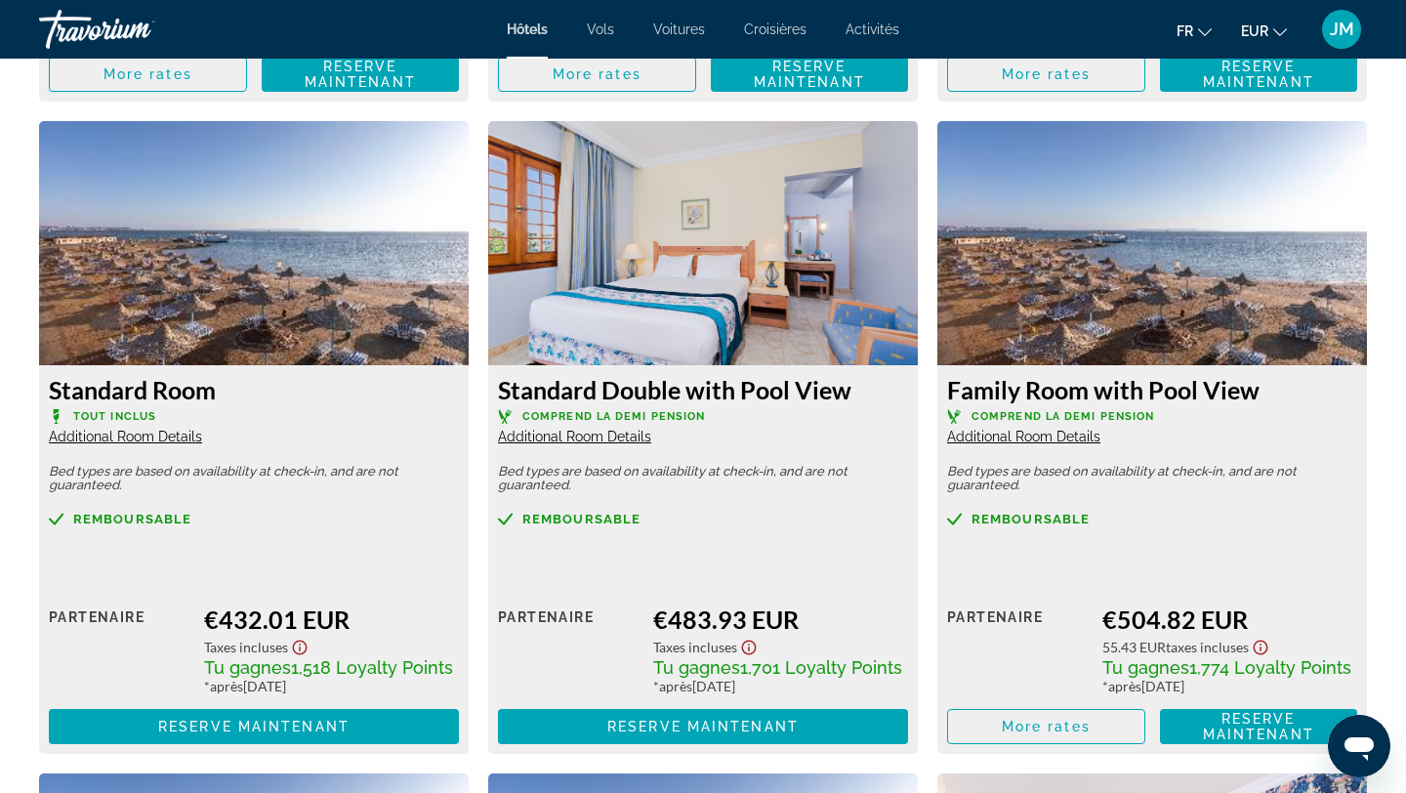
click at [600, 442] on span "Additional Room Details" at bounding box center [574, 437] width 153 height 16
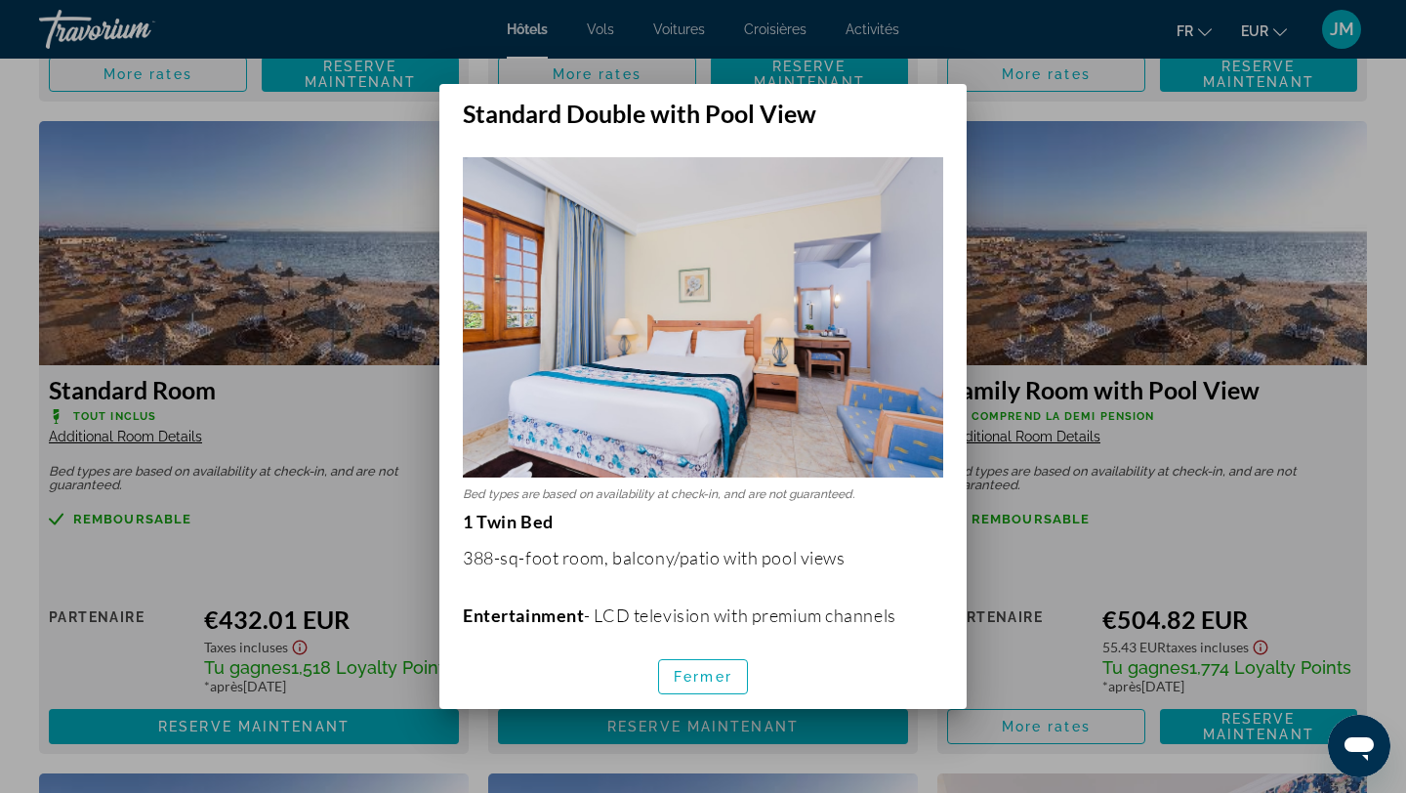
scroll to position [0, 0]
click at [735, 681] on span "button" at bounding box center [703, 676] width 88 height 47
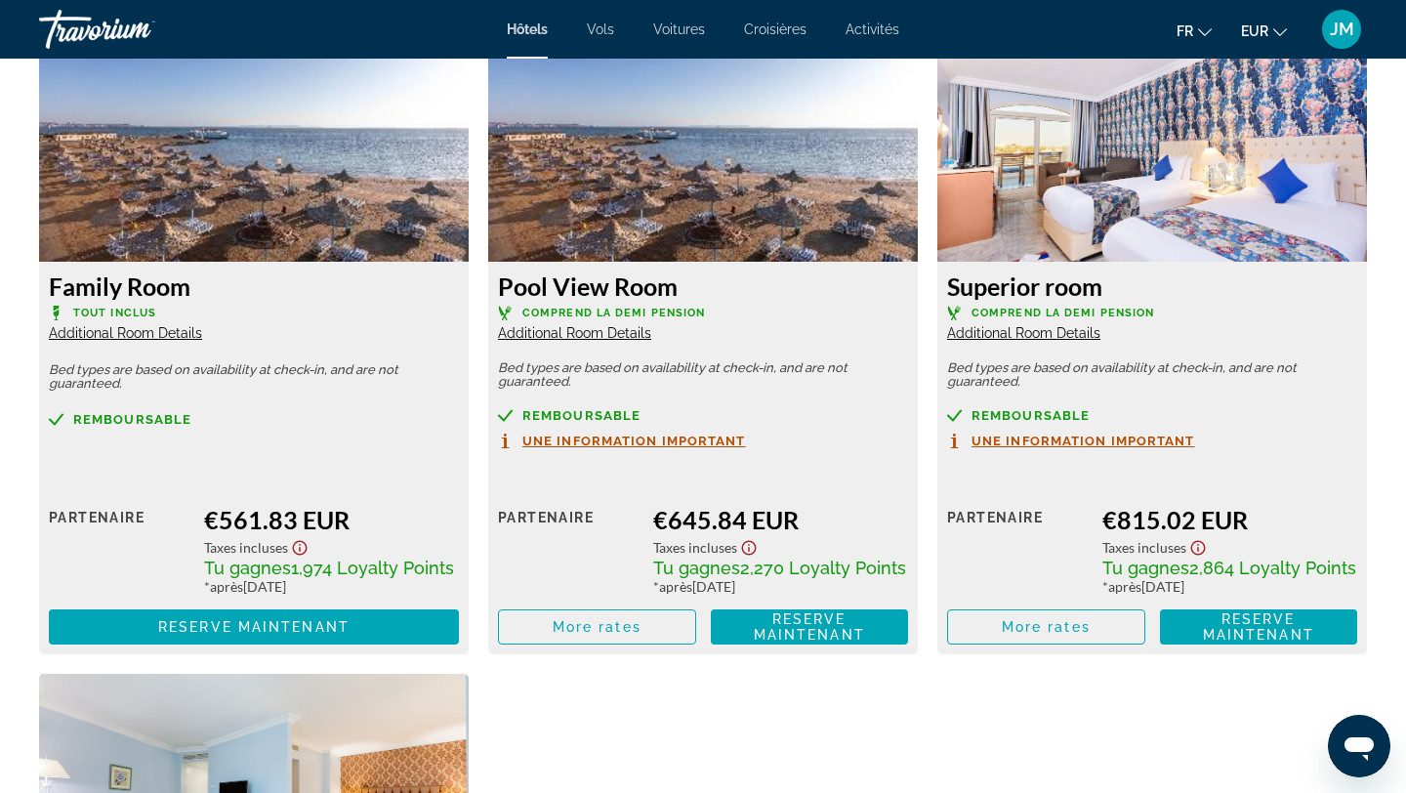
scroll to position [4056, 0]
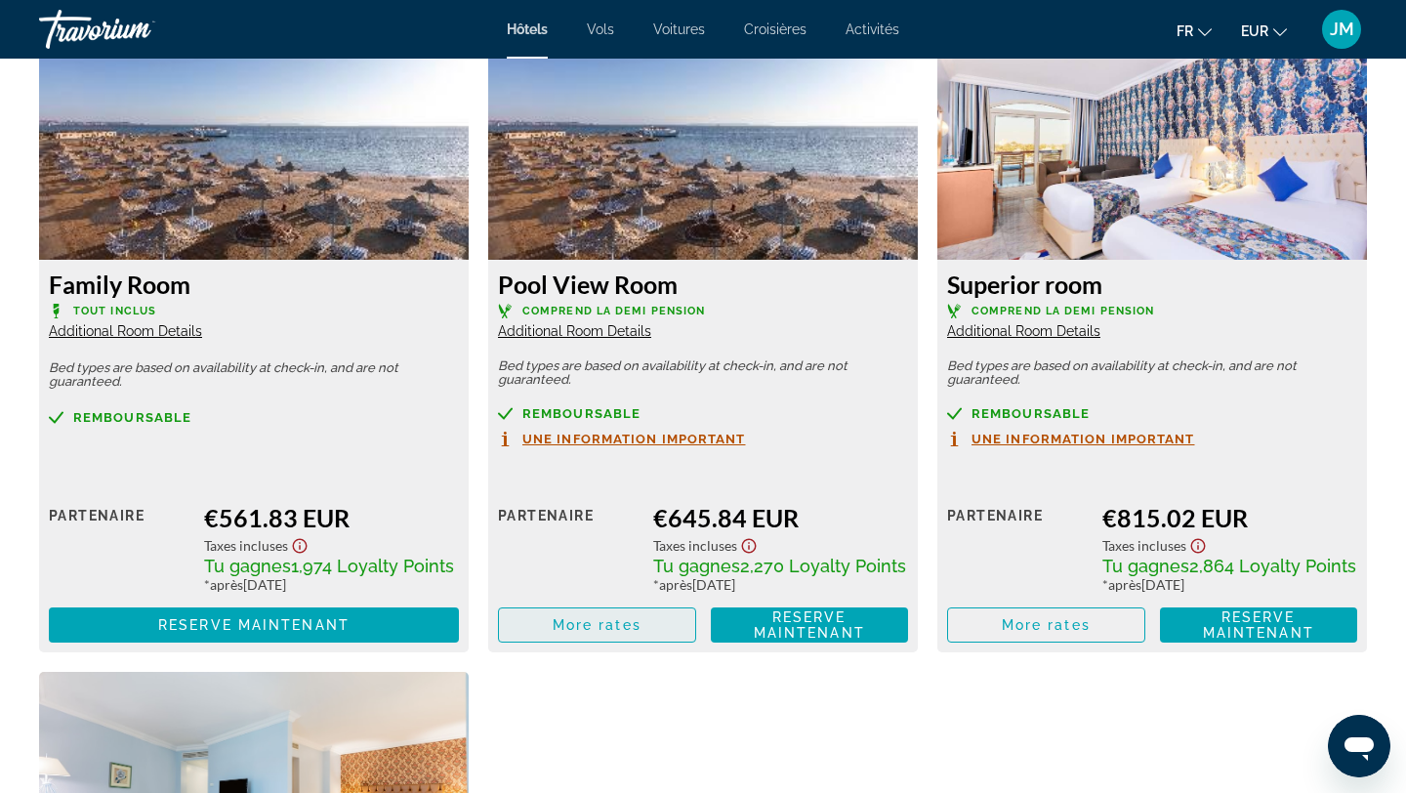
click at [642, 615] on span "Main content" at bounding box center [597, 625] width 196 height 47
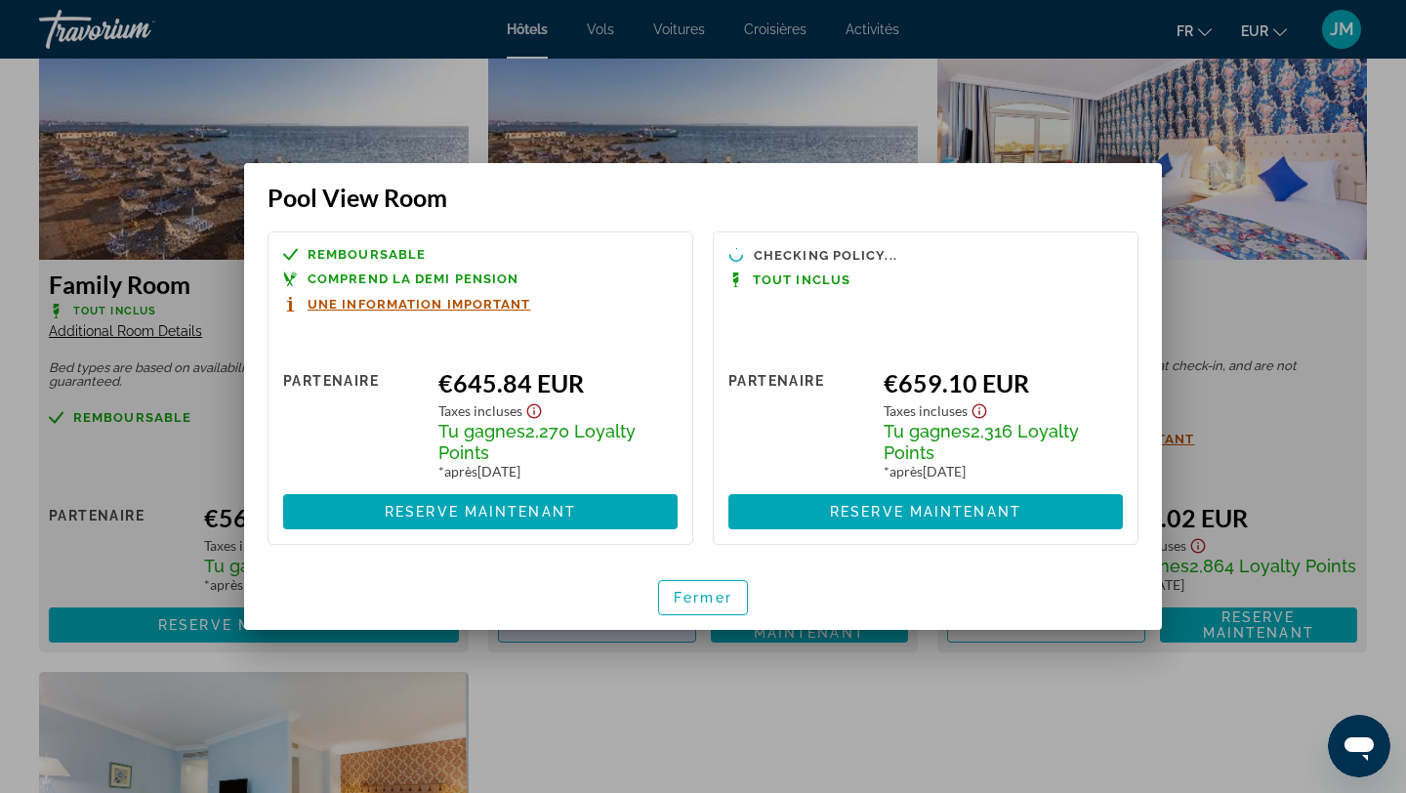
scroll to position [0, 0]
click at [725, 594] on span "Fermer" at bounding box center [703, 598] width 59 height 16
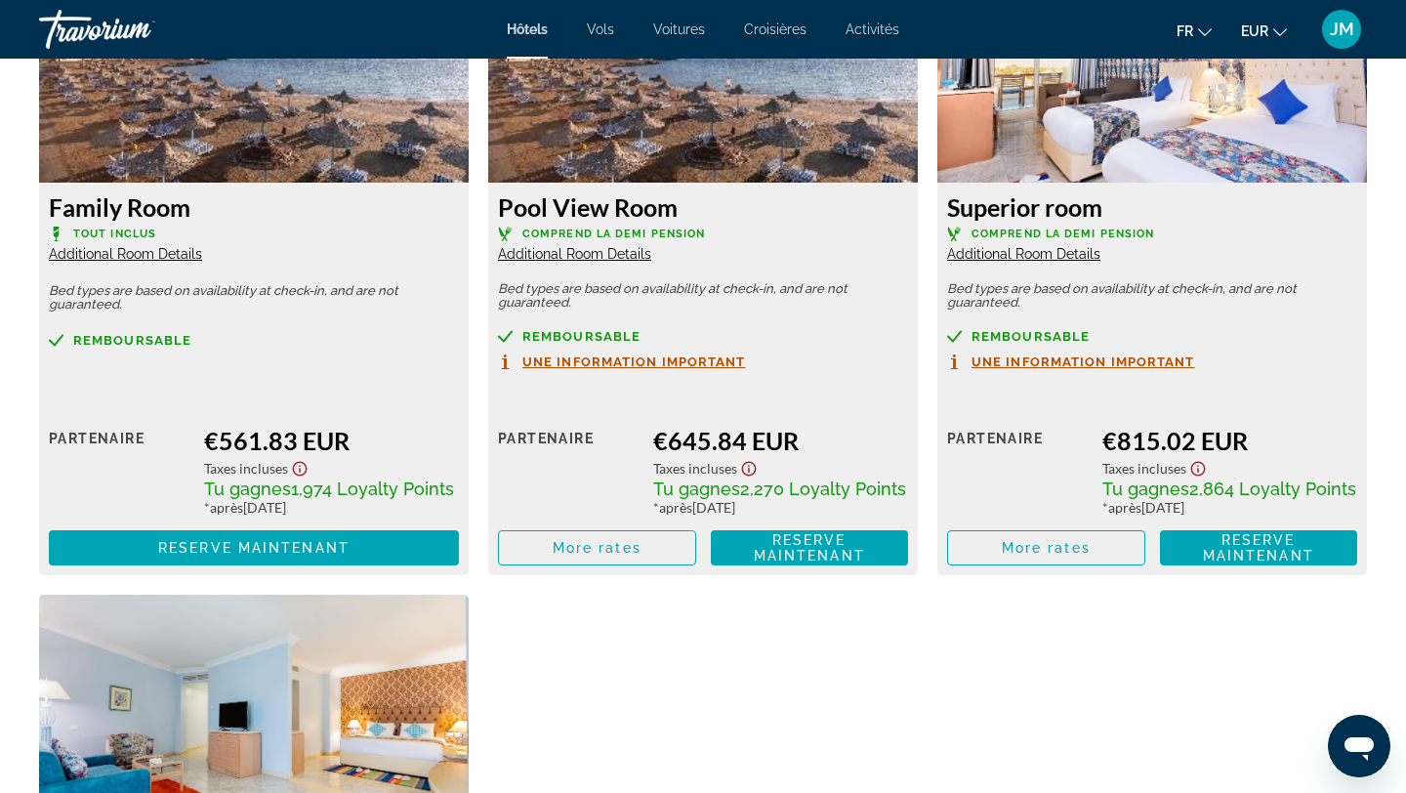
scroll to position [4134, 0]
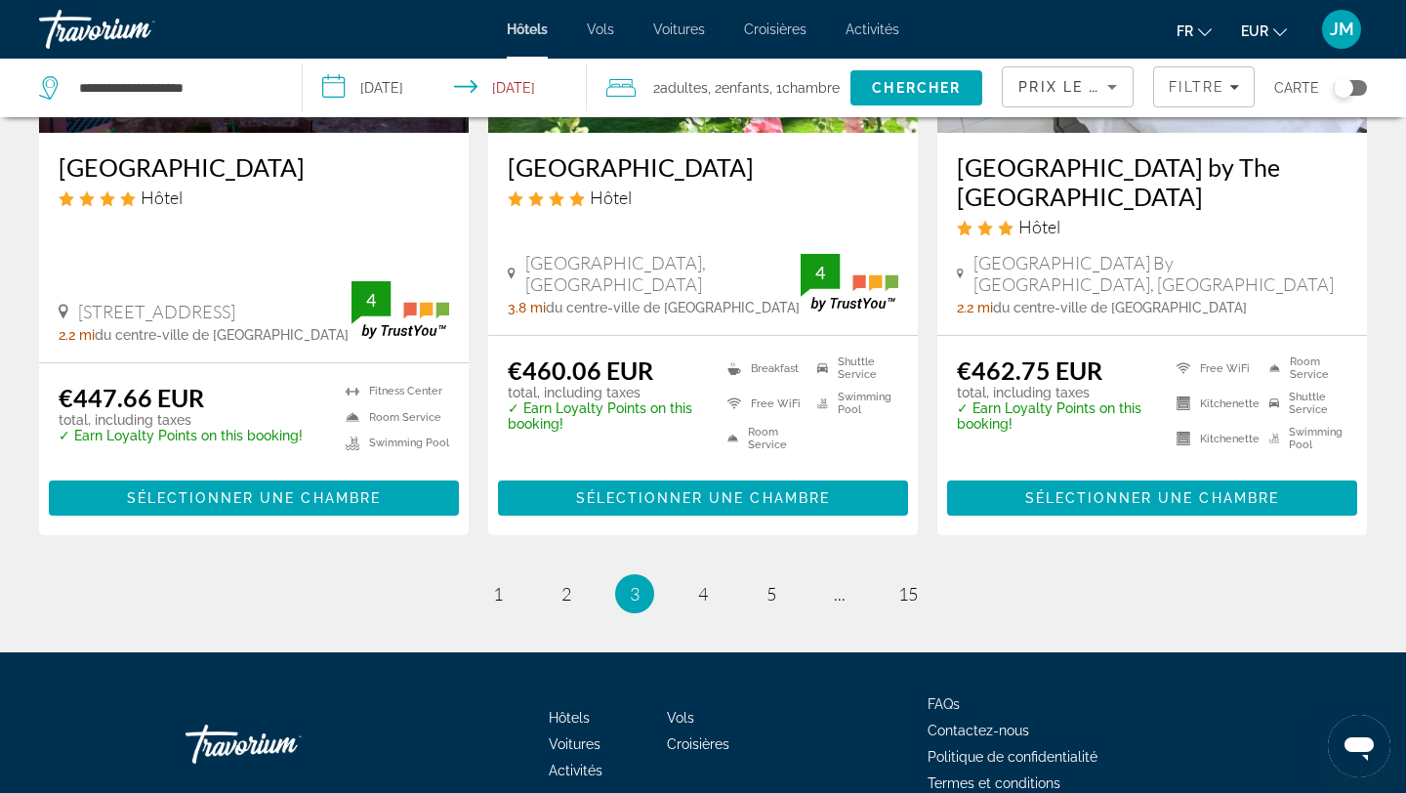
scroll to position [2622, 0]
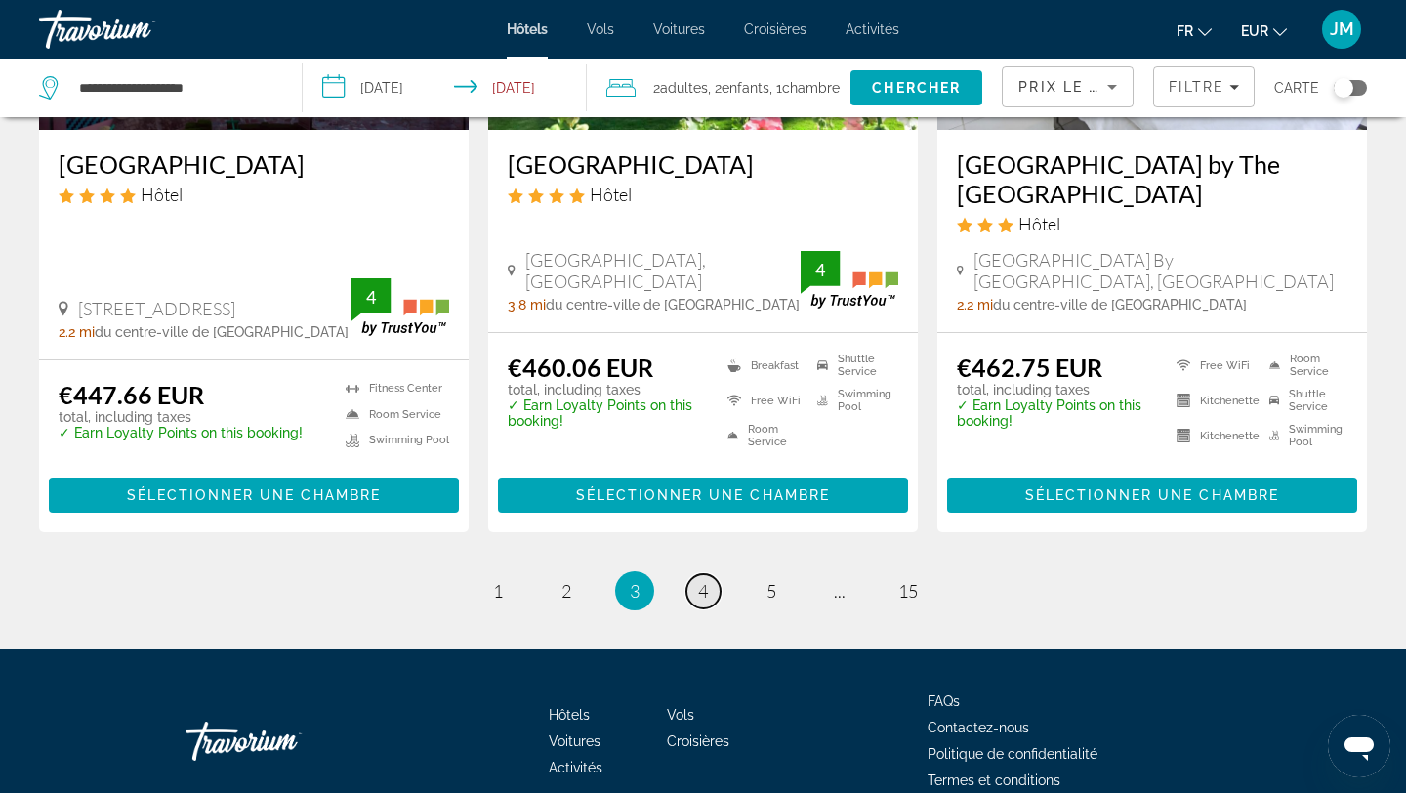
click at [692, 582] on link "page 4" at bounding box center [704, 591] width 34 height 34
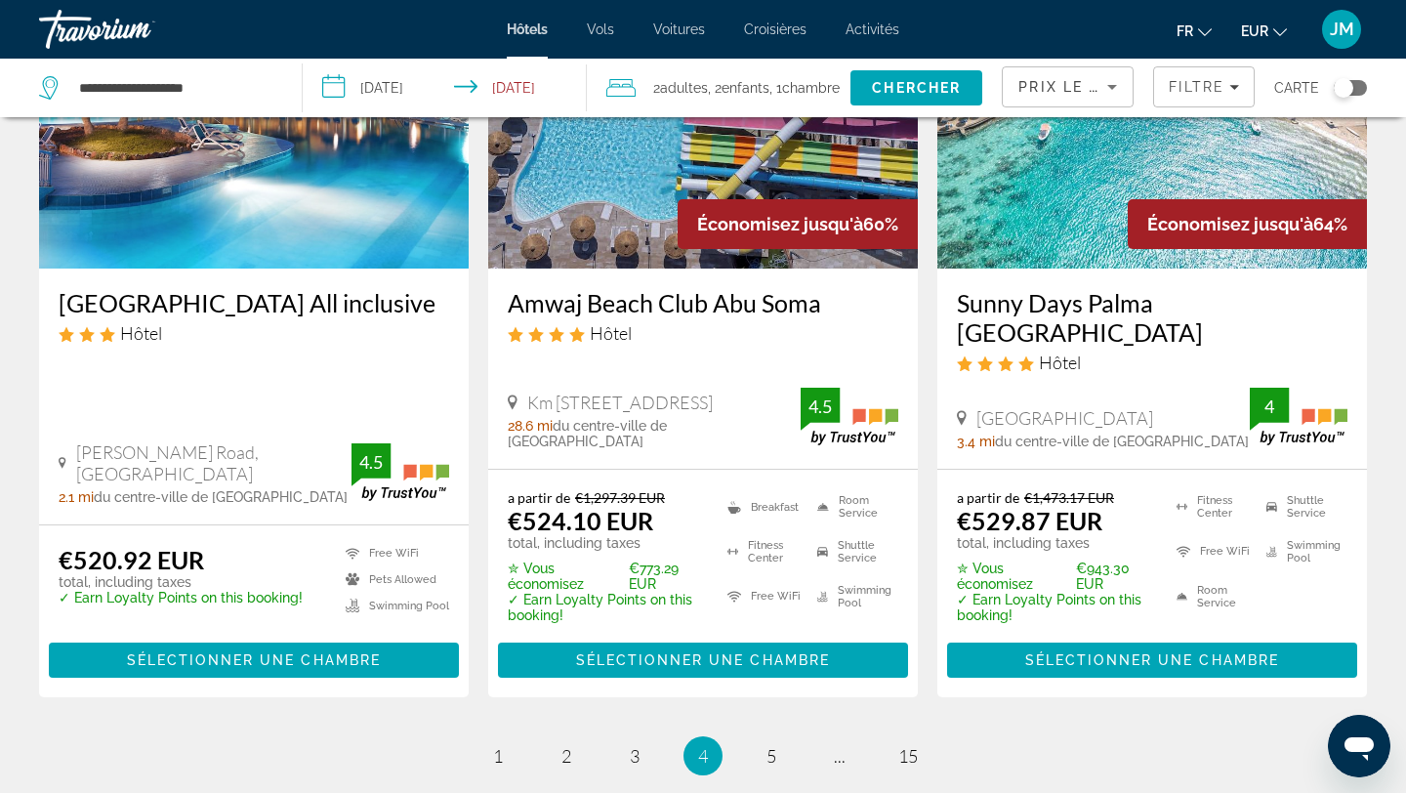
scroll to position [2567, 0]
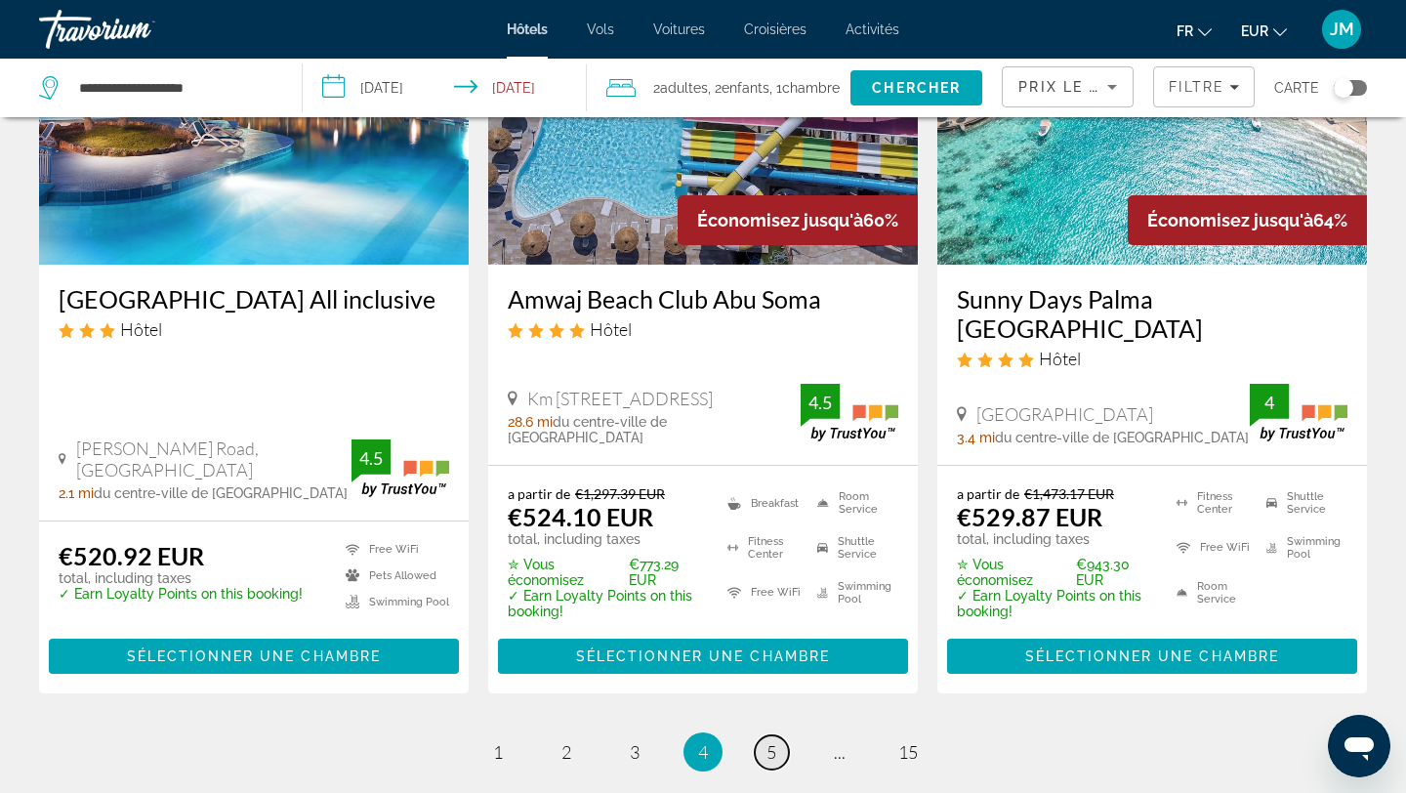
click at [777, 735] on link "page 5" at bounding box center [772, 752] width 34 height 34
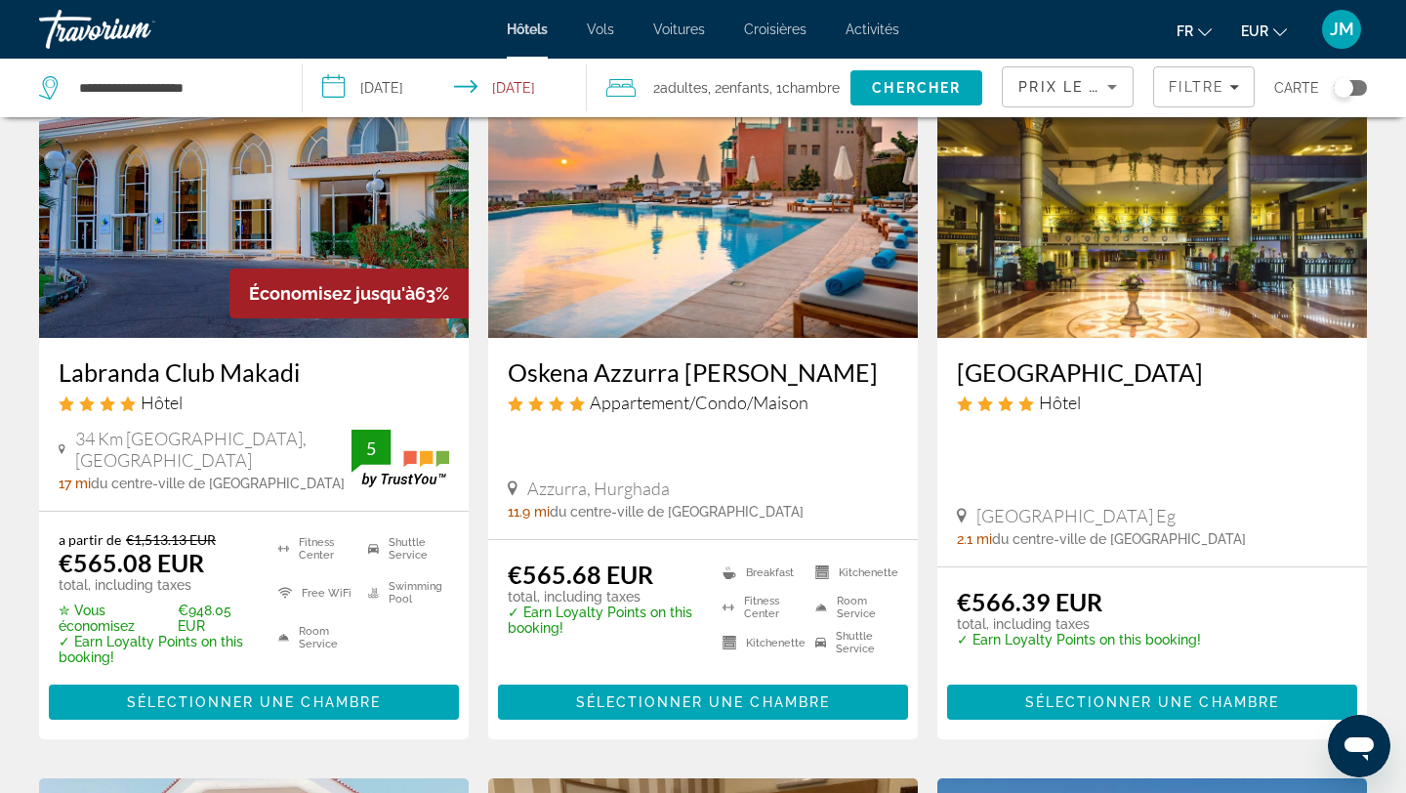
scroll to position [923, 0]
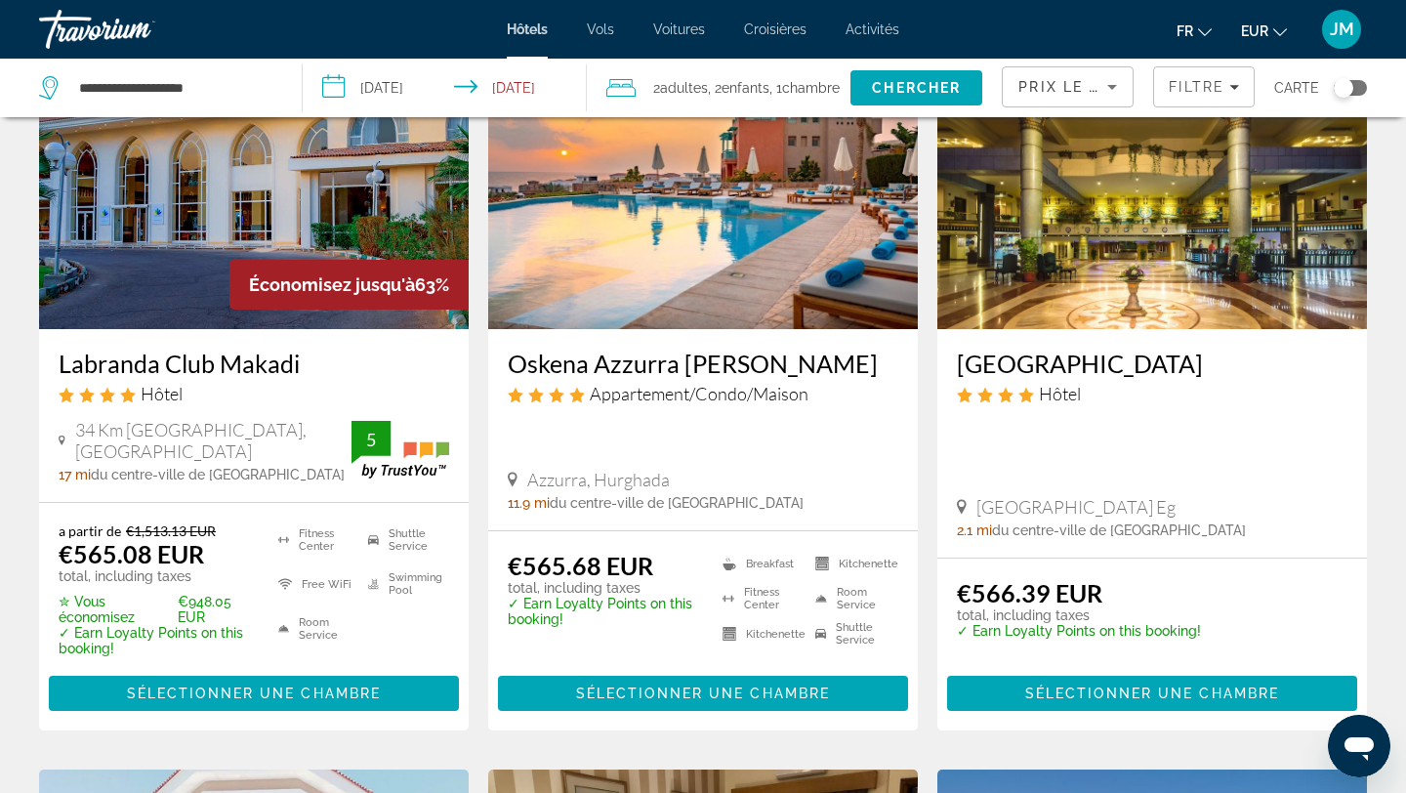
click at [1156, 252] on img "Main content" at bounding box center [1153, 173] width 430 height 313
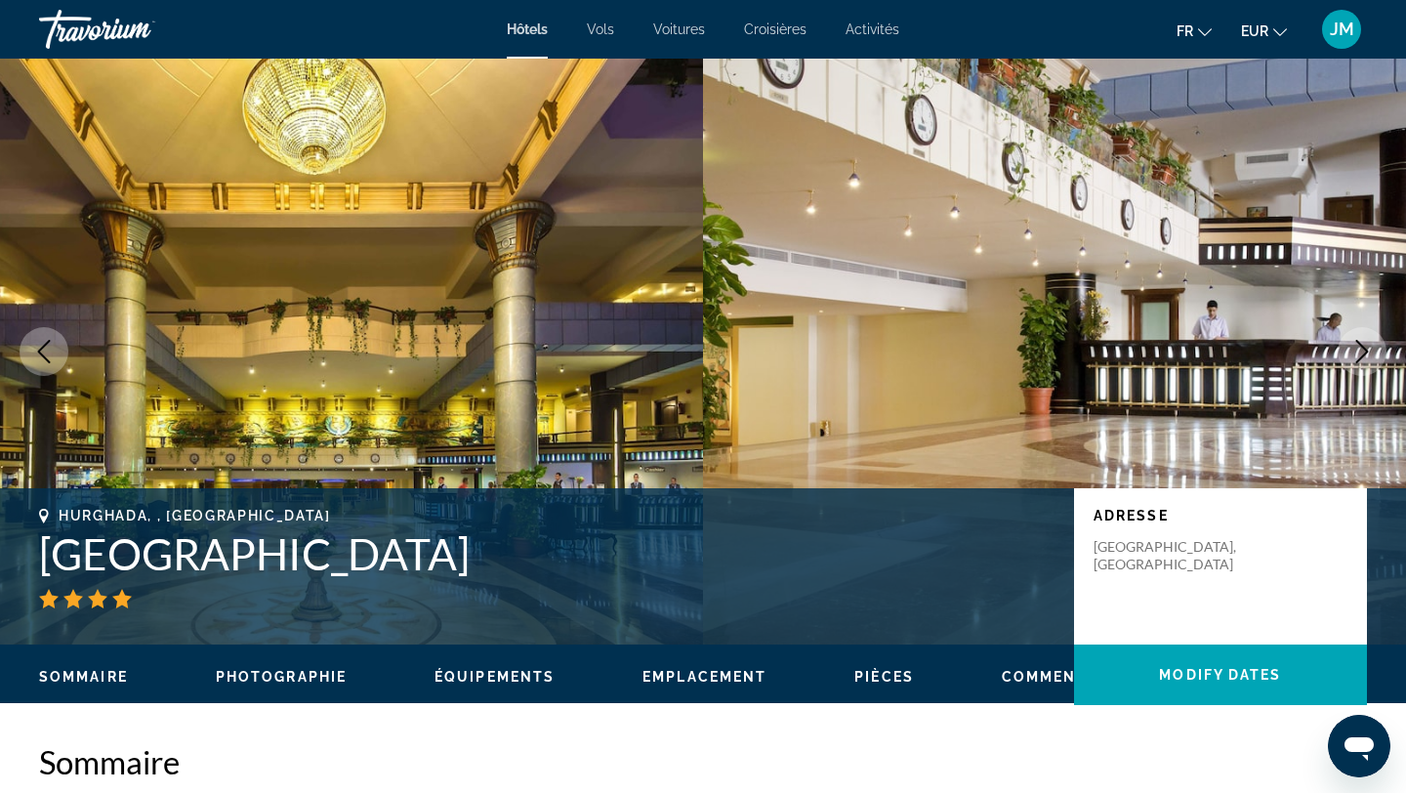
click at [1356, 342] on icon "Next image" at bounding box center [1362, 351] width 23 height 23
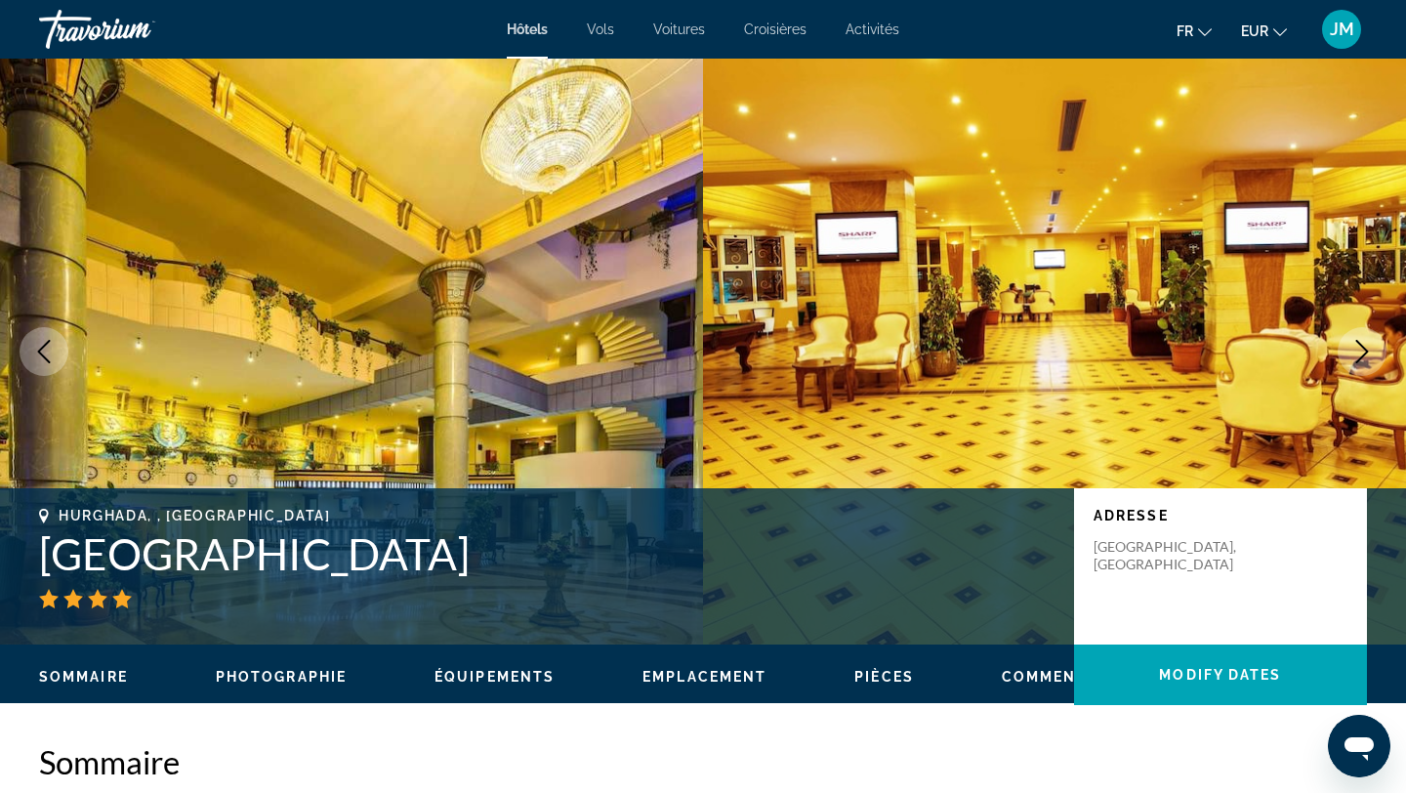
click at [1356, 342] on icon "Next image" at bounding box center [1362, 351] width 23 height 23
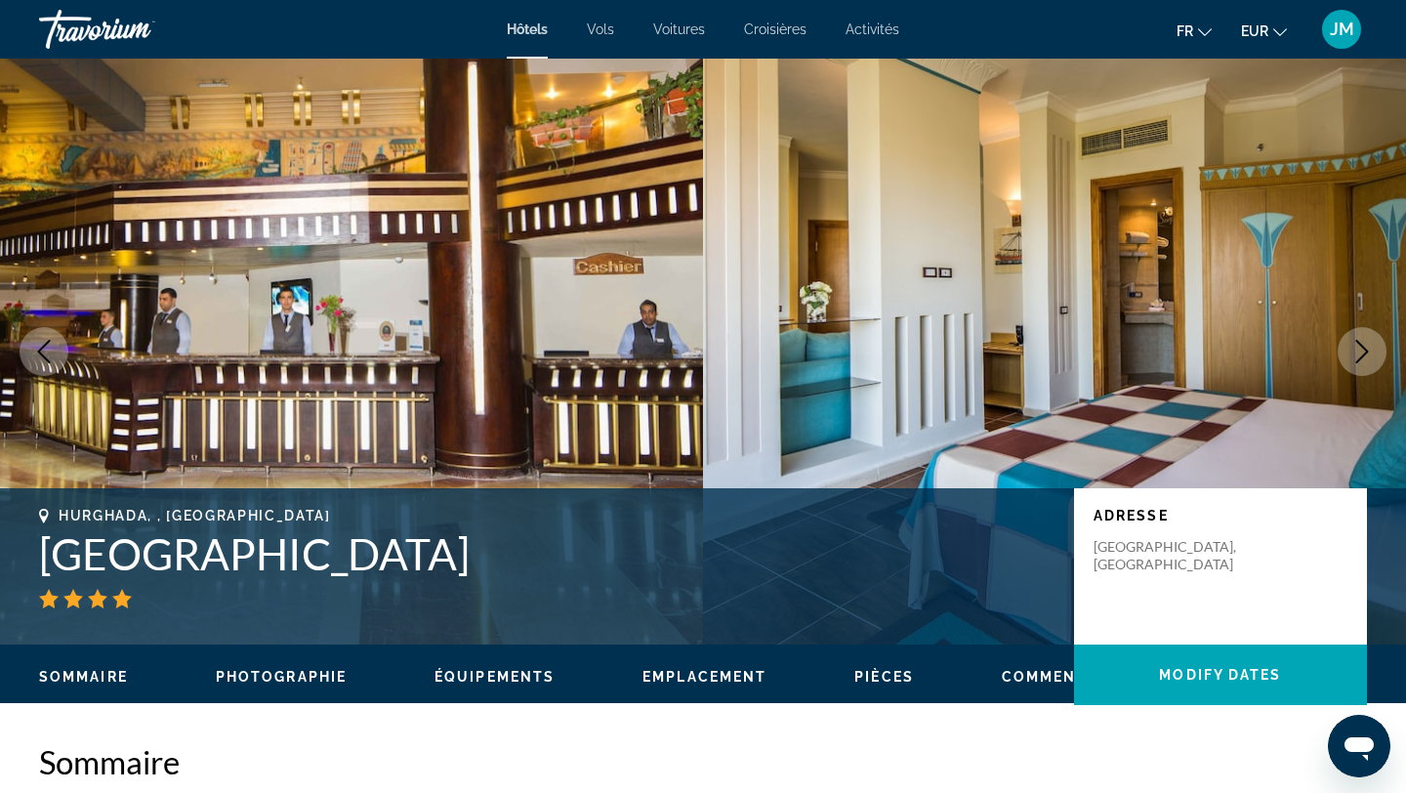
click at [1356, 342] on icon "Next image" at bounding box center [1362, 351] width 23 height 23
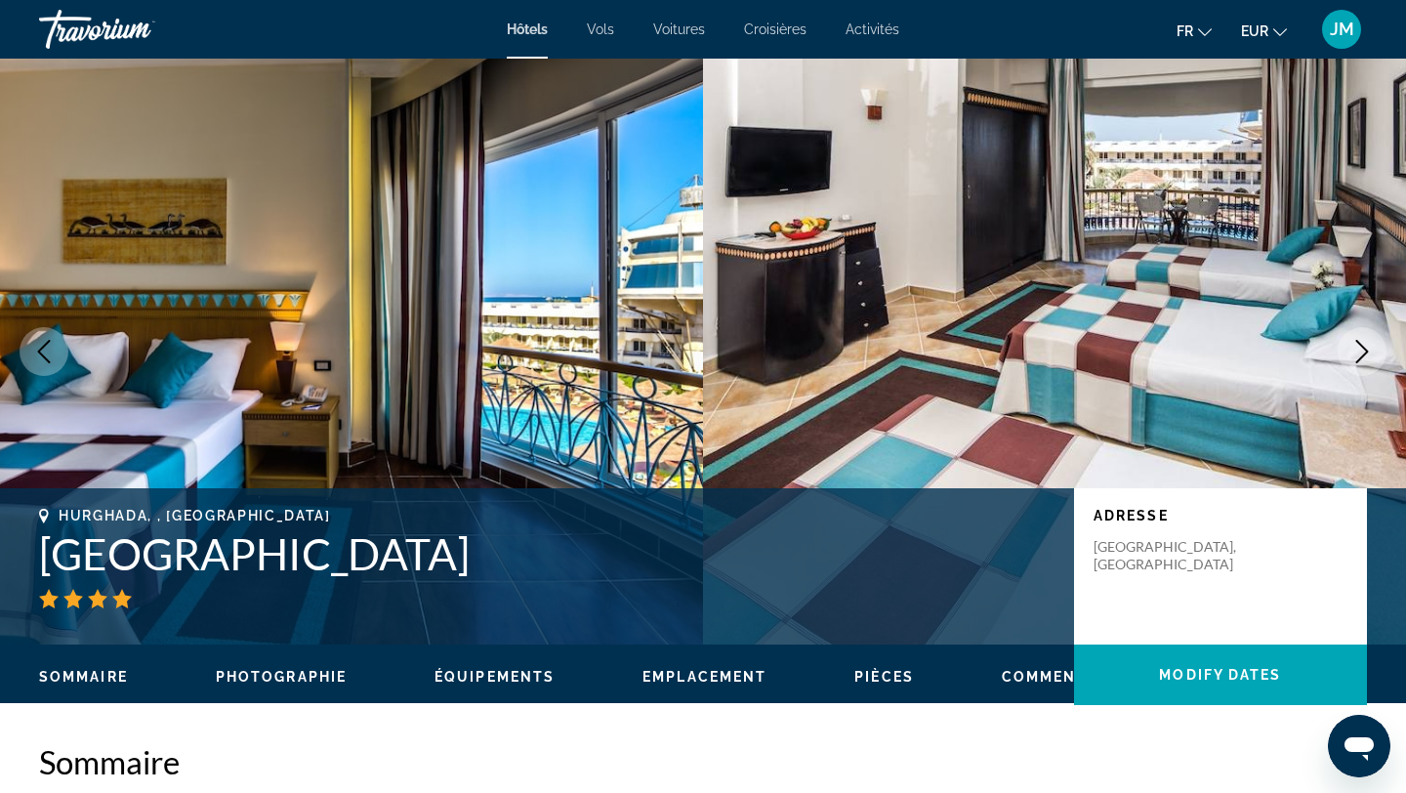
click at [1356, 342] on icon "Next image" at bounding box center [1362, 351] width 23 height 23
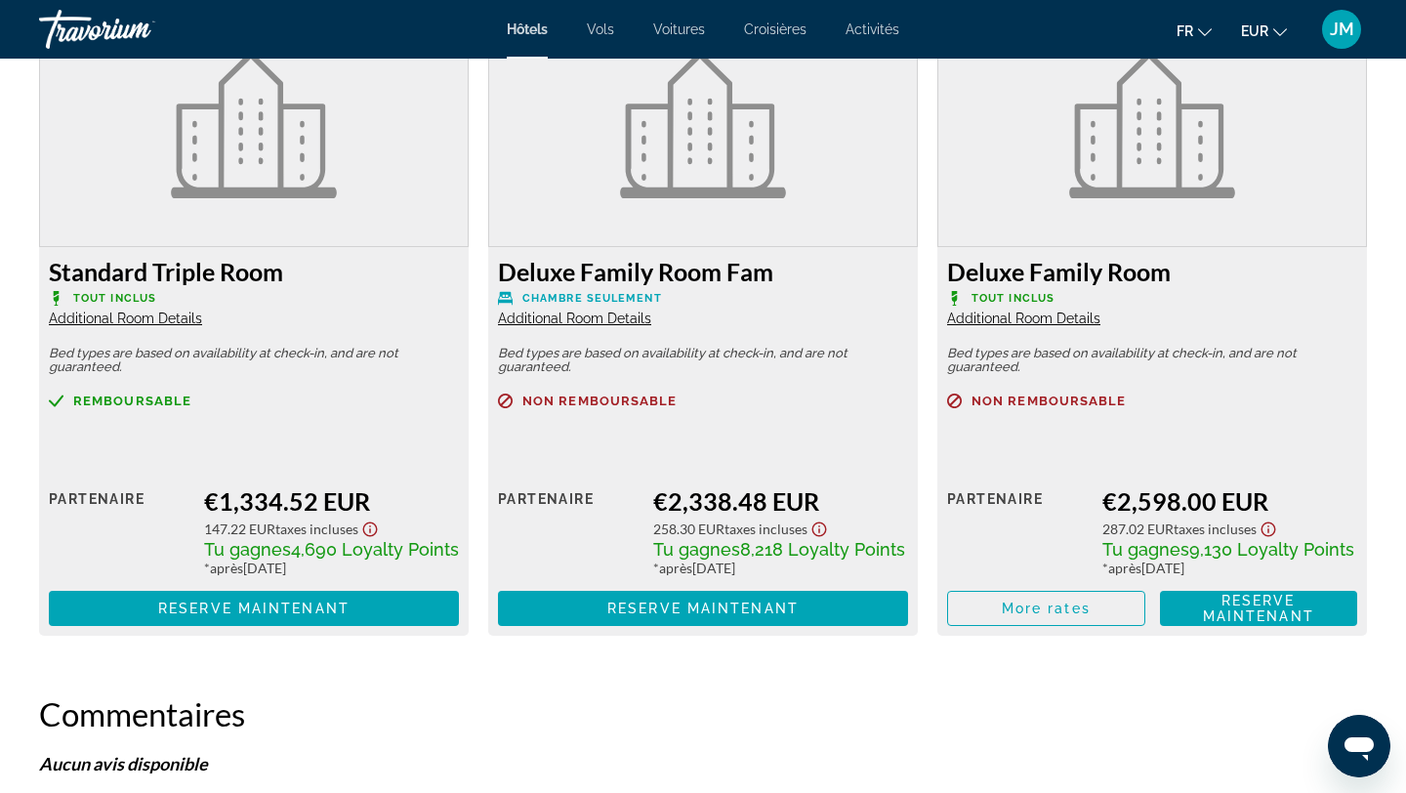
scroll to position [3195, 0]
